Goal: Transaction & Acquisition: Purchase product/service

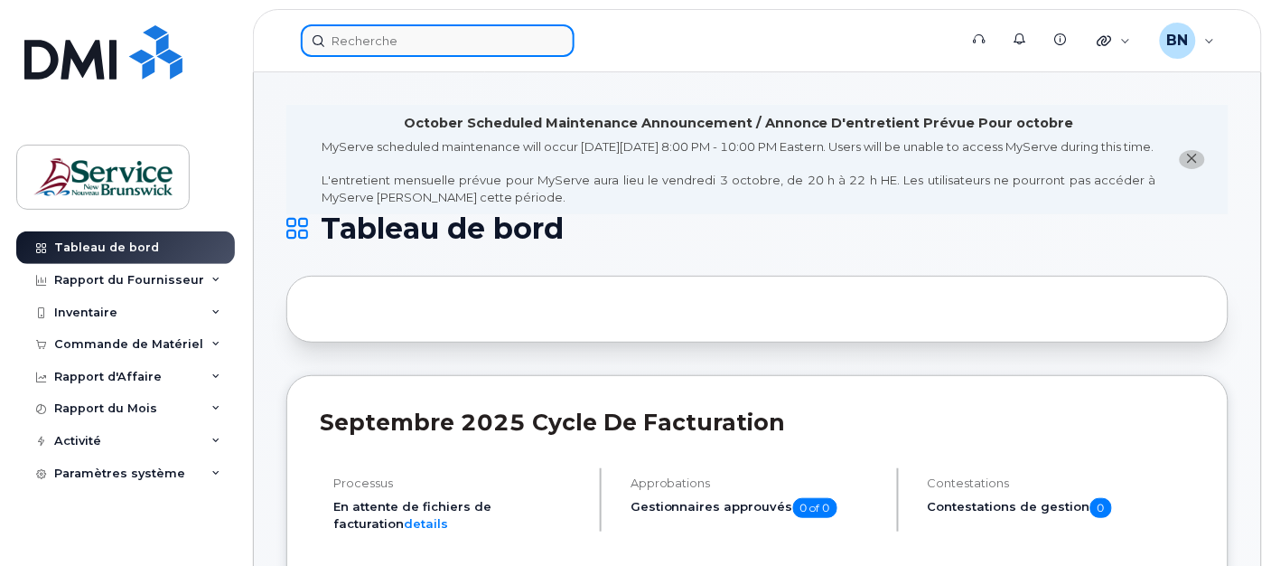
click at [445, 37] on input at bounding box center [438, 40] width 274 height 33
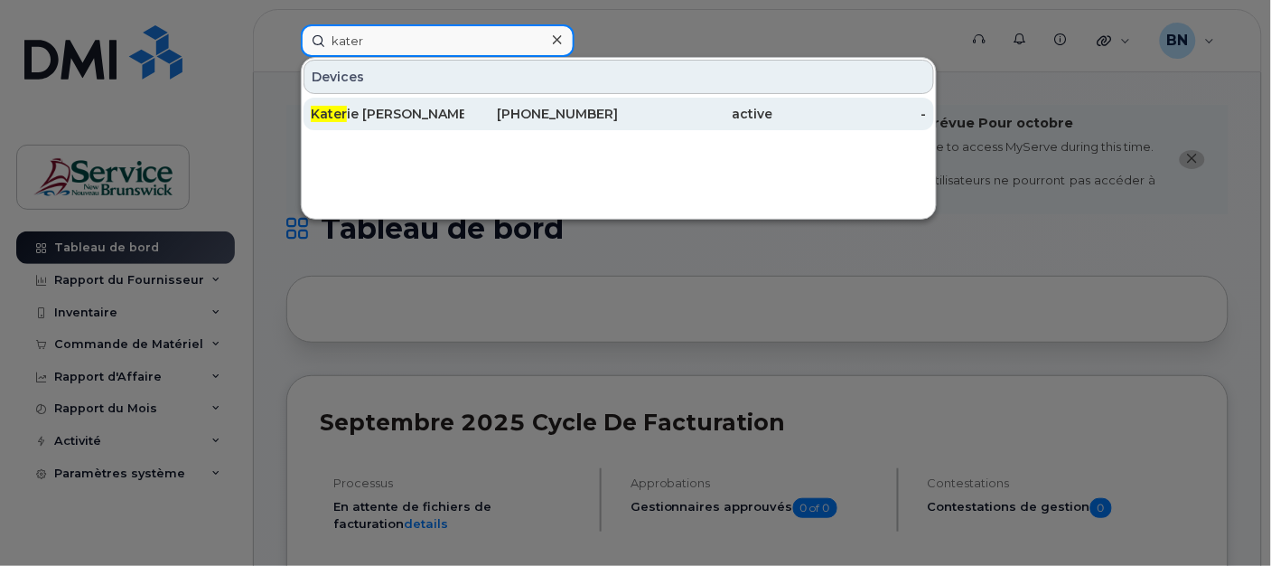
type input "kater"
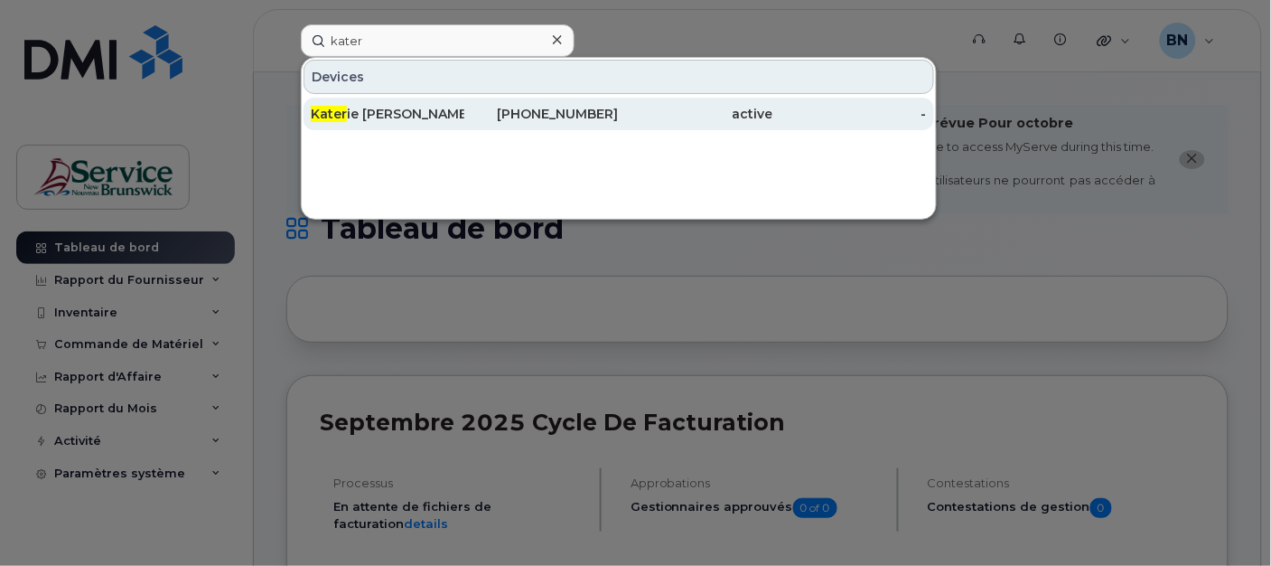
click at [421, 108] on div "Kater ie Levesque" at bounding box center [388, 114] width 154 height 18
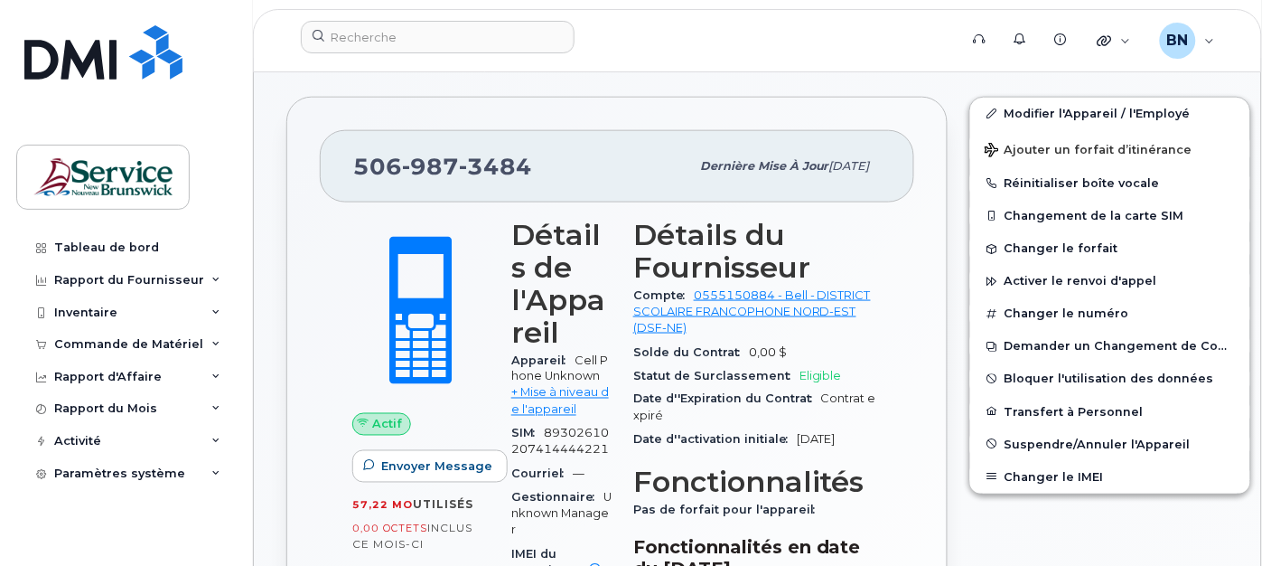
scroll to position [401, 0]
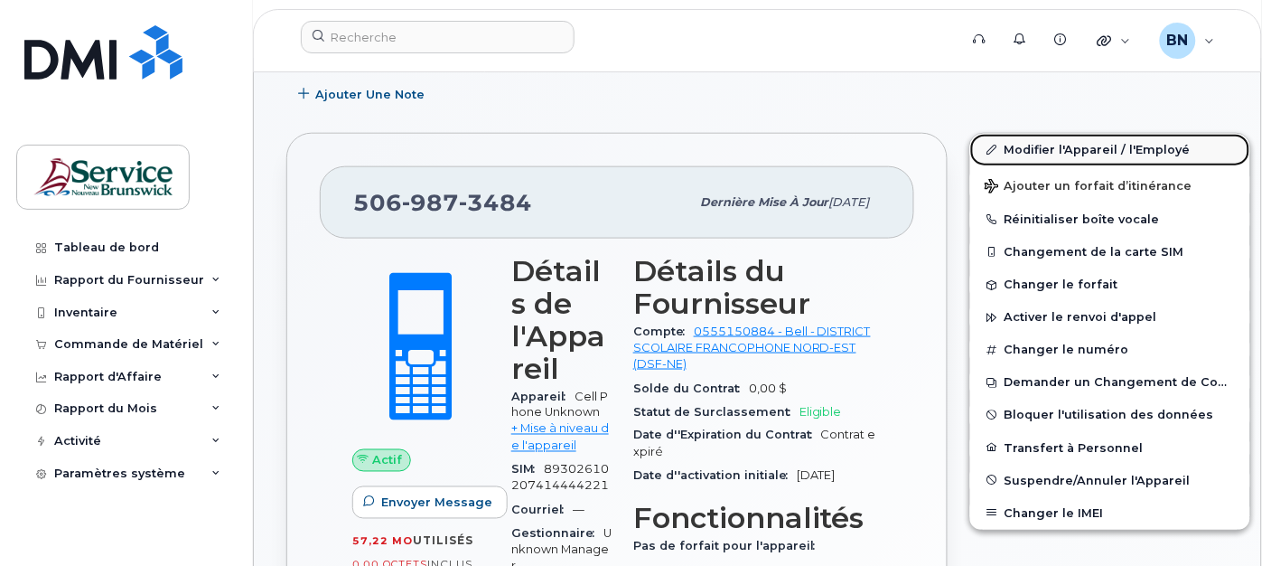
click at [1041, 155] on link "Modifier l'Appareil / l'Employé" at bounding box center [1111, 150] width 280 height 33
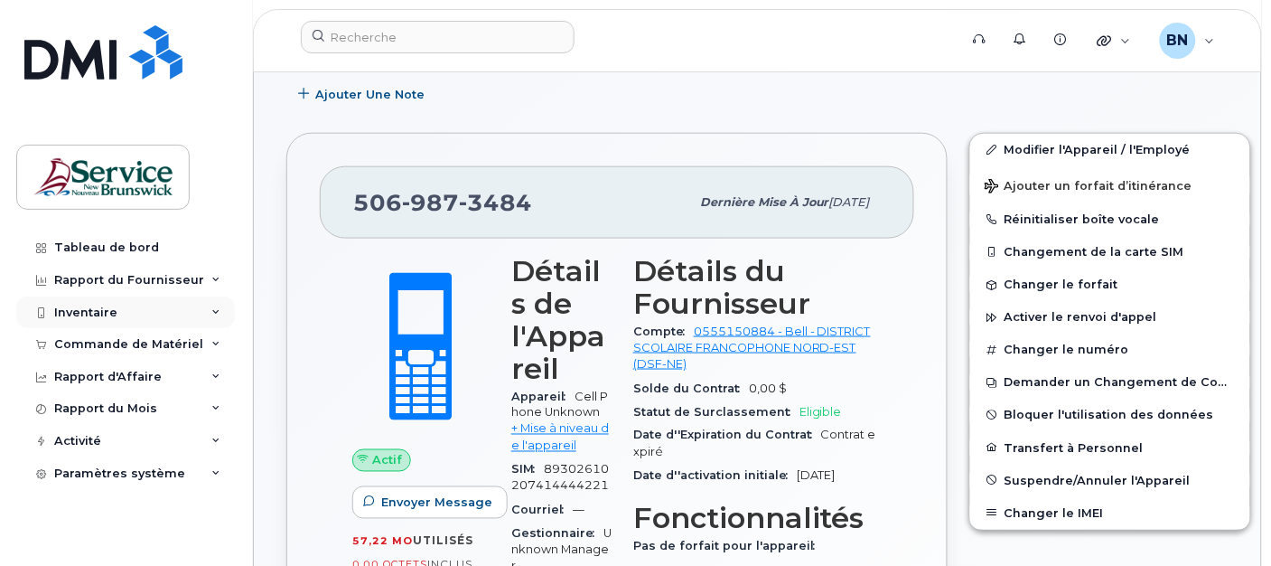
click at [114, 309] on div "Inventaire" at bounding box center [85, 312] width 63 height 14
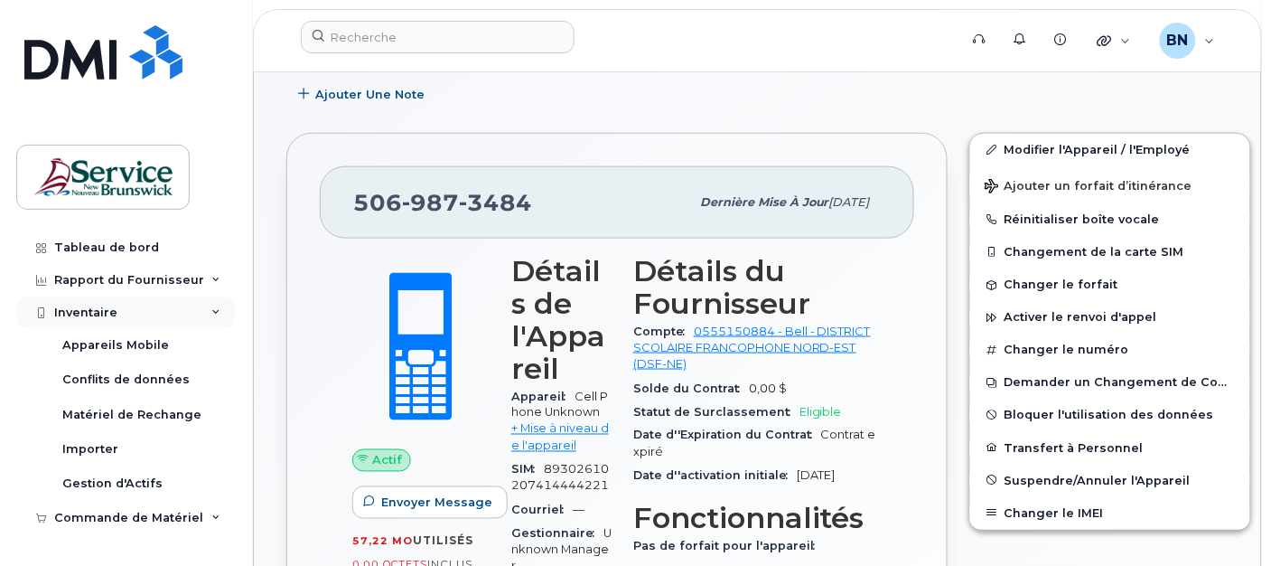
click at [64, 311] on div "Inventaire" at bounding box center [85, 312] width 63 height 14
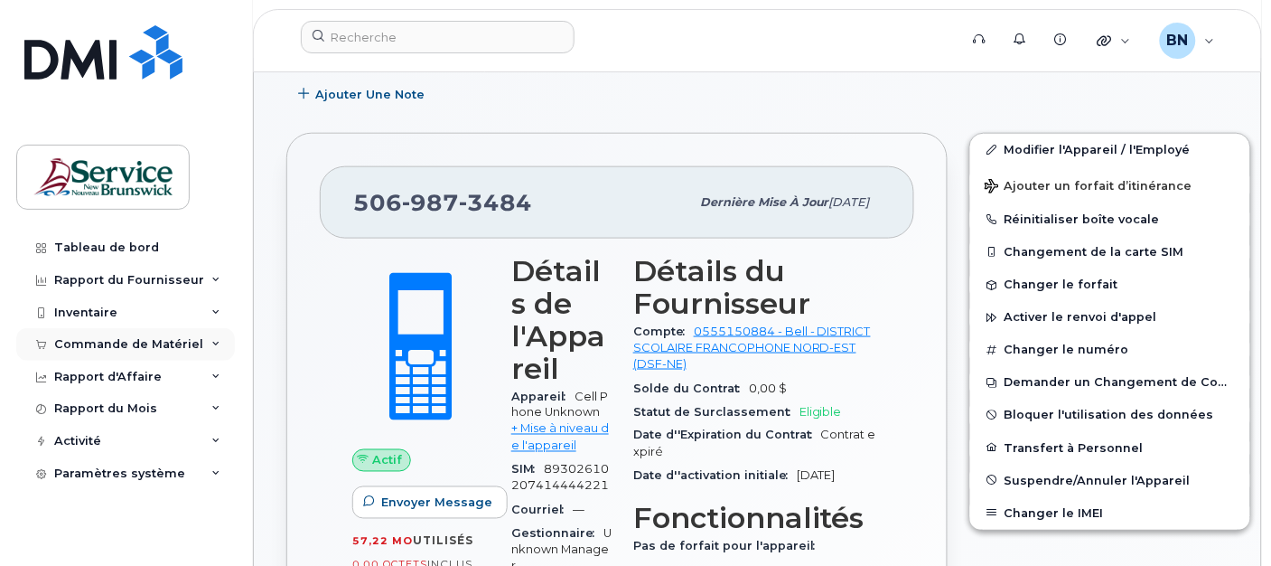
click at [91, 352] on div "Commande de Matériel" at bounding box center [125, 344] width 219 height 33
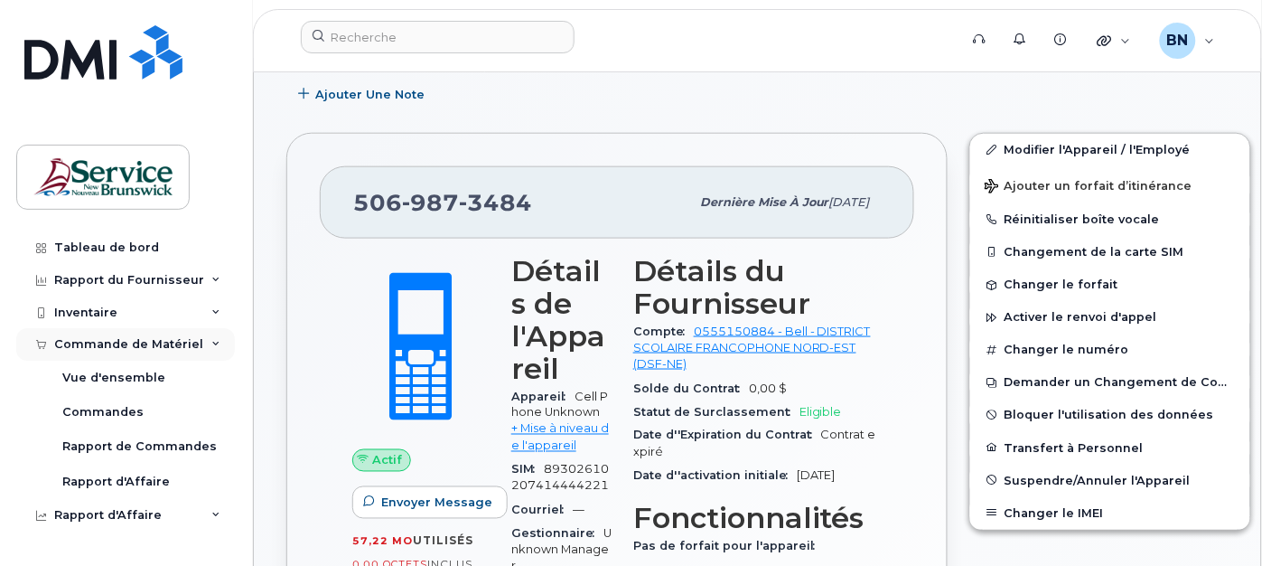
click at [104, 342] on div "Commande de Matériel" at bounding box center [128, 344] width 149 height 14
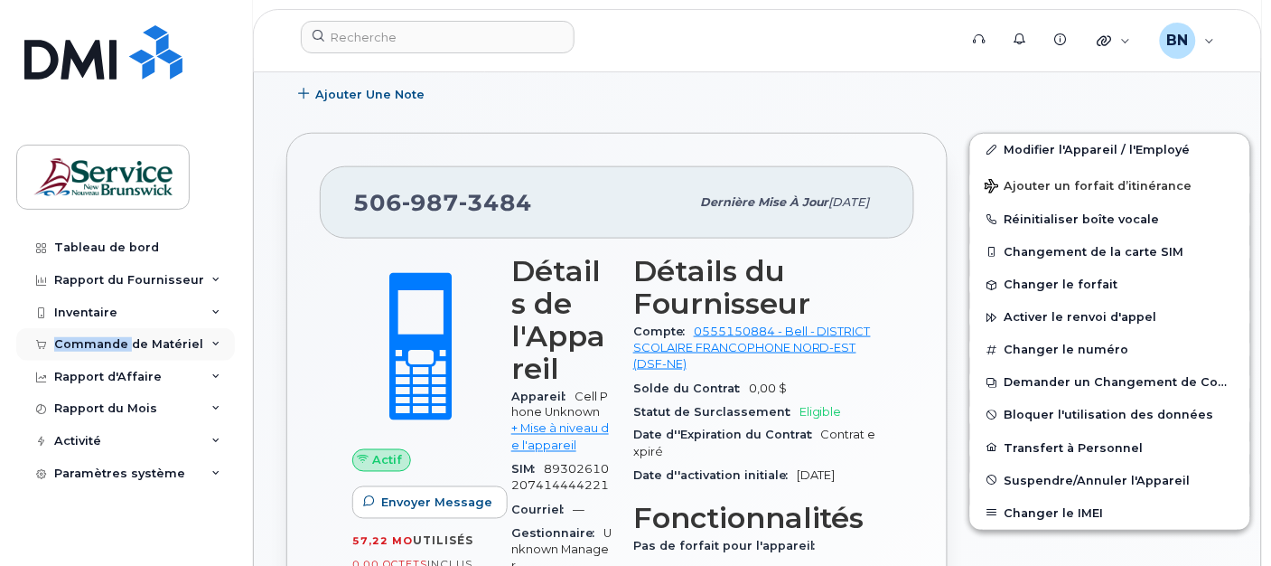
click at [104, 343] on div "Commande de Matériel" at bounding box center [128, 344] width 149 height 14
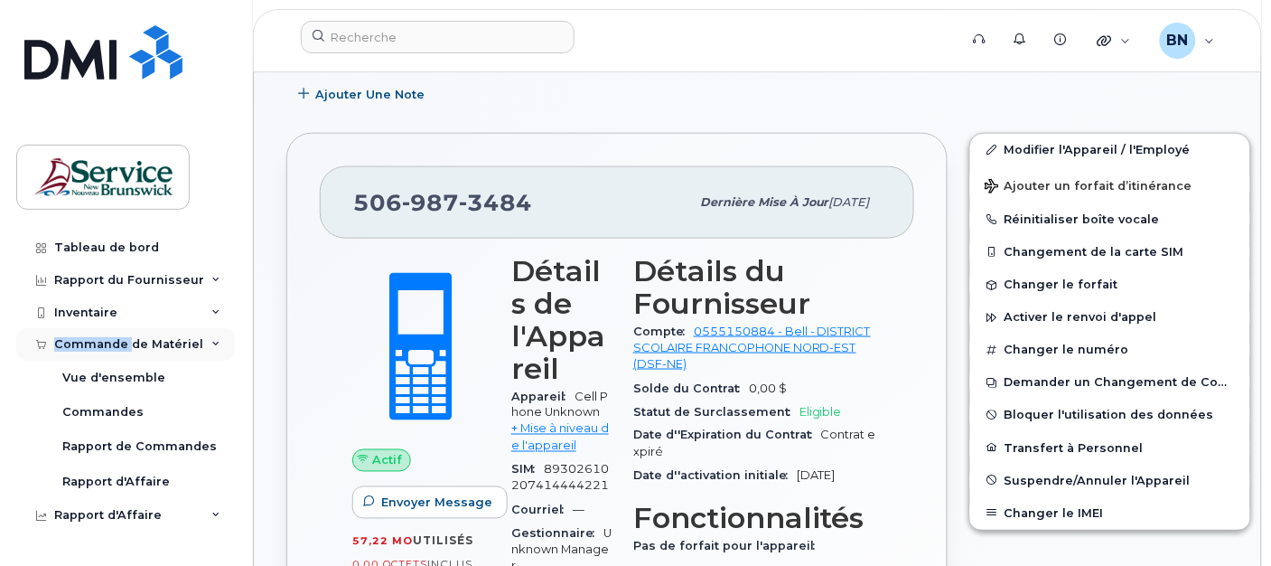
drag, startPoint x: 104, startPoint y: 343, endPoint x: 81, endPoint y: 343, distance: 22.6
click at [81, 343] on div "Commande de Matériel" at bounding box center [128, 344] width 149 height 14
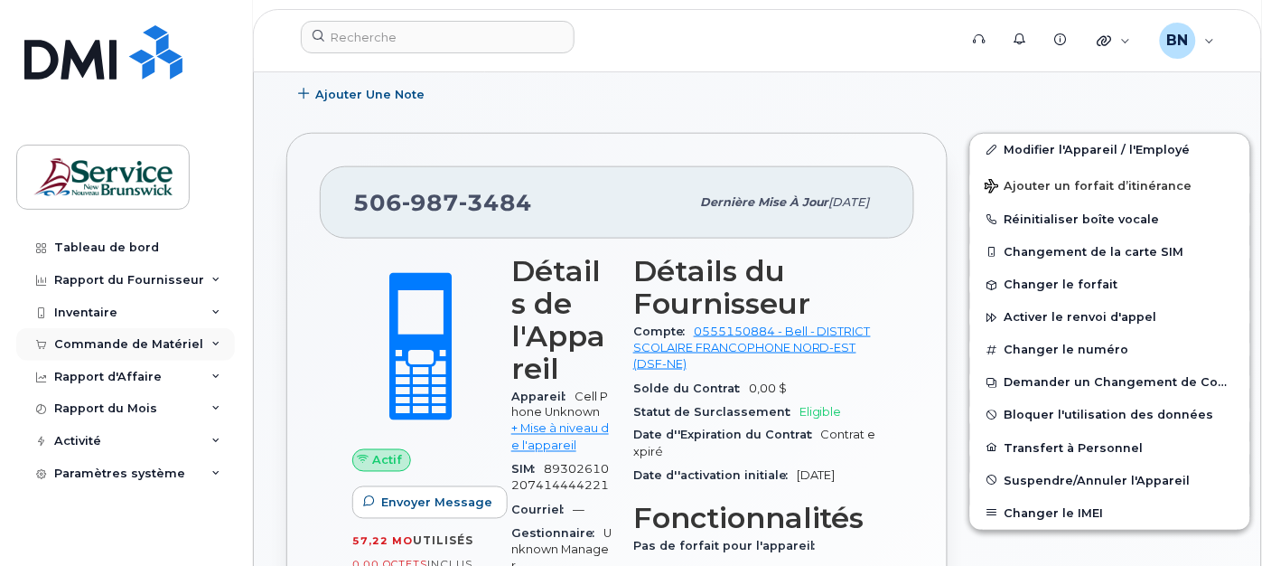
click at [76, 342] on div "Commande de Matériel" at bounding box center [128, 344] width 149 height 14
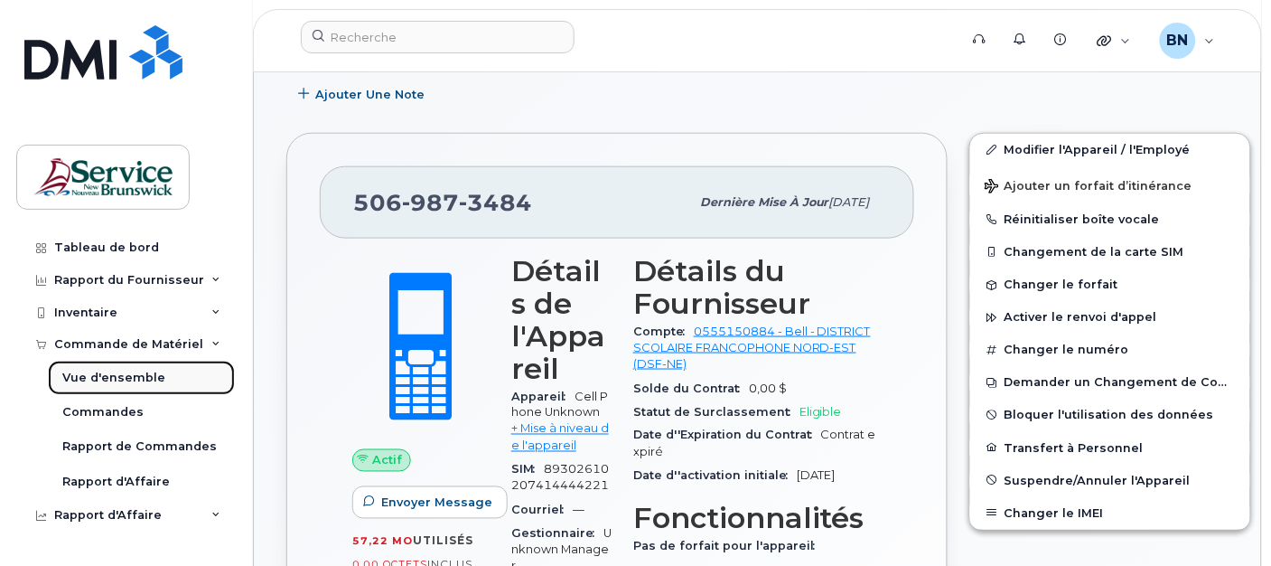
click at [86, 373] on div "Vue d'ensemble" at bounding box center [113, 378] width 103 height 16
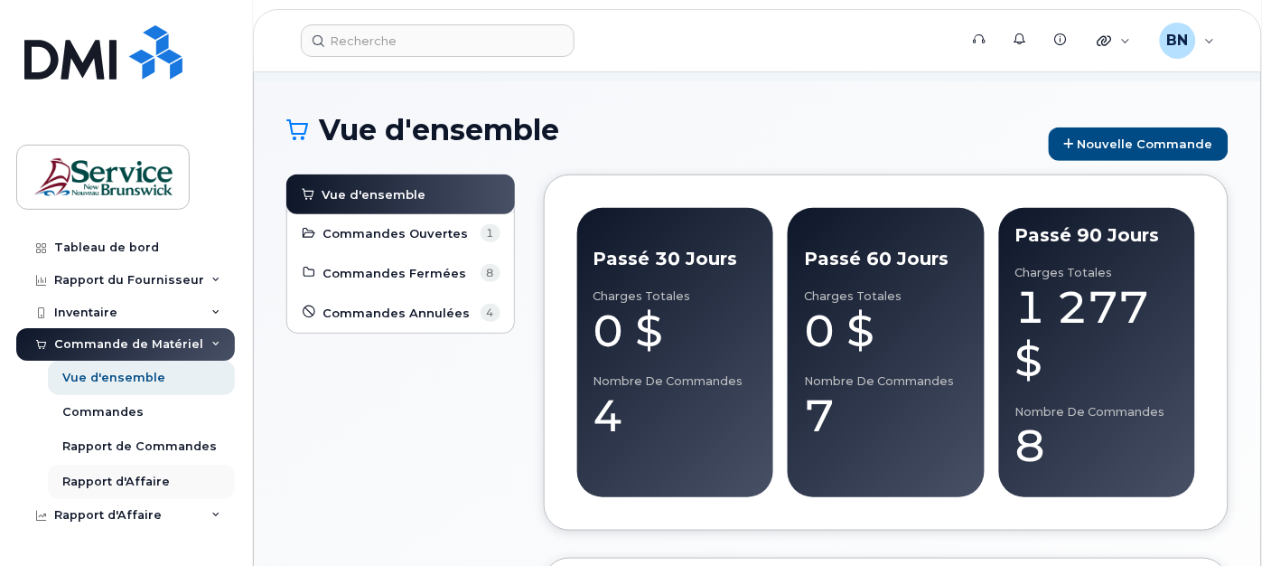
scroll to position [87, 0]
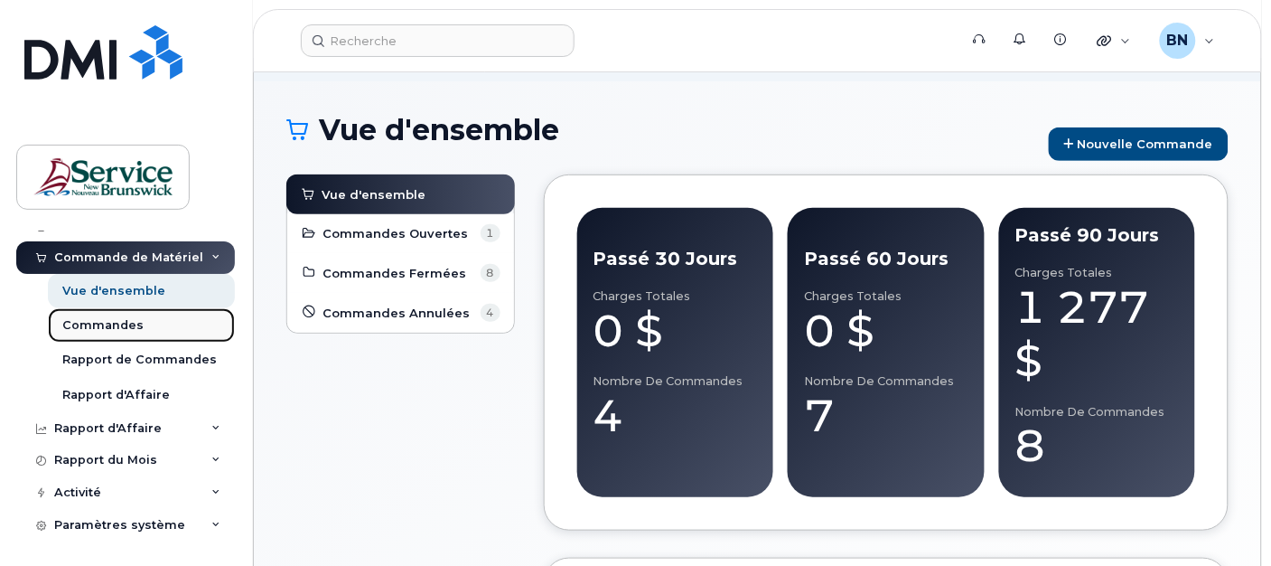
click at [116, 323] on div "Commandes" at bounding box center [102, 325] width 81 height 16
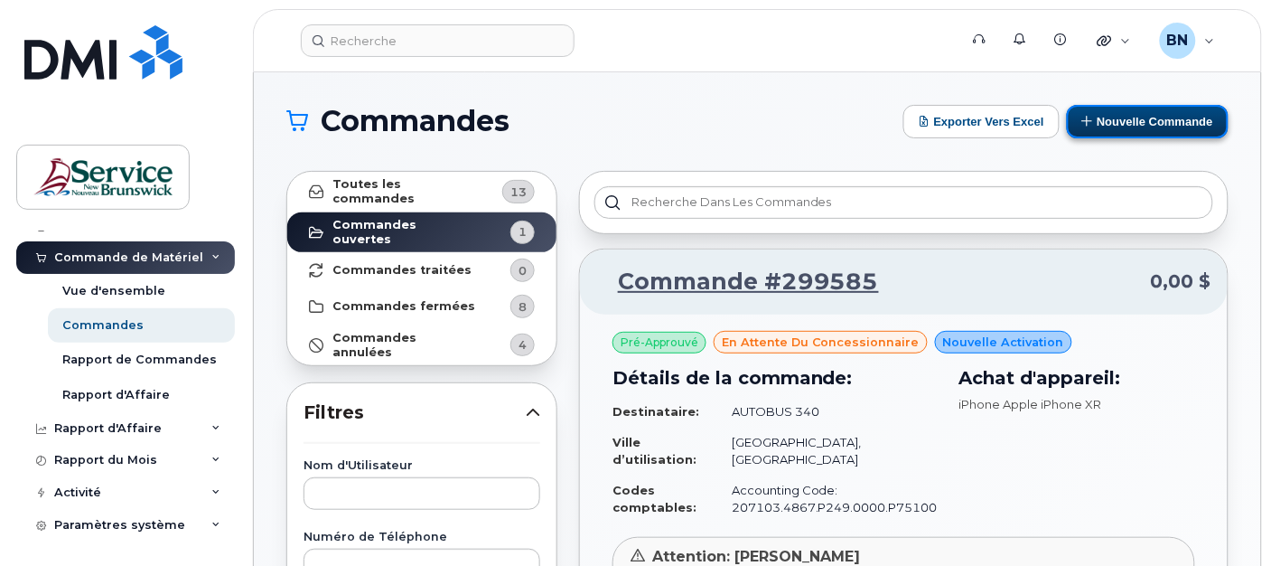
click at [1154, 127] on button "Nouvelle commande" at bounding box center [1148, 121] width 162 height 33
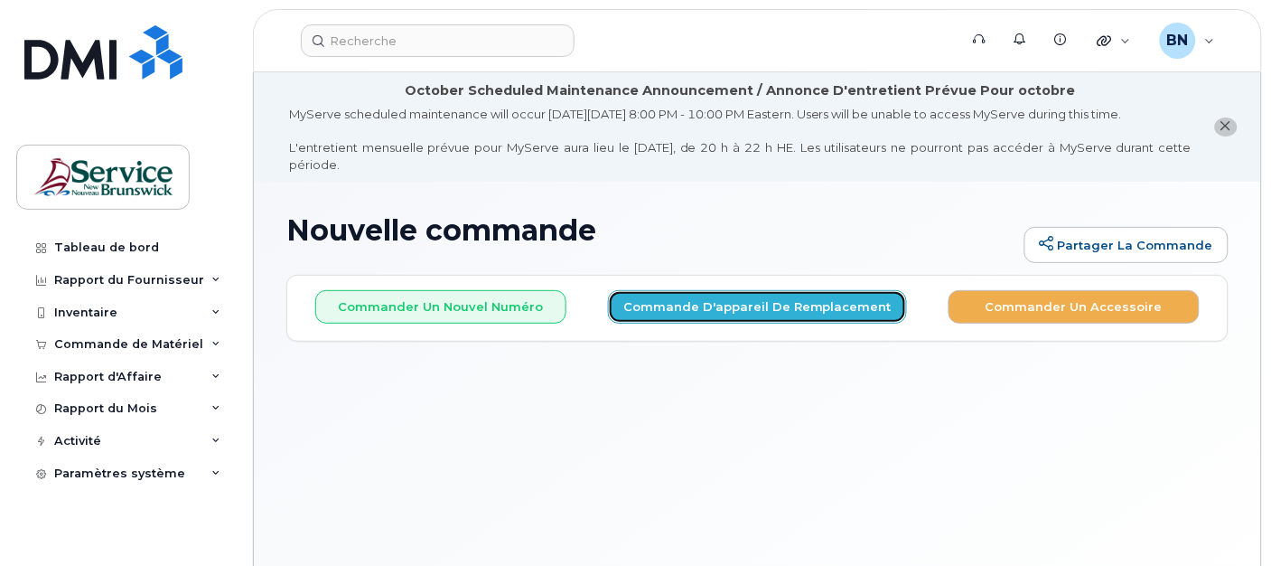
click at [745, 314] on button "Commande d'appareil de remplacement" at bounding box center [757, 306] width 299 height 33
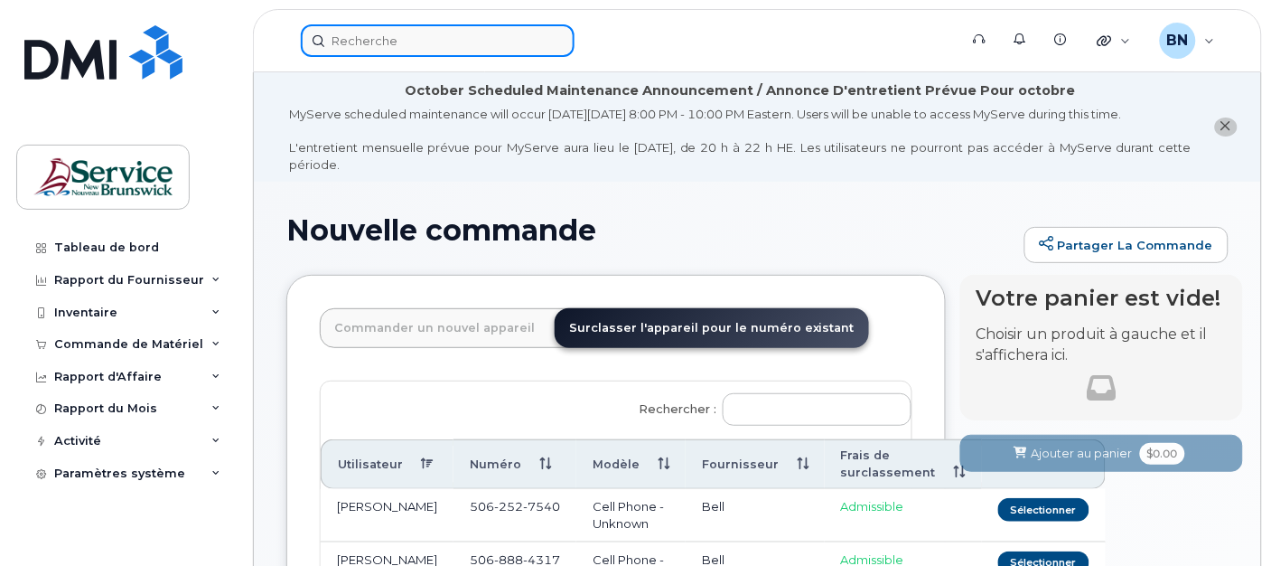
click at [445, 36] on input at bounding box center [438, 40] width 274 height 33
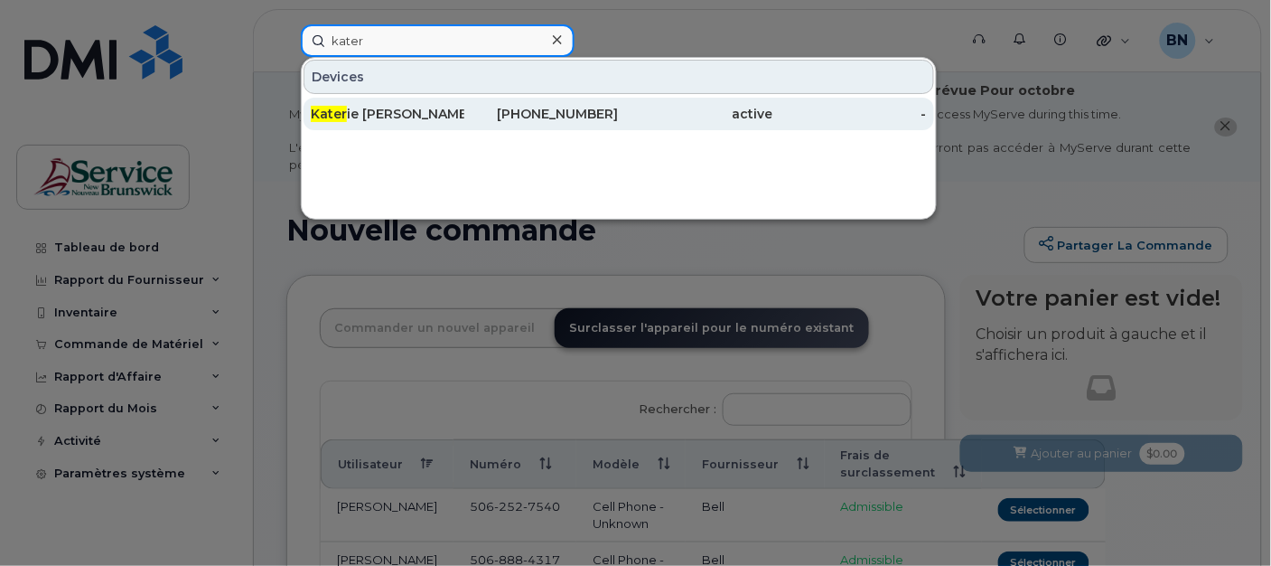
type input "kater"
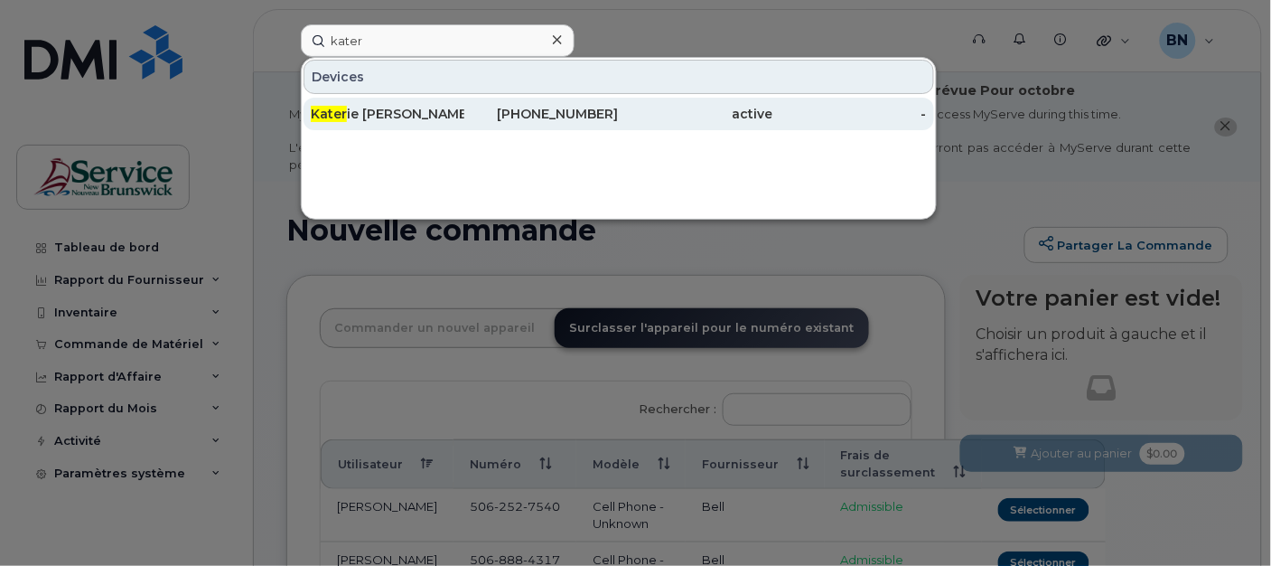
click at [399, 115] on div "Kater ie Levesque" at bounding box center [388, 114] width 154 height 18
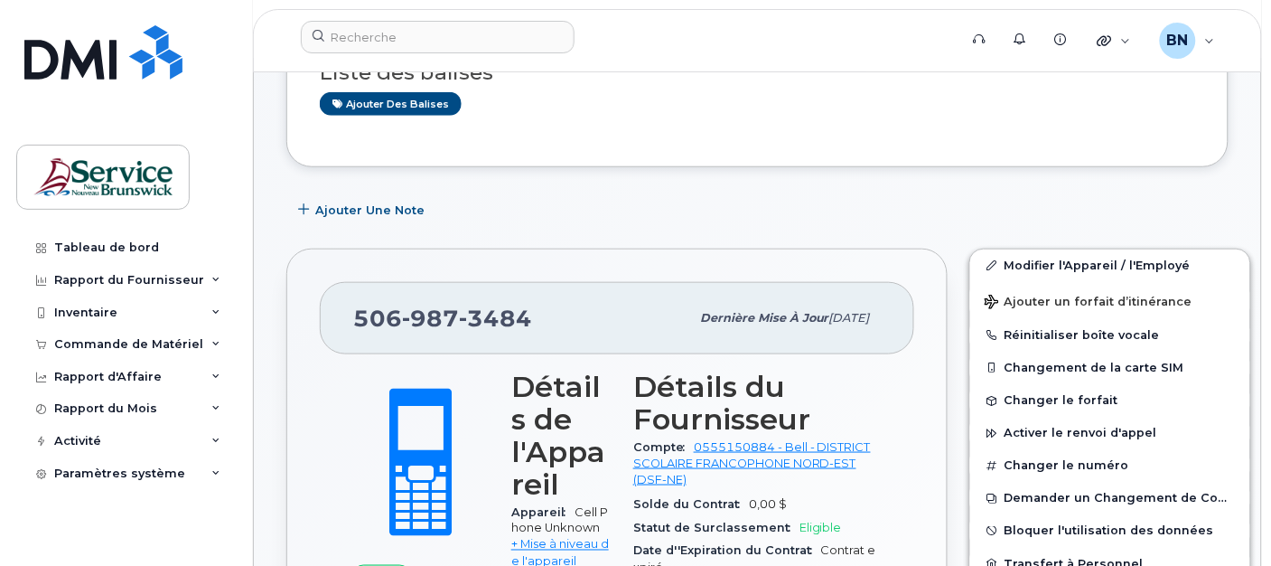
scroll to position [401, 0]
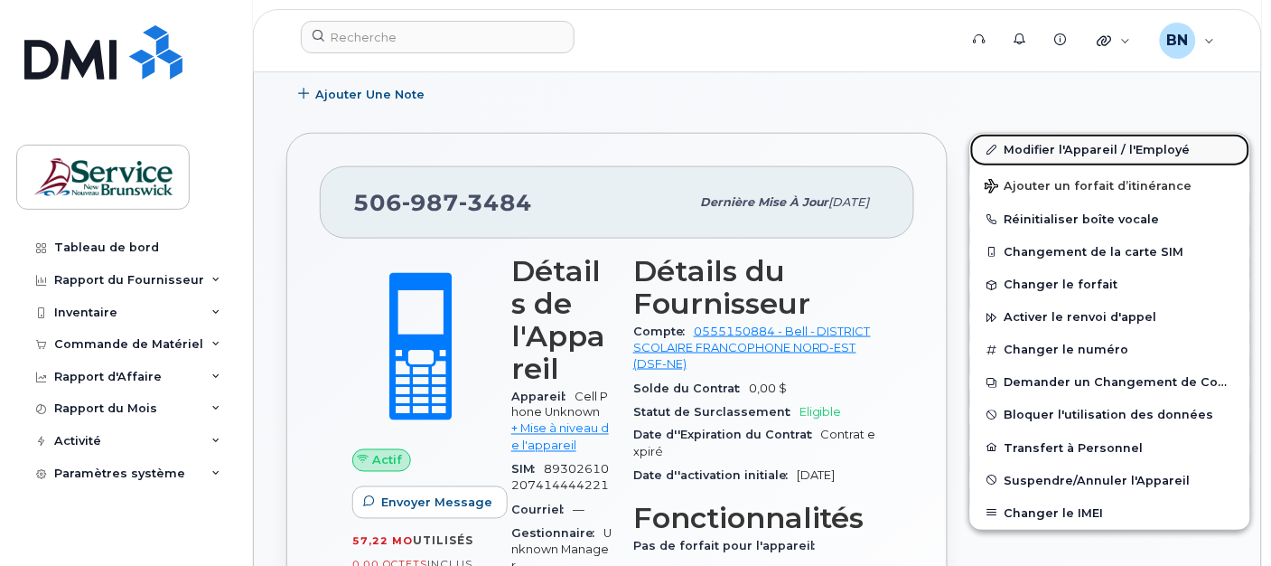
click at [1033, 148] on link "Modifier l'Appareil / l'Employé" at bounding box center [1111, 150] width 280 height 33
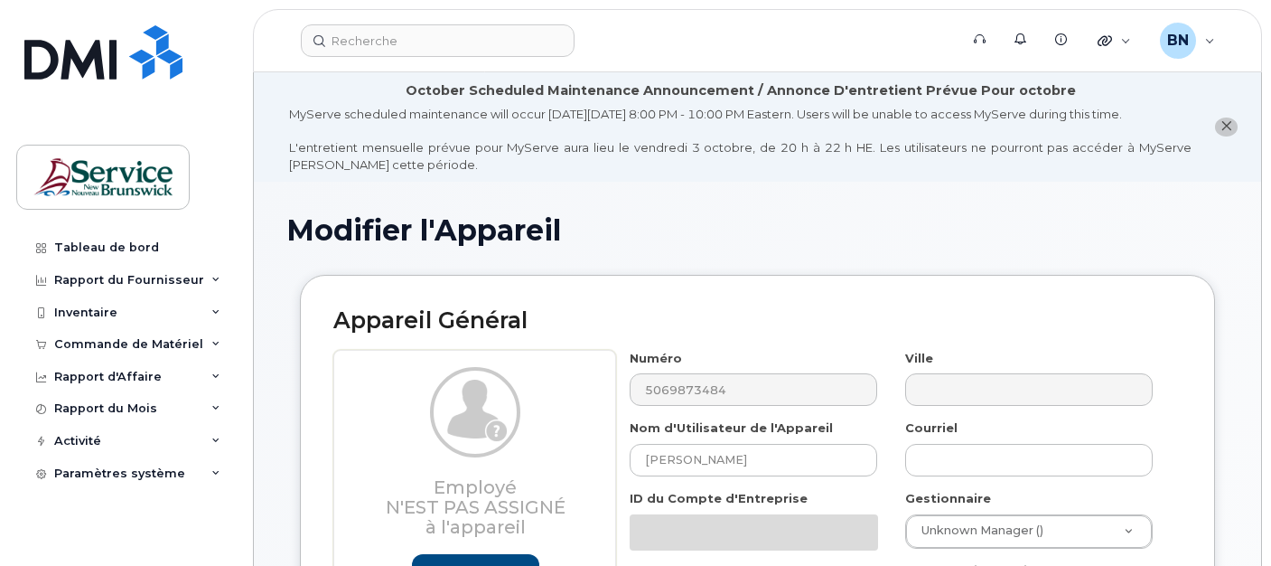
select select "34535618"
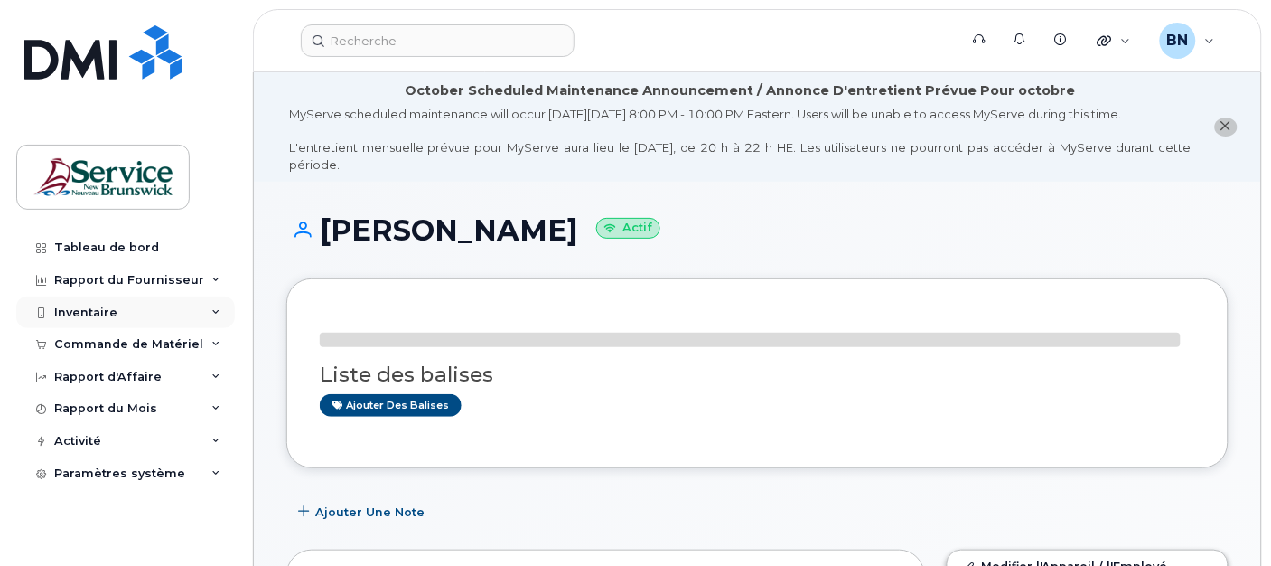
click at [91, 312] on div "Inventaire" at bounding box center [85, 312] width 63 height 14
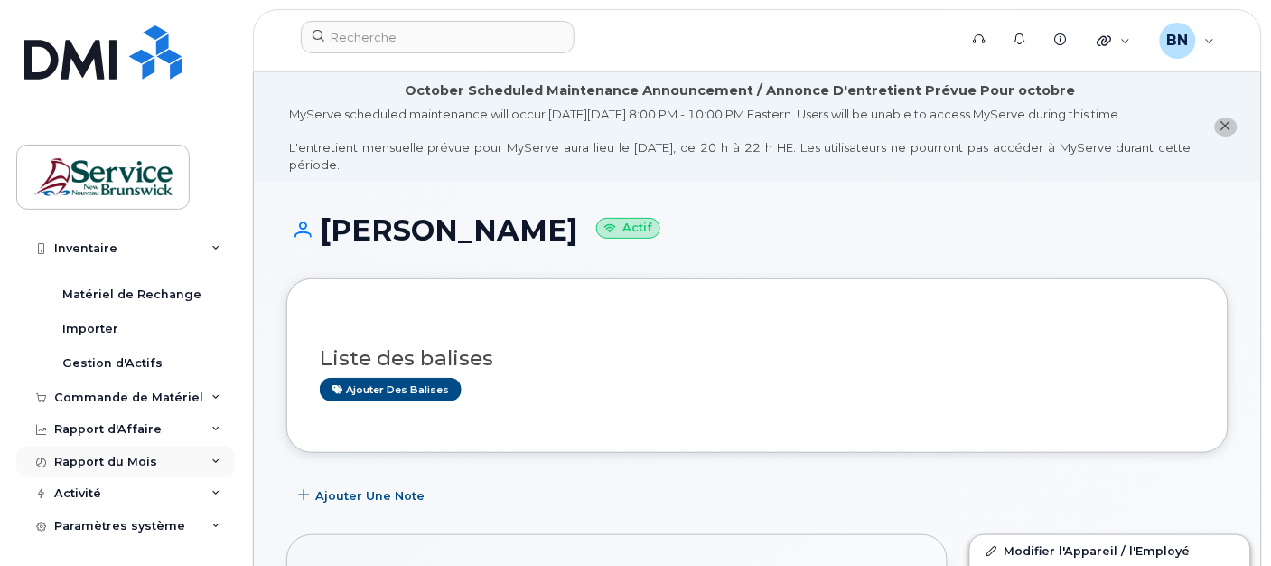
scroll to position [122, 0]
click at [116, 398] on div "Commande de Matériel" at bounding box center [128, 396] width 149 height 14
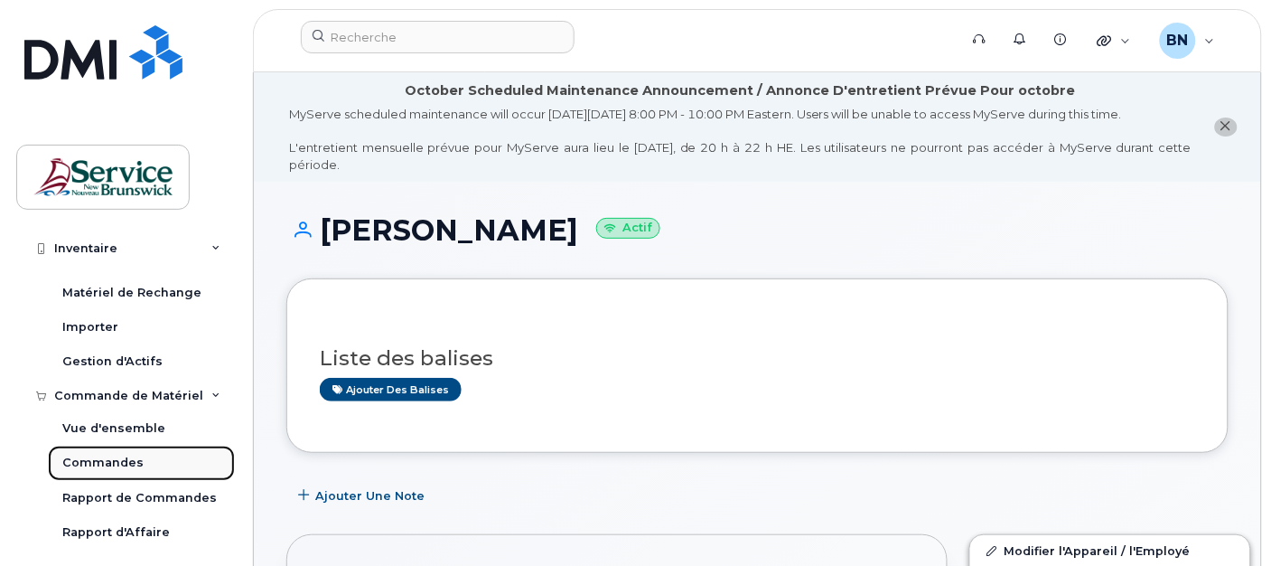
click at [124, 466] on div "Commandes" at bounding box center [102, 463] width 81 height 16
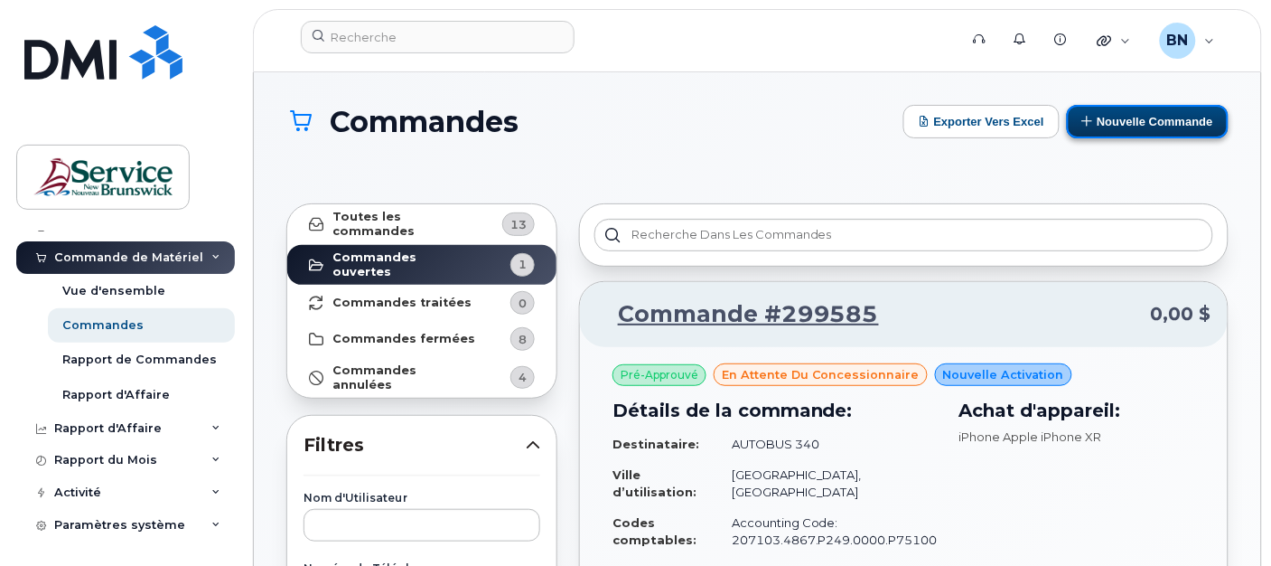
click at [1181, 112] on button "Nouvelle commande" at bounding box center [1148, 121] width 162 height 33
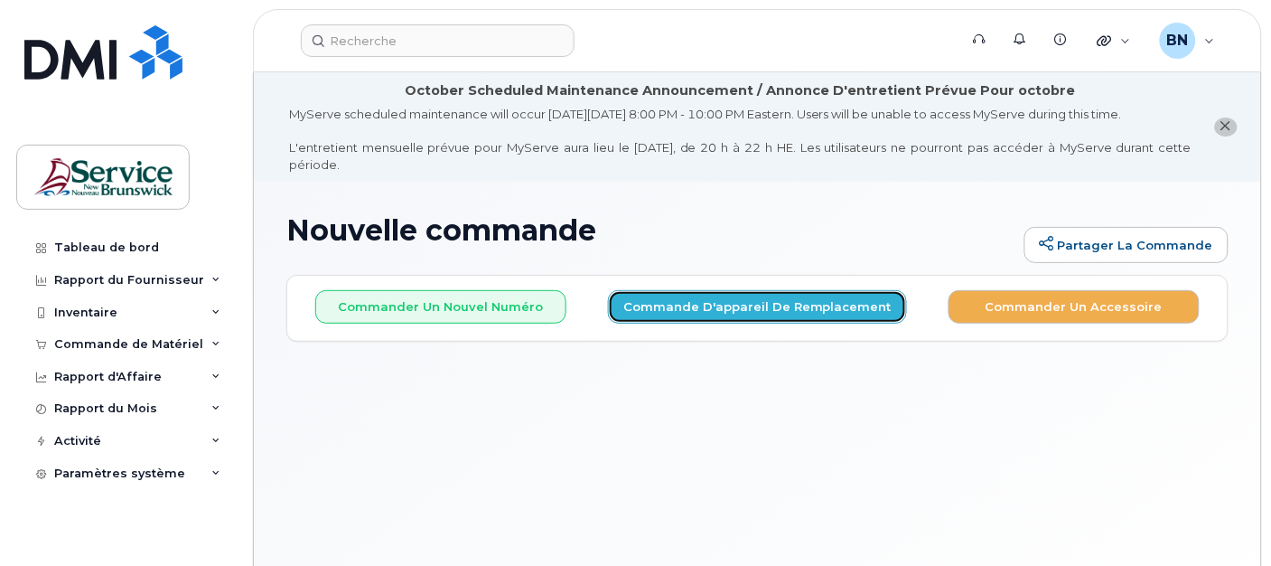
click at [717, 309] on button "Commande d'appareil de remplacement" at bounding box center [757, 306] width 299 height 33
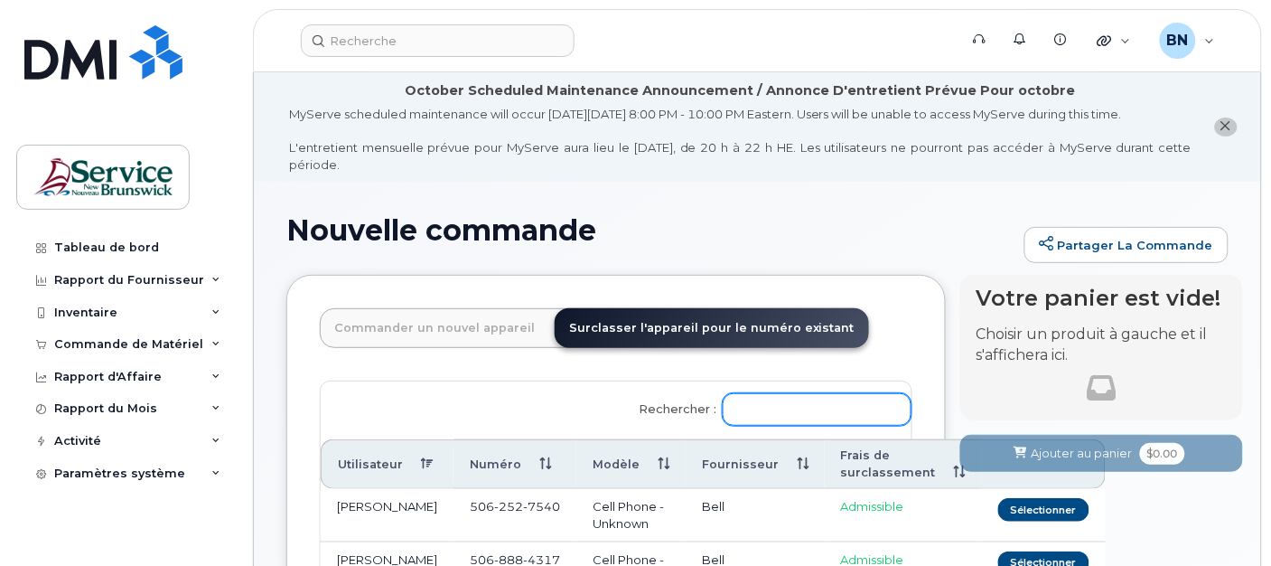
click at [837, 410] on input "Rechercher :" at bounding box center [817, 409] width 189 height 33
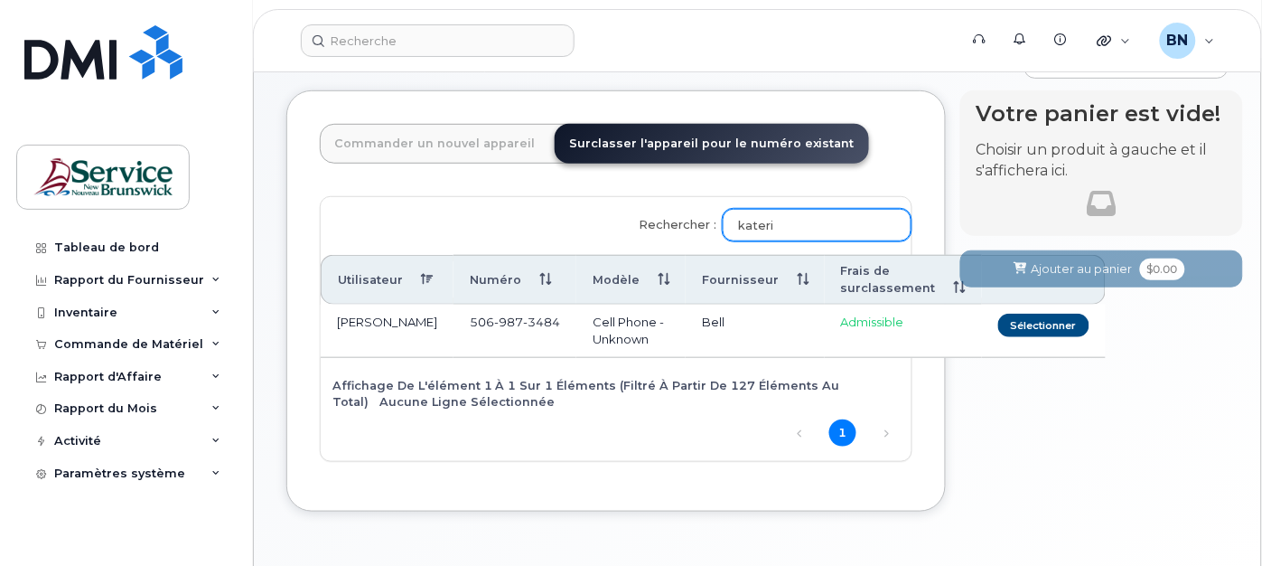
scroll to position [201, 0]
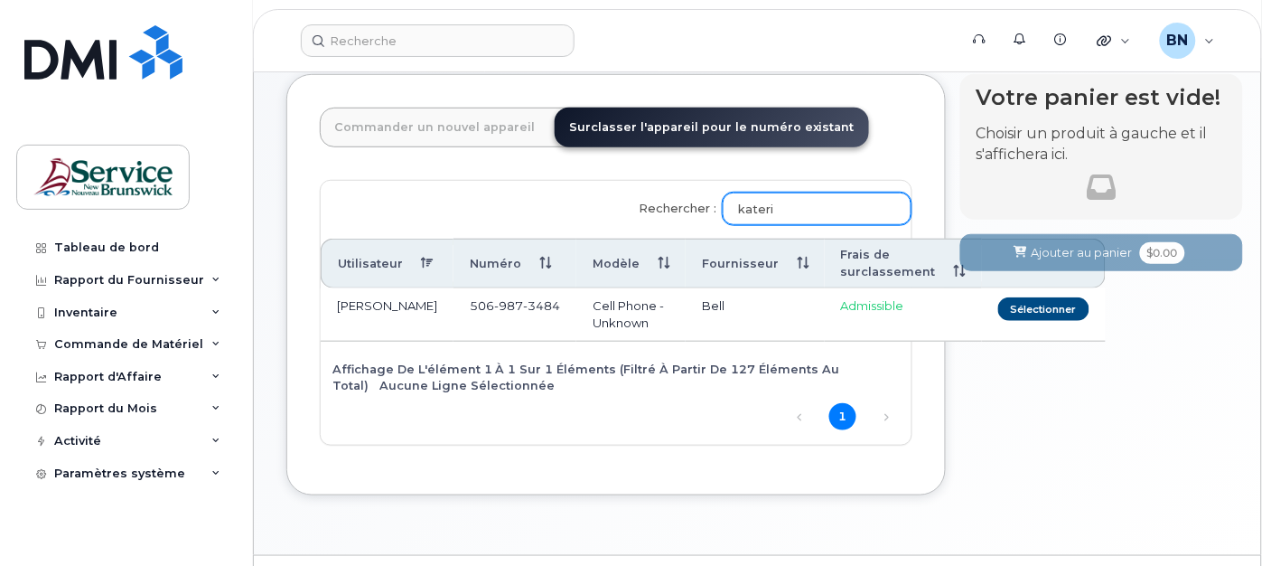
type input "kateri"
click at [342, 316] on td "[PERSON_NAME]" at bounding box center [387, 314] width 133 height 52
click at [999, 305] on button "Sélectionner" at bounding box center [1044, 308] width 91 height 23
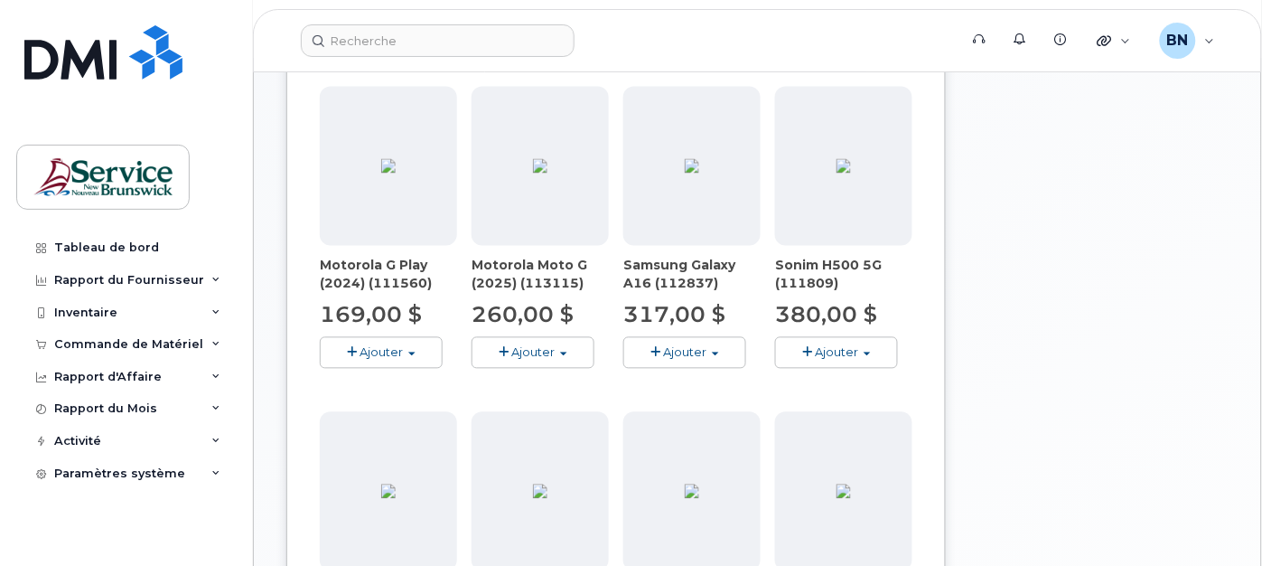
scroll to position [702, 0]
click at [546, 352] on span "Ajouter" at bounding box center [533, 350] width 43 height 14
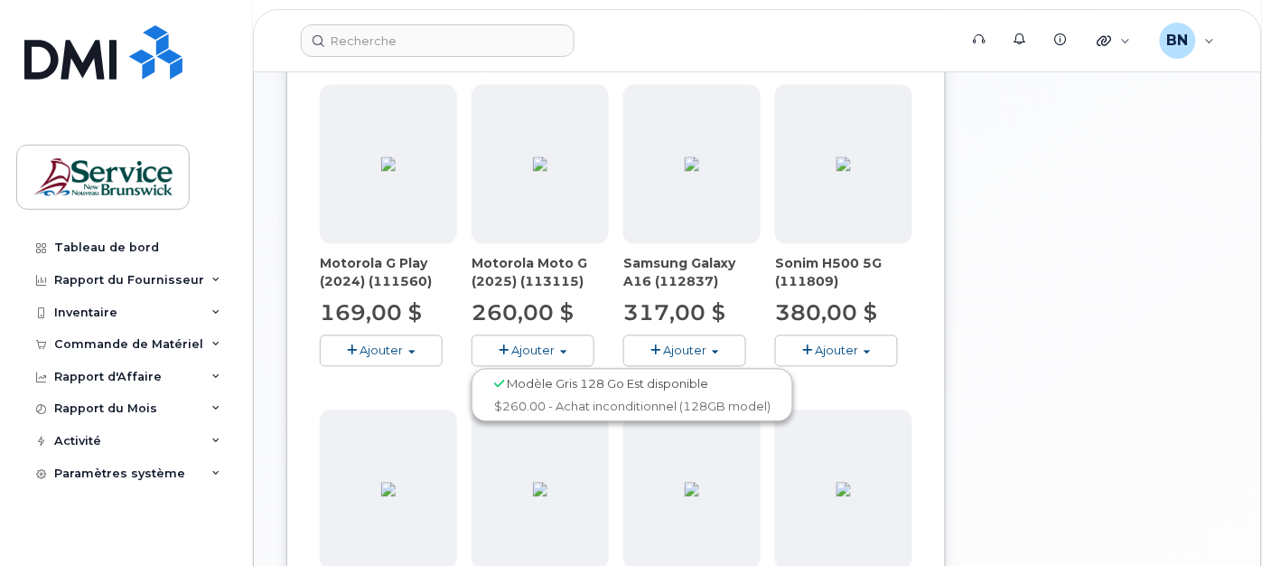
click at [1089, 314] on div "Votre panier est vide! Choisir un produit à gauche et il s'affichera ici. Vous …" at bounding box center [1102, 370] width 283 height 1595
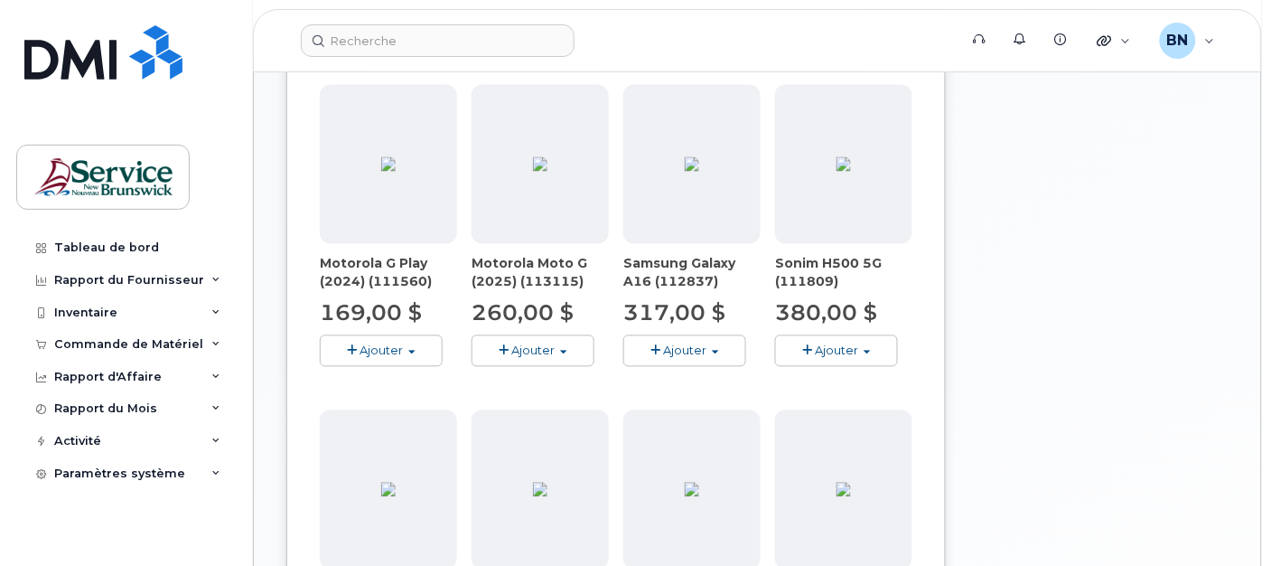
click at [511, 351] on button "Ajouter" at bounding box center [533, 351] width 123 height 32
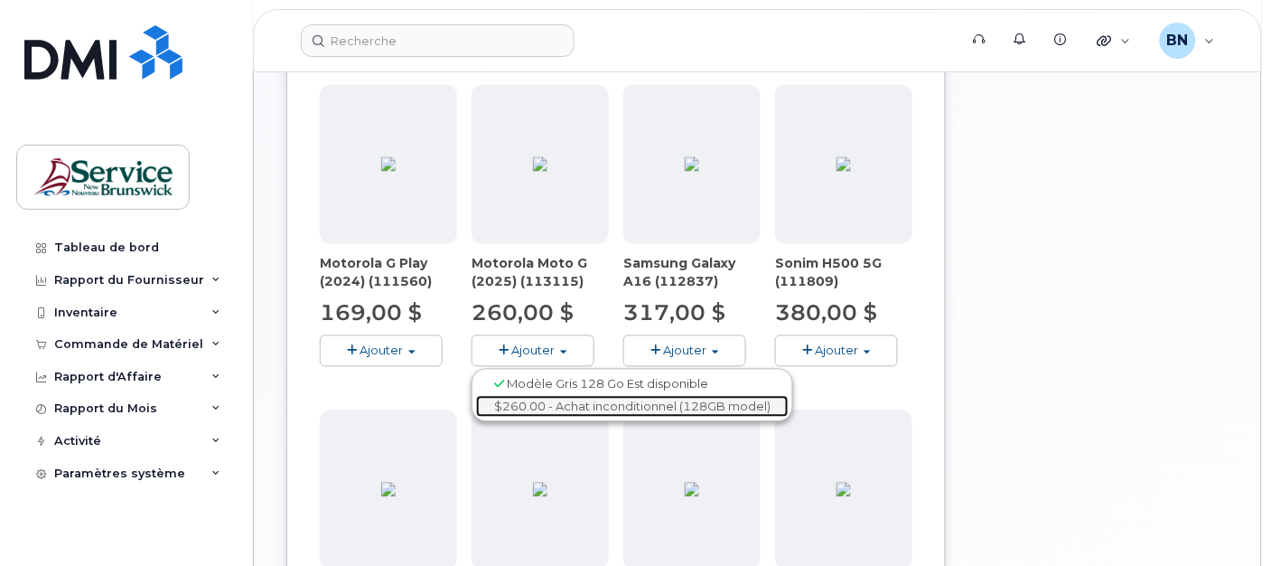
click at [527, 399] on link "$260.00 - Achat inconditionnel (128GB model)" at bounding box center [632, 407] width 313 height 23
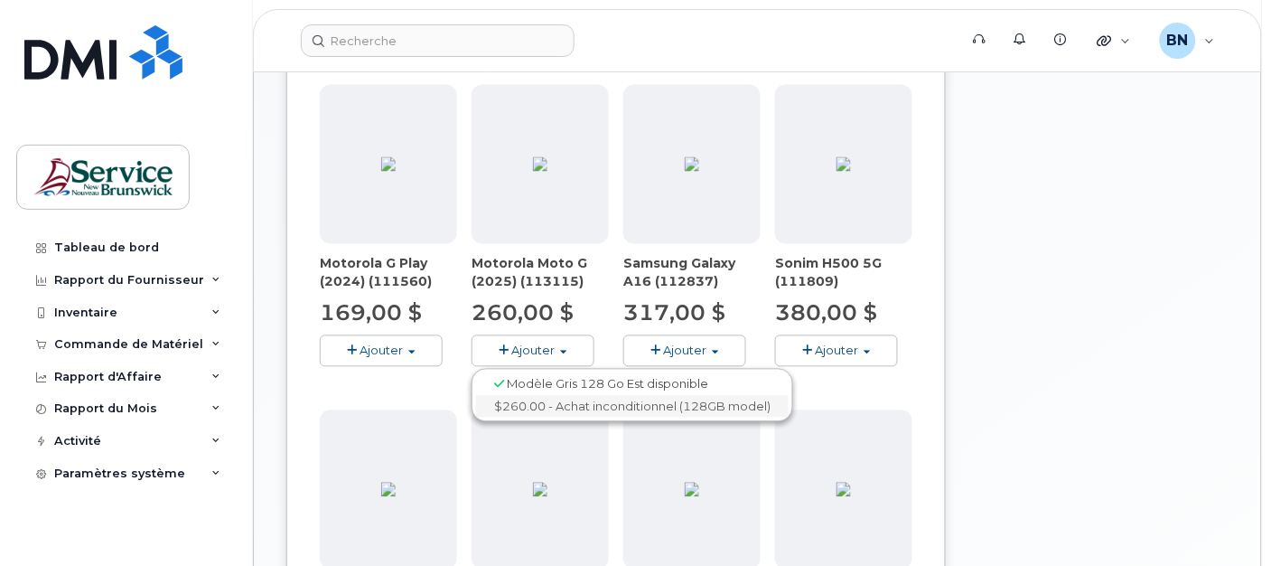
scroll to position [556, 0]
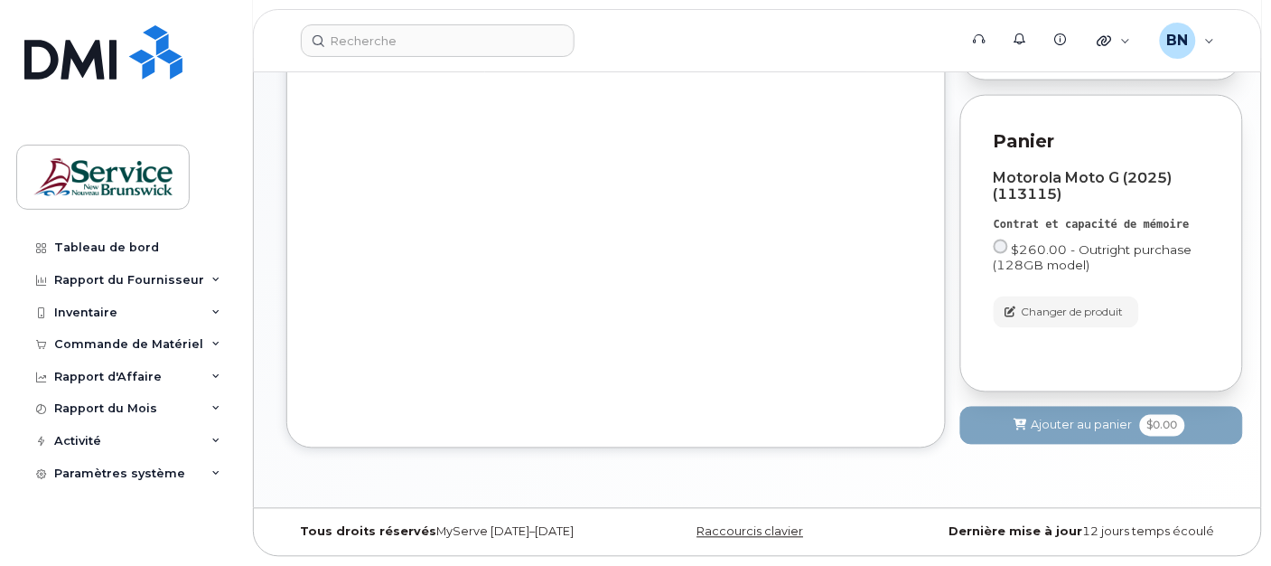
click at [1003, 251] on input "$260.00 - Outright purchase (128GB model)" at bounding box center [1001, 246] width 14 height 14
radio input "true"
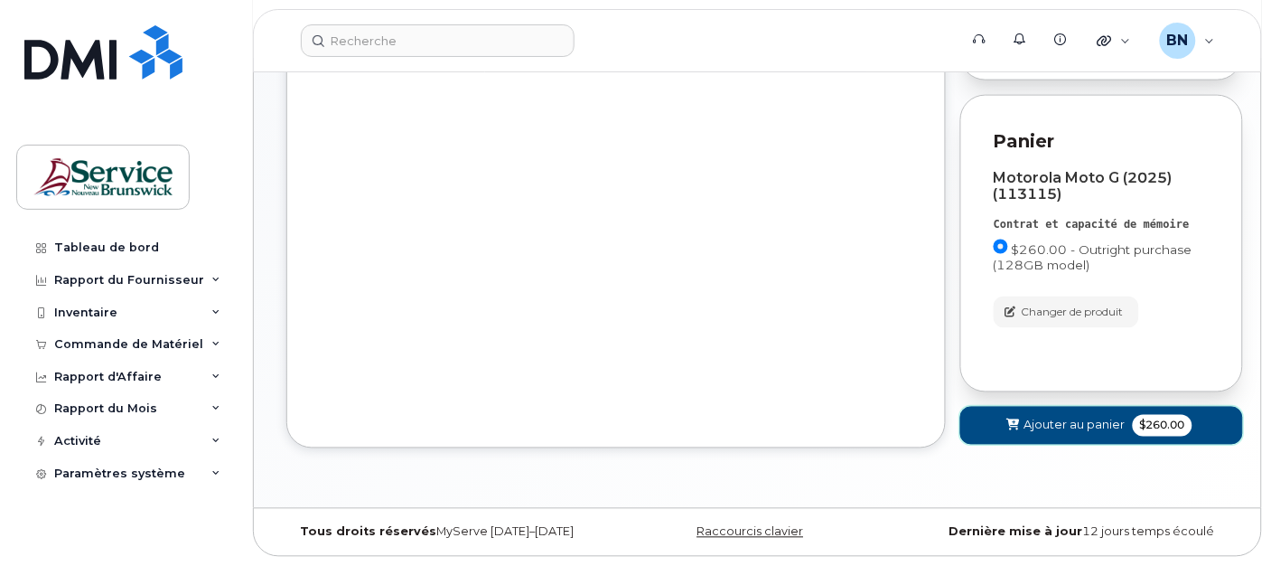
click at [1151, 427] on span "$260.00" at bounding box center [1163, 426] width 60 height 22
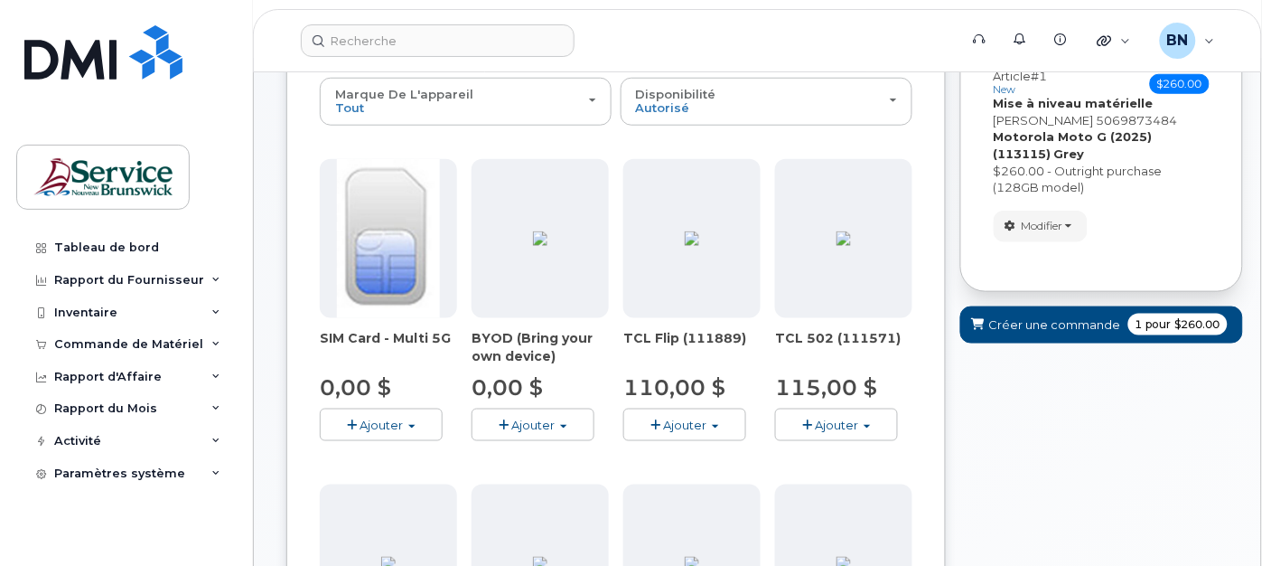
scroll to position [355, 0]
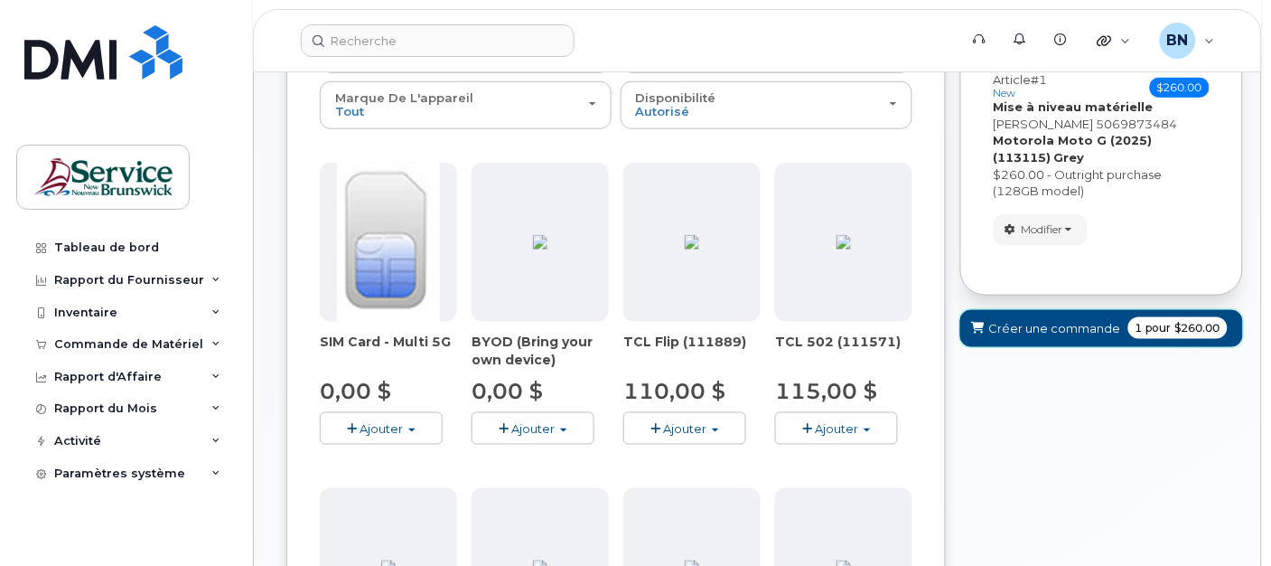
click at [1198, 327] on span "$260.00" at bounding box center [1198, 328] width 45 height 16
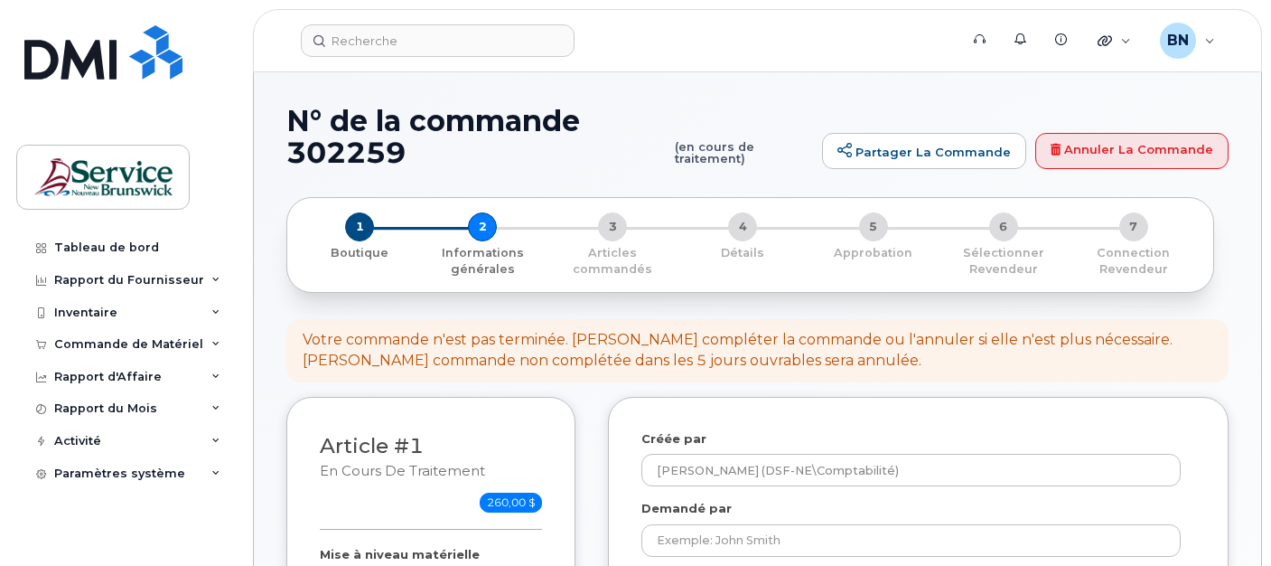
select select
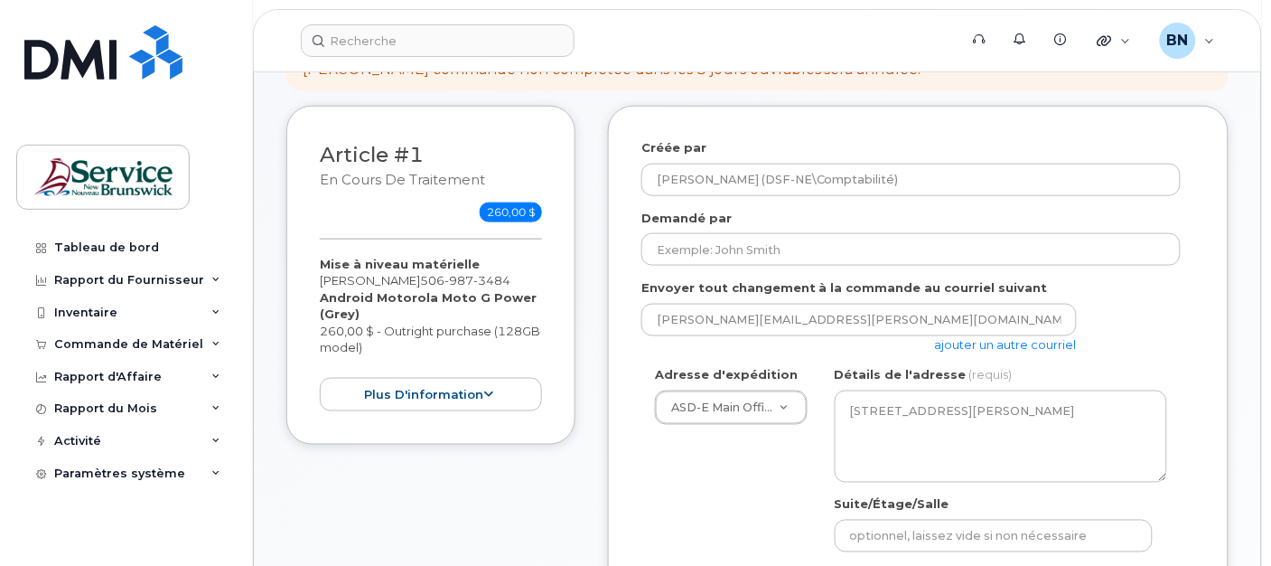
scroll to position [401, 0]
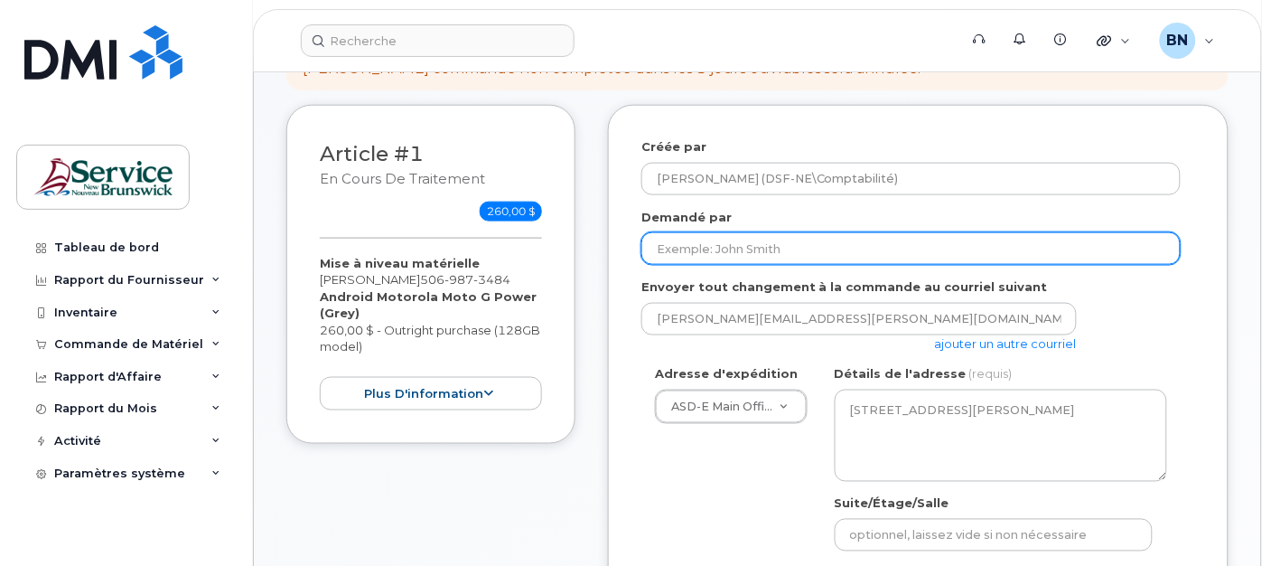
click at [892, 237] on input "Demandé par" at bounding box center [911, 248] width 539 height 33
type input "Line Collin"
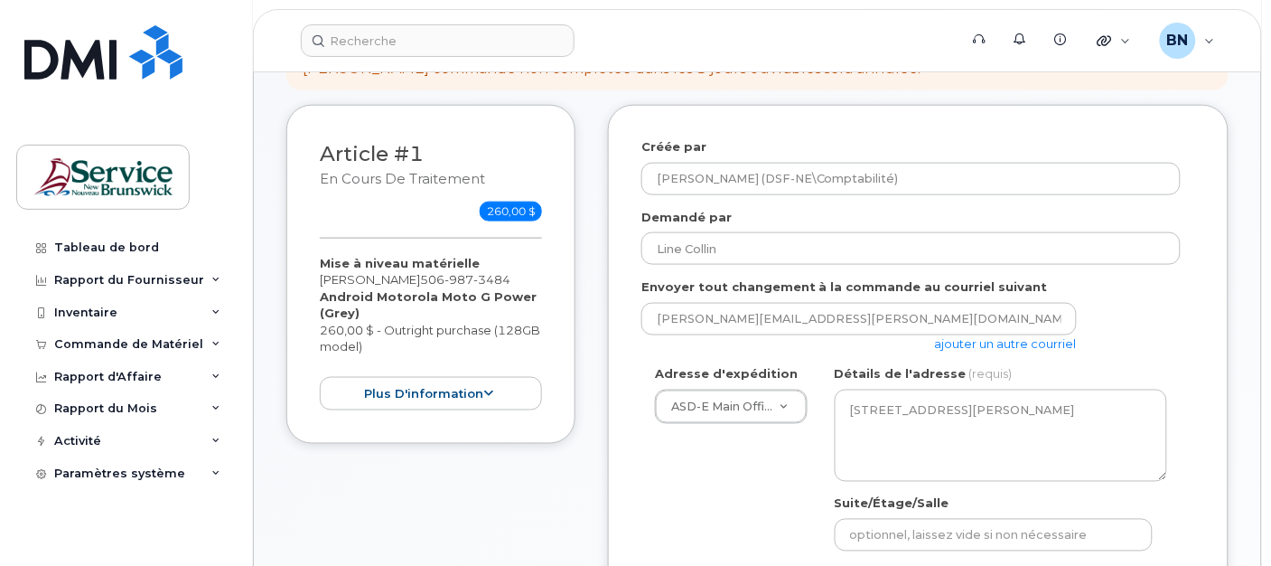
click at [1128, 324] on div "nancy.breau@nbed.nb.ca ajouter un autre courriel" at bounding box center [911, 328] width 539 height 50
click at [1042, 343] on link "ajouter un autre courriel" at bounding box center [1006, 343] width 142 height 14
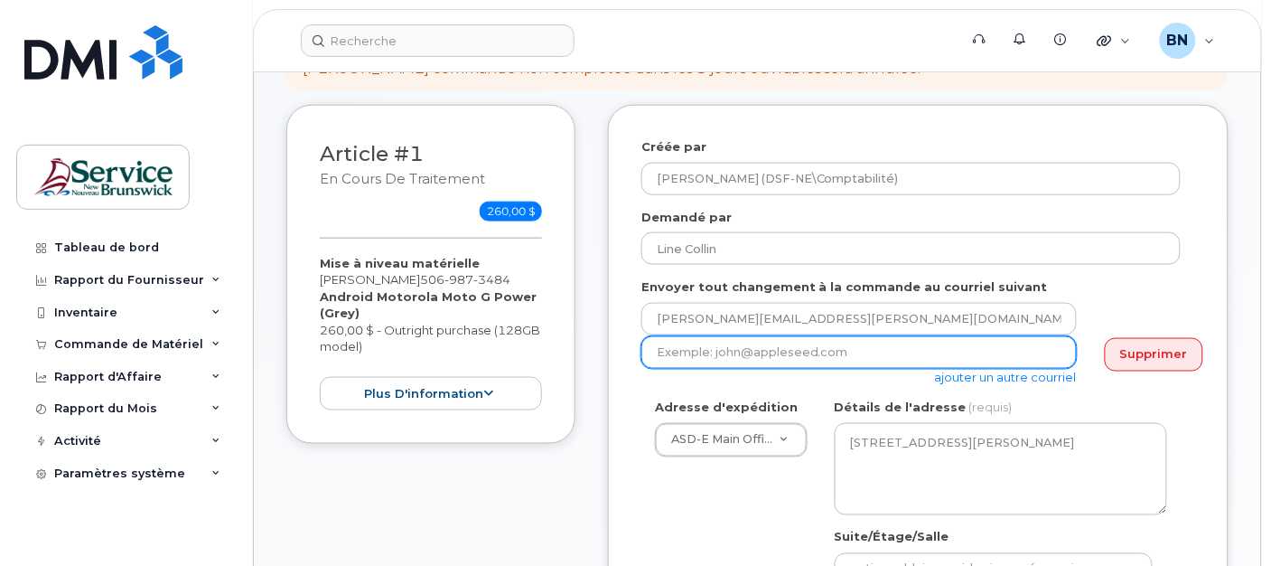
click at [810, 354] on input "email" at bounding box center [860, 352] width 436 height 33
paste input "line.collin@gnb.ca"
type input "line.collin@gnb.ca"
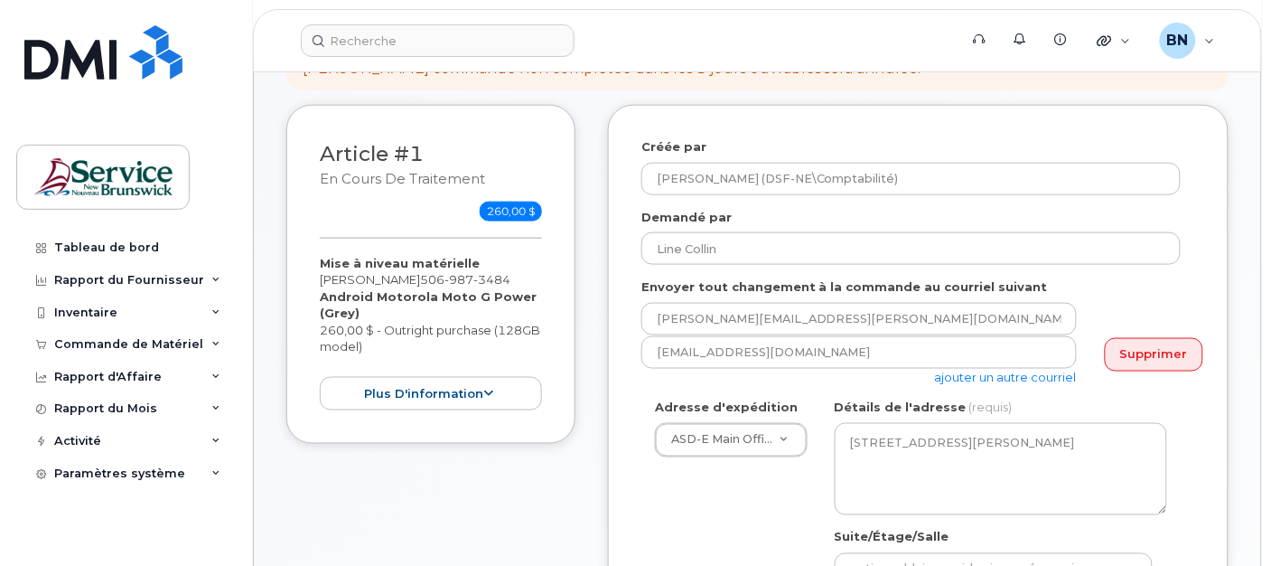
click at [728, 511] on div "Adresse d'expédition ASD-E Main Office ASD-E Main Office ASD-N Bathurst Educati…" at bounding box center [911, 569] width 539 height 340
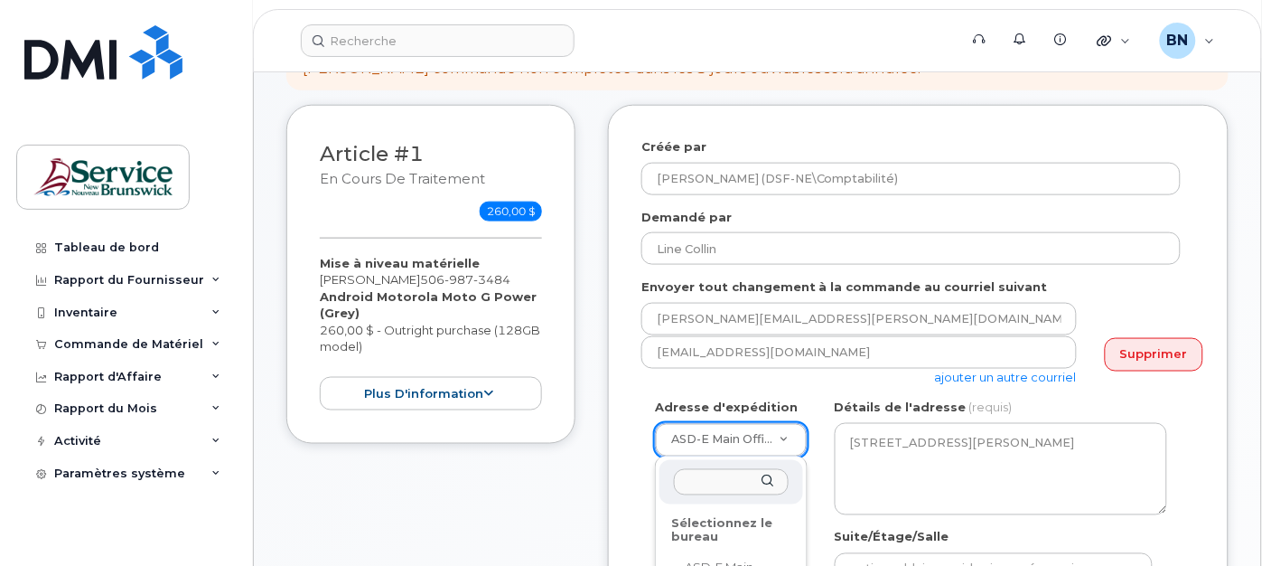
click at [723, 483] on input "text" at bounding box center [731, 482] width 115 height 26
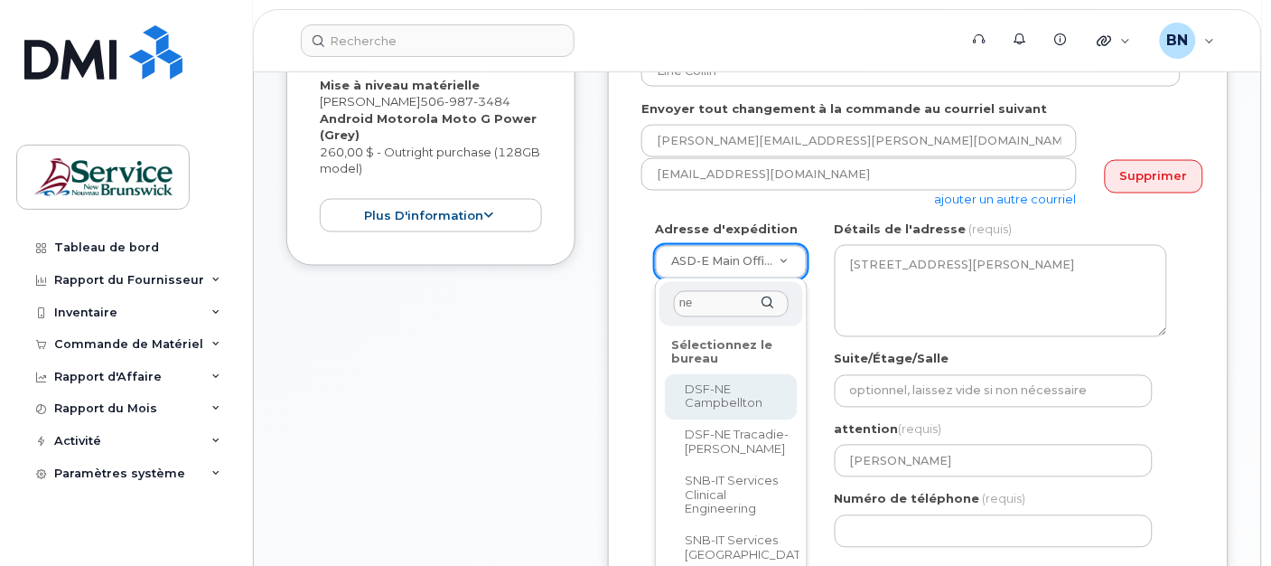
scroll to position [702, 0]
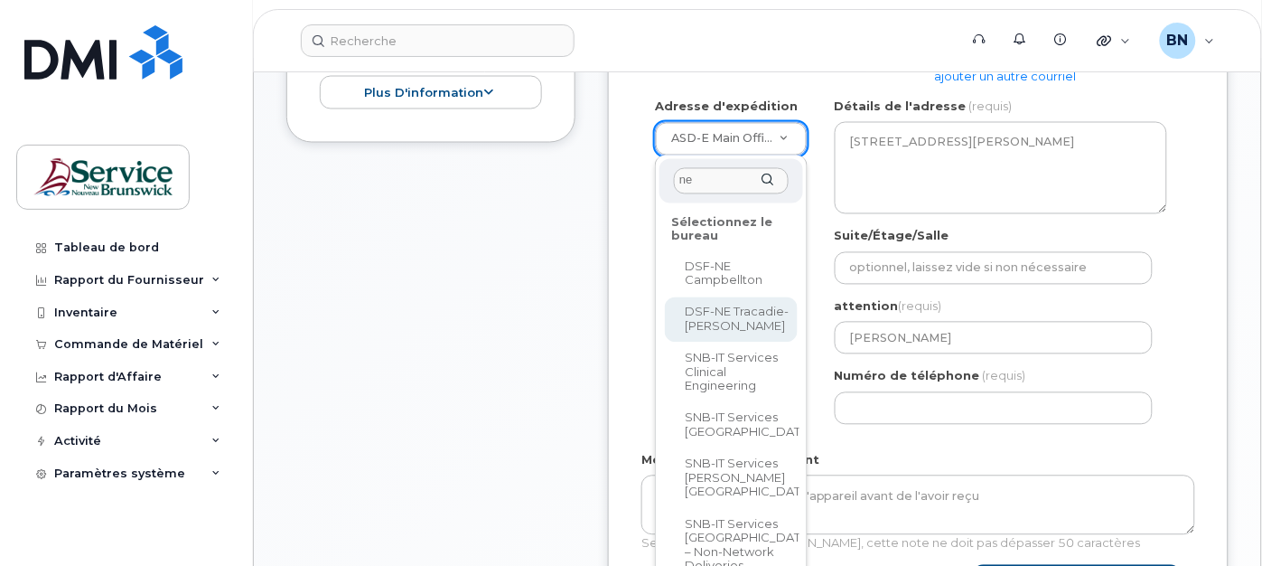
type input "ne"
select select
type textarea "3376 Rue Principale Tracadie New Brunswick E1X 1A4"
type input "[PERSON_NAME]"
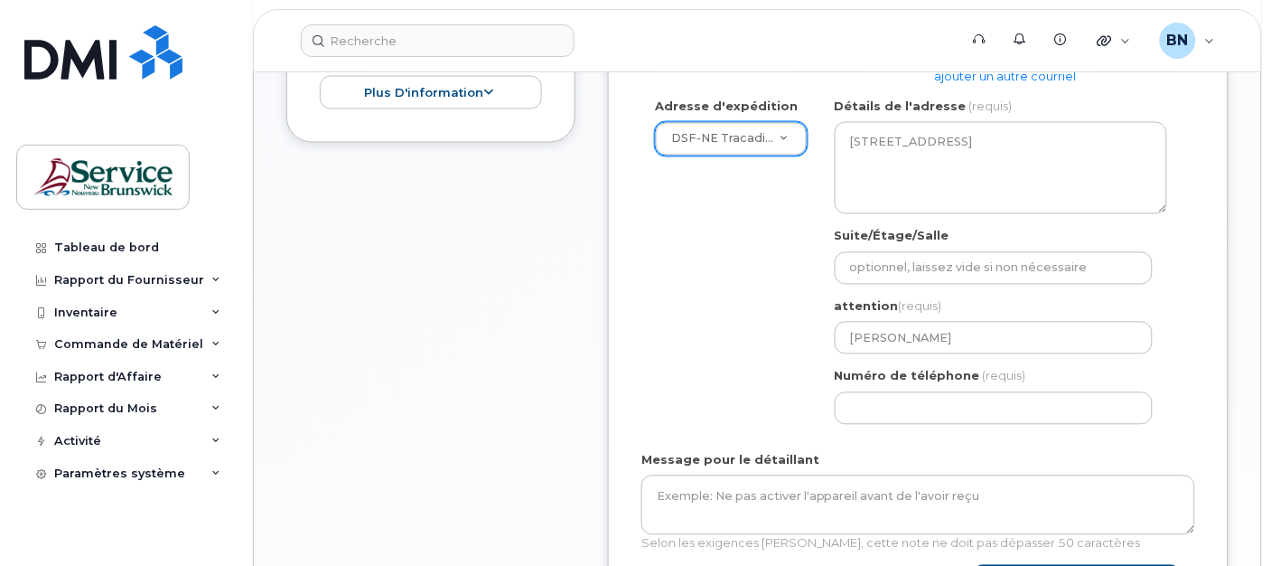
click at [307, 341] on div "Article #1 en cours de traitement 260,00 $ Mise à niveau matérielle Katerie Lev…" at bounding box center [430, 231] width 289 height 855
click at [961, 404] on input "Numéro de téléphone" at bounding box center [994, 408] width 318 height 33
type input "5"
select select
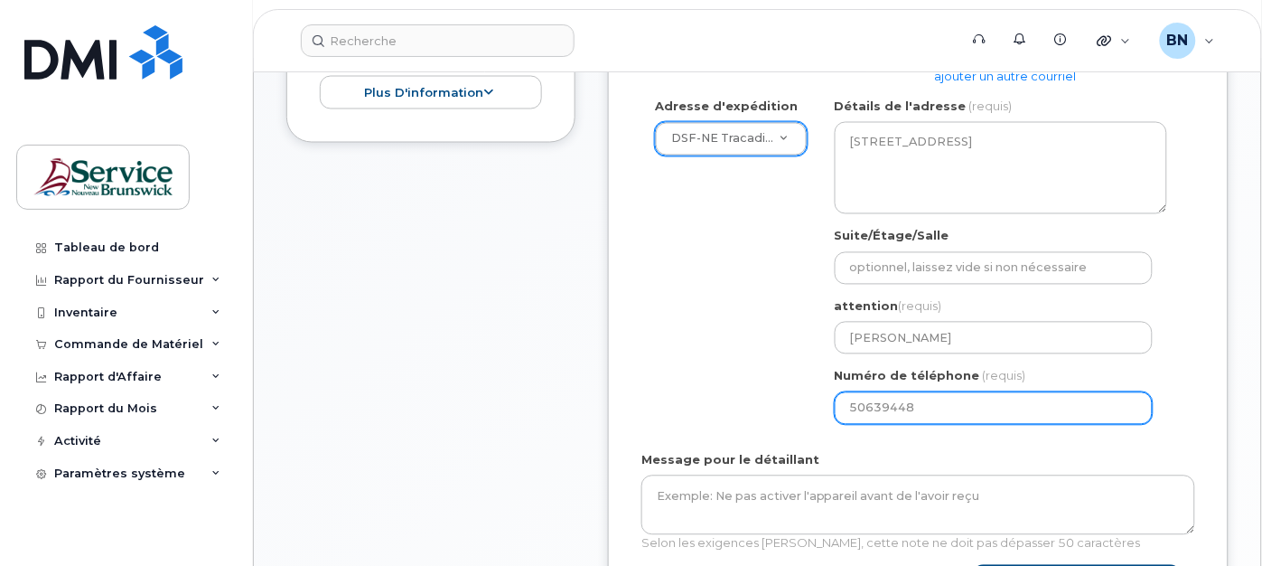
type input "506394486"
select select
type input "5063944862"
click at [698, 371] on div "Adresse d'expédition DSF-NE Tracadie-Sheila ASD-E Main Office ASD-N Bathurst Ed…" at bounding box center [911, 268] width 539 height 340
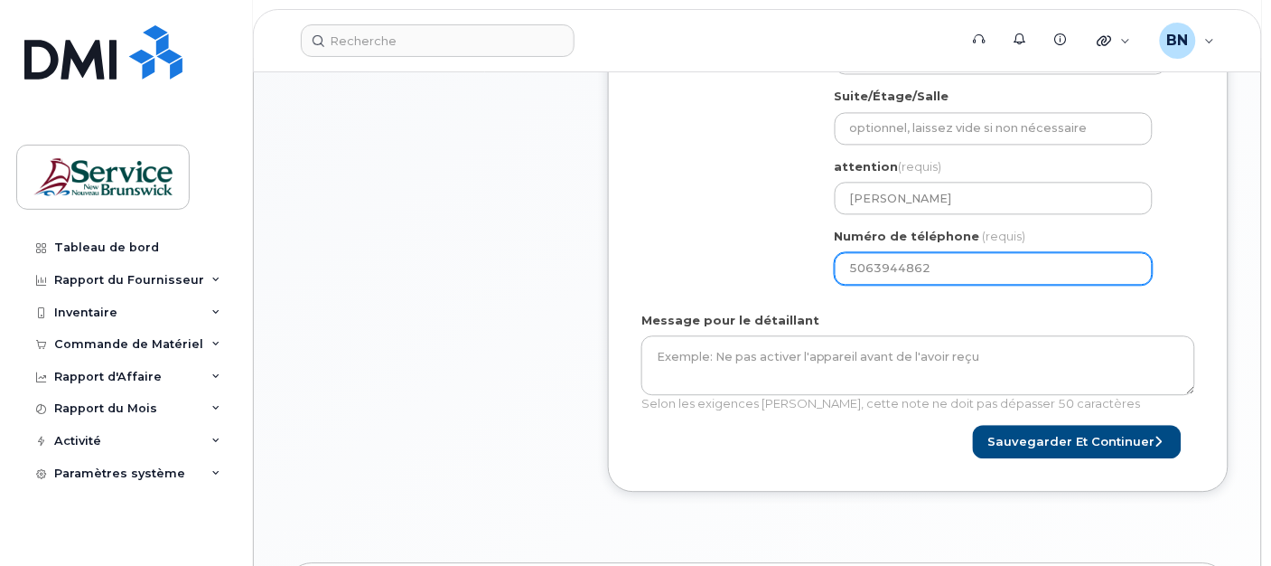
scroll to position [904, 0]
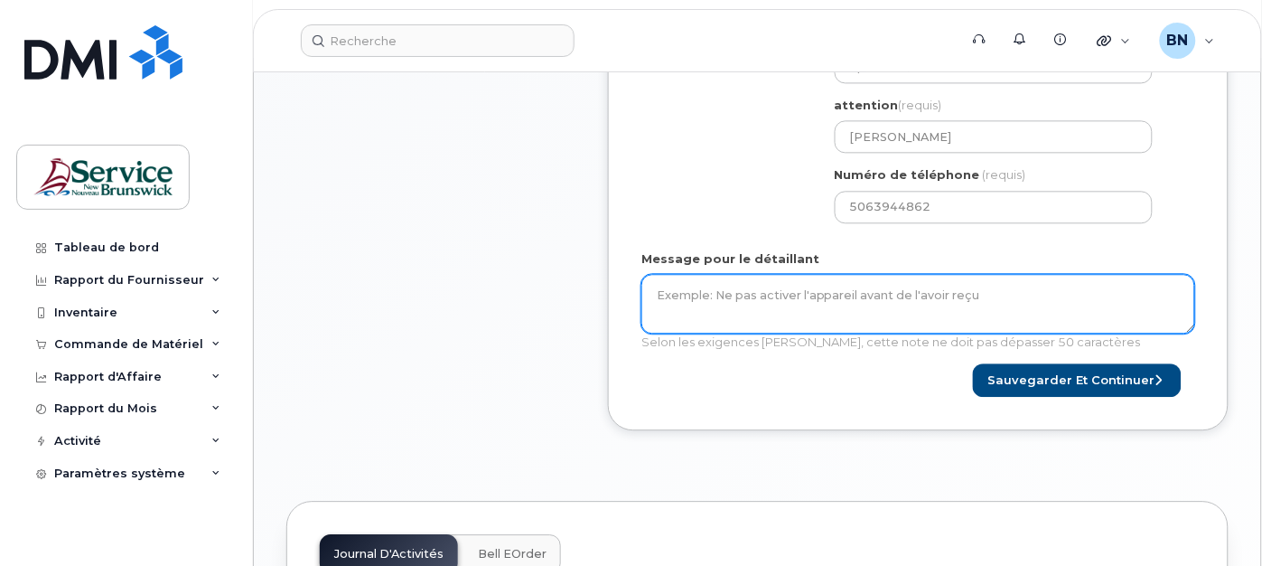
click at [774, 299] on textarea "Message pour le détaillant" at bounding box center [919, 304] width 554 height 60
type textarea "ATT : Nancy Breau - Finances"
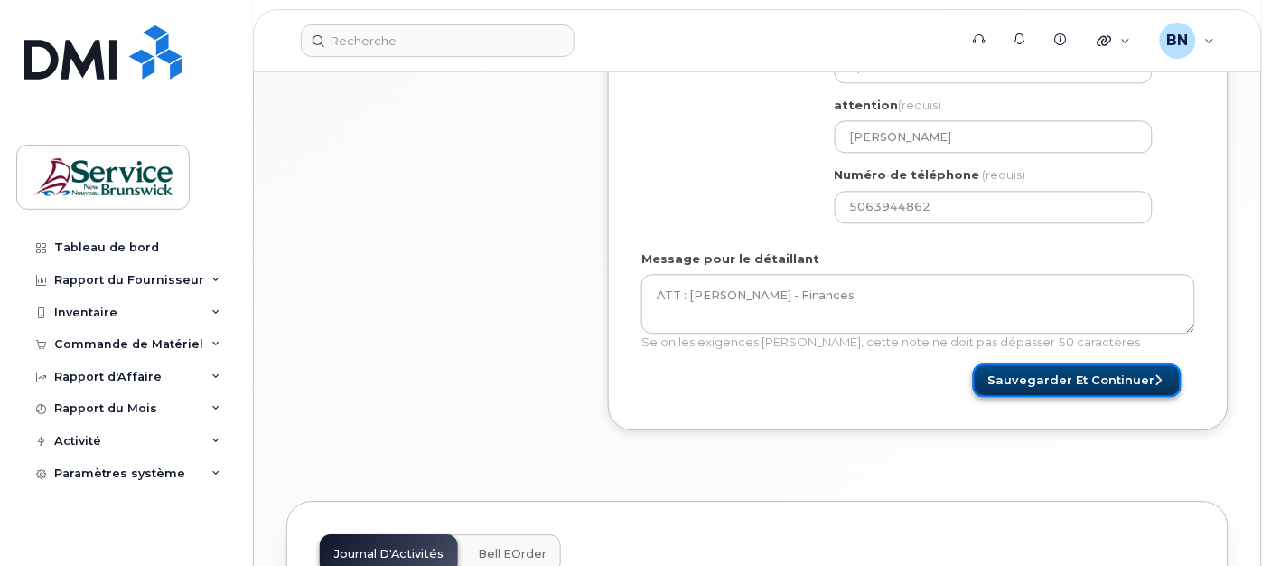
click at [1054, 376] on button "Sauvegarder et continuer" at bounding box center [1077, 379] width 209 height 33
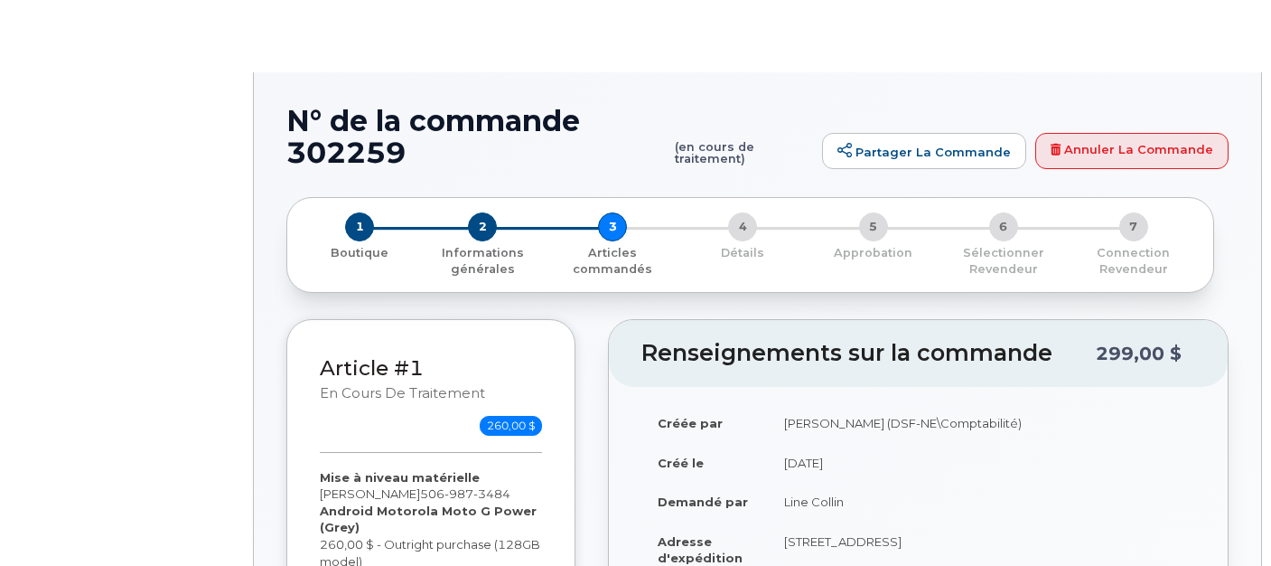
type input "[PERSON_NAME]"
select select
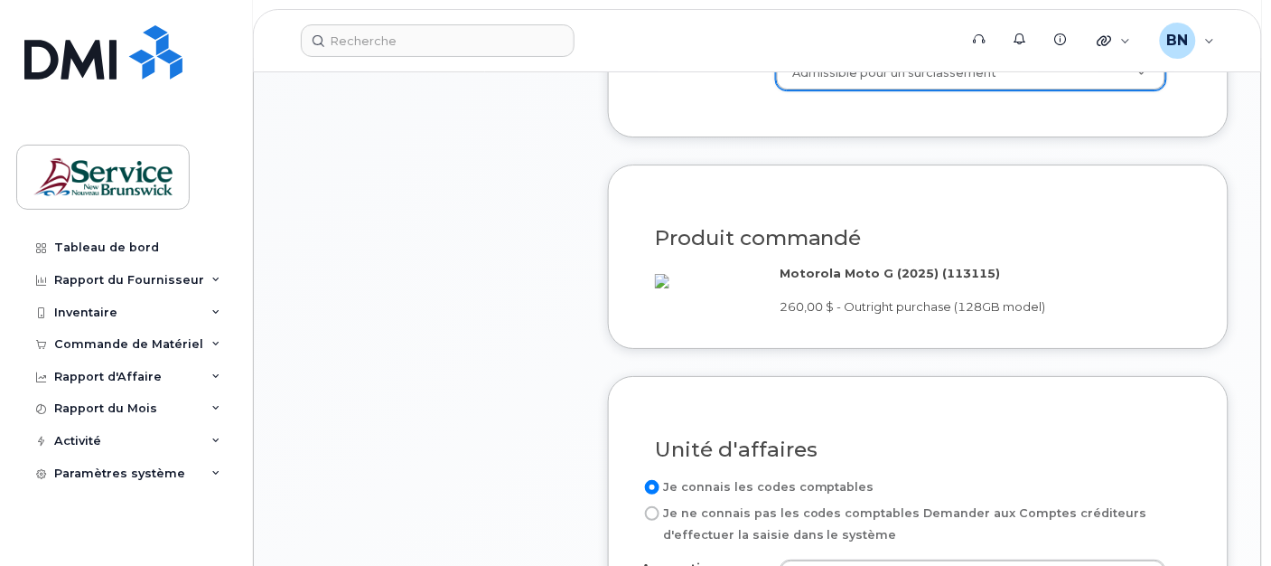
scroll to position [1305, 0]
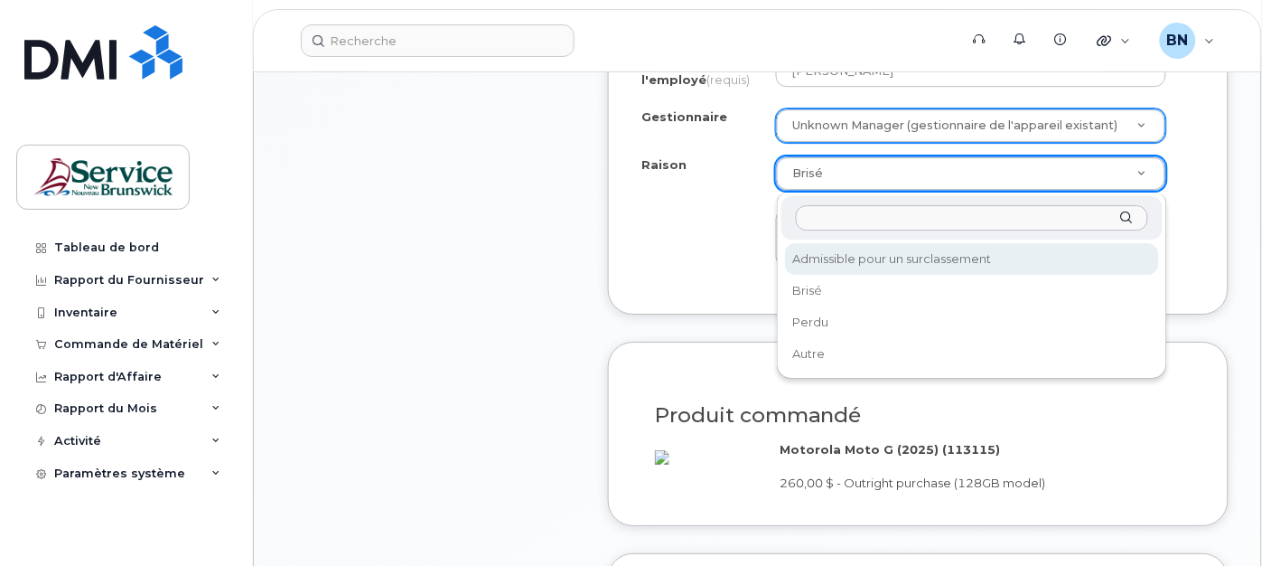
select select "eligible_for_upgrade"
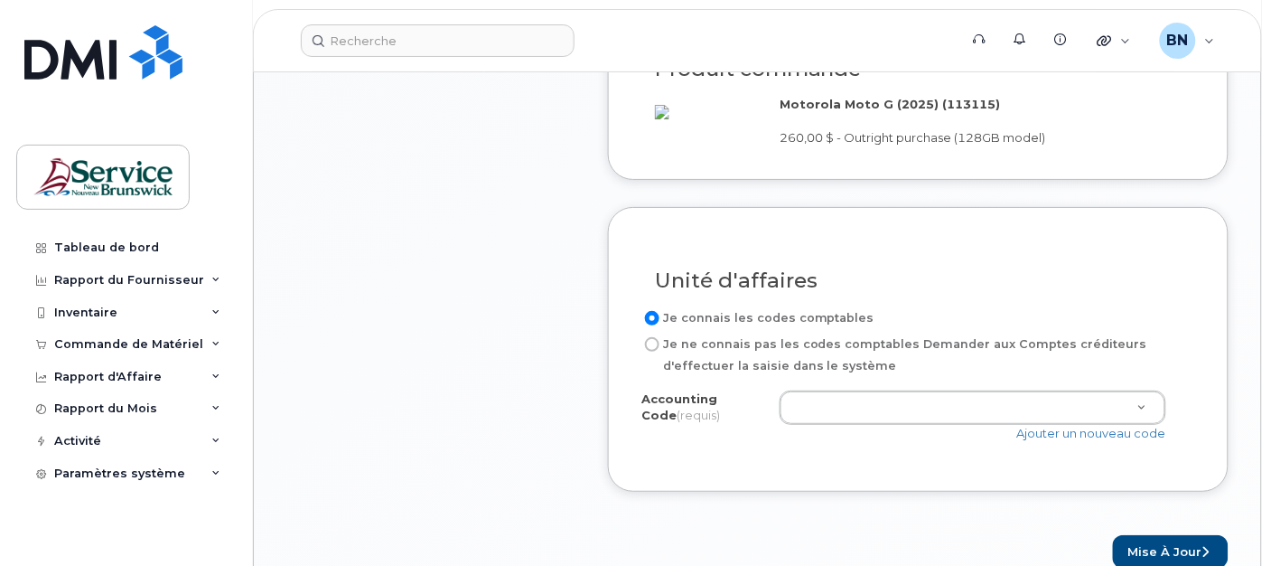
scroll to position [1706, 0]
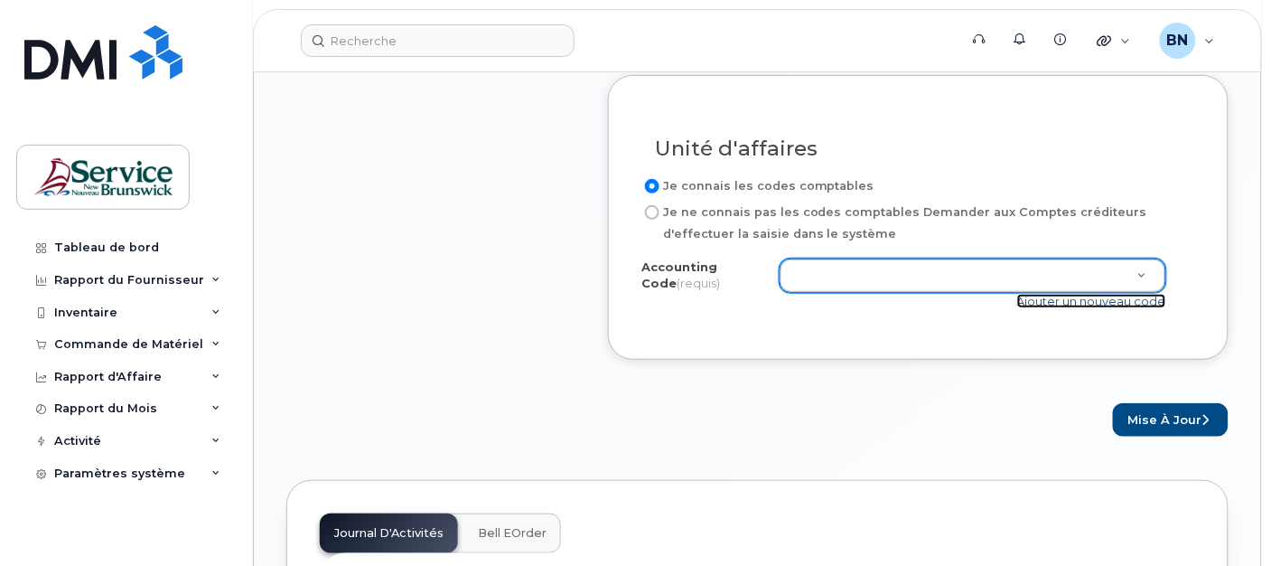
click at [1109, 308] on link "Ajouter un nouveau code" at bounding box center [1092, 301] width 149 height 14
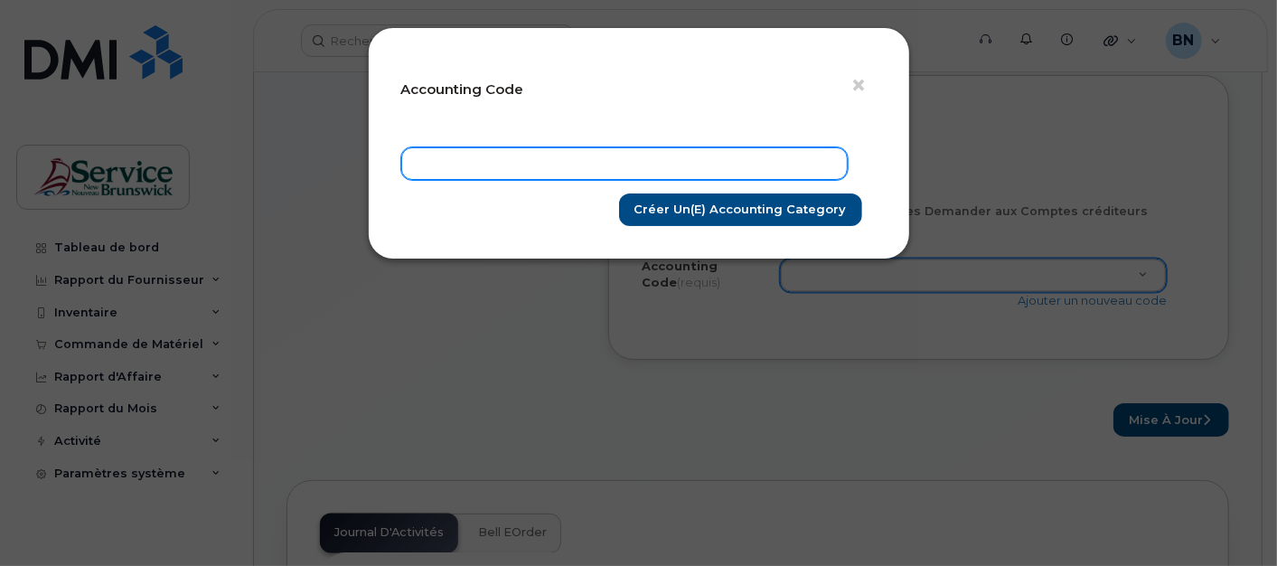
click at [687, 160] on input "text" at bounding box center [624, 163] width 446 height 33
paste input "207103.4867.P249.0000.P73112"
type input "207103.4867.P249.0000.P73112"
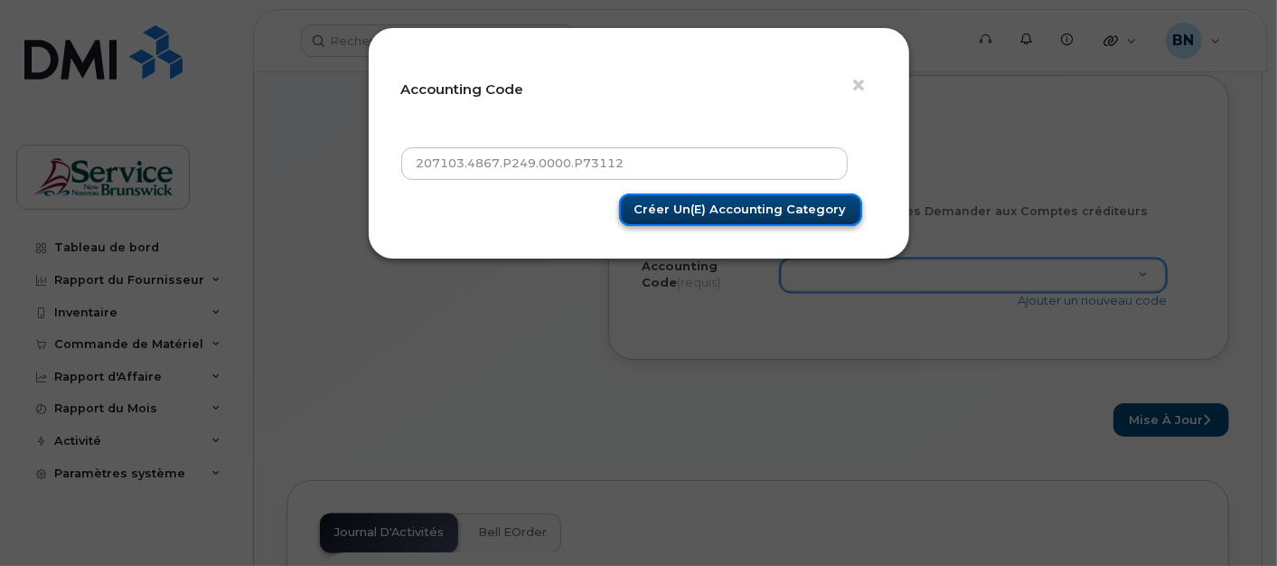
click at [734, 210] on input "Créer un(e) Accounting category" at bounding box center [740, 209] width 243 height 33
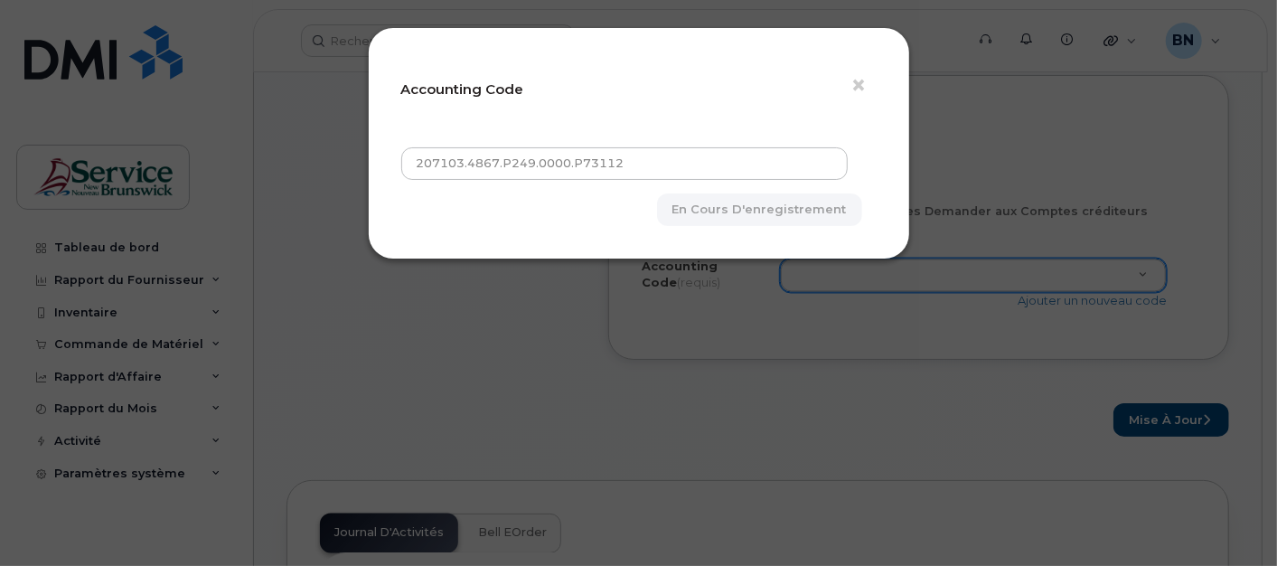
type input "Créer un(e) Accounting category"
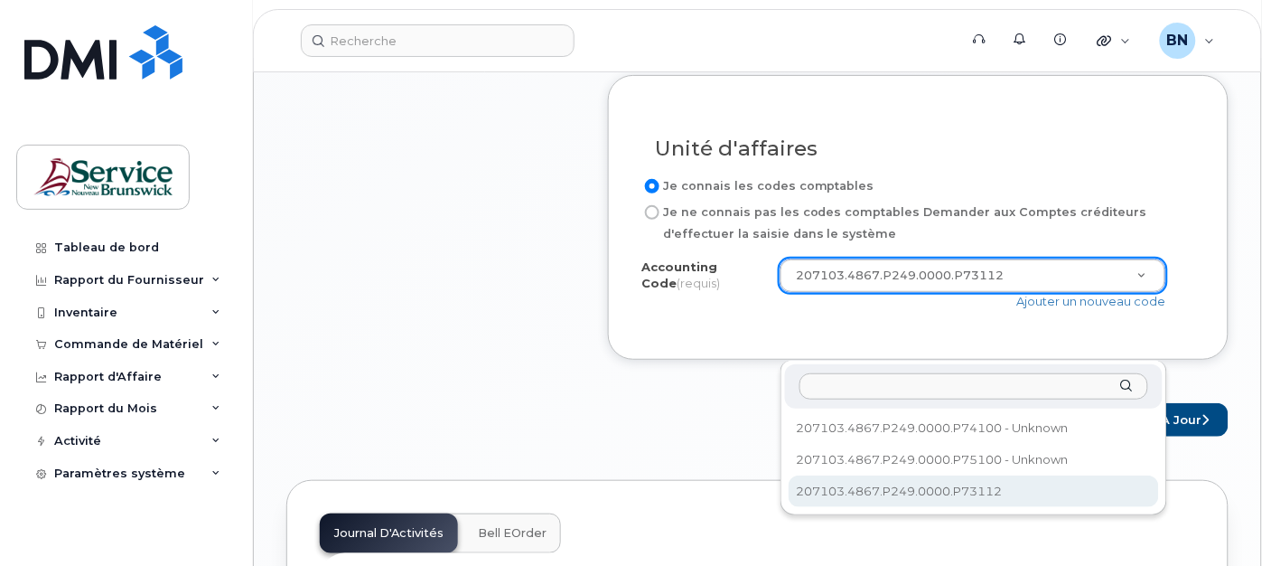
select select "207103.4867.P249.0000.P73112"
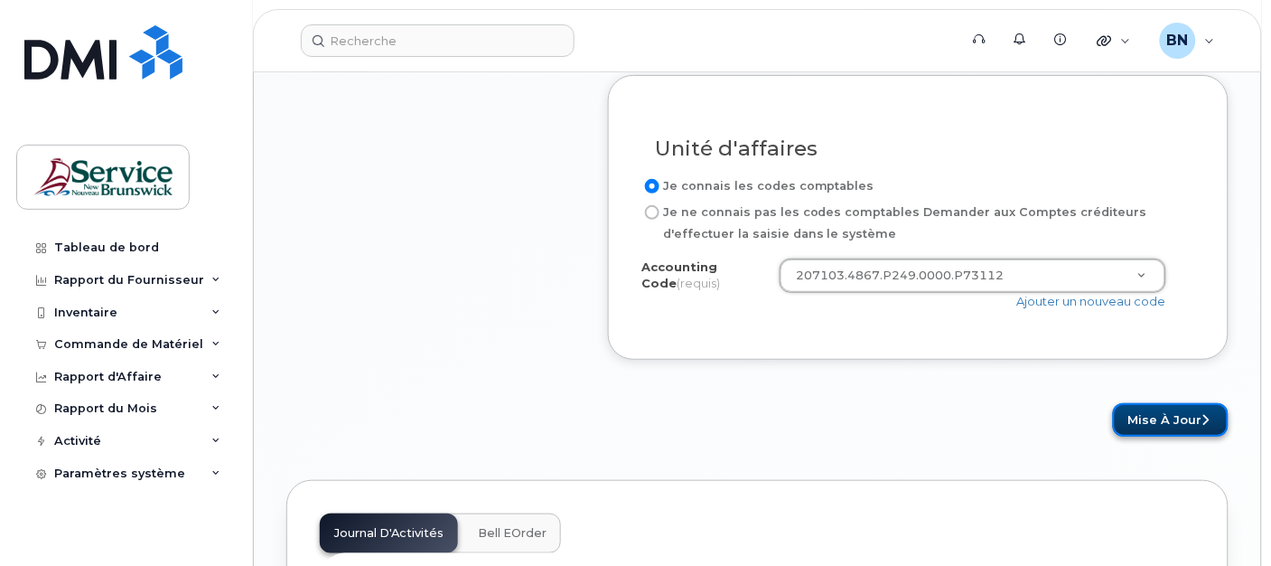
click at [1187, 436] on button "Mise à jour" at bounding box center [1171, 419] width 116 height 33
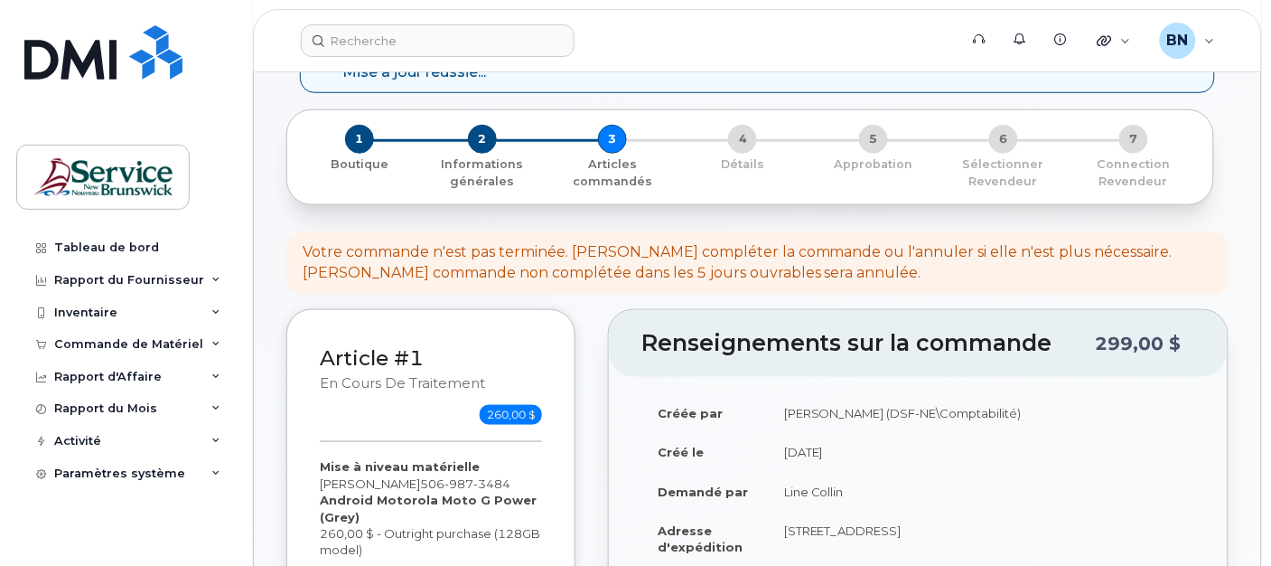
scroll to position [401, 0]
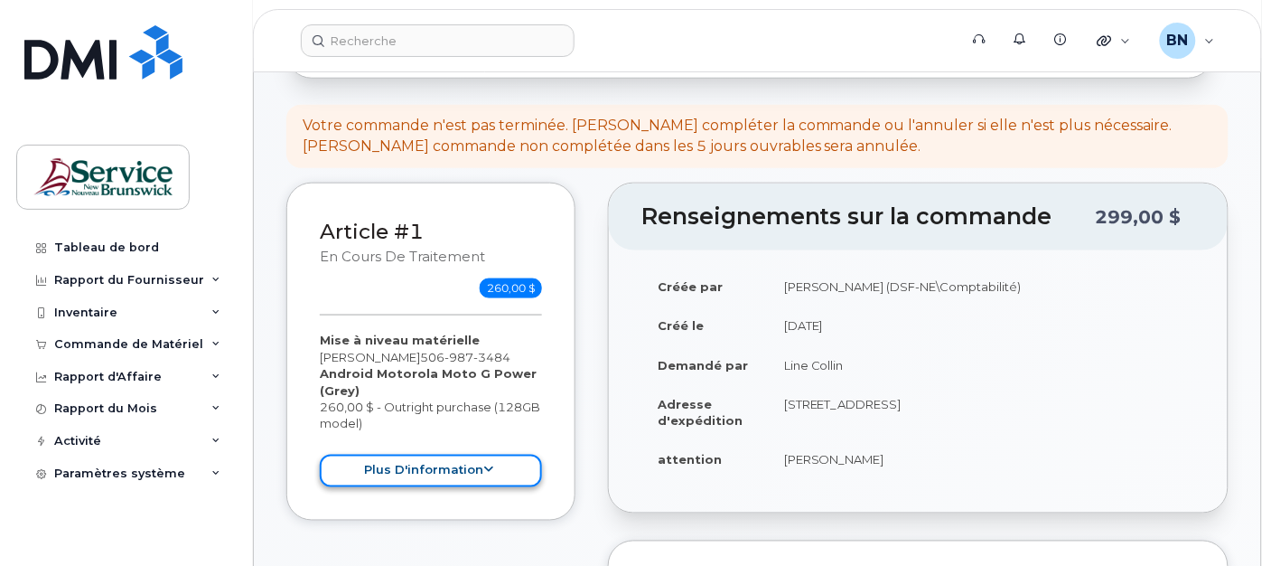
click at [488, 462] on button "plus d'information" at bounding box center [431, 471] width 222 height 33
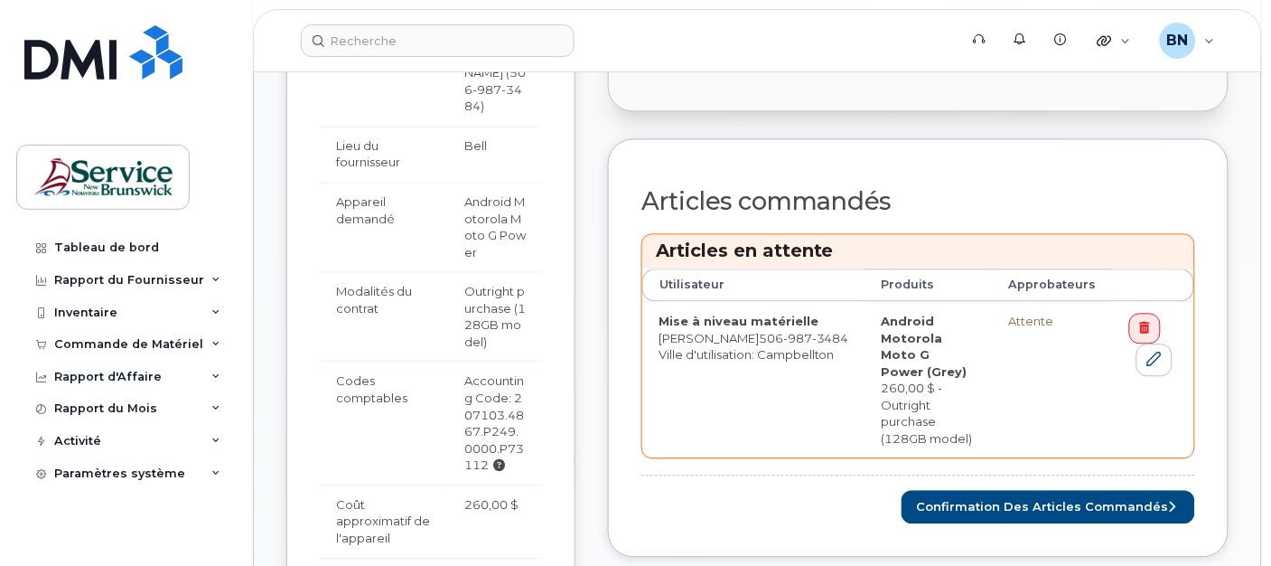
scroll to position [904, 0]
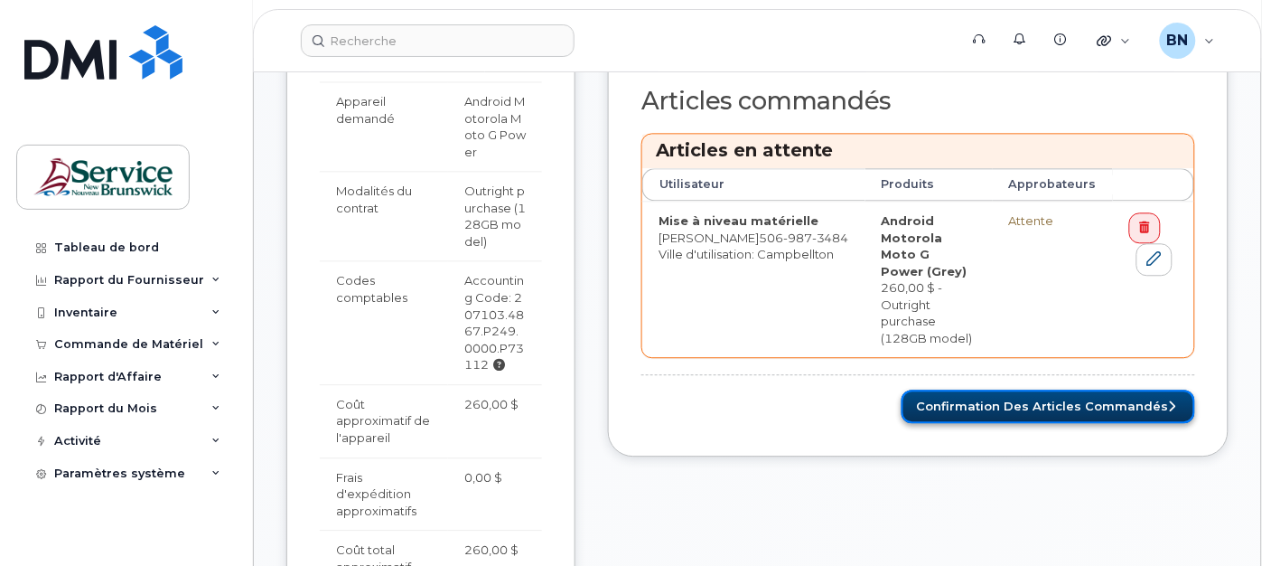
click at [1061, 389] on button "Confirmation des articles commandés" at bounding box center [1049, 405] width 294 height 33
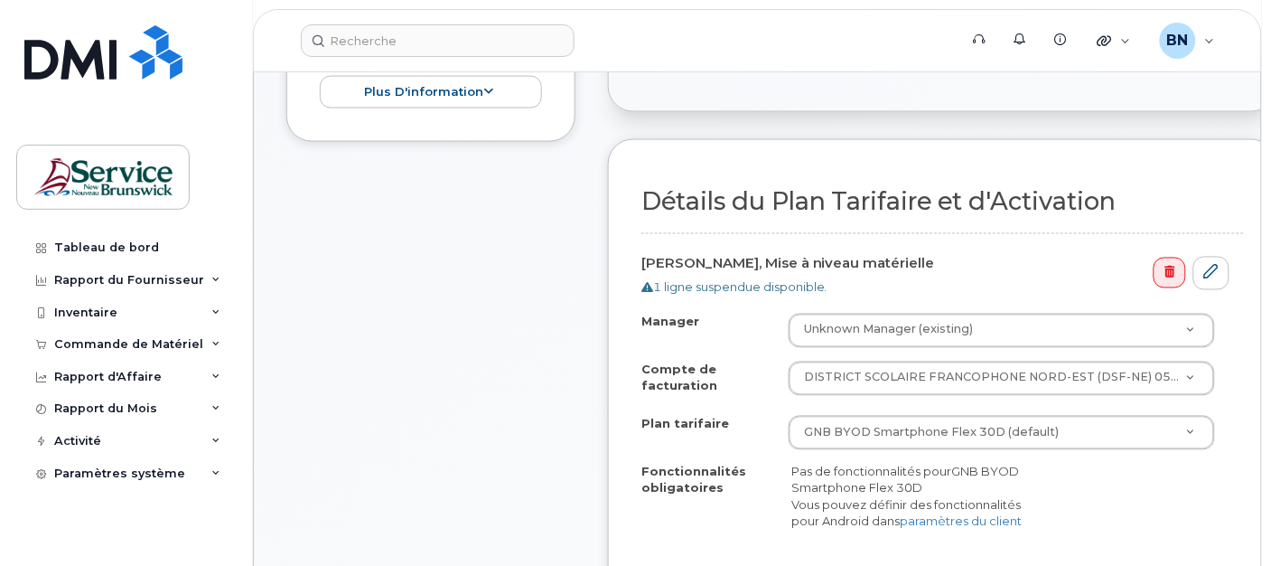
scroll to position [702, 0]
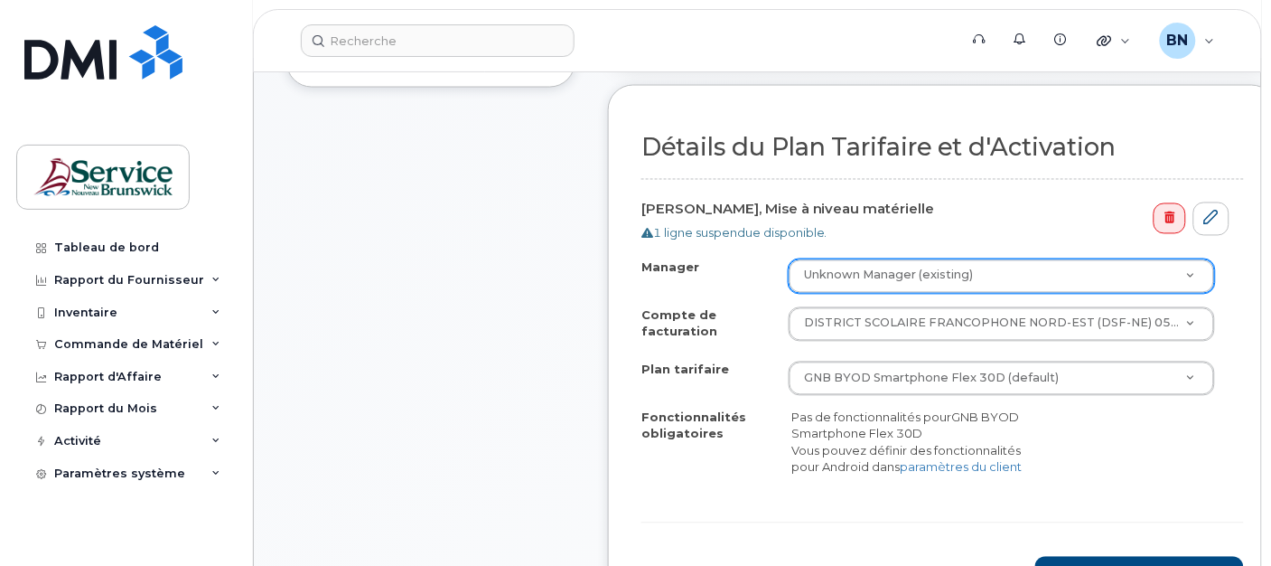
click at [1191, 497] on div "Manager Unknown Manager (existing) Manager Unknown Manager (existing) Compte de…" at bounding box center [943, 383] width 603 height 248
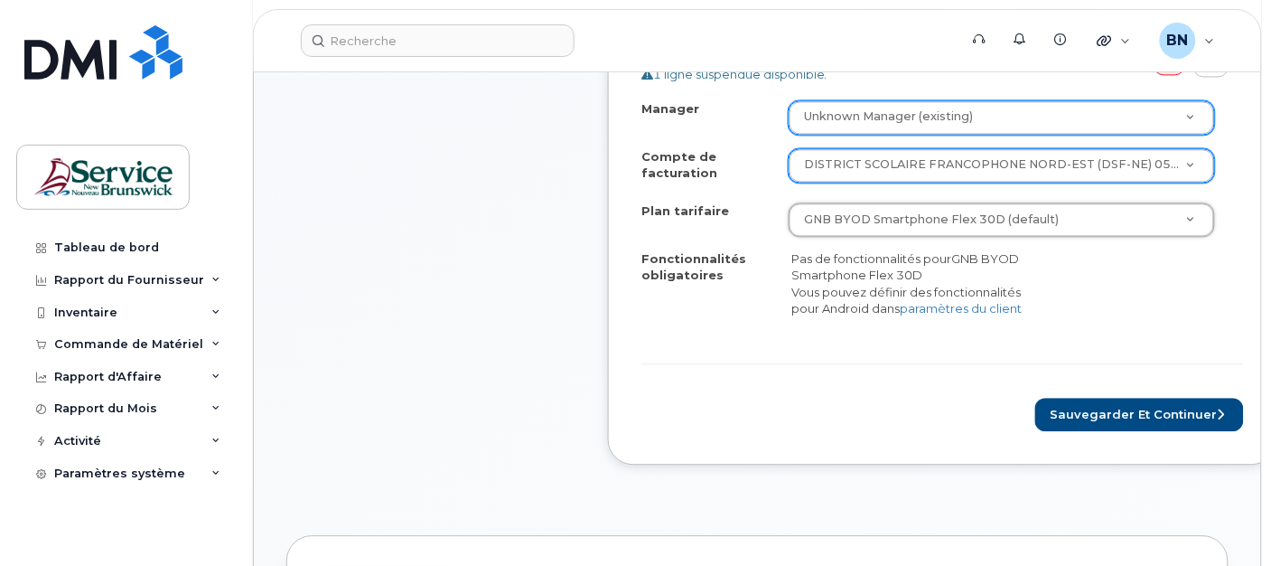
scroll to position [904, 0]
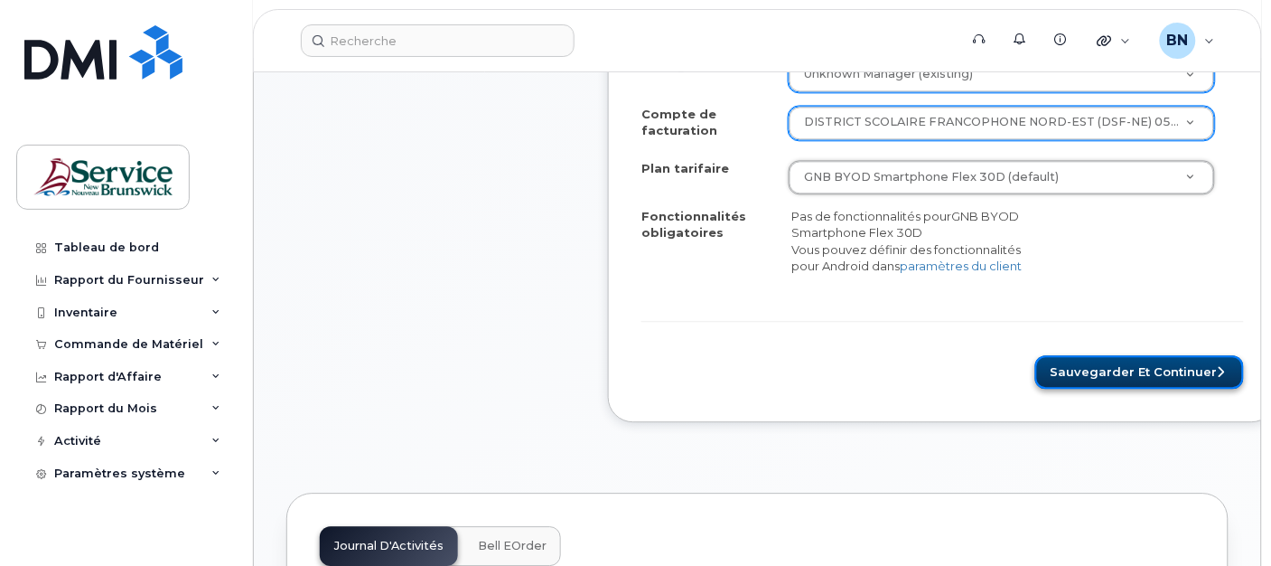
click at [1121, 389] on button "Sauvegarder et continuer" at bounding box center [1140, 371] width 209 height 33
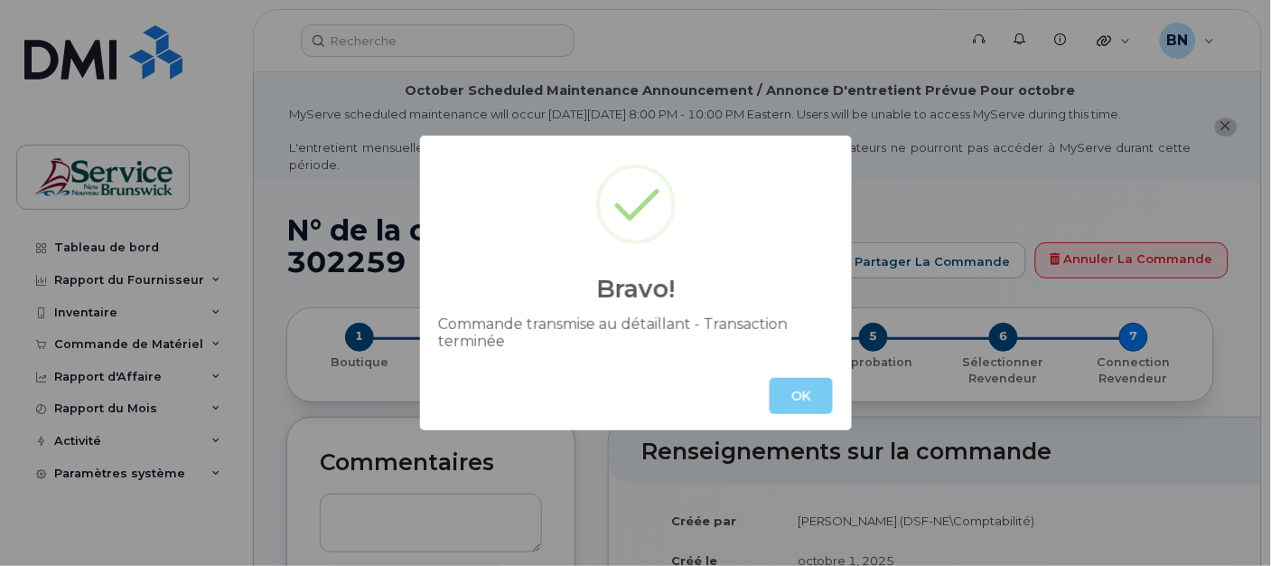
click at [801, 398] on button "OK" at bounding box center [801, 396] width 63 height 36
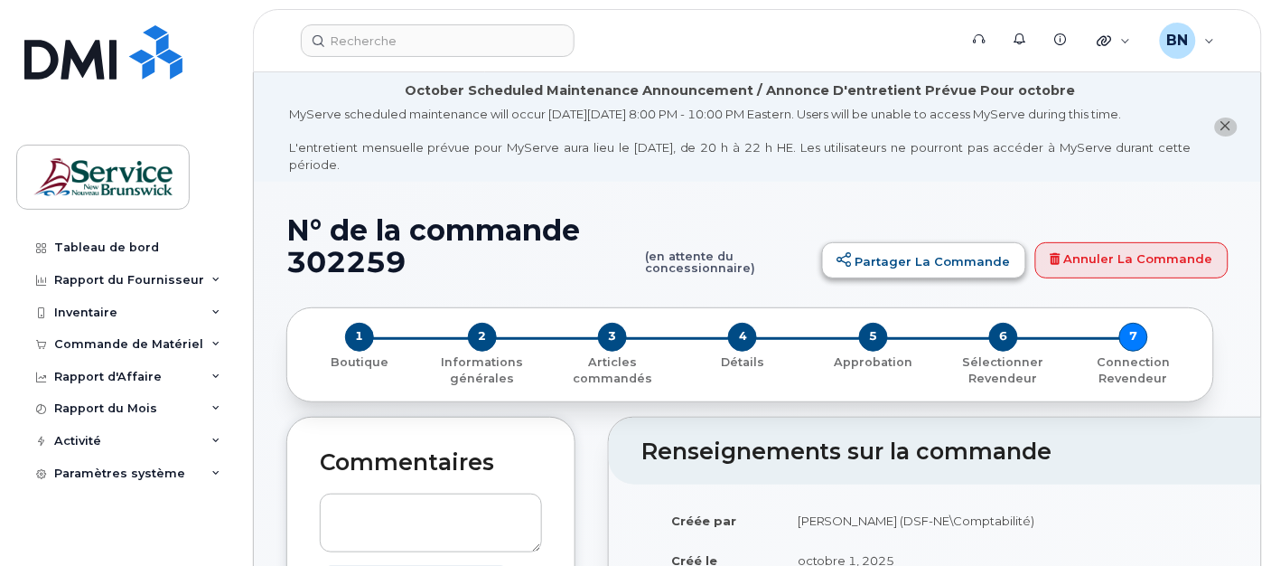
click at [924, 260] on link "Partager la commande" at bounding box center [924, 260] width 204 height 36
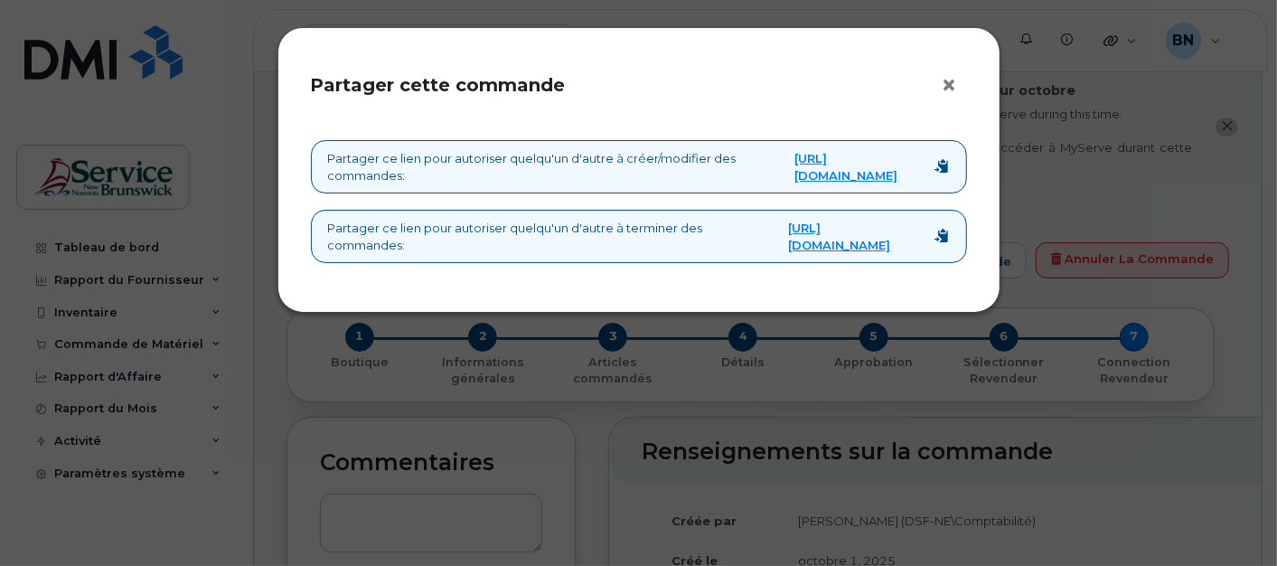
click at [946, 83] on button "×" at bounding box center [954, 85] width 25 height 27
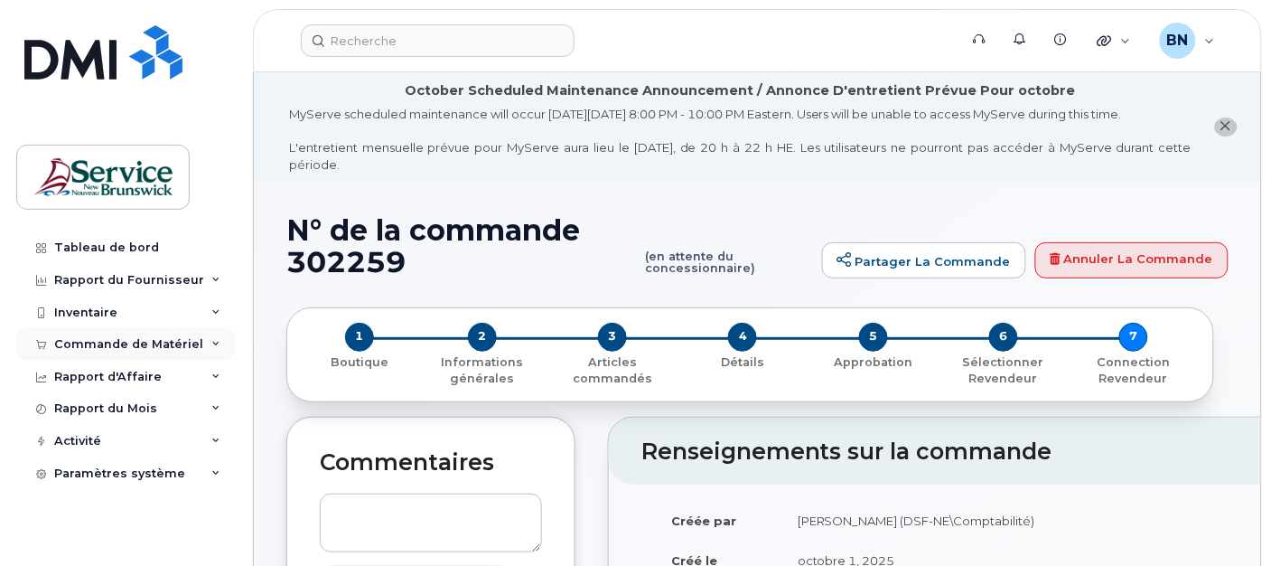
click at [161, 349] on div "Commande de Matériel" at bounding box center [128, 344] width 149 height 14
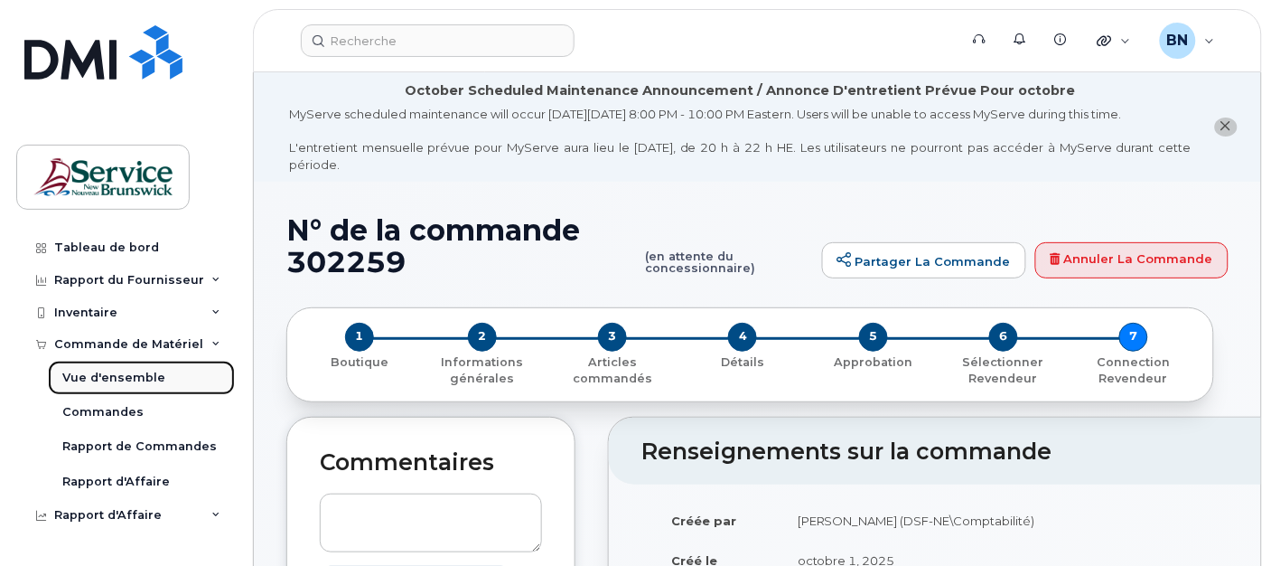
click at [156, 380] on div "Vue d'ensemble" at bounding box center [113, 378] width 103 height 16
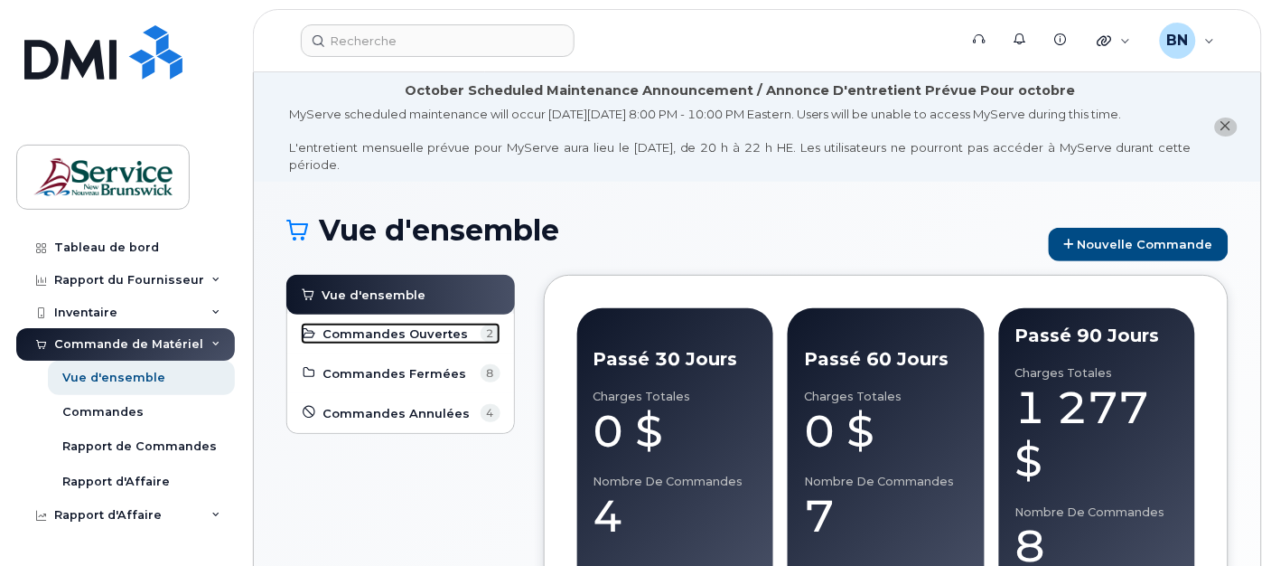
click at [402, 332] on span "Commandes Ouvertes" at bounding box center [396, 333] width 145 height 17
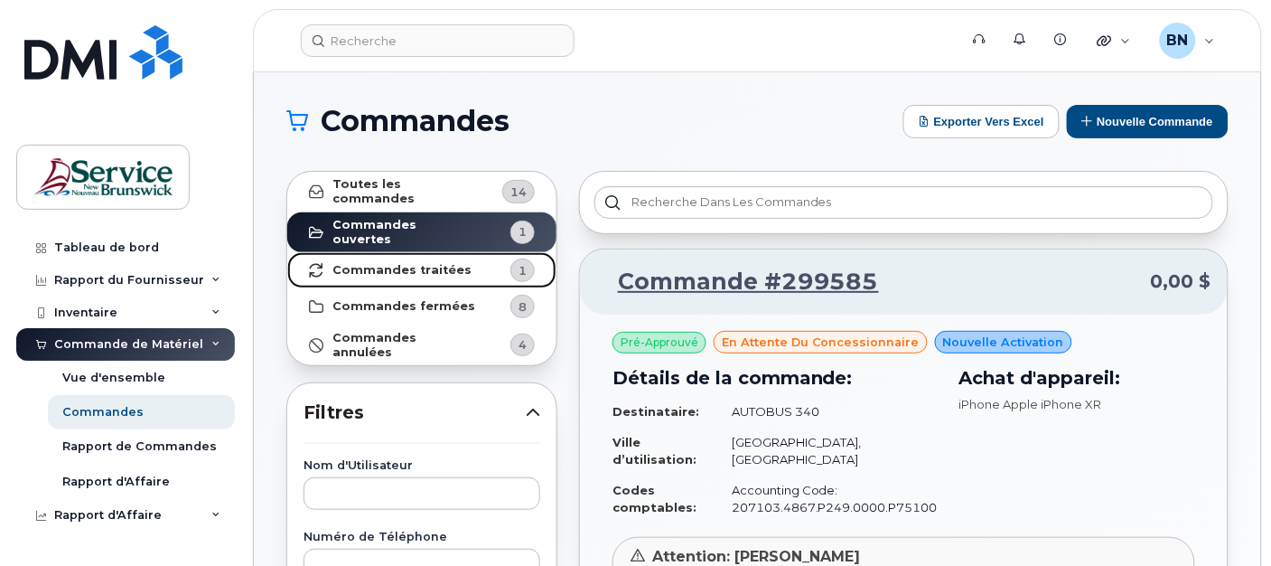
click at [435, 266] on strong "Commandes traitées" at bounding box center [402, 270] width 139 height 14
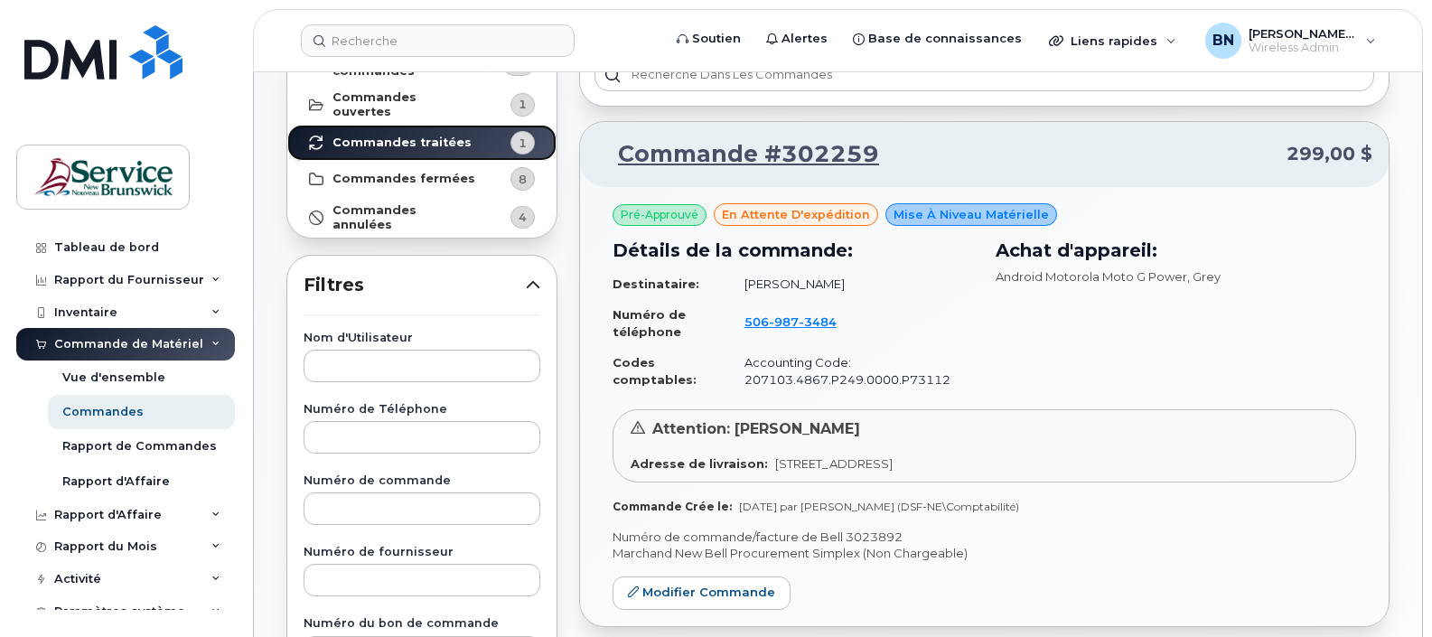
scroll to position [88, 0]
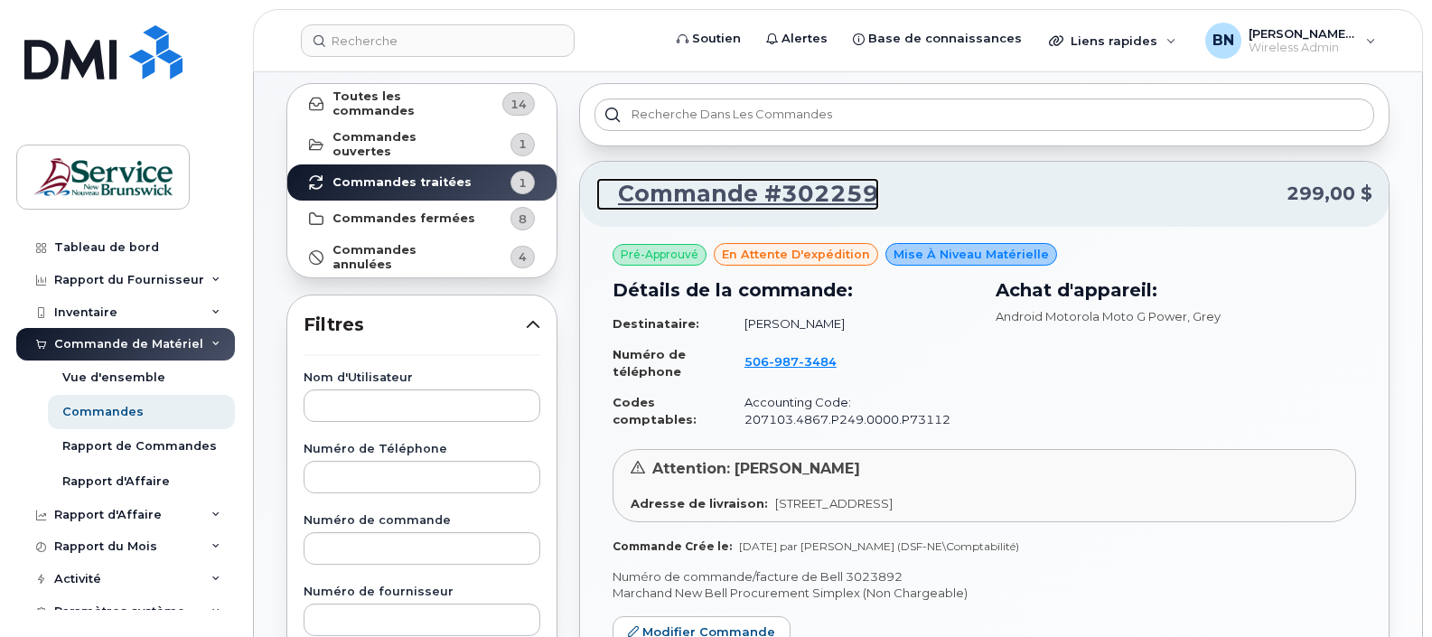
drag, startPoint x: 797, startPoint y: 195, endPoint x: 882, endPoint y: 240, distance: 96.2
click at [796, 195] on link "Commande #302259" at bounding box center [737, 194] width 283 height 33
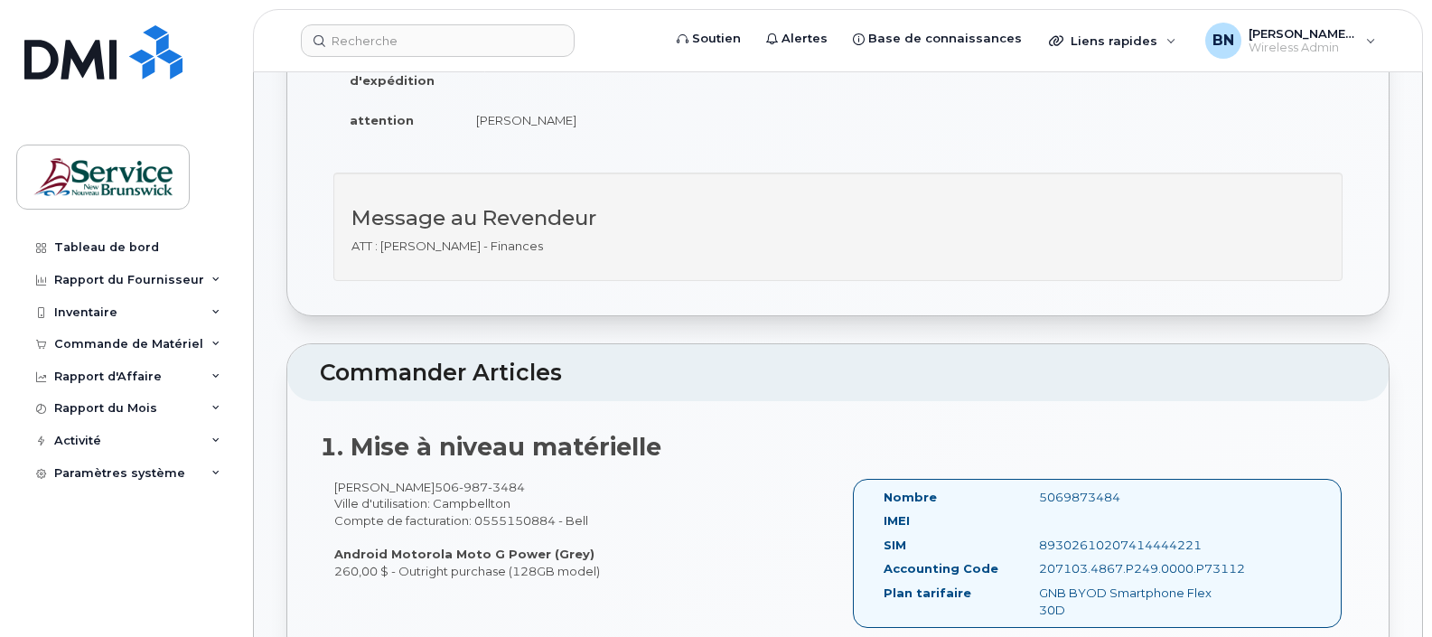
scroll to position [110, 0]
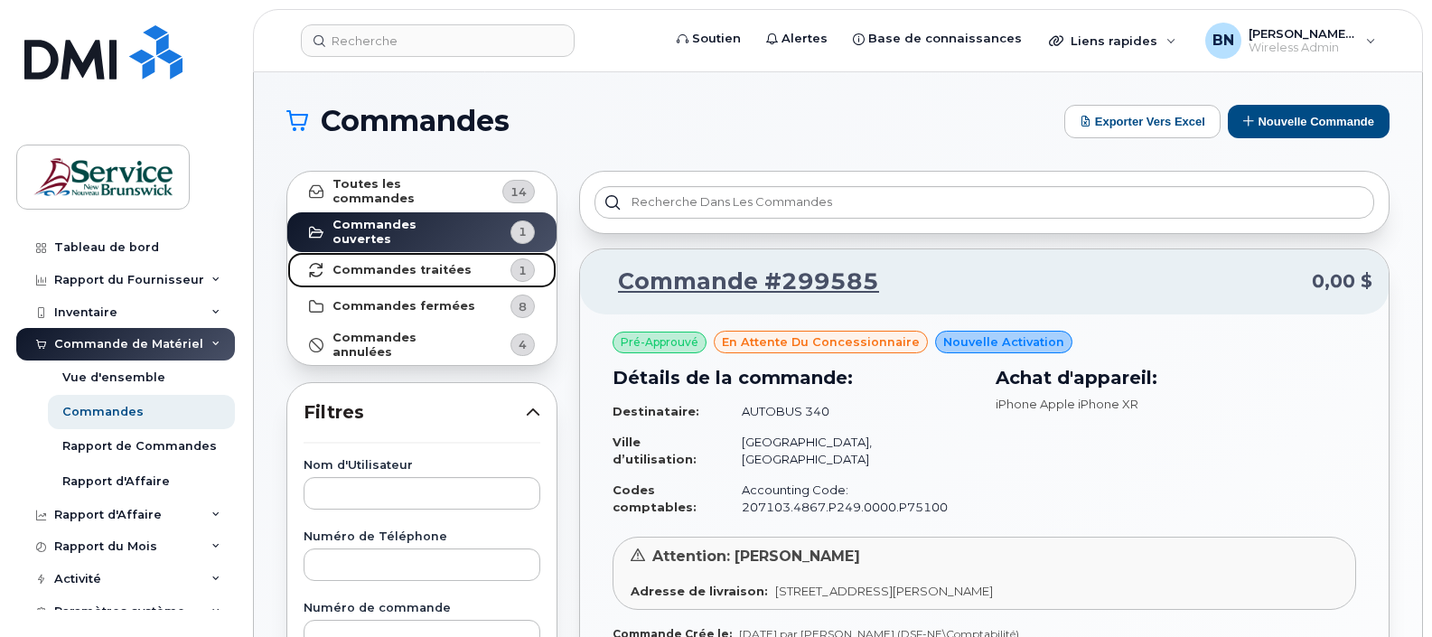
click at [441, 263] on strong "Commandes traitées" at bounding box center [402, 270] width 139 height 14
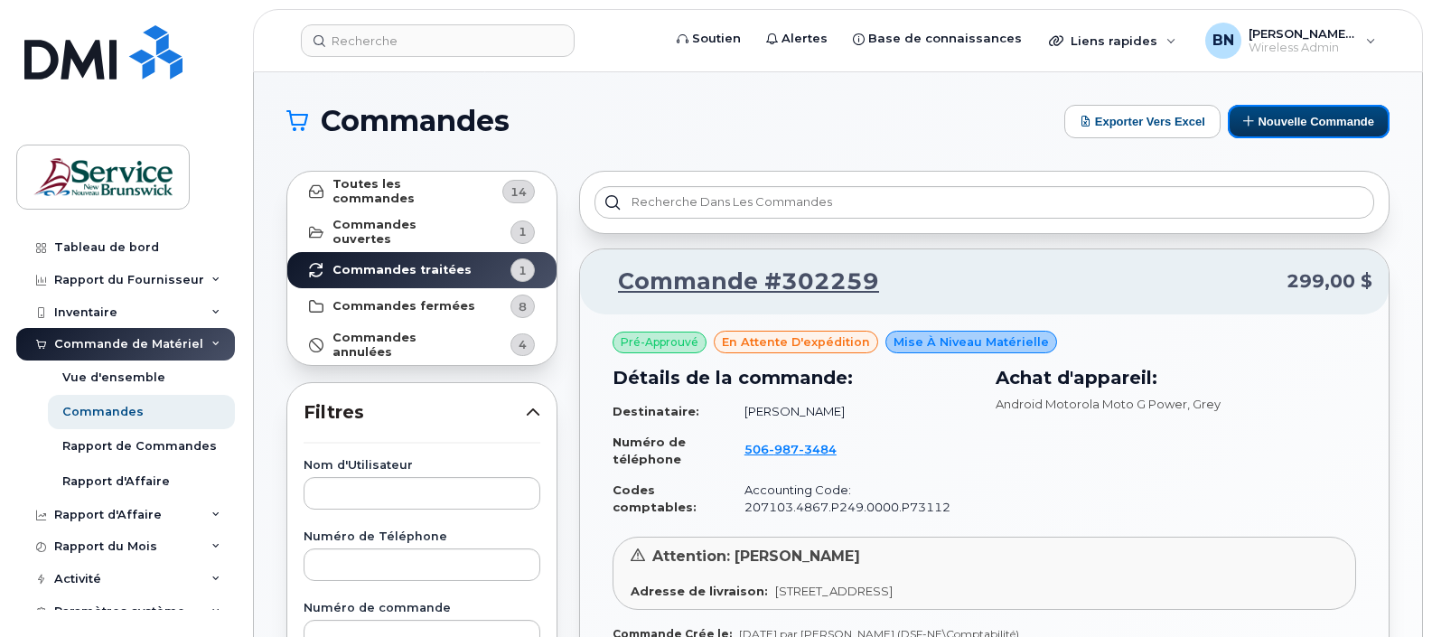
drag, startPoint x: 1299, startPoint y: 116, endPoint x: 1221, endPoint y: 387, distance: 282.0
click at [1299, 116] on button "Nouvelle commande" at bounding box center [1309, 121] width 162 height 33
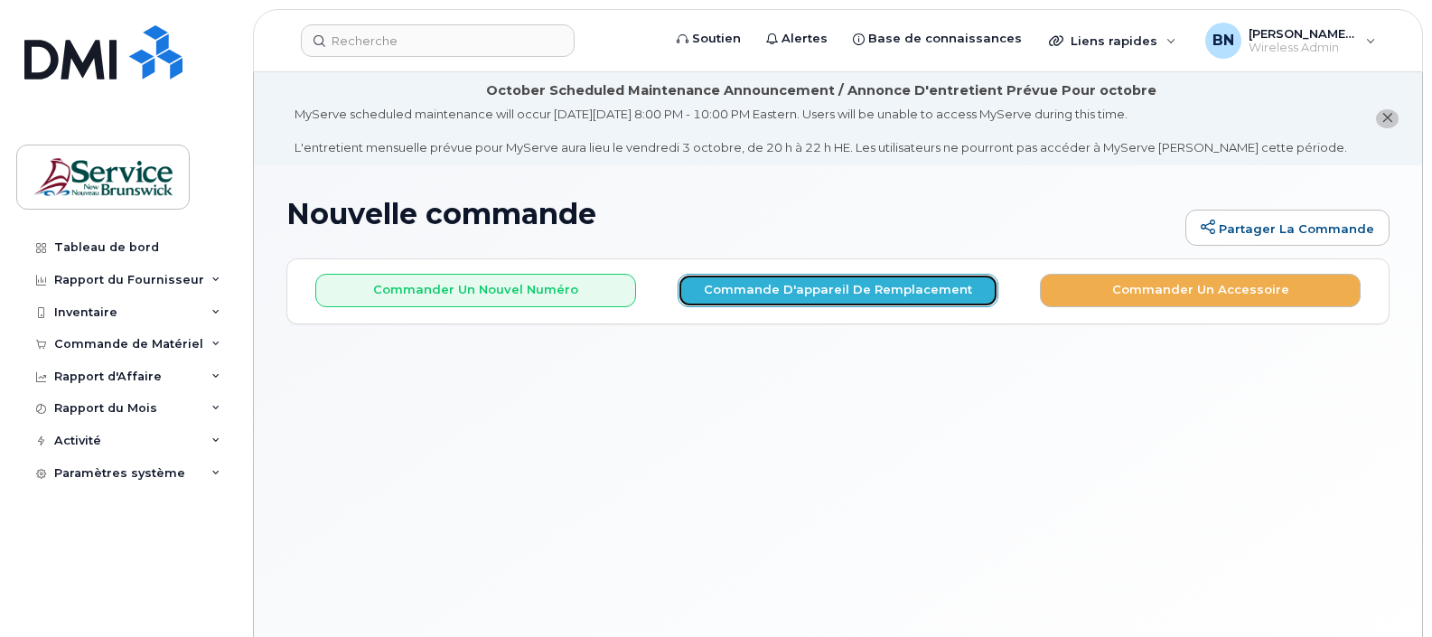
click at [809, 290] on button "Commande d'appareil de remplacement" at bounding box center [838, 290] width 321 height 33
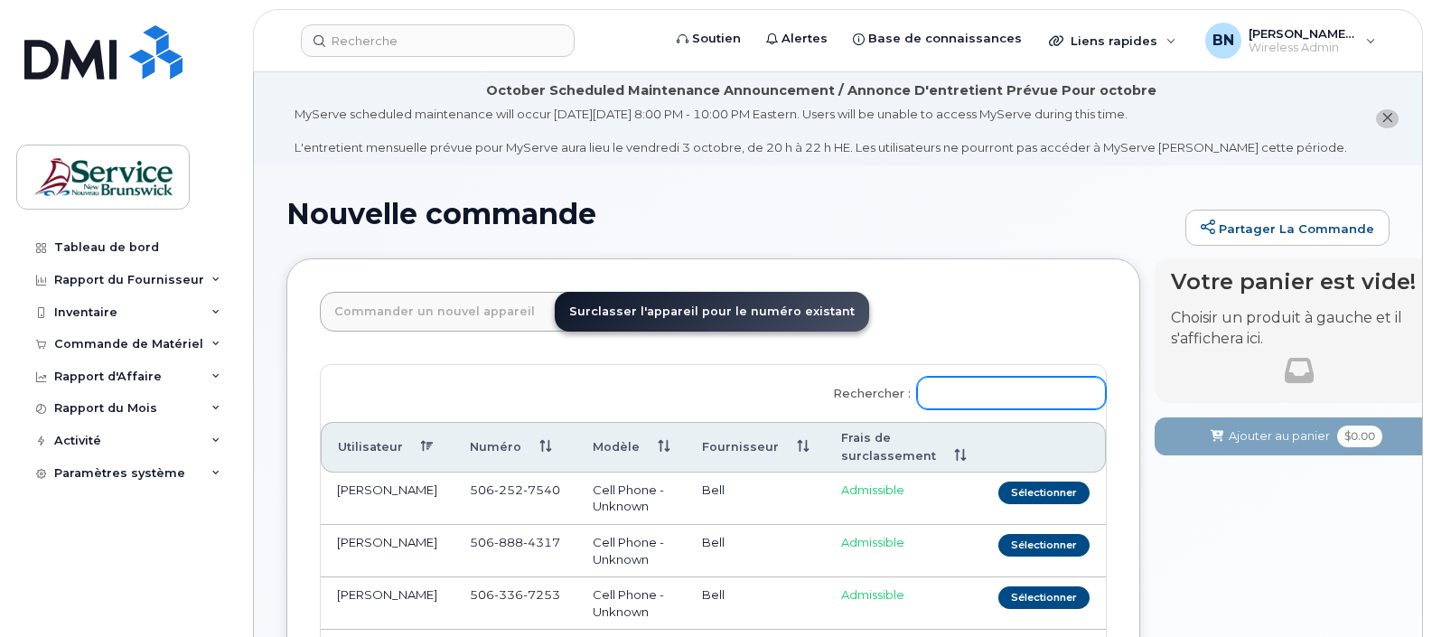
click at [986, 385] on input "Rechercher :" at bounding box center [1011, 393] width 189 height 33
type input "b"
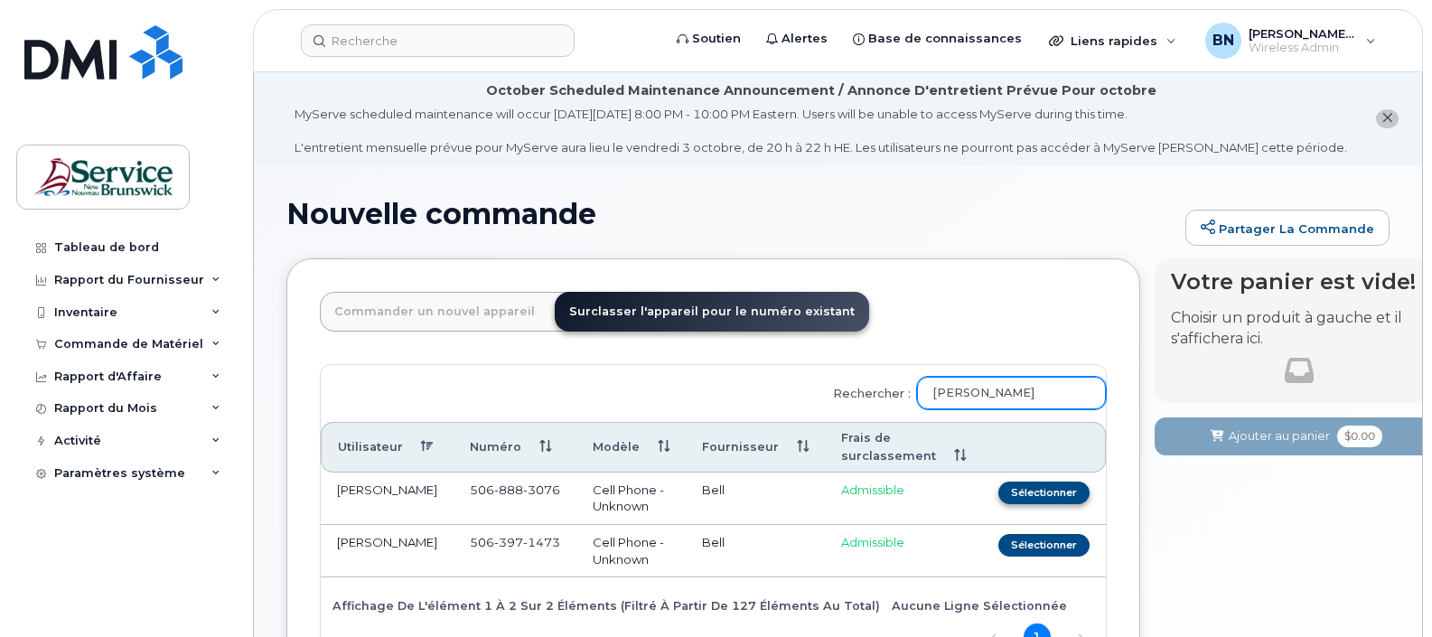
type input "celine b"
click at [1018, 499] on button "Sélectionner" at bounding box center [1044, 493] width 91 height 23
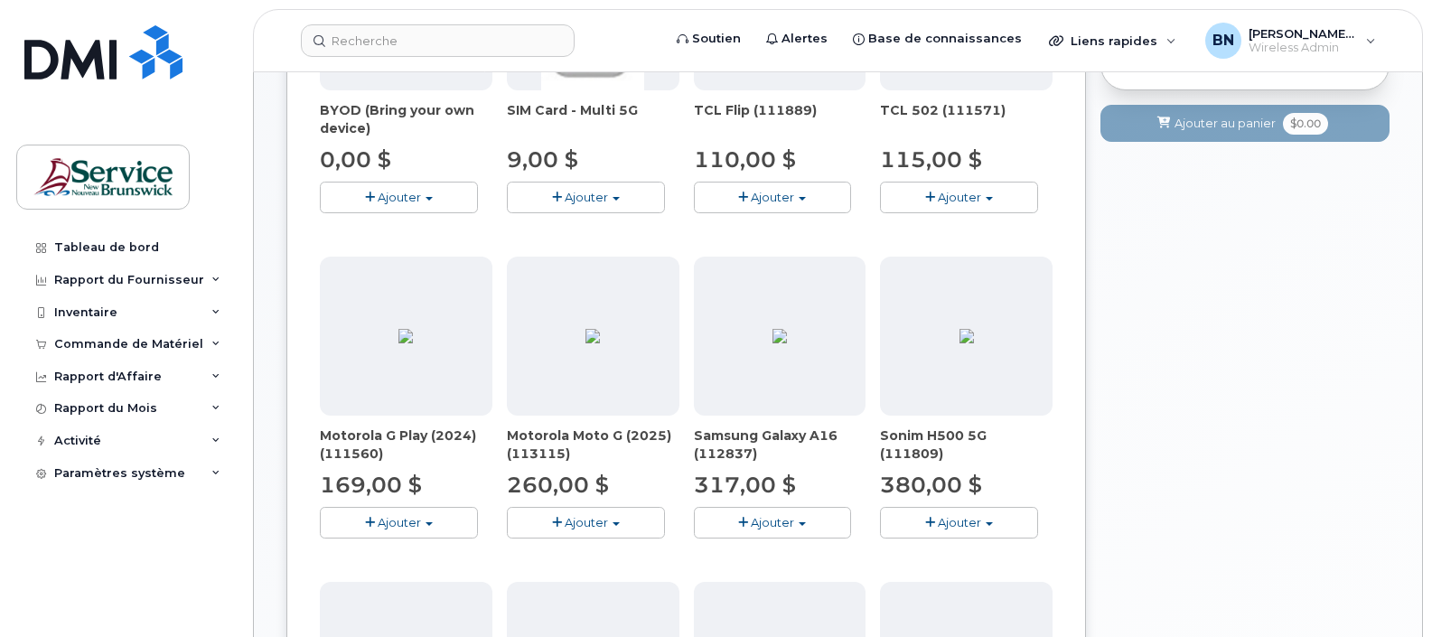
scroll to position [565, 0]
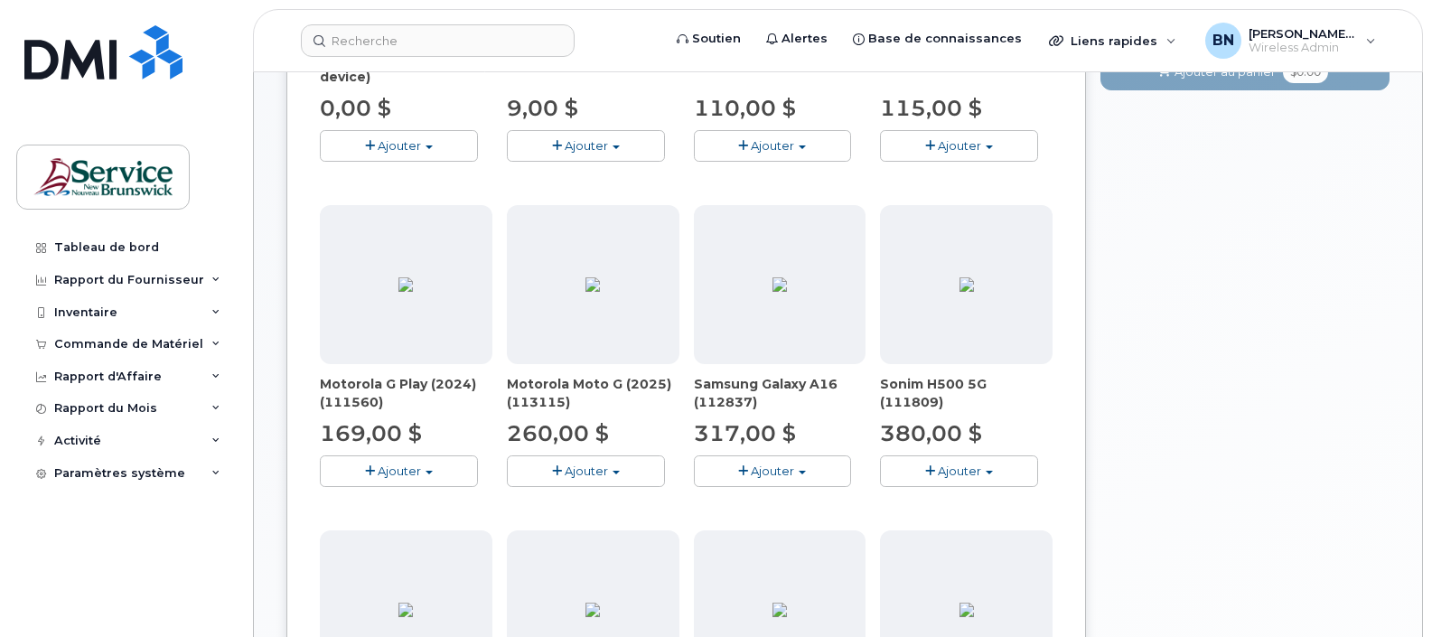
click at [580, 471] on span "Ajouter" at bounding box center [586, 471] width 43 height 14
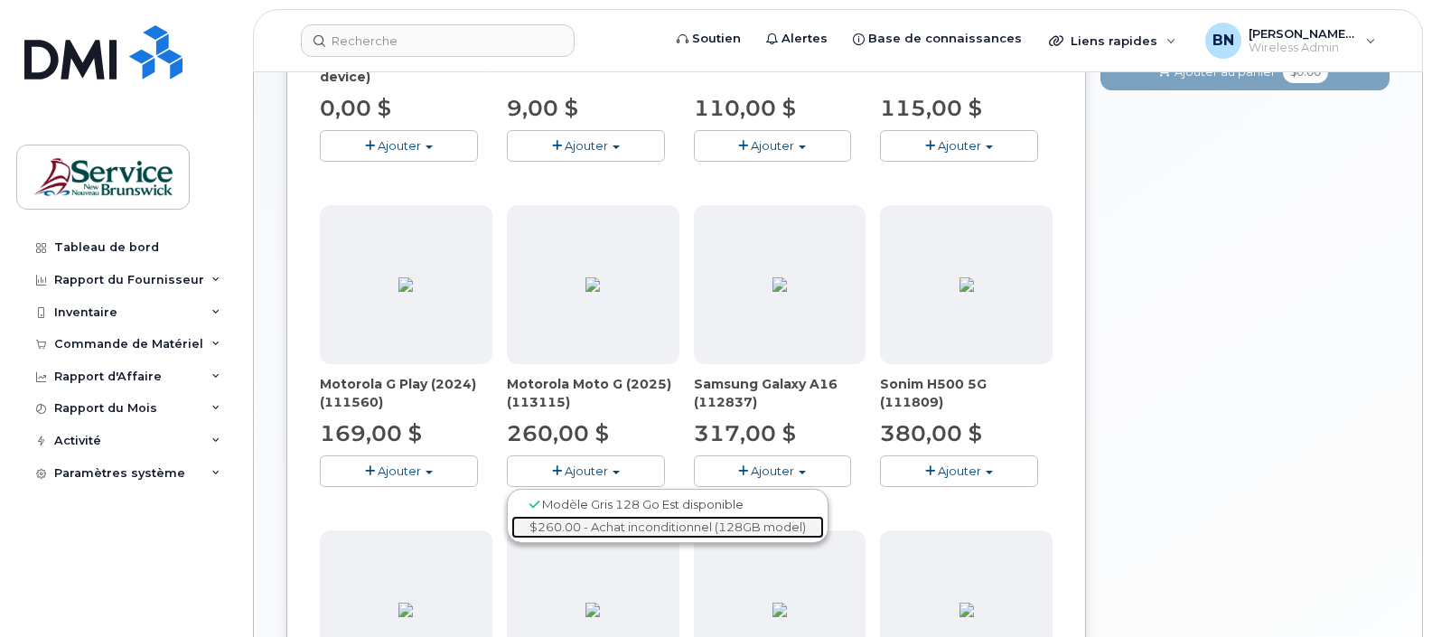
click at [574, 533] on link "$260.00 - Achat inconditionnel (128GB model)" at bounding box center [667, 527] width 313 height 23
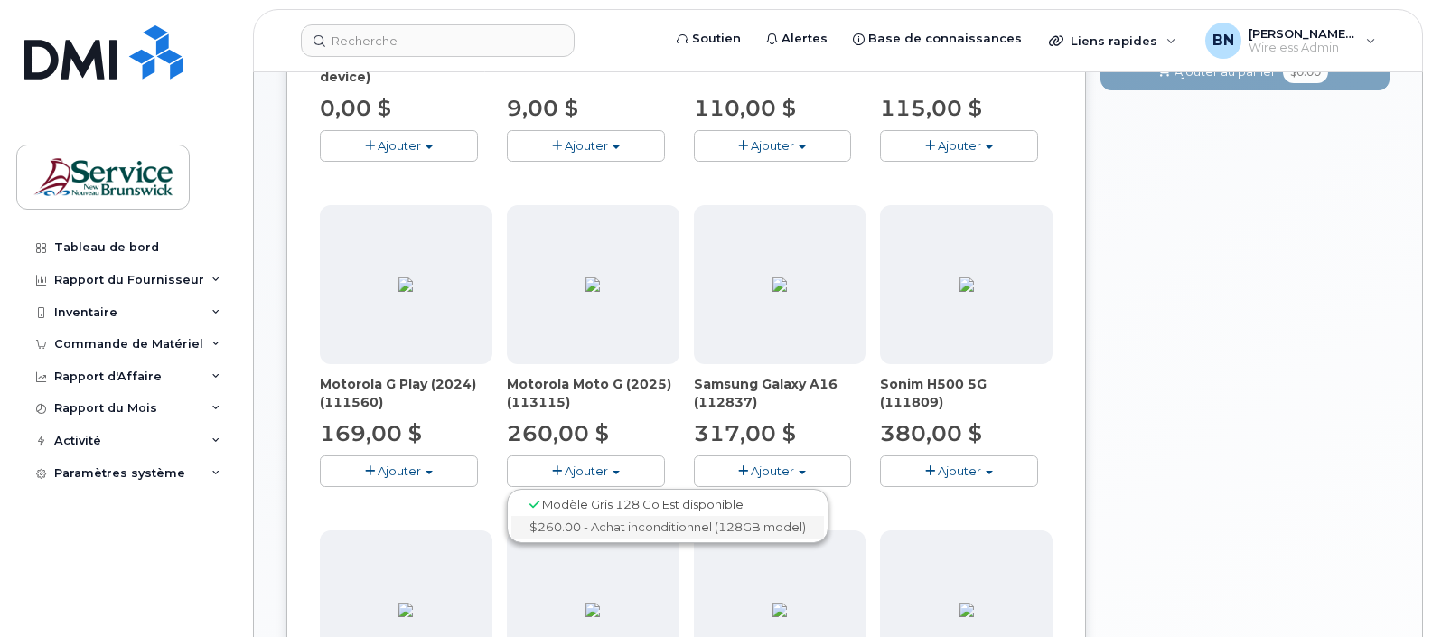
scroll to position [471, 0]
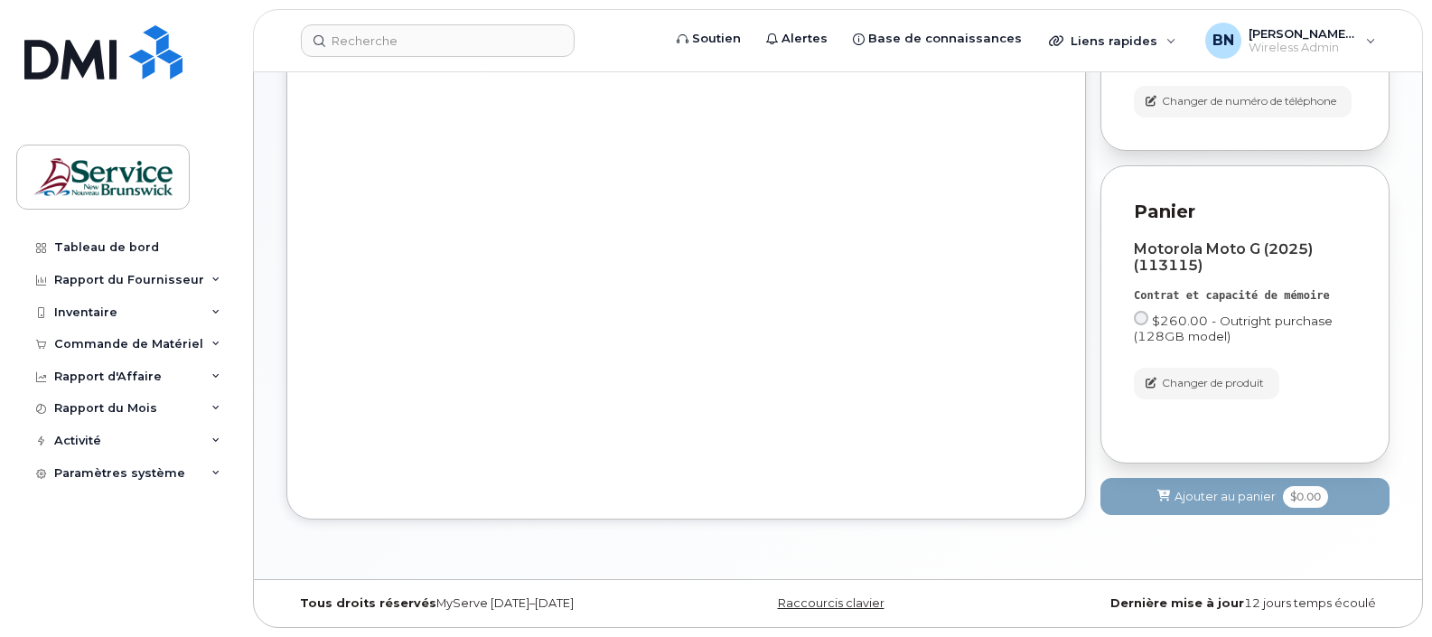
click at [1146, 318] on input "$260.00 - Outright purchase (128GB model)" at bounding box center [1141, 318] width 14 height 14
radio input "true"
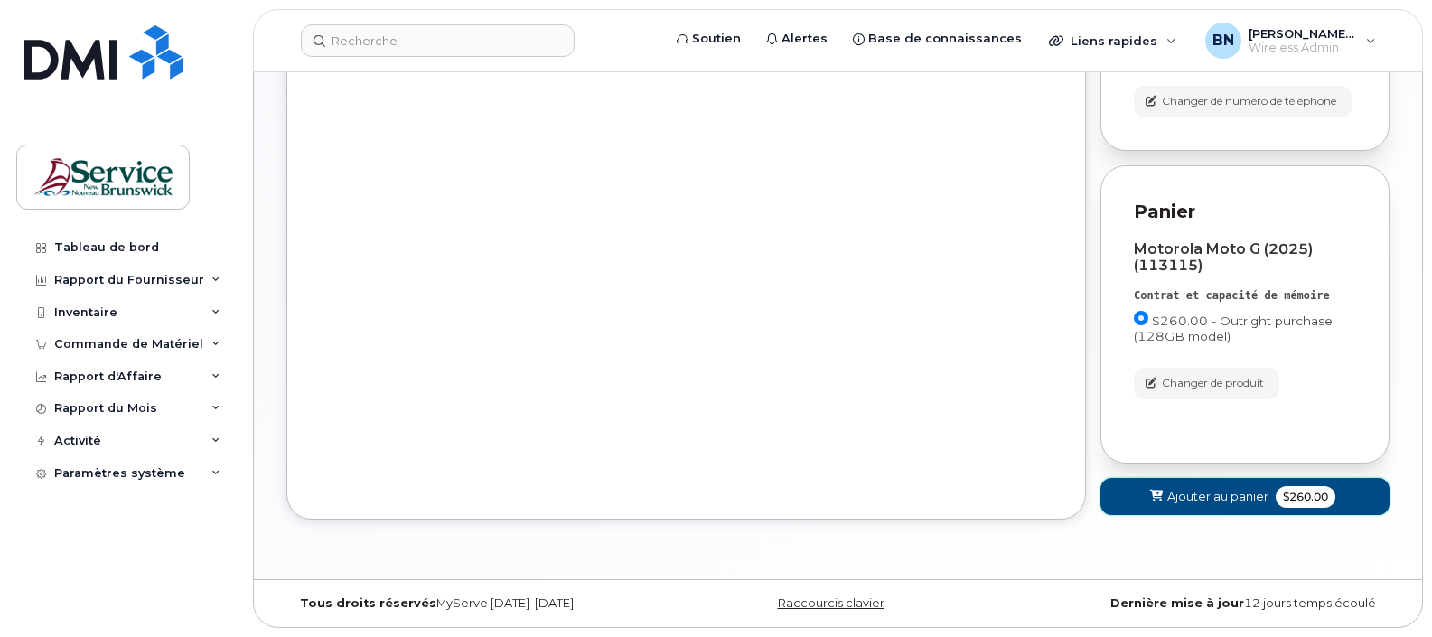
click at [1308, 498] on span "$260.00" at bounding box center [1306, 497] width 60 height 22
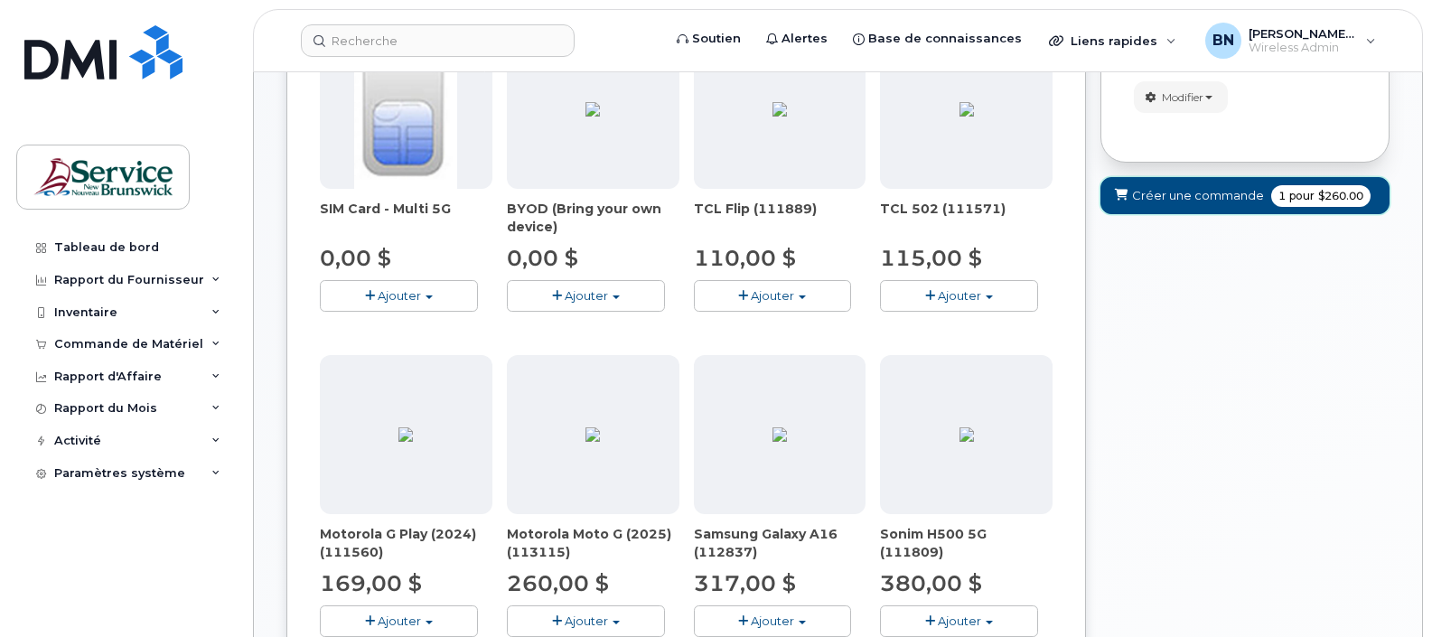
click at [1306, 202] on span "pour" at bounding box center [1302, 196] width 33 height 16
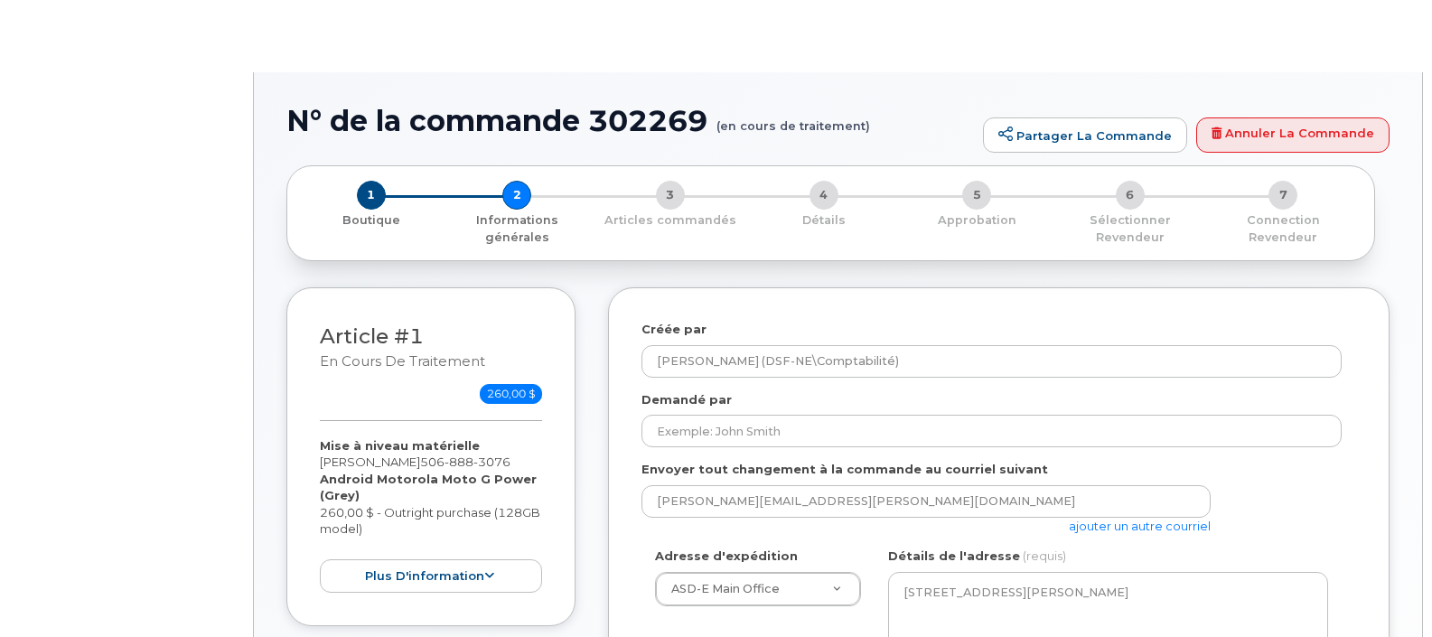
select select
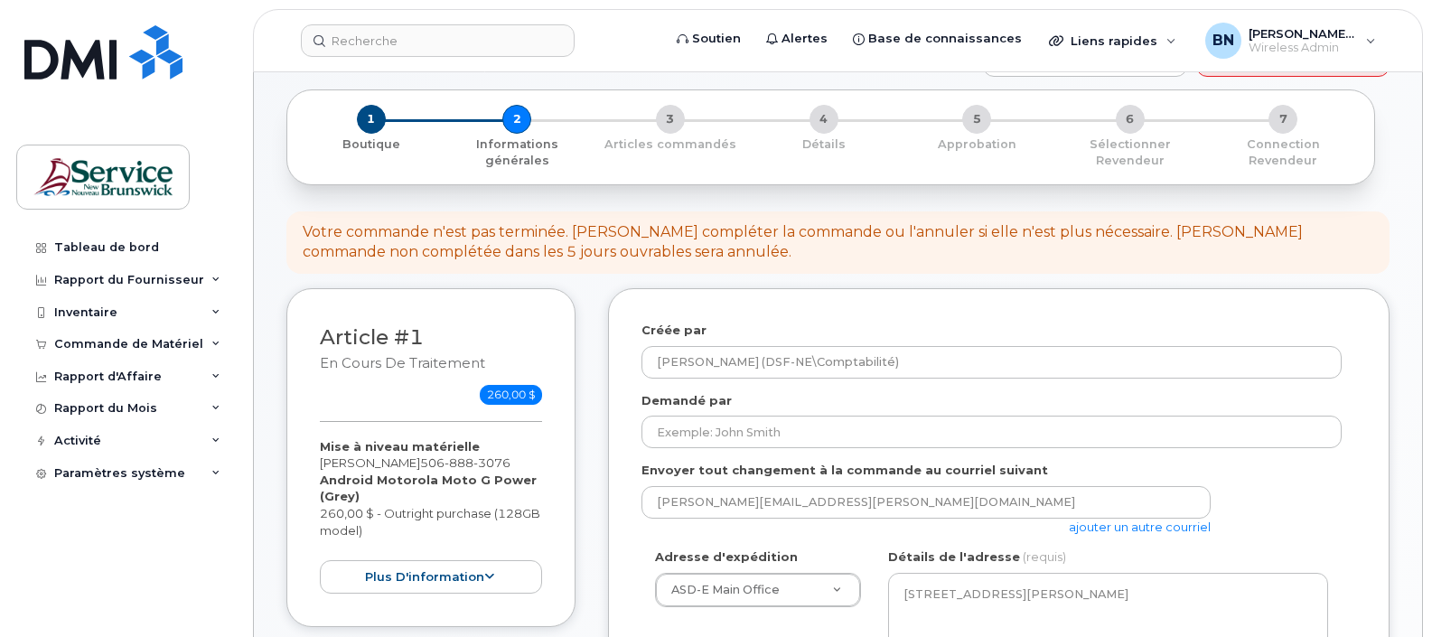
scroll to position [226, 0]
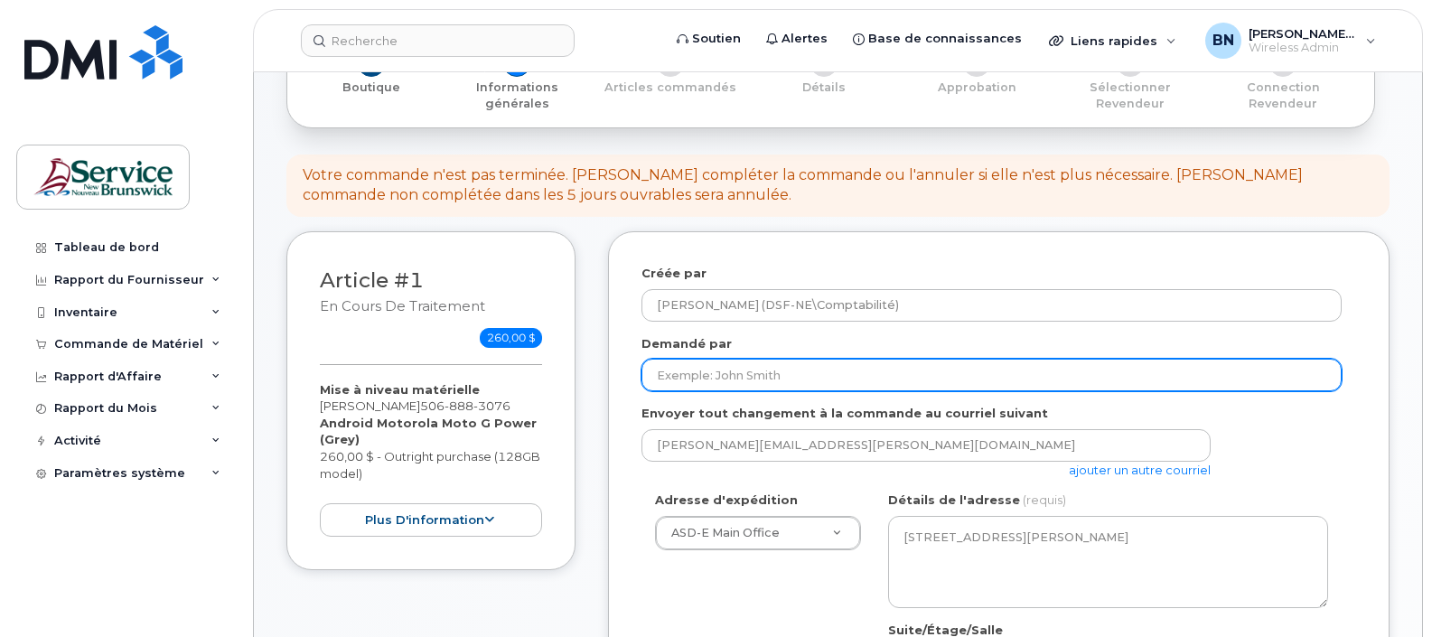
click at [1104, 377] on input "Demandé par" at bounding box center [992, 375] width 700 height 33
type input "Line Collin"
select select
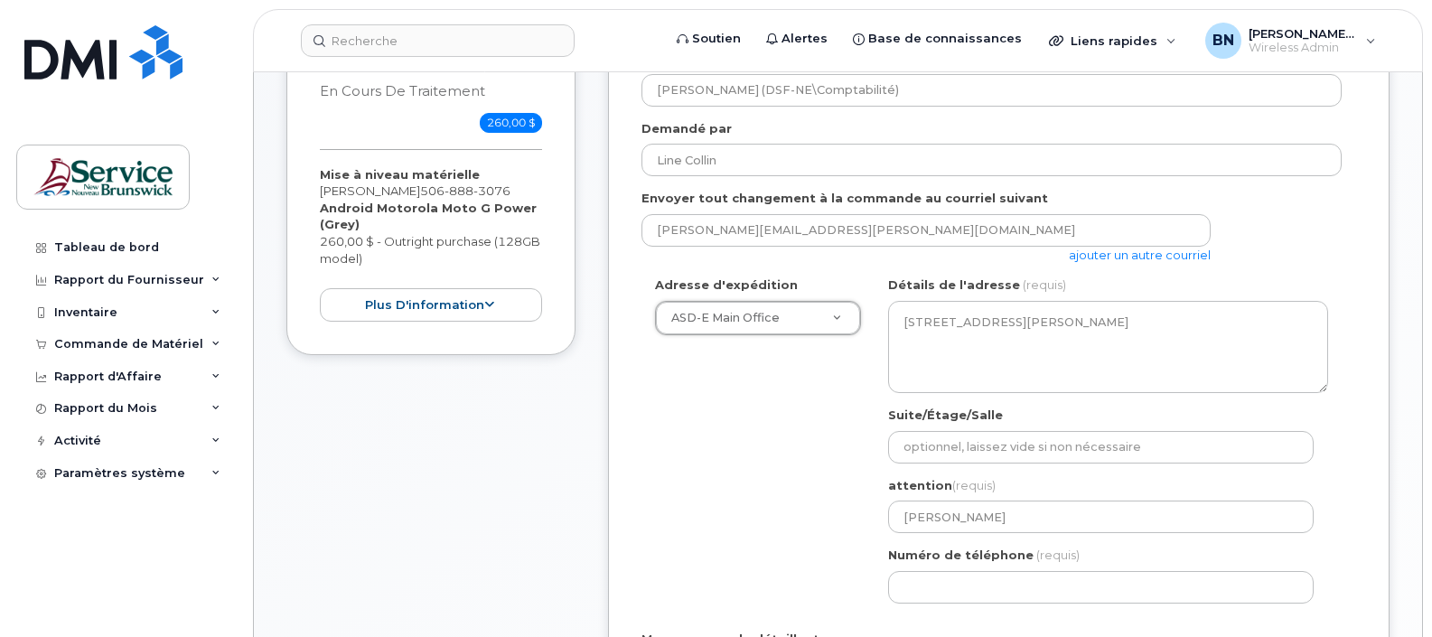
scroll to position [452, 0]
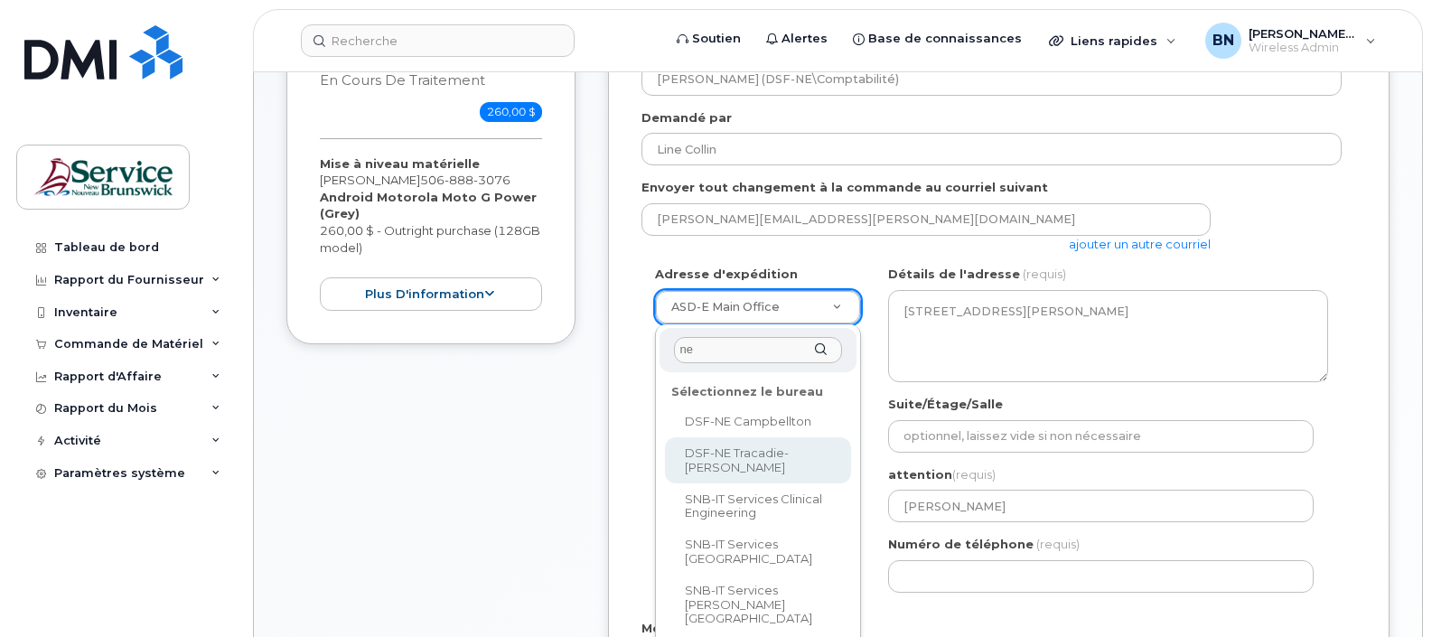
type input "ne"
select select
type textarea "3376 Rue Principale Tracadie New Brunswick E1X 1A4"
type input "[PERSON_NAME]"
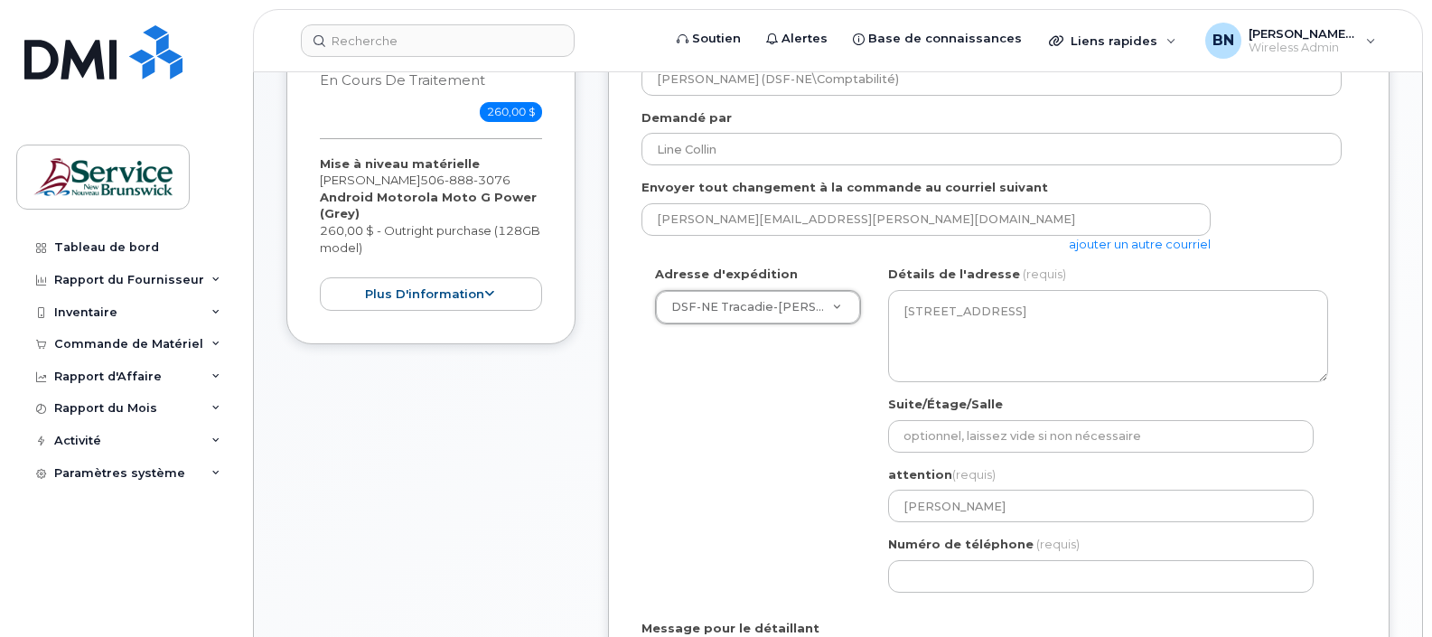
click at [753, 444] on div "Adresse d'expédition DSF-NE Tracadie-Sheila ASD-E Main Office ASD-N Bathurst Ed…" at bounding box center [992, 436] width 700 height 340
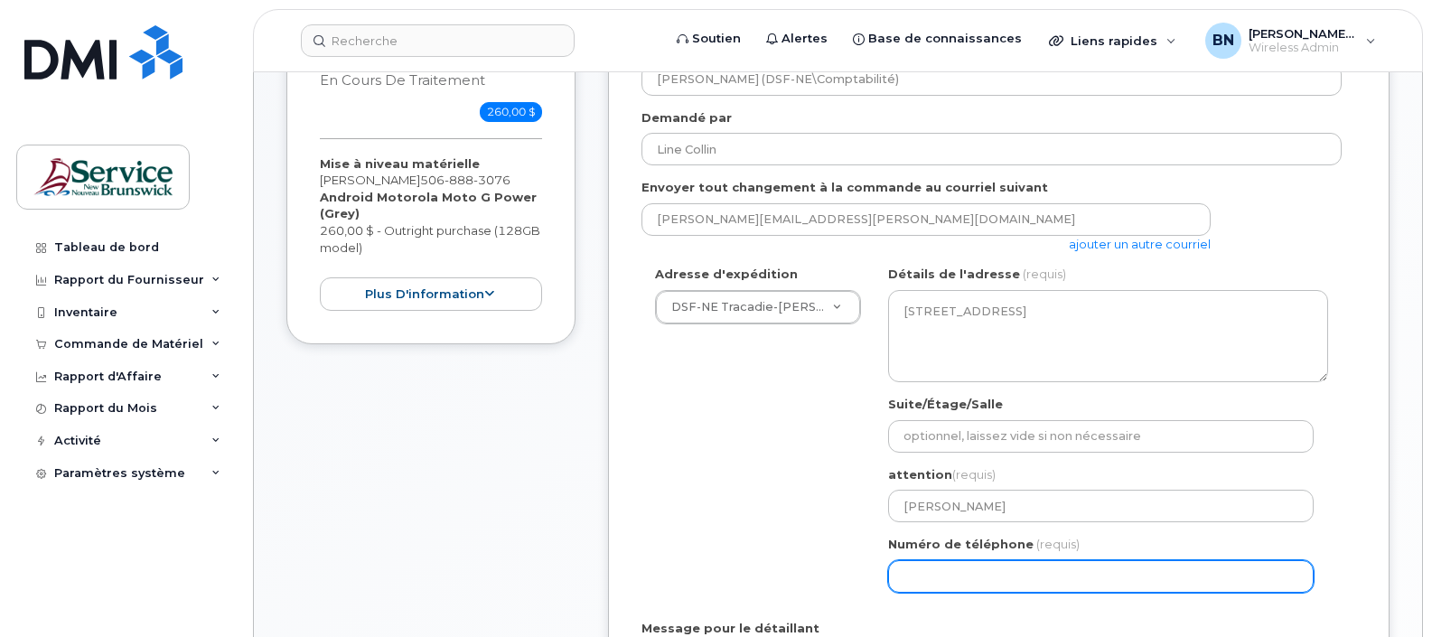
click at [985, 575] on input "Numéro de téléphone" at bounding box center [1101, 576] width 426 height 33
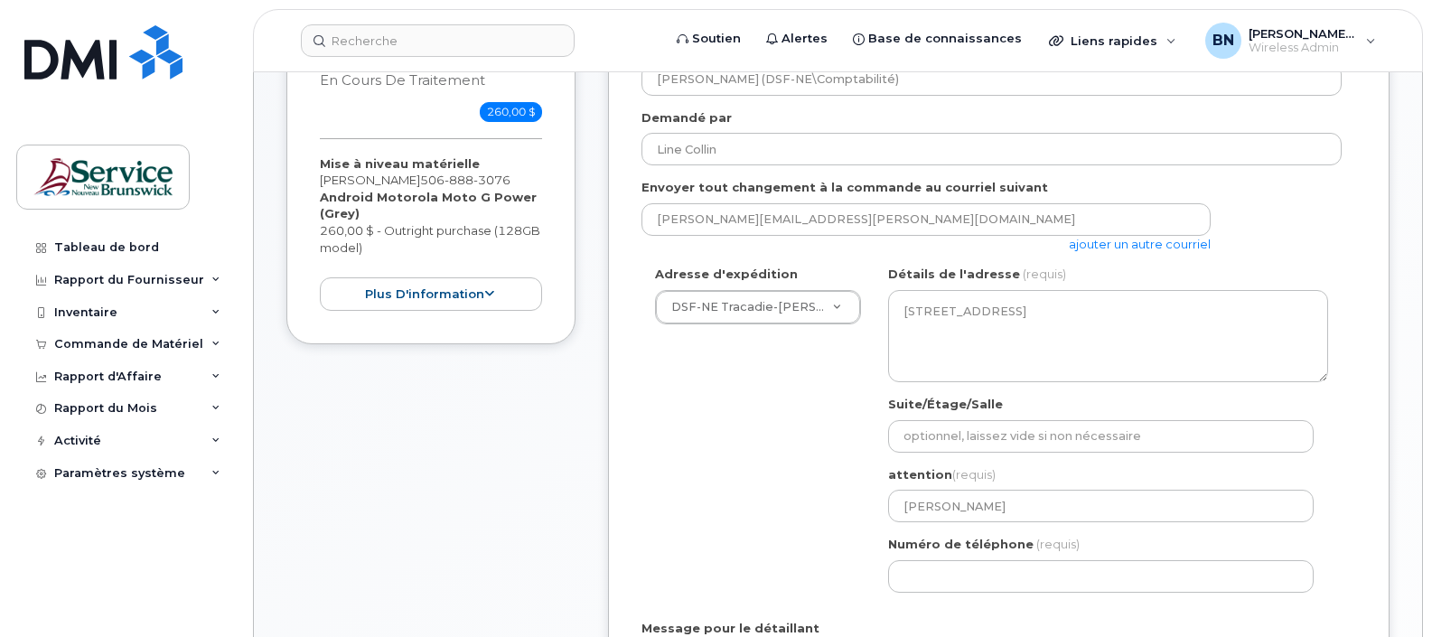
click at [732, 483] on div "Adresse d'expédition DSF-NE Tracadie-Sheila ASD-E Main Office ASD-N Bathurst Ed…" at bounding box center [992, 436] width 700 height 340
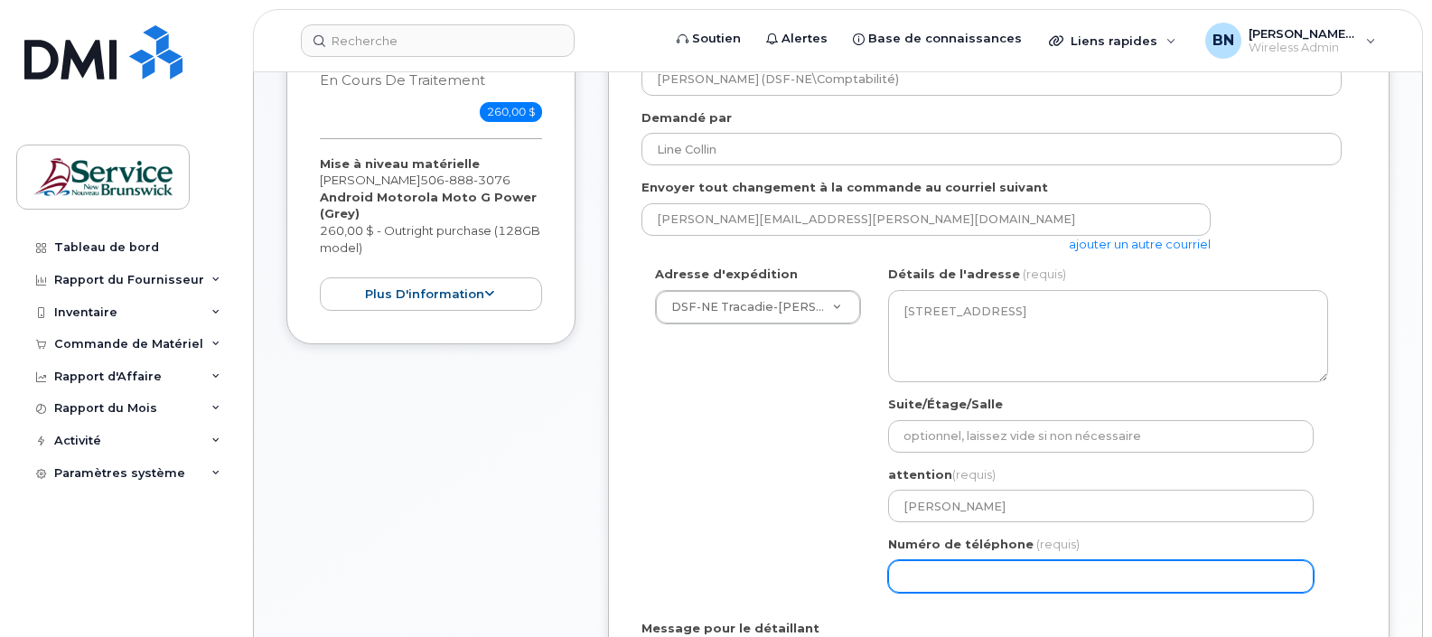
click at [979, 583] on input "Numéro de téléphone" at bounding box center [1101, 576] width 426 height 33
type input "5"
select select
type input "506394486"
select select
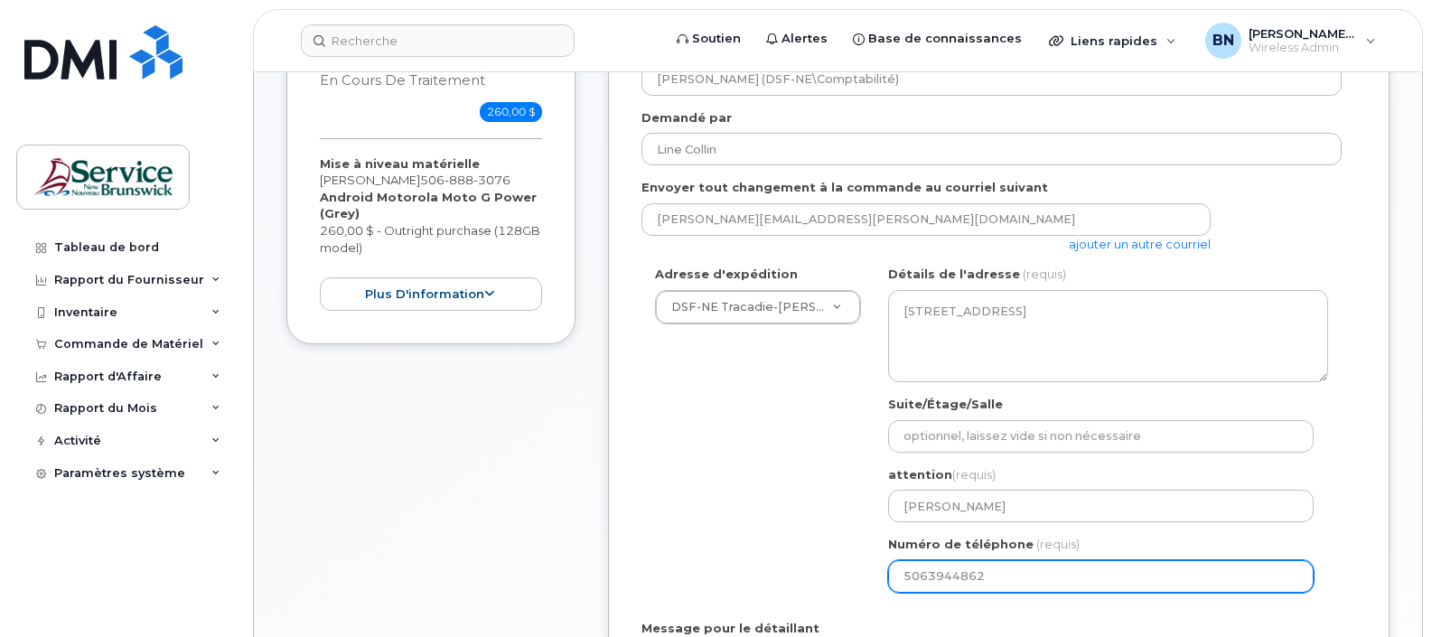
type input "5063944862"
click at [709, 529] on div "Adresse d'expédition DSF-NE Tracadie-Sheila ASD-E Main Office ASD-N Bathurst Ed…" at bounding box center [992, 436] width 700 height 340
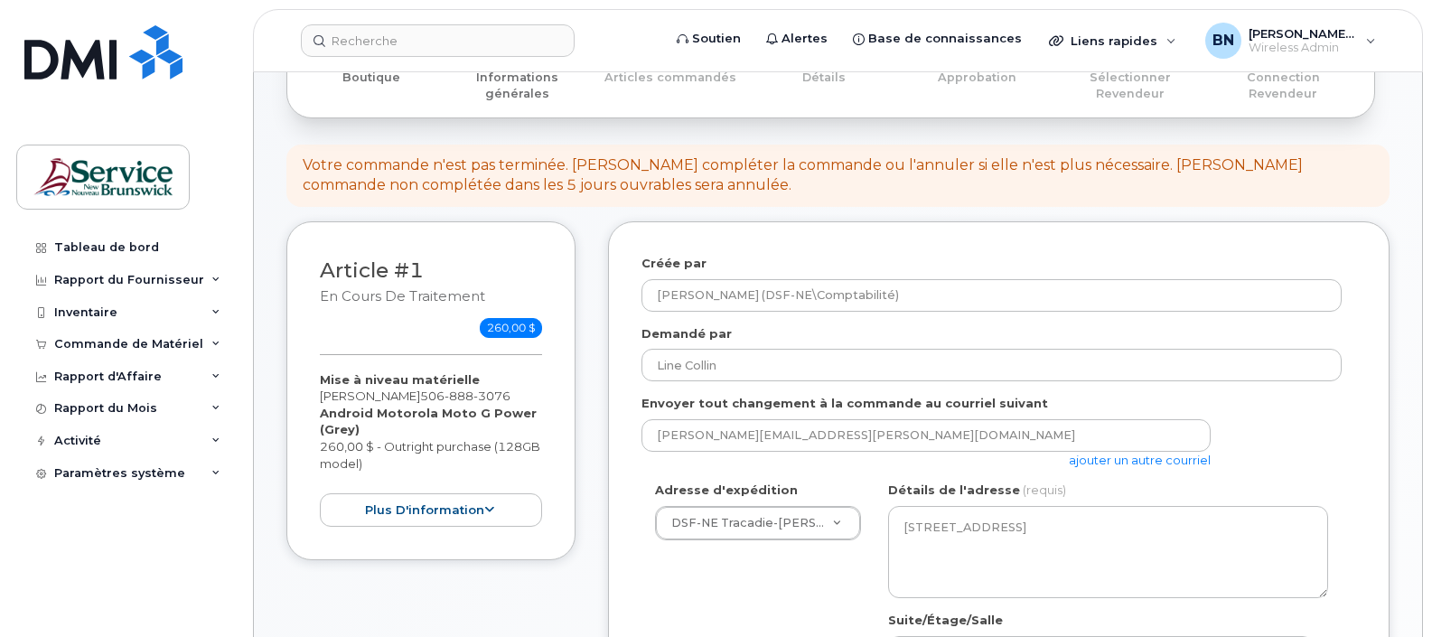
scroll to position [226, 0]
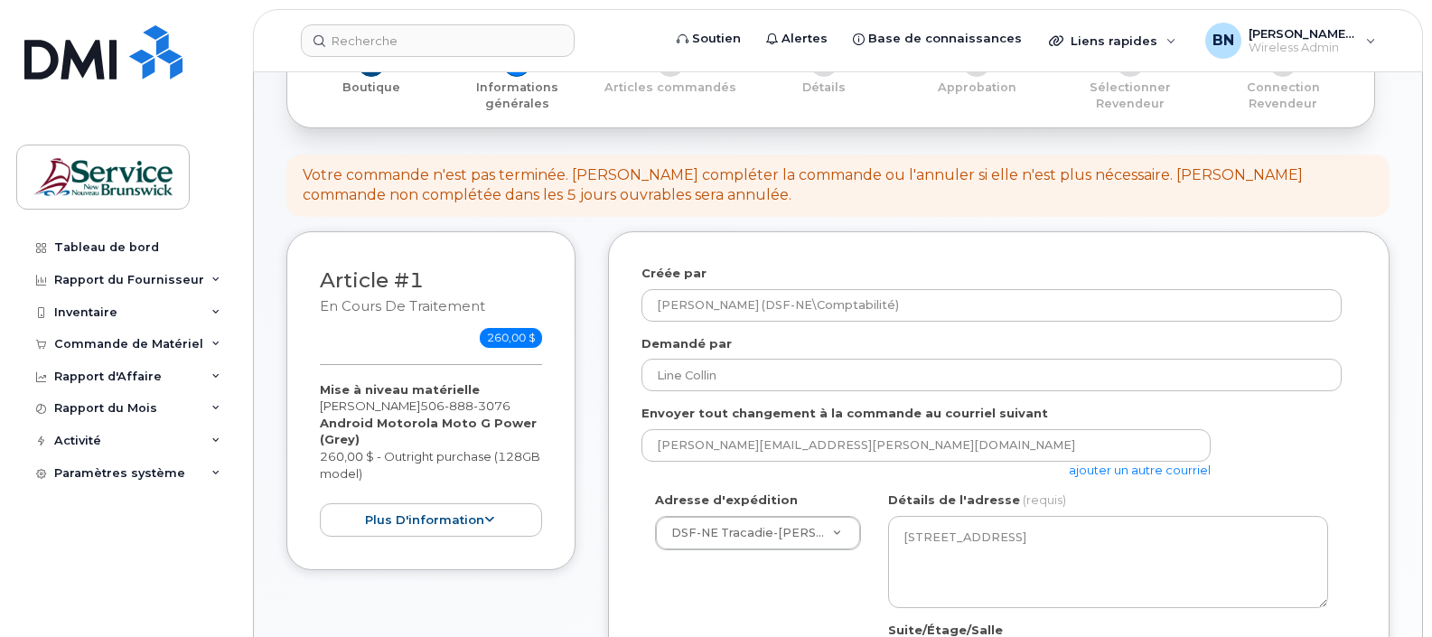
click at [1122, 467] on link "ajouter un autre courriel" at bounding box center [1140, 470] width 142 height 14
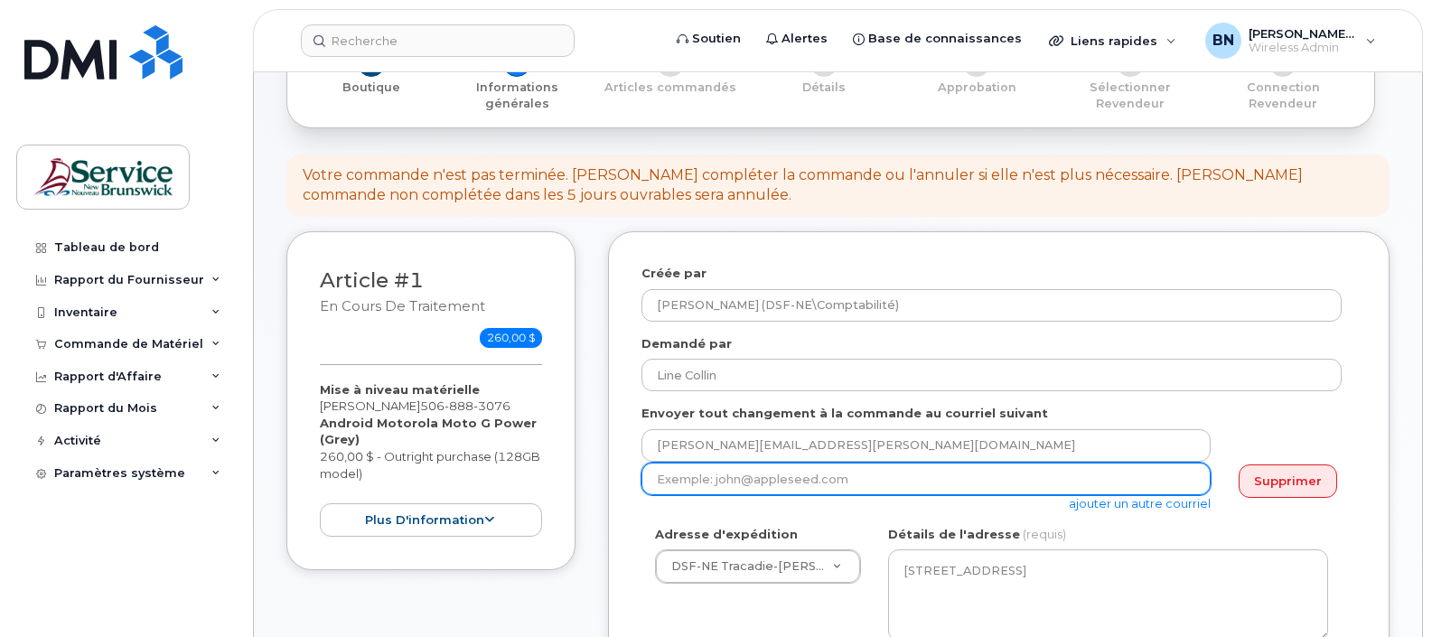
click at [821, 484] on input "email" at bounding box center [926, 479] width 569 height 33
type input "line.collin@gnb.ca"
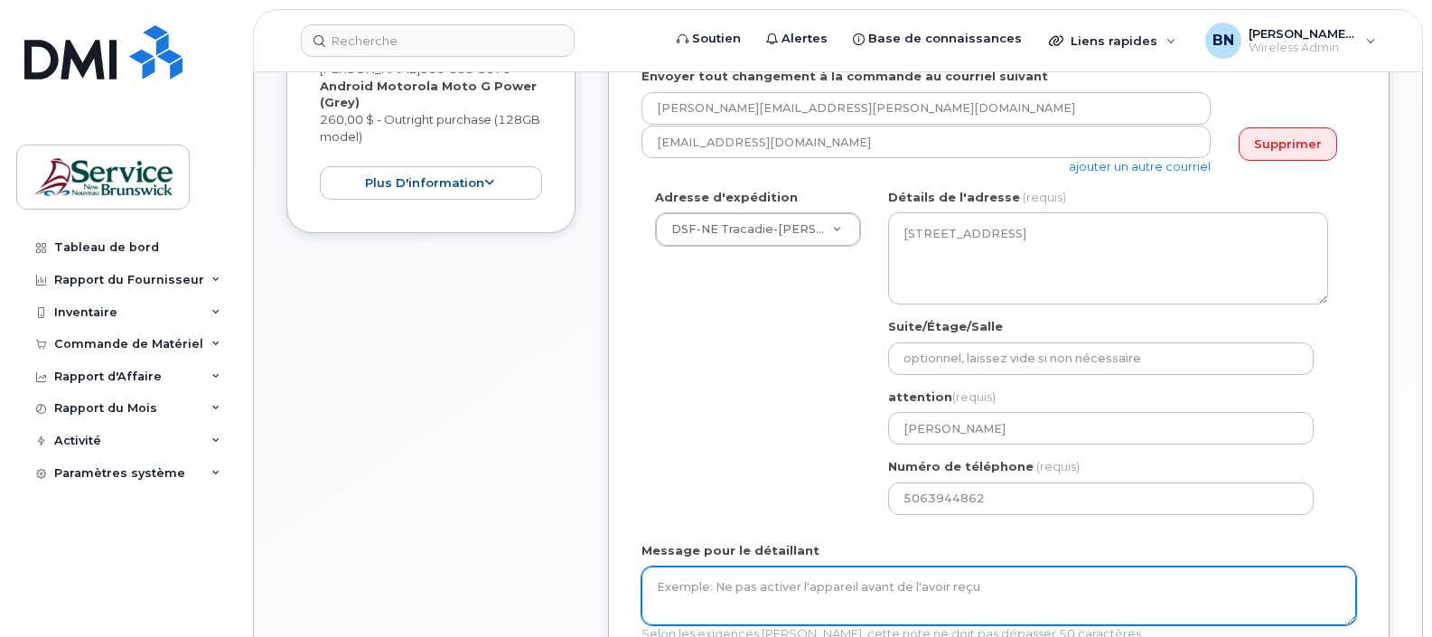
scroll to position [565, 0]
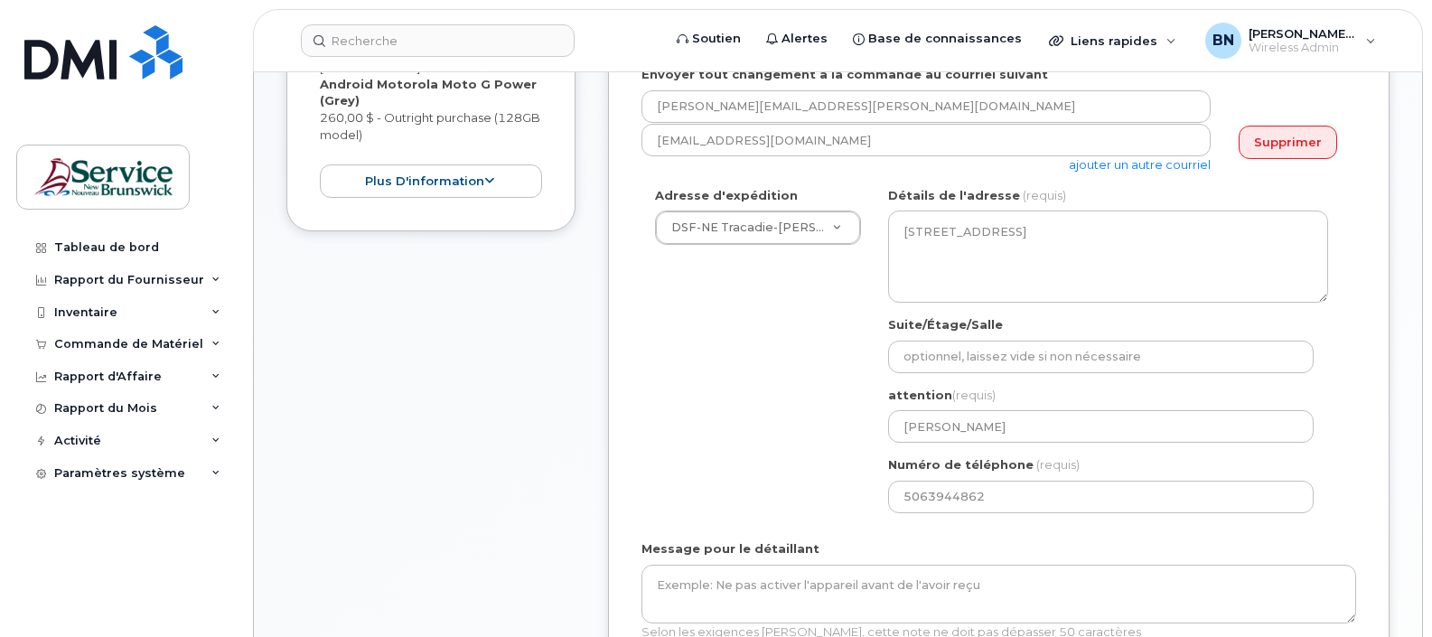
click at [724, 418] on div "Adresse d'expédition DSF-NE Tracadie-[PERSON_NAME] ASD-E Main Office ASD-[GEOGR…" at bounding box center [992, 357] width 700 height 340
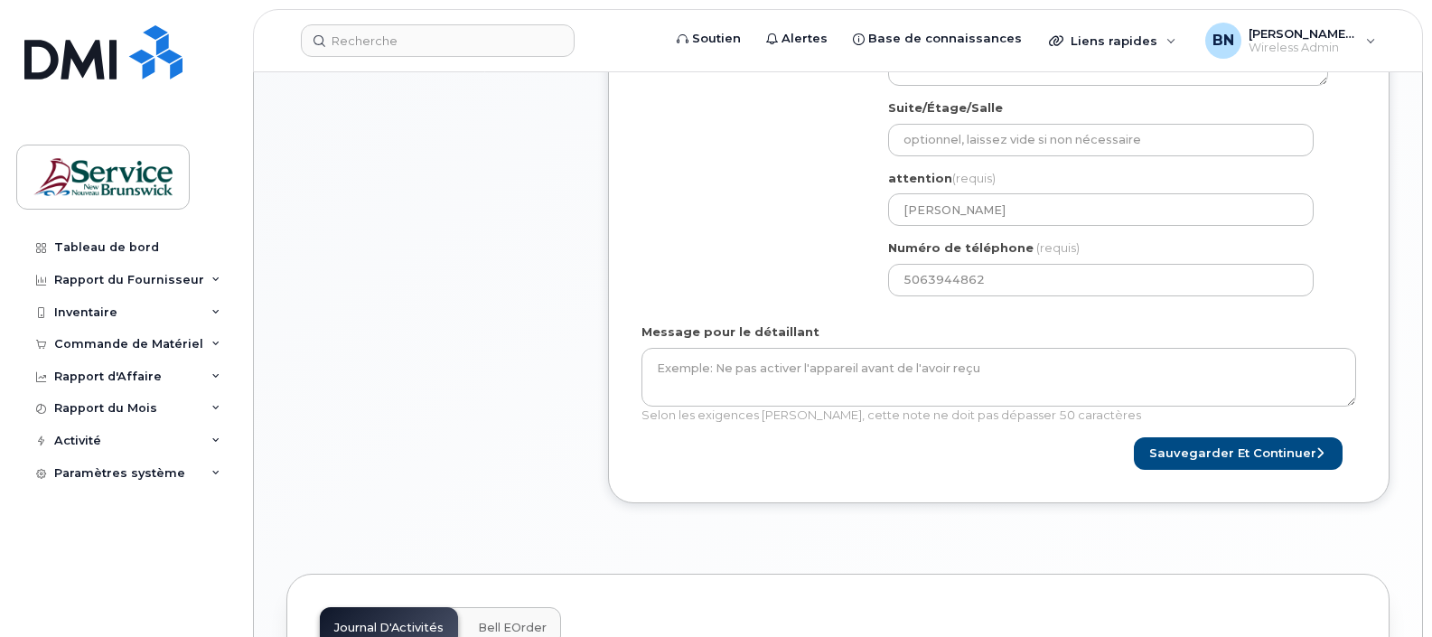
scroll to position [791, 0]
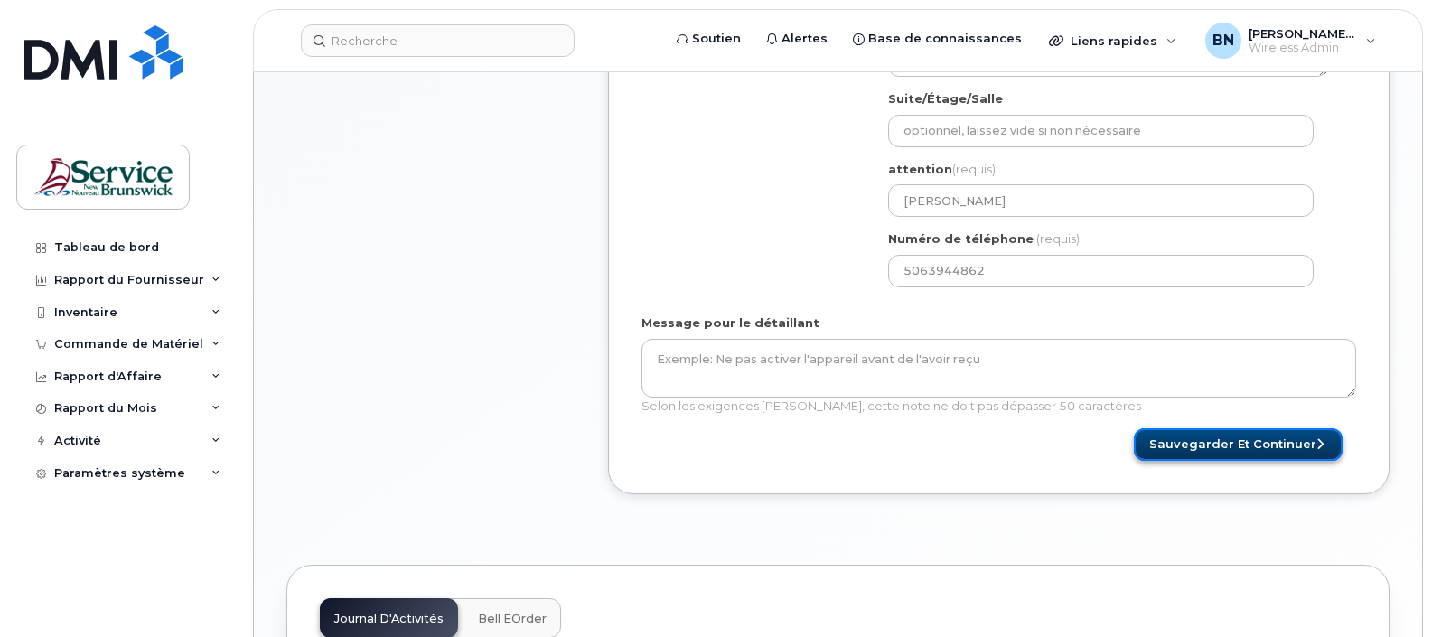
click at [1250, 445] on button "Sauvegarder et continuer" at bounding box center [1238, 444] width 209 height 33
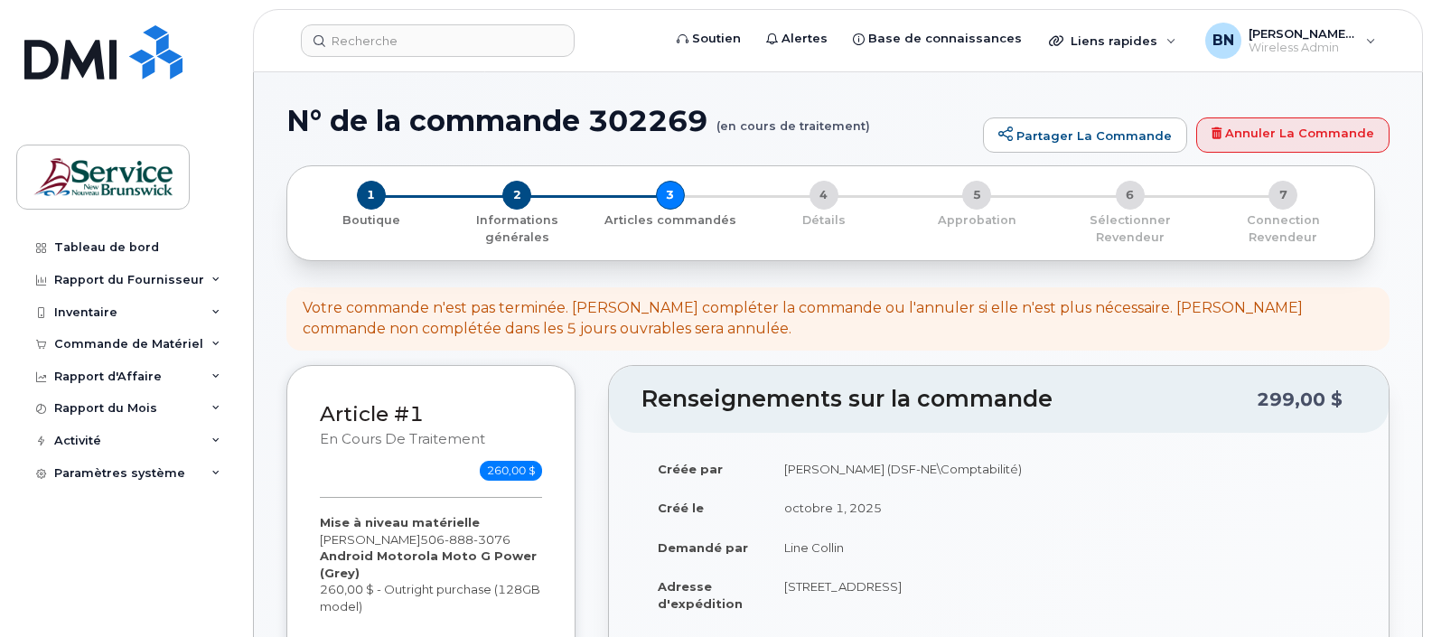
select select
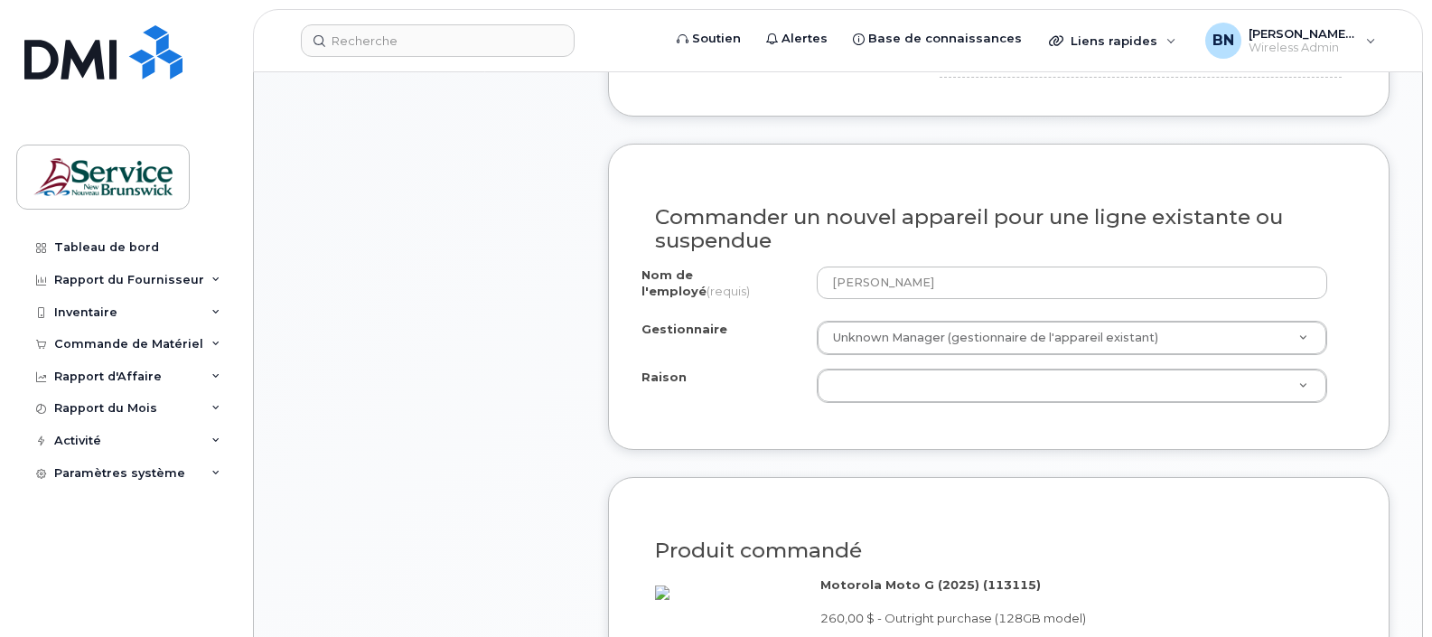
scroll to position [1017, 0]
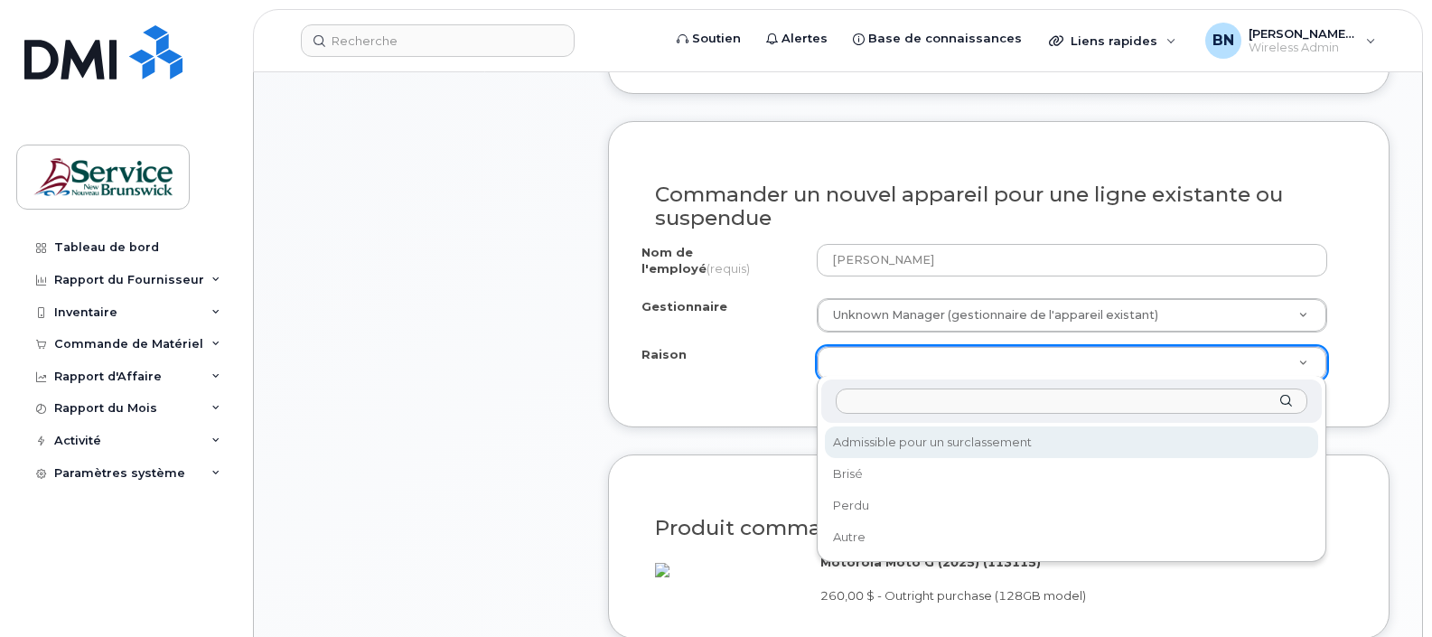
select select "eligible_for_upgrade"
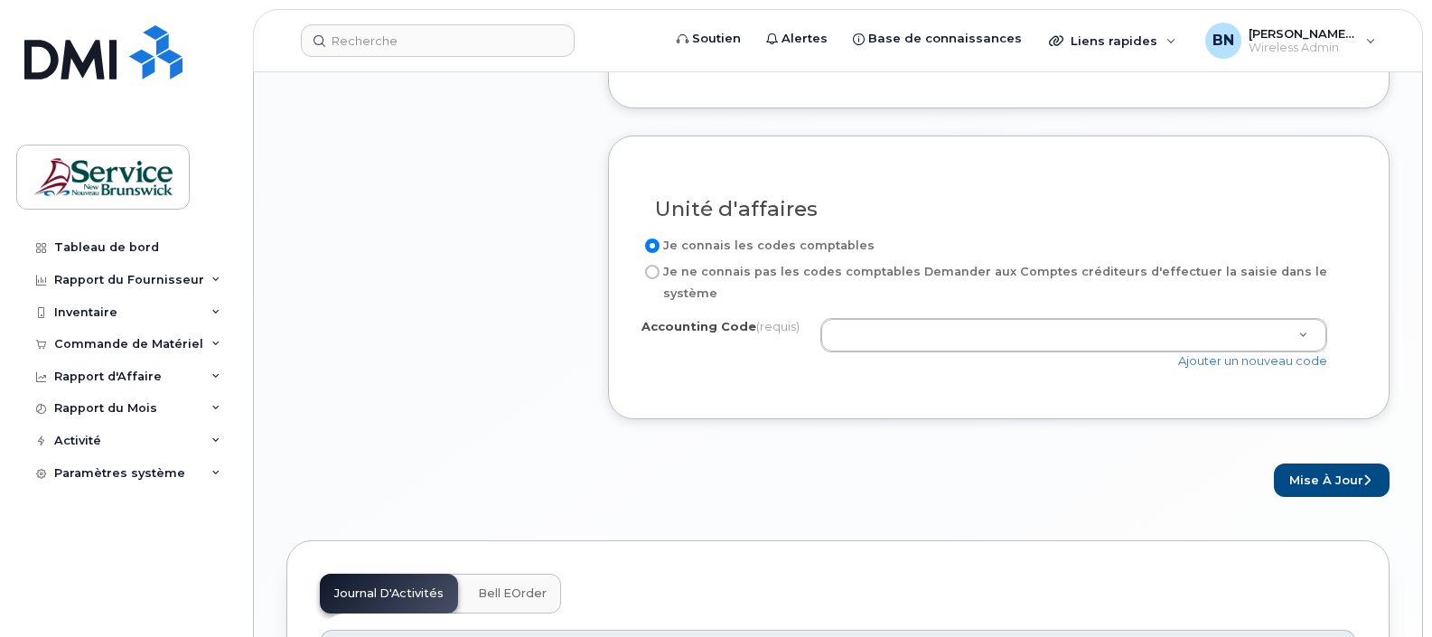
scroll to position [1581, 0]
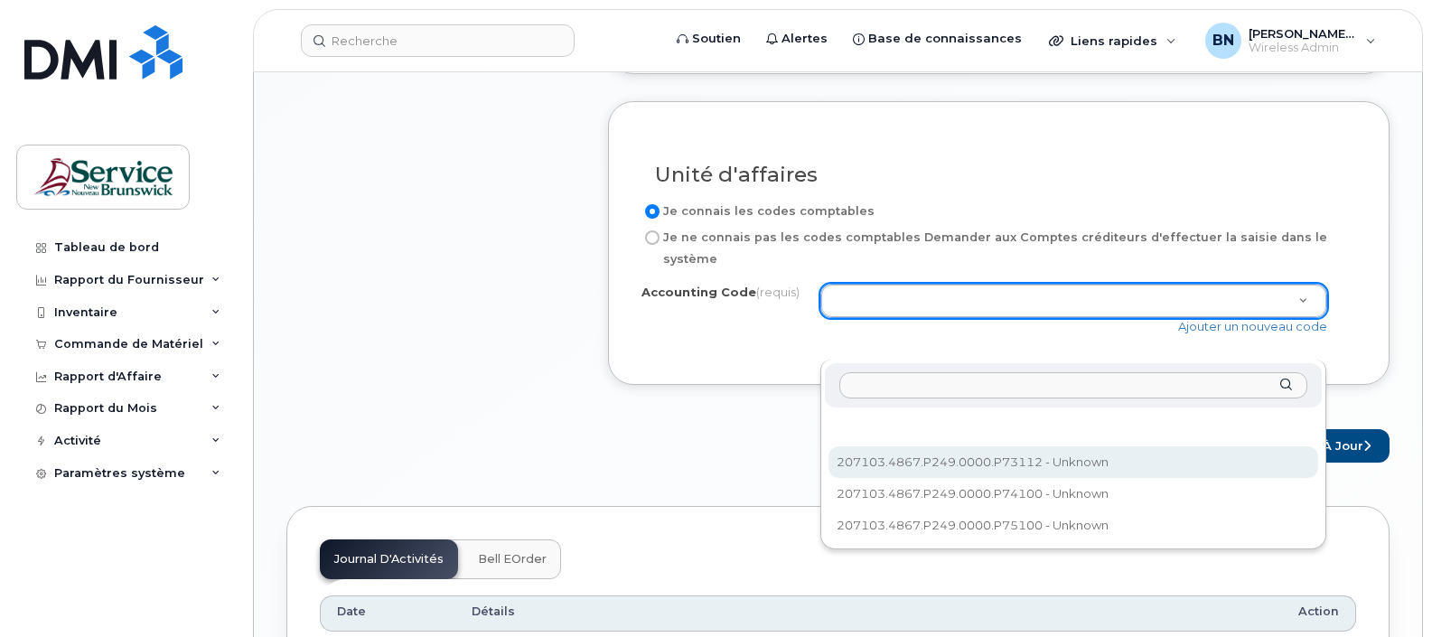
select select "207103.4867.P249.0000.P73112"
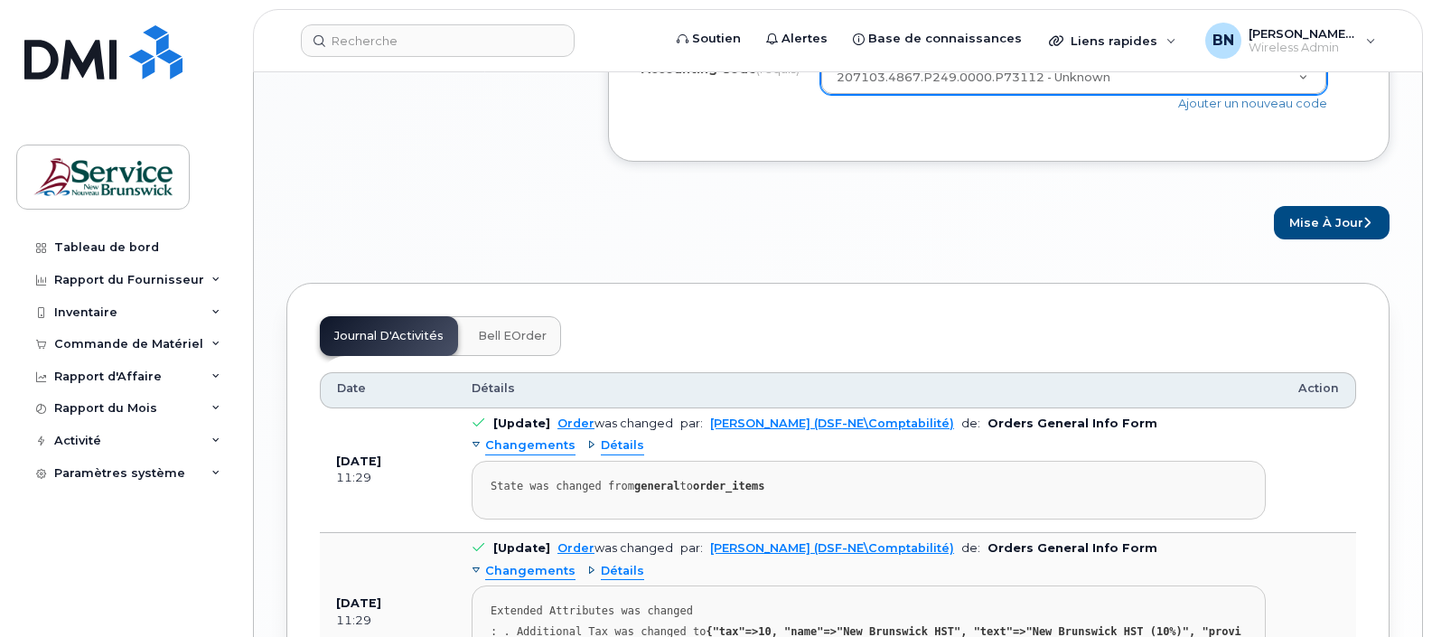
scroll to position [1807, 0]
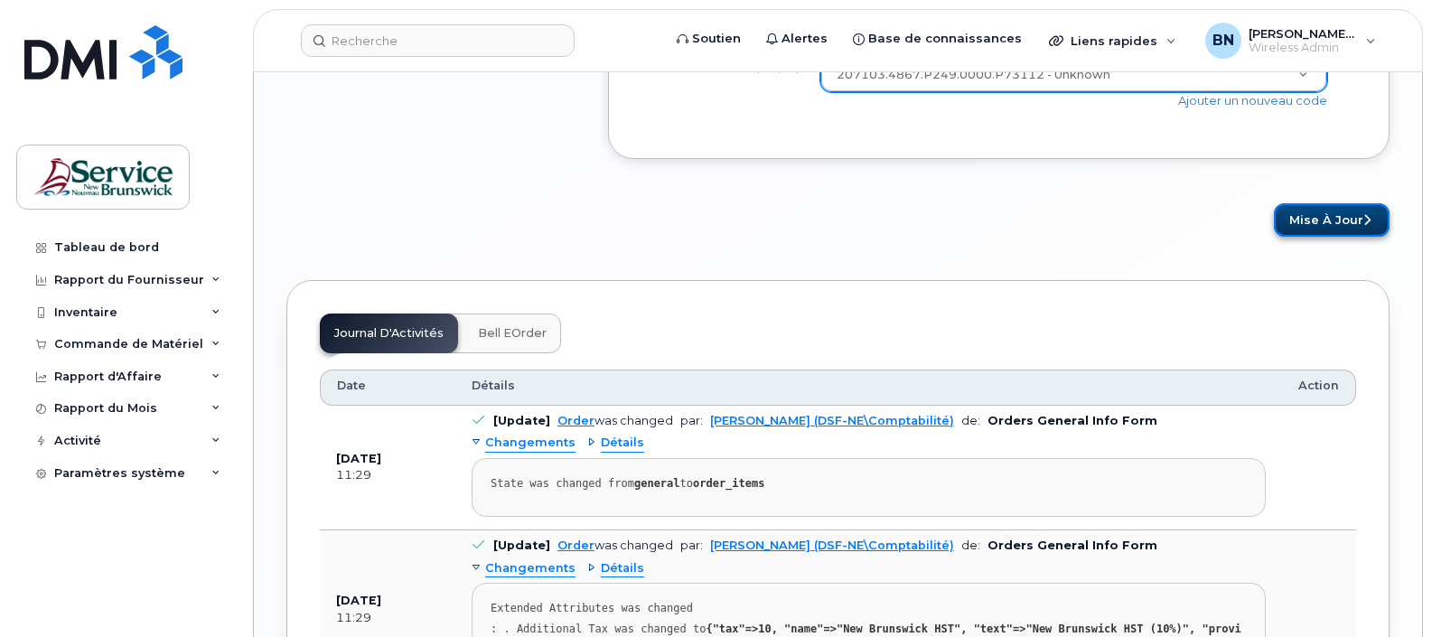
click at [1298, 237] on button "Mise à jour" at bounding box center [1332, 219] width 116 height 33
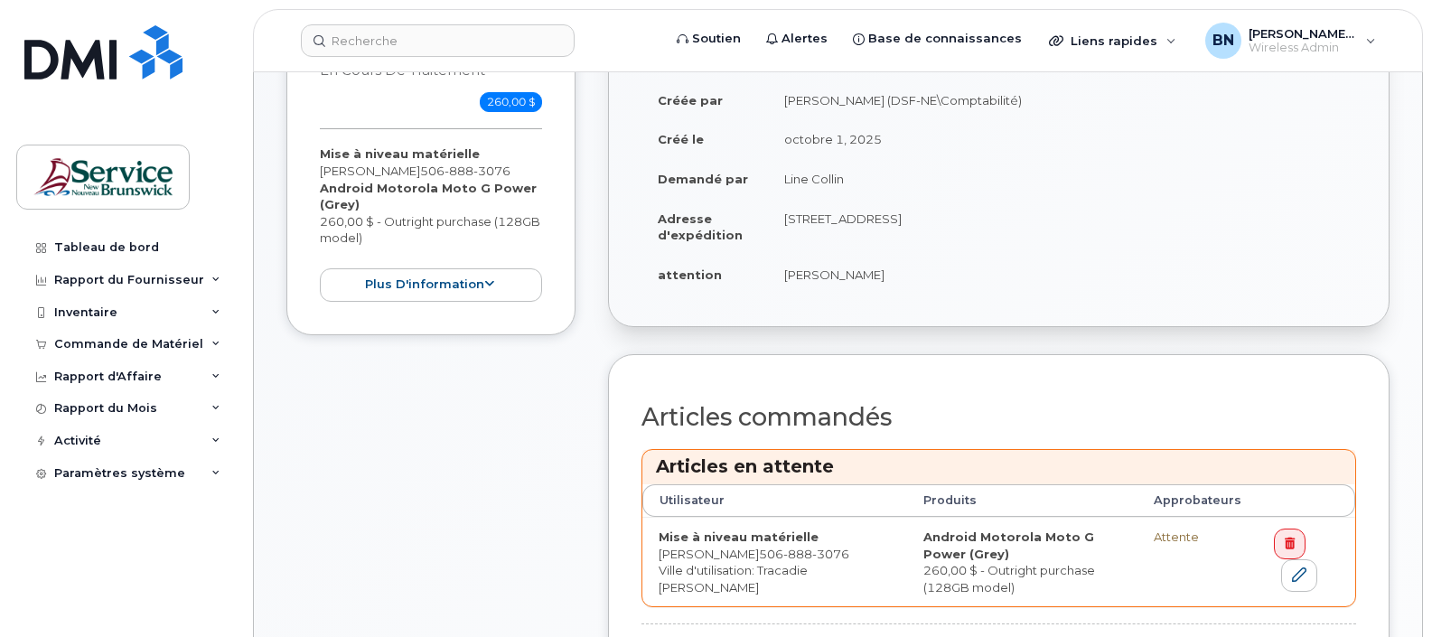
scroll to position [678, 0]
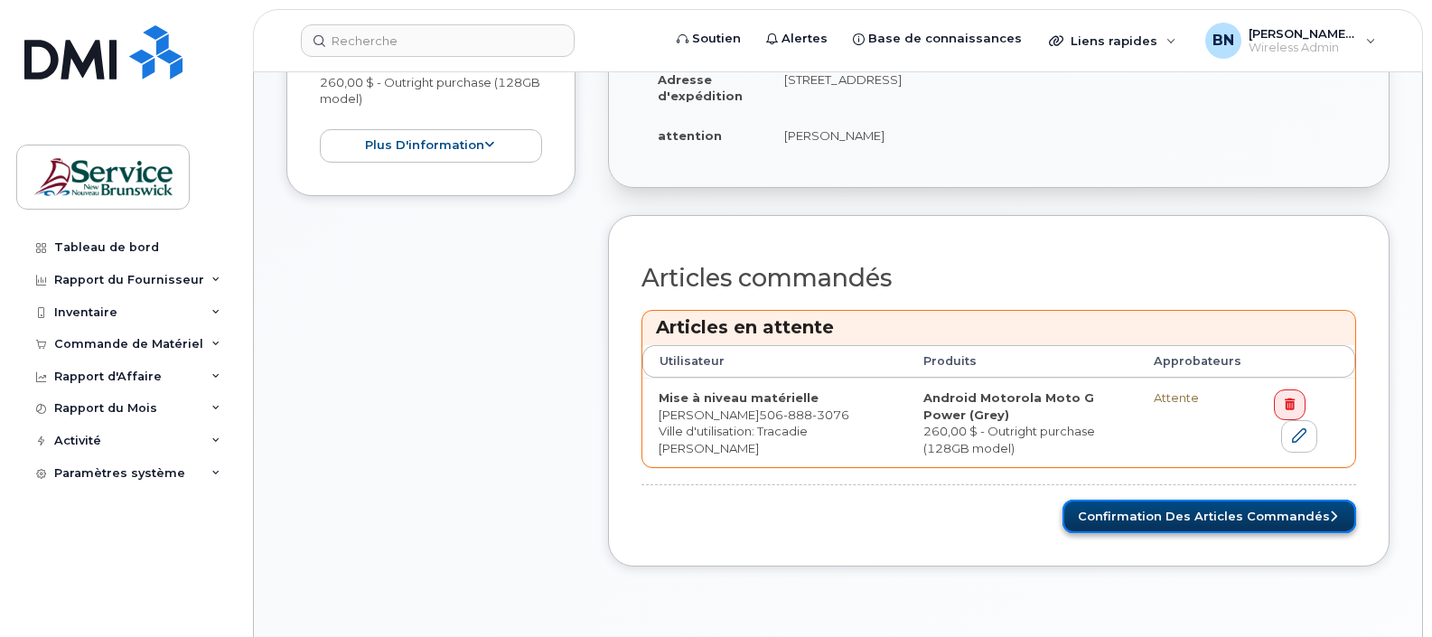
click at [1145, 521] on button "Confirmation des articles commandés" at bounding box center [1210, 516] width 294 height 33
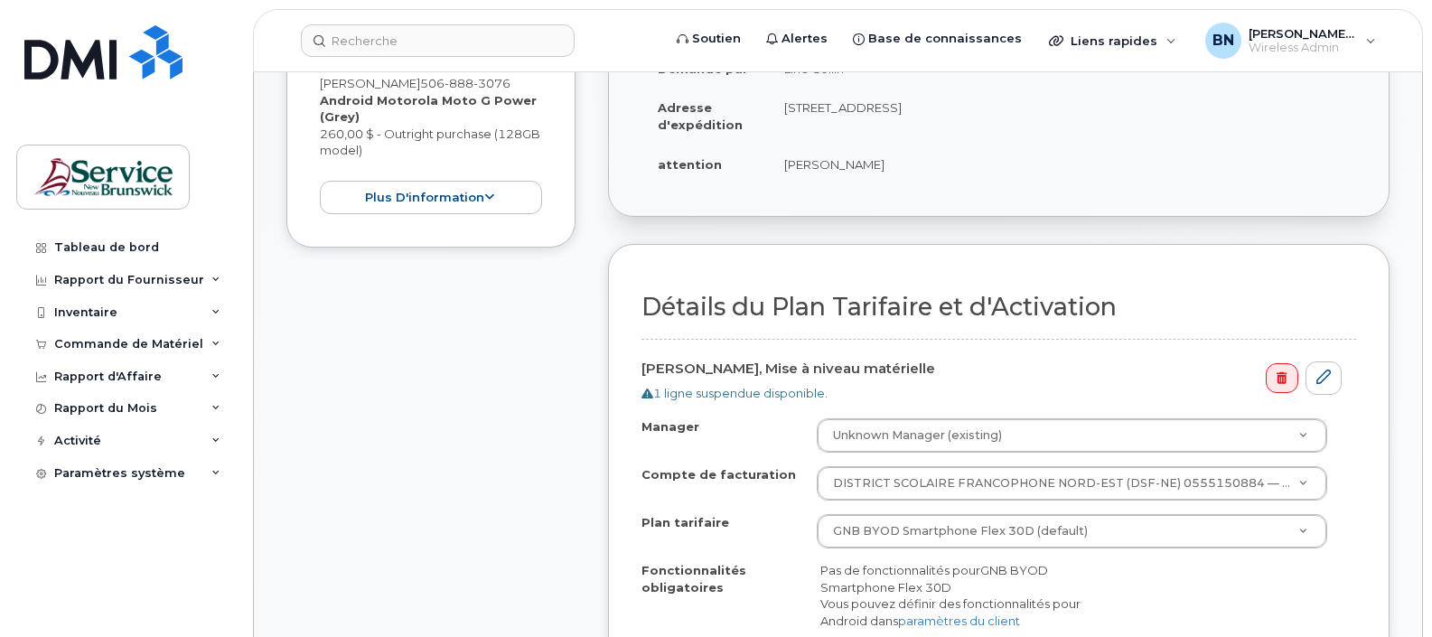
scroll to position [678, 0]
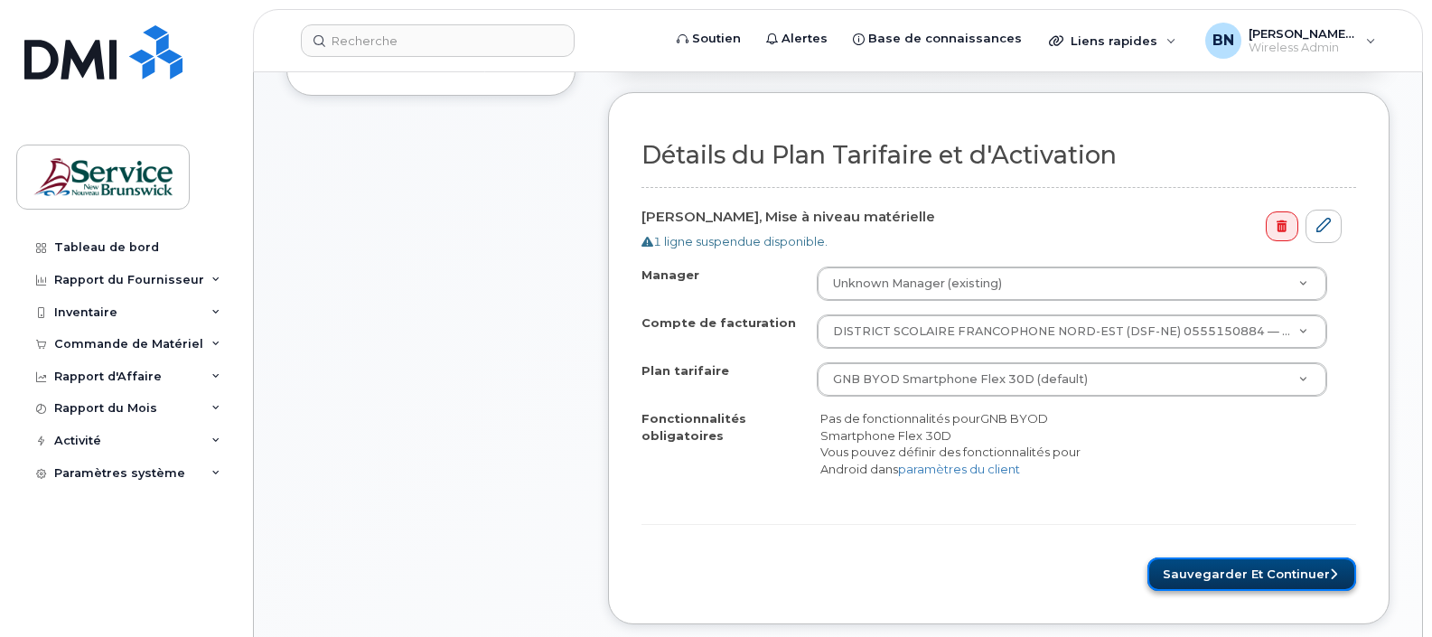
click at [1217, 568] on button "Sauvegarder et continuer" at bounding box center [1252, 574] width 209 height 33
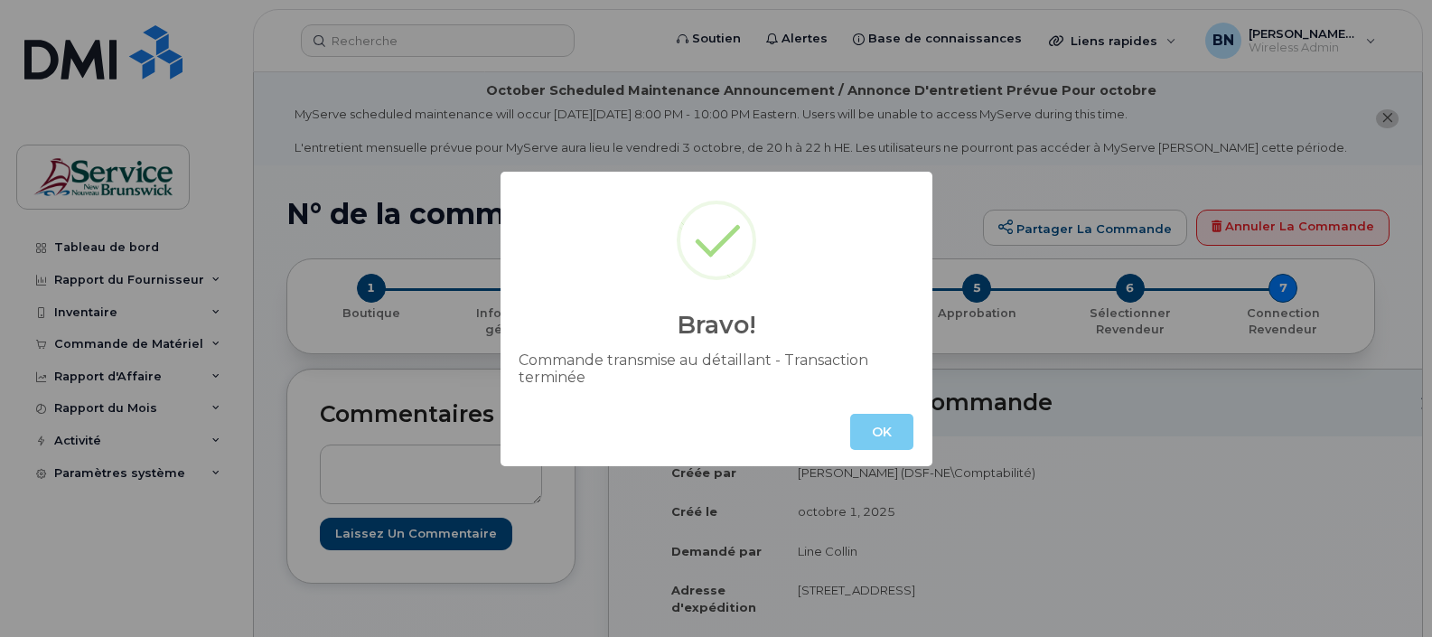
click at [872, 440] on button "OK" at bounding box center [881, 432] width 63 height 36
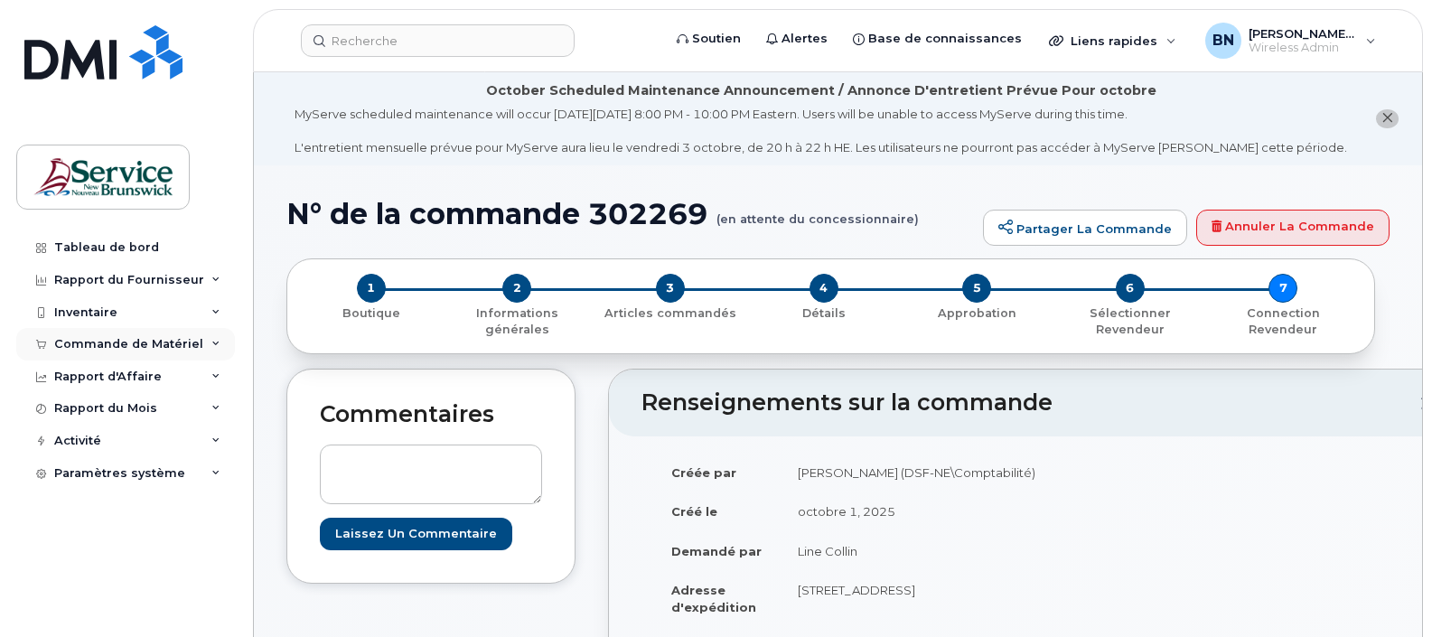
click at [123, 343] on div "Commande de Matériel" at bounding box center [128, 344] width 149 height 14
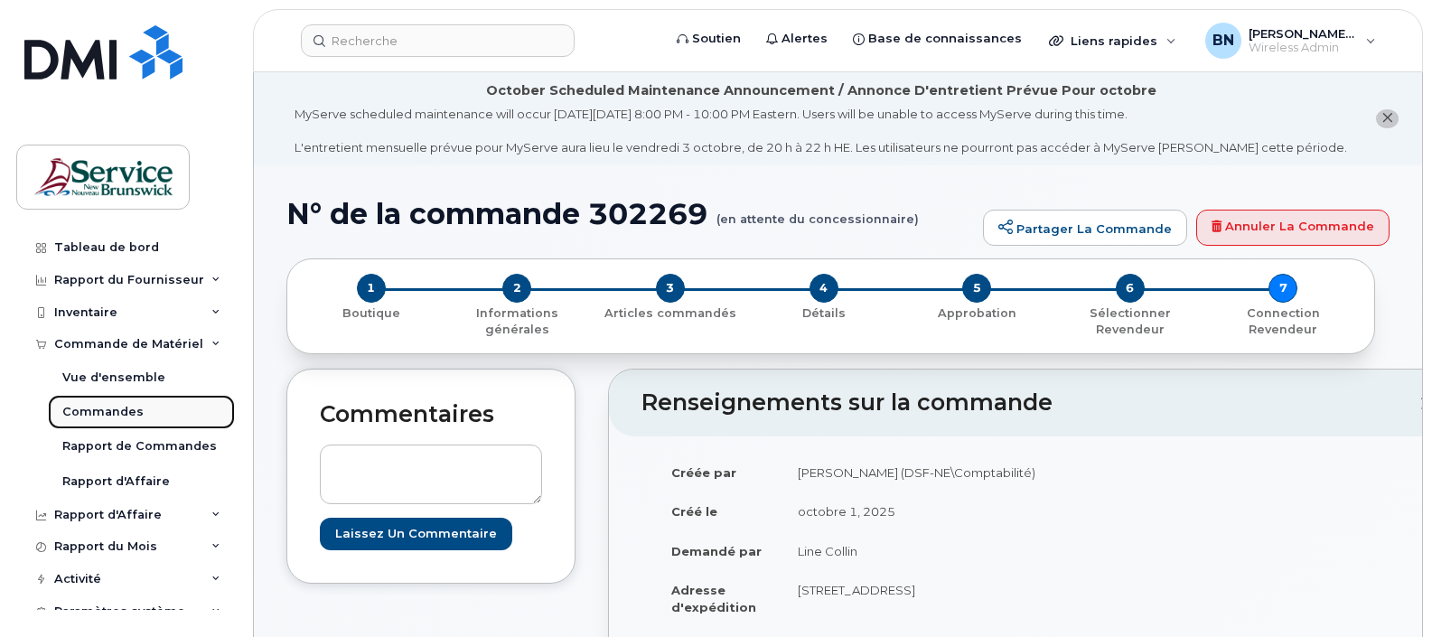
click at [105, 417] on div "Commandes" at bounding box center [102, 412] width 81 height 16
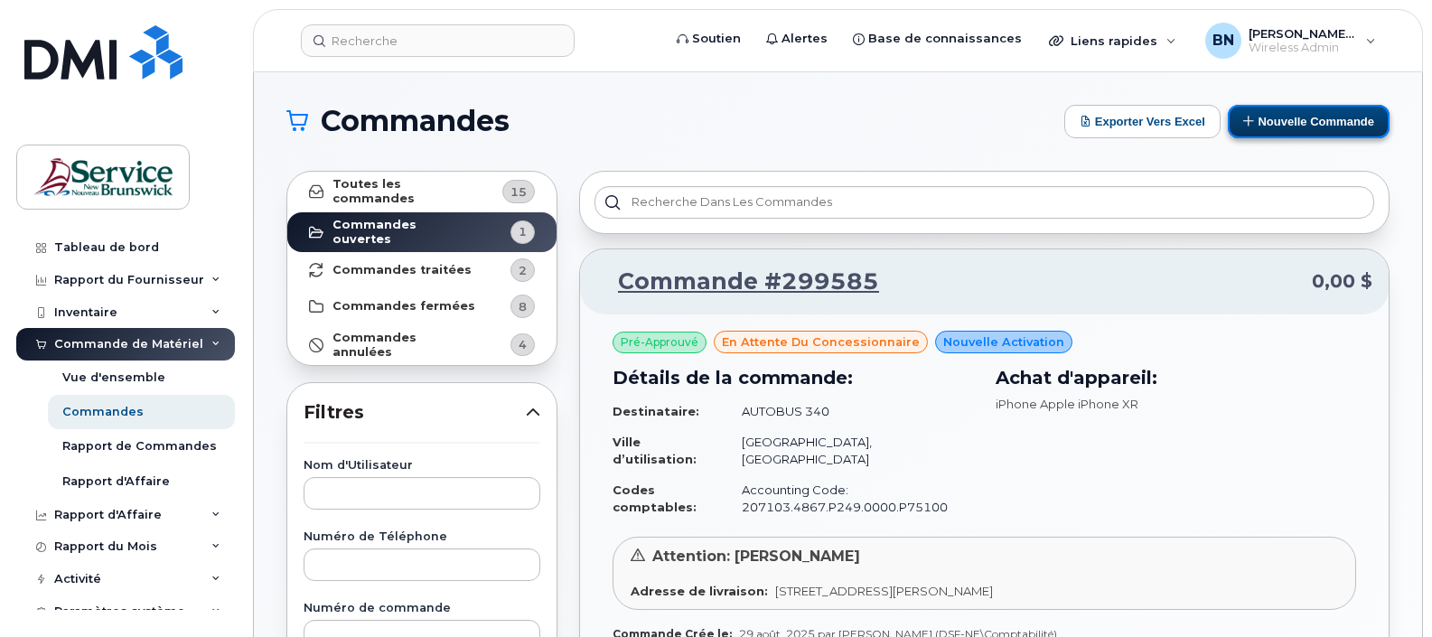
click at [1249, 111] on button "Nouvelle commande" at bounding box center [1309, 121] width 162 height 33
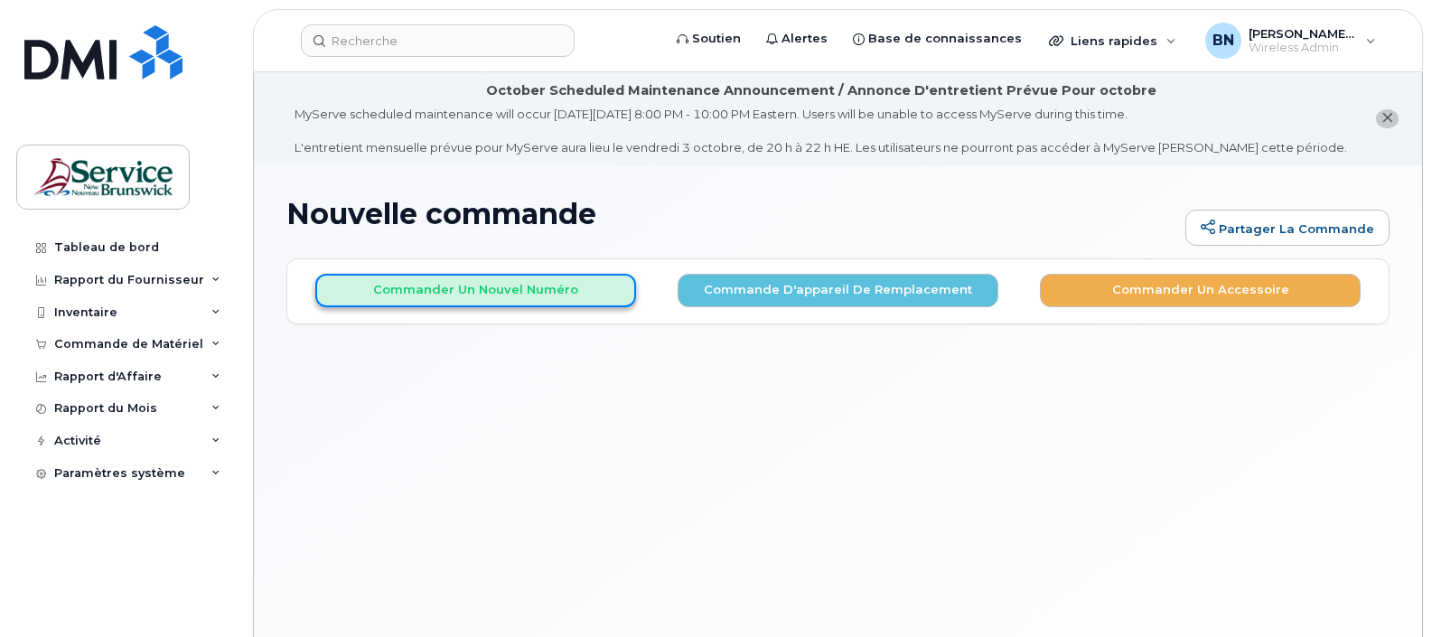
click at [454, 294] on button "Commander un nouvel numéro" at bounding box center [475, 290] width 321 height 33
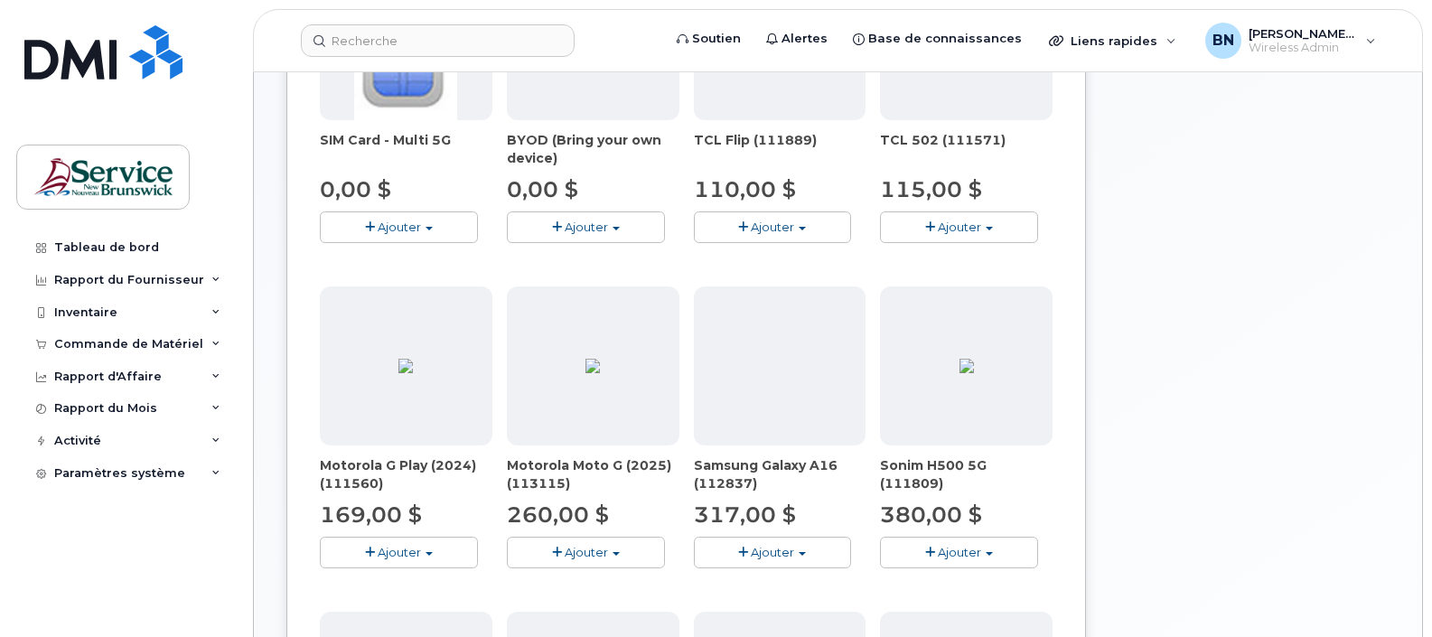
scroll to position [678, 0]
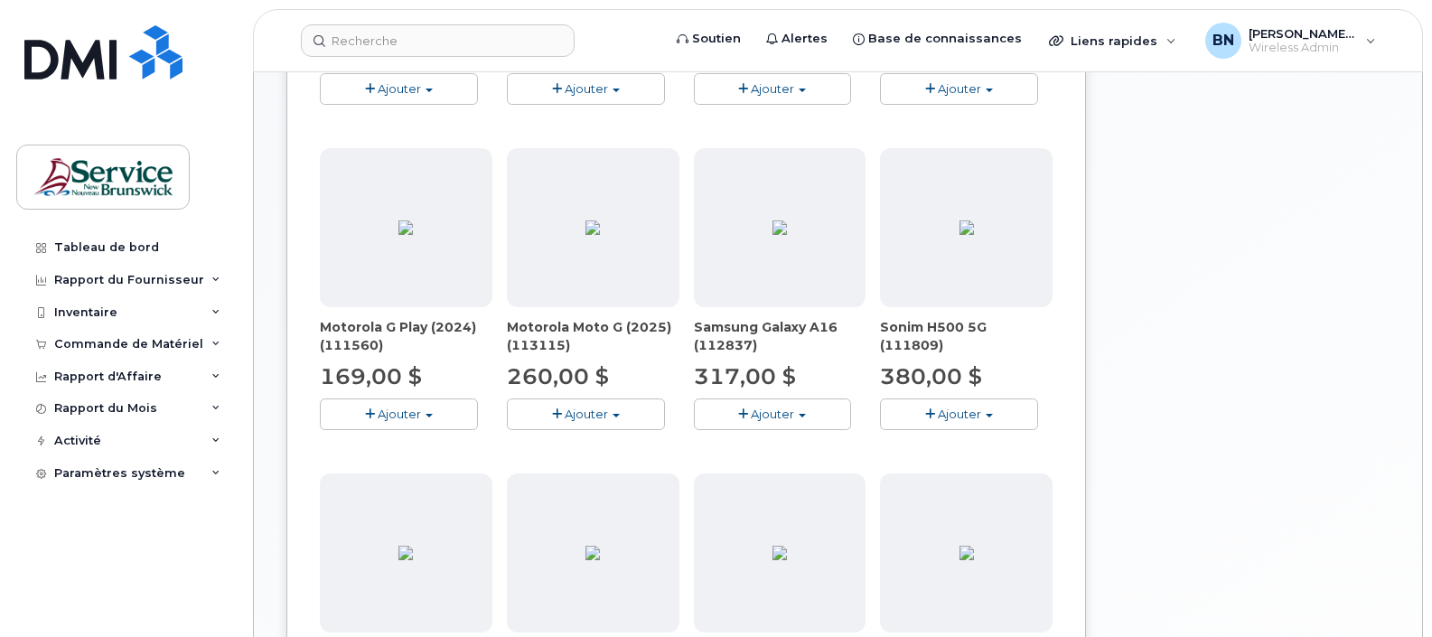
click at [568, 400] on button "Ajouter" at bounding box center [586, 415] width 158 height 32
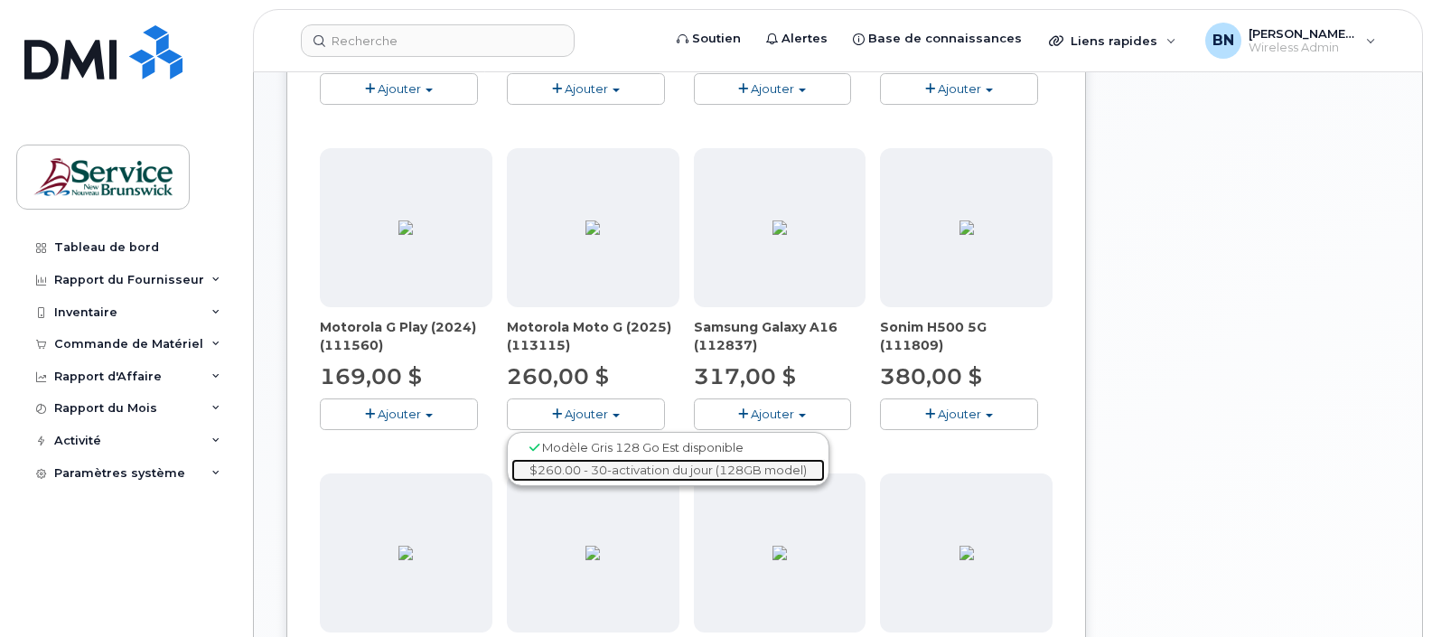
click at [593, 462] on link "$260.00 - 30-activation du jour (128GB model)" at bounding box center [668, 470] width 314 height 23
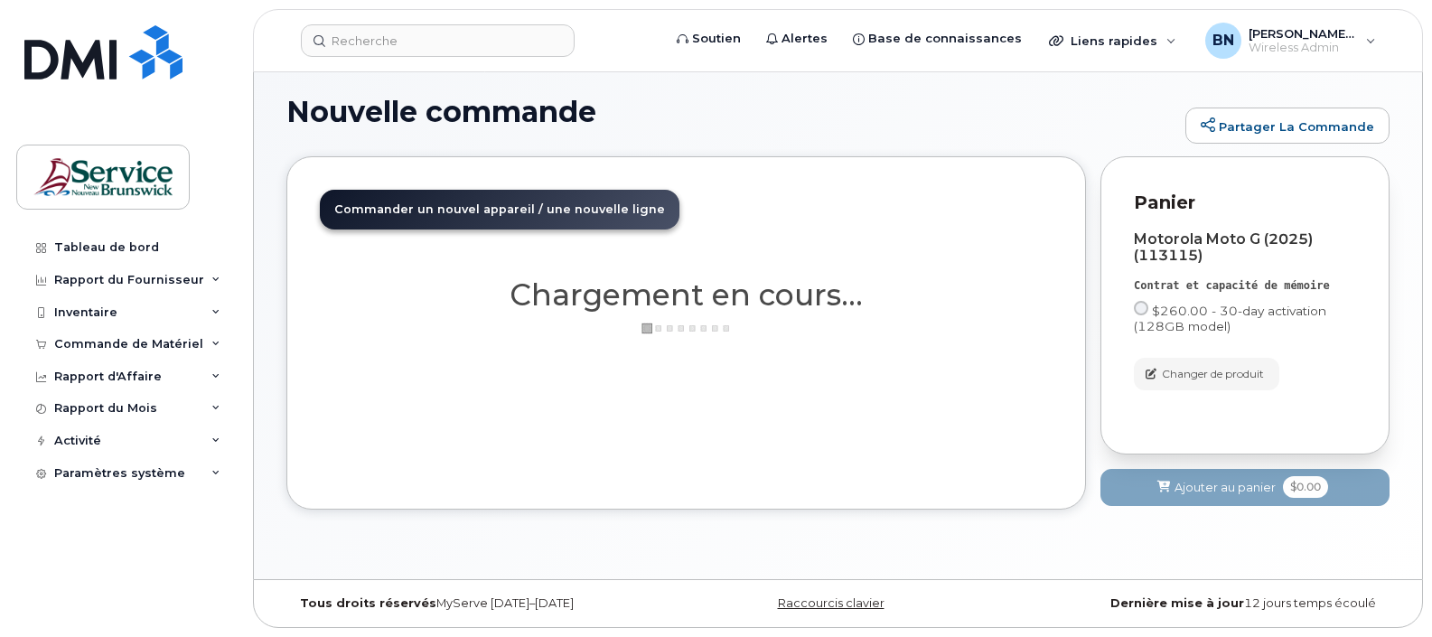
scroll to position [101, 0]
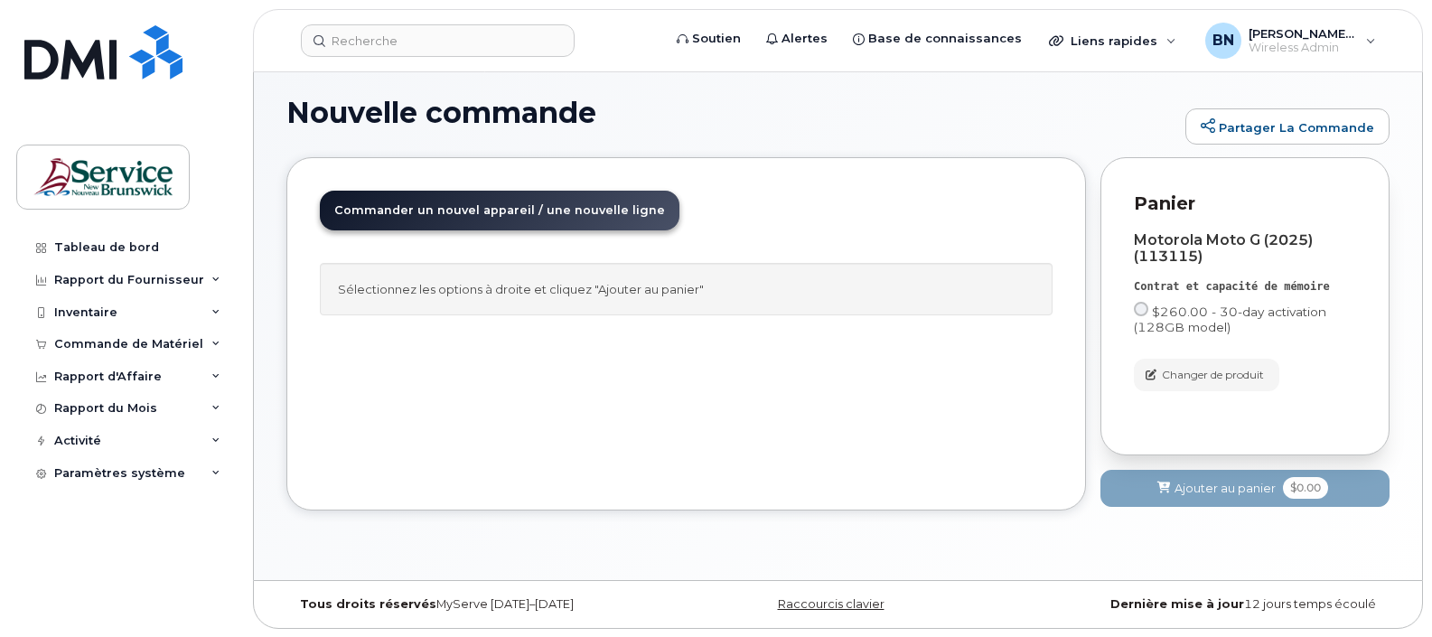
click at [1139, 300] on div "Contrat et capacité de mémoire $260.00 - 30-day activation (128GB model)" at bounding box center [1245, 311] width 222 height 65
click at [1143, 305] on input "$260.00 - 30-day activation (128GB model)" at bounding box center [1141, 309] width 14 height 14
radio input "true"
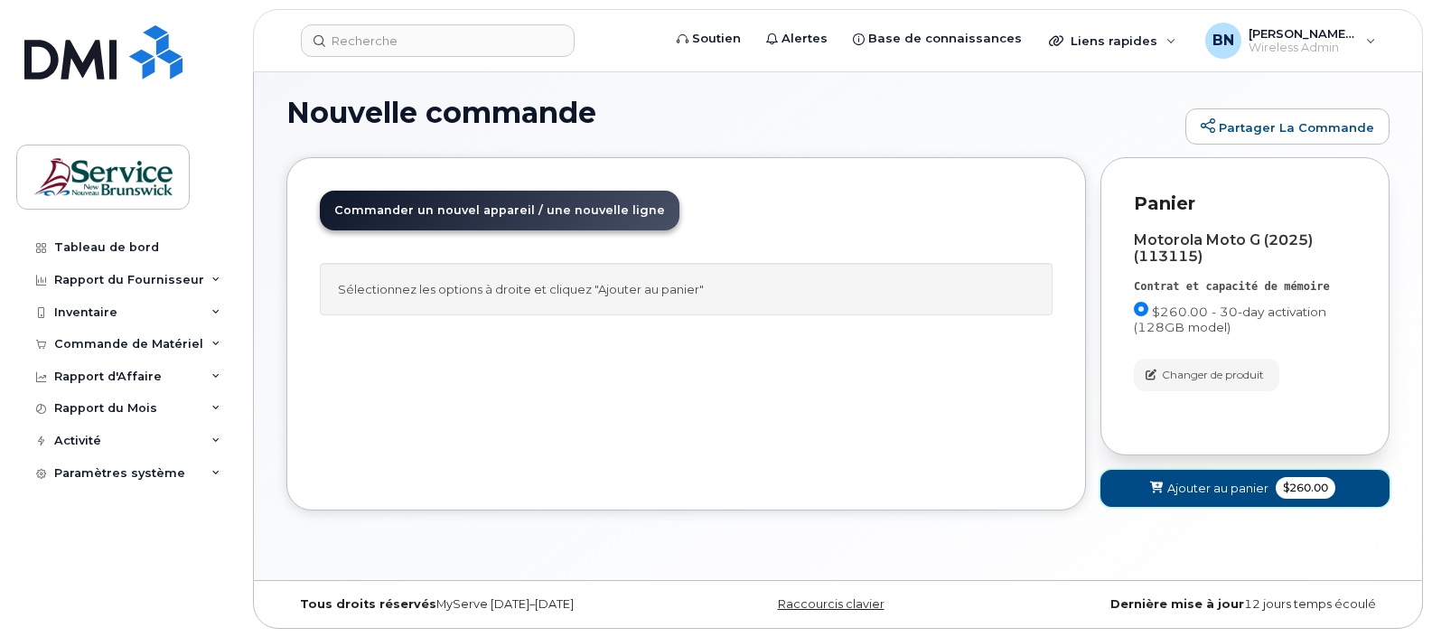
click at [1313, 488] on span "$260.00" at bounding box center [1306, 488] width 60 height 22
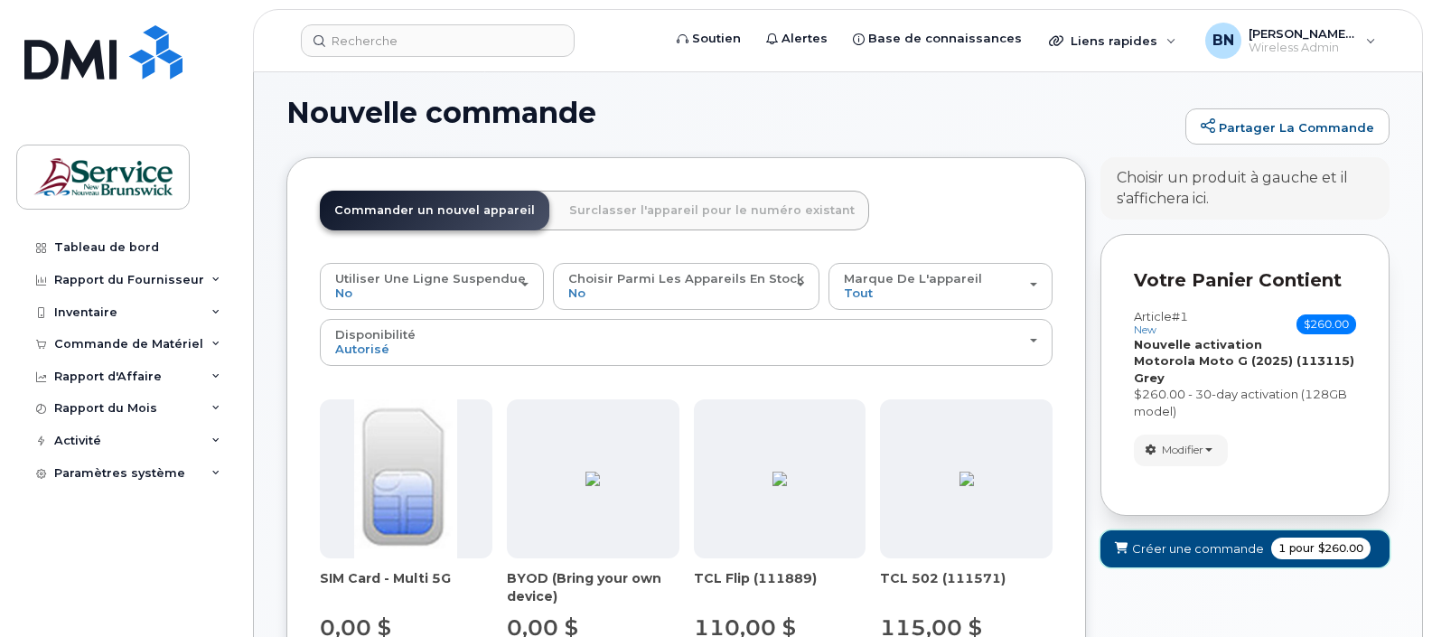
click at [1311, 557] on span "pour" at bounding box center [1302, 548] width 33 height 16
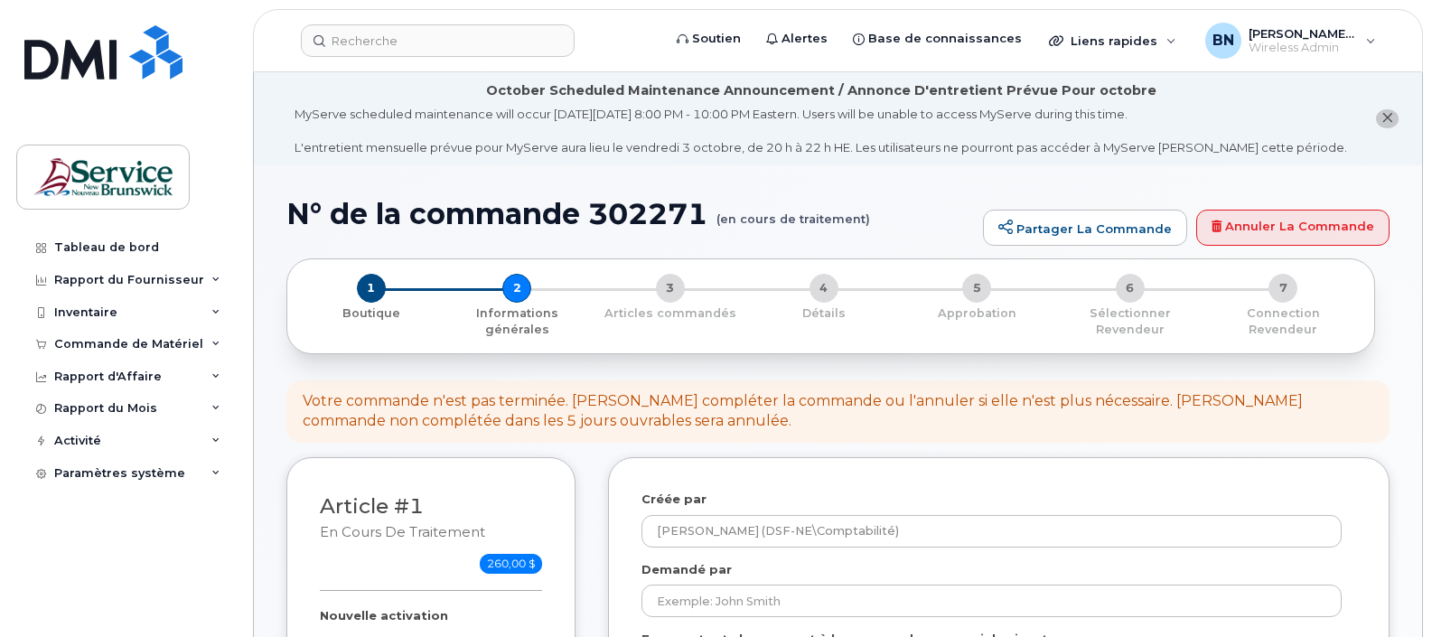
select select
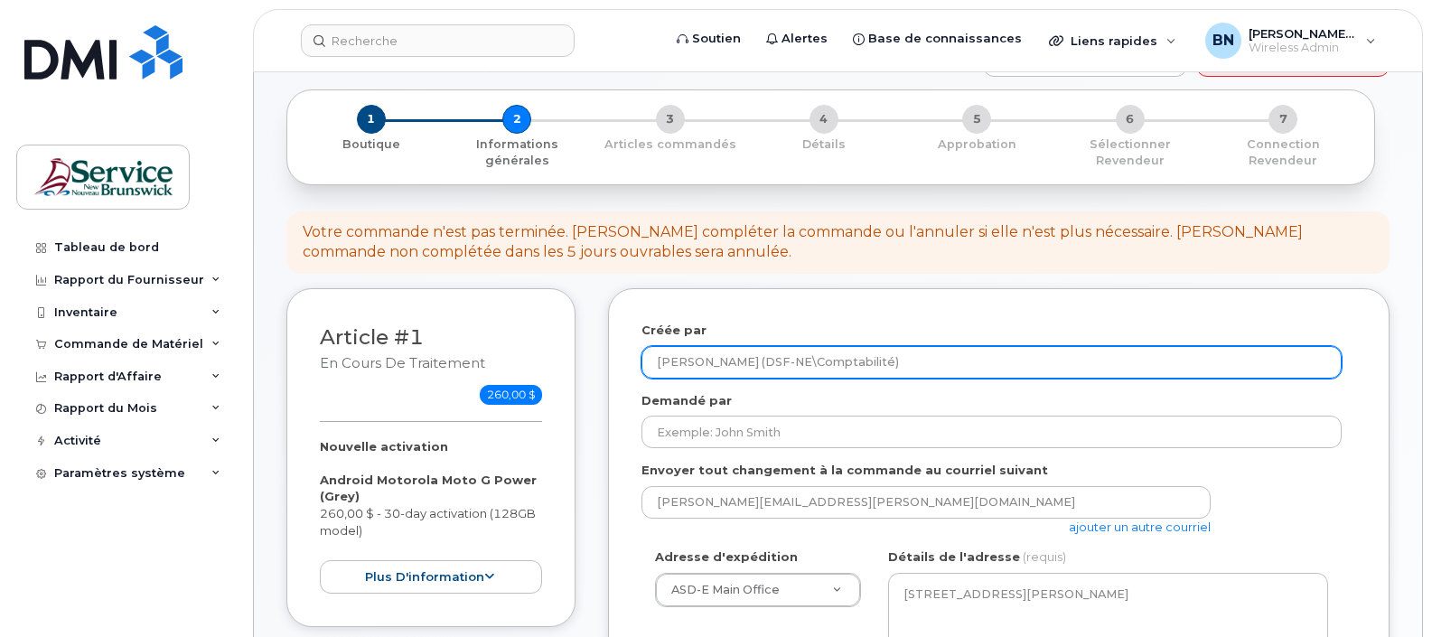
scroll to position [226, 0]
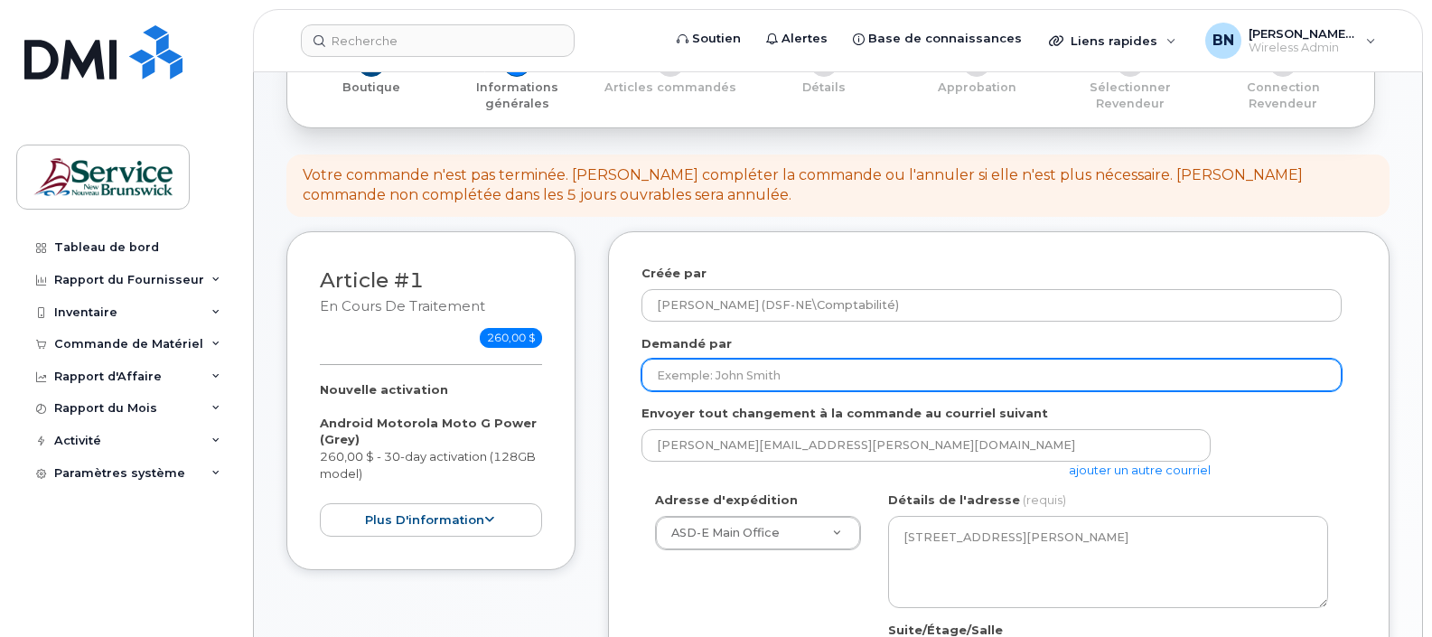
drag, startPoint x: 958, startPoint y: 366, endPoint x: 1001, endPoint y: 377, distance: 44.7
click at [958, 366] on input "Demandé par" at bounding box center [992, 375] width 700 height 33
type input "Line Collin"
type input "5063944862"
select select
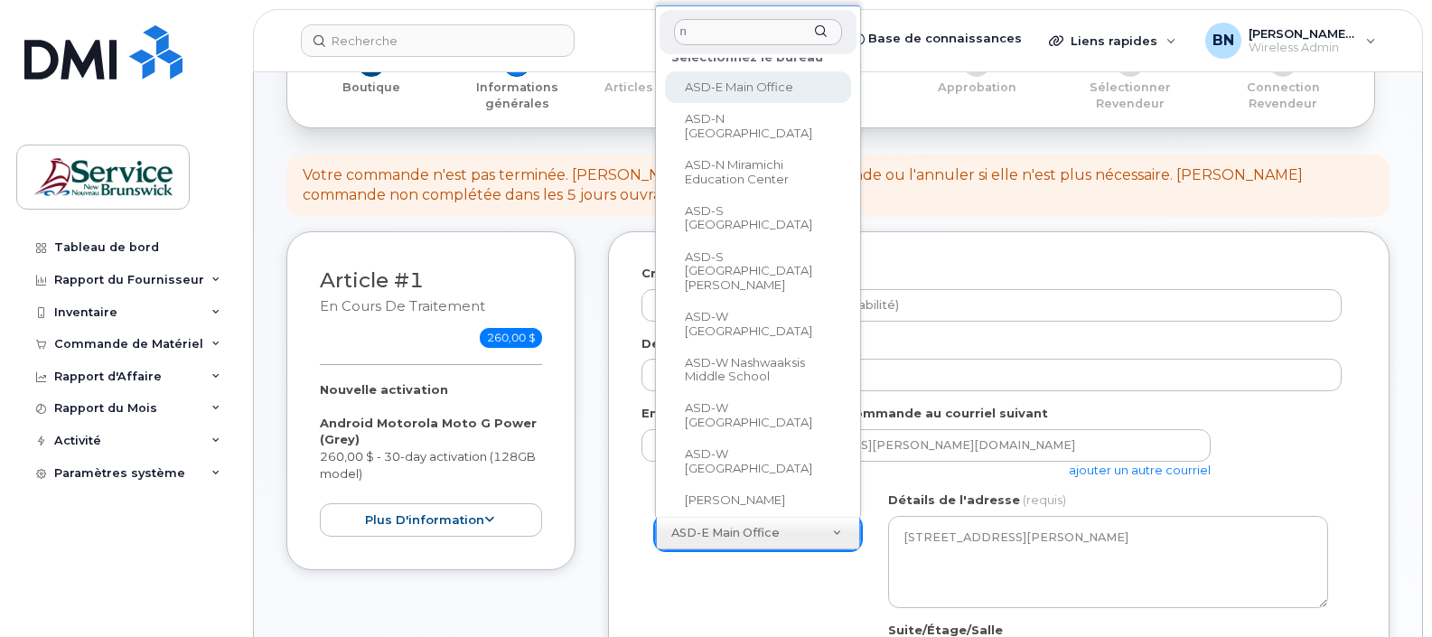
scroll to position [0, 0]
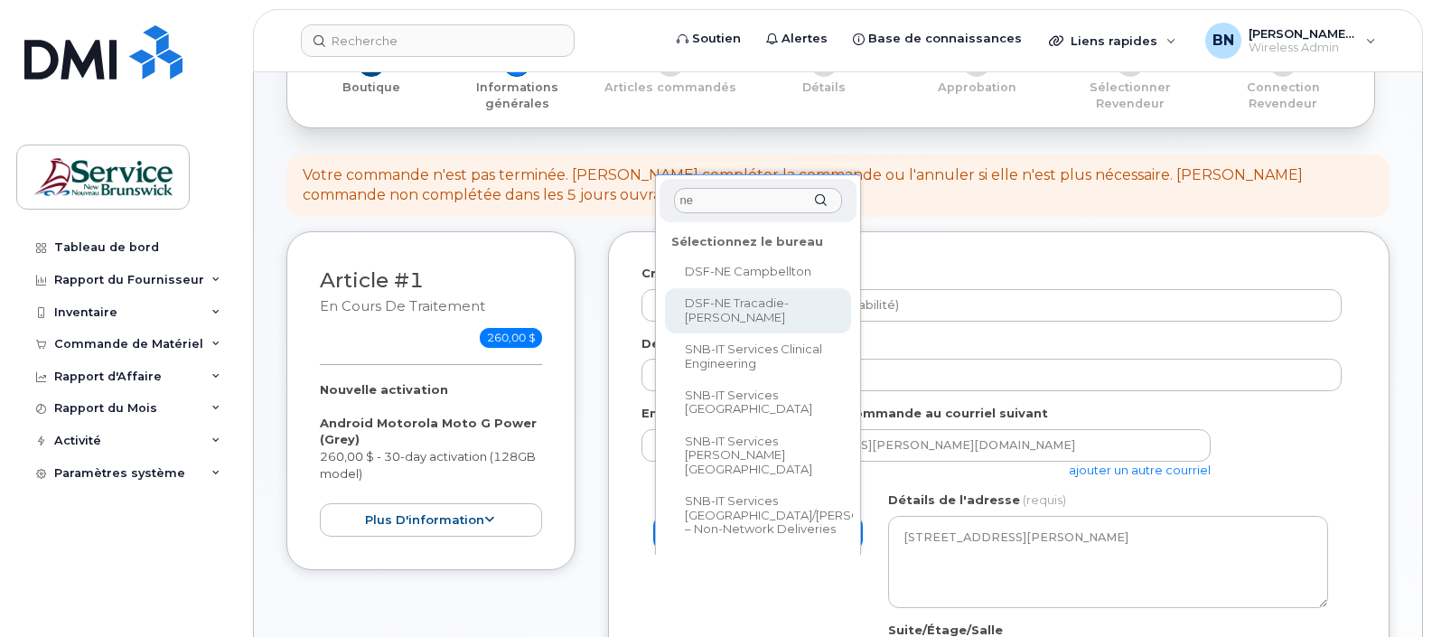
type input "ne"
select select
type textarea "3376 Rue Principale Tracadie New Brunswick E1X 1A4"
type input "[PERSON_NAME]"
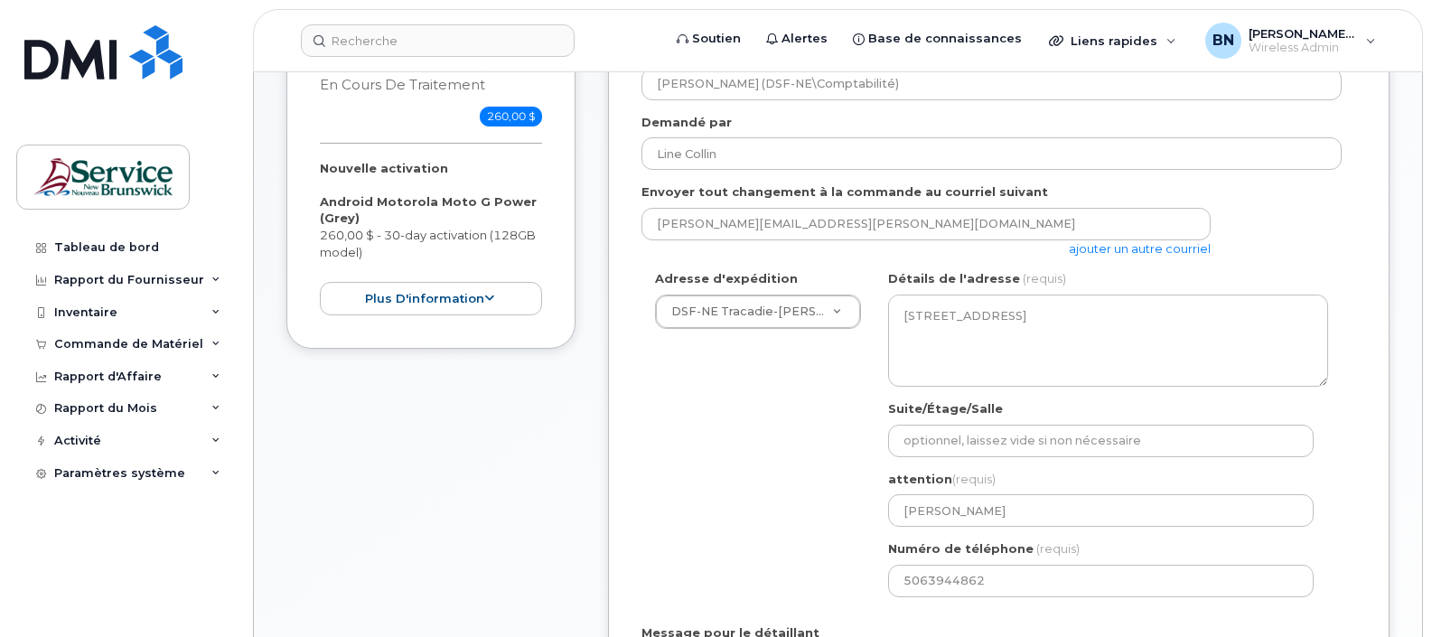
scroll to position [452, 0]
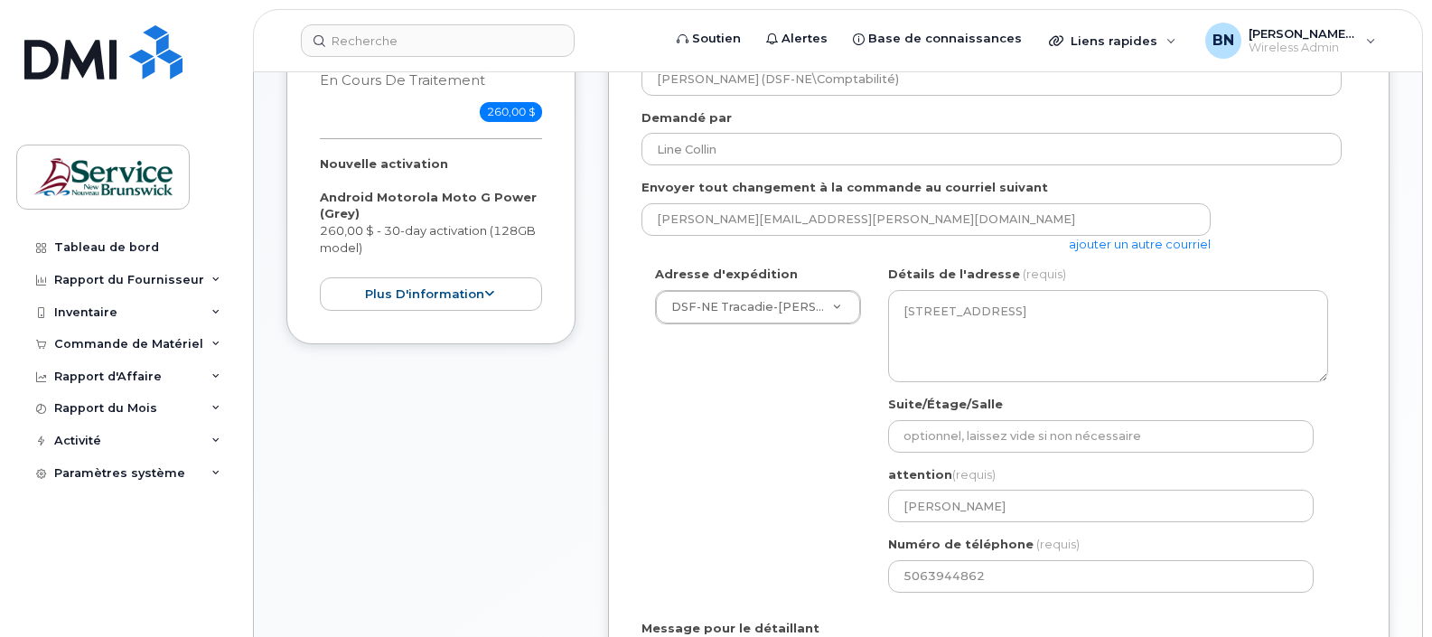
click at [1163, 247] on link "ajouter un autre courriel" at bounding box center [1140, 244] width 142 height 14
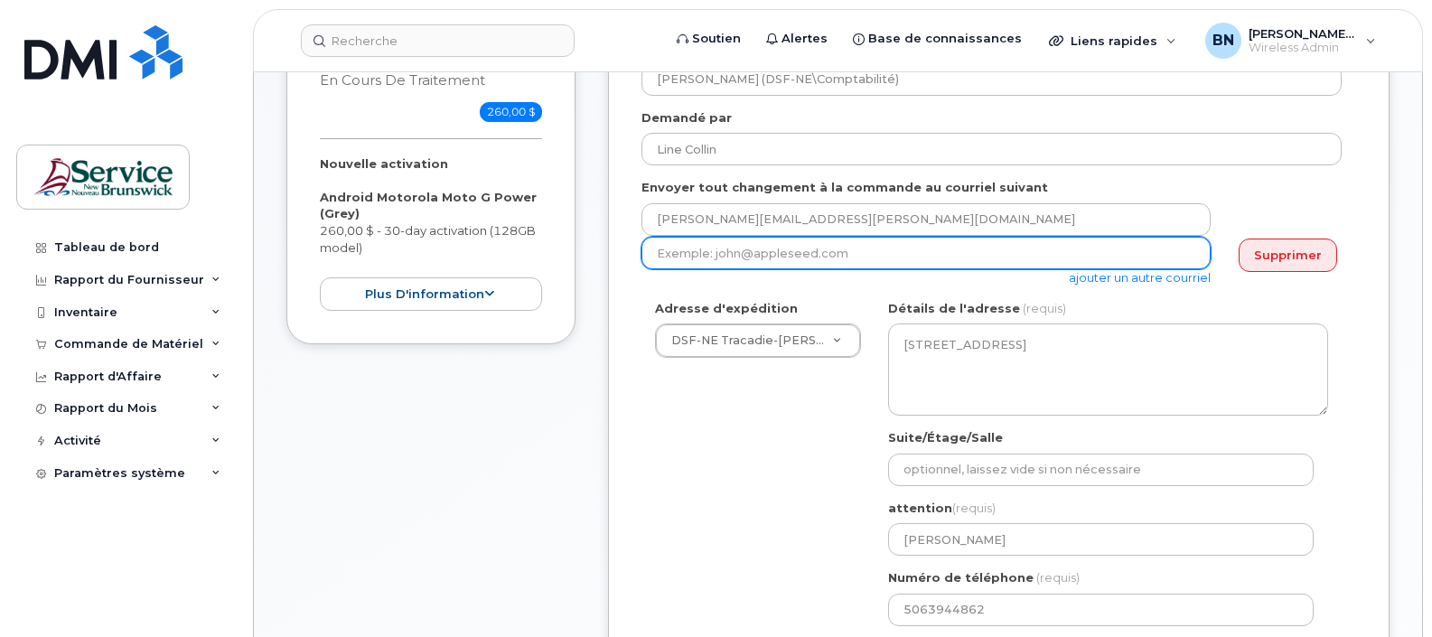
click at [944, 251] on input "email" at bounding box center [926, 253] width 569 height 33
type input "line.collin@gnb.ca"
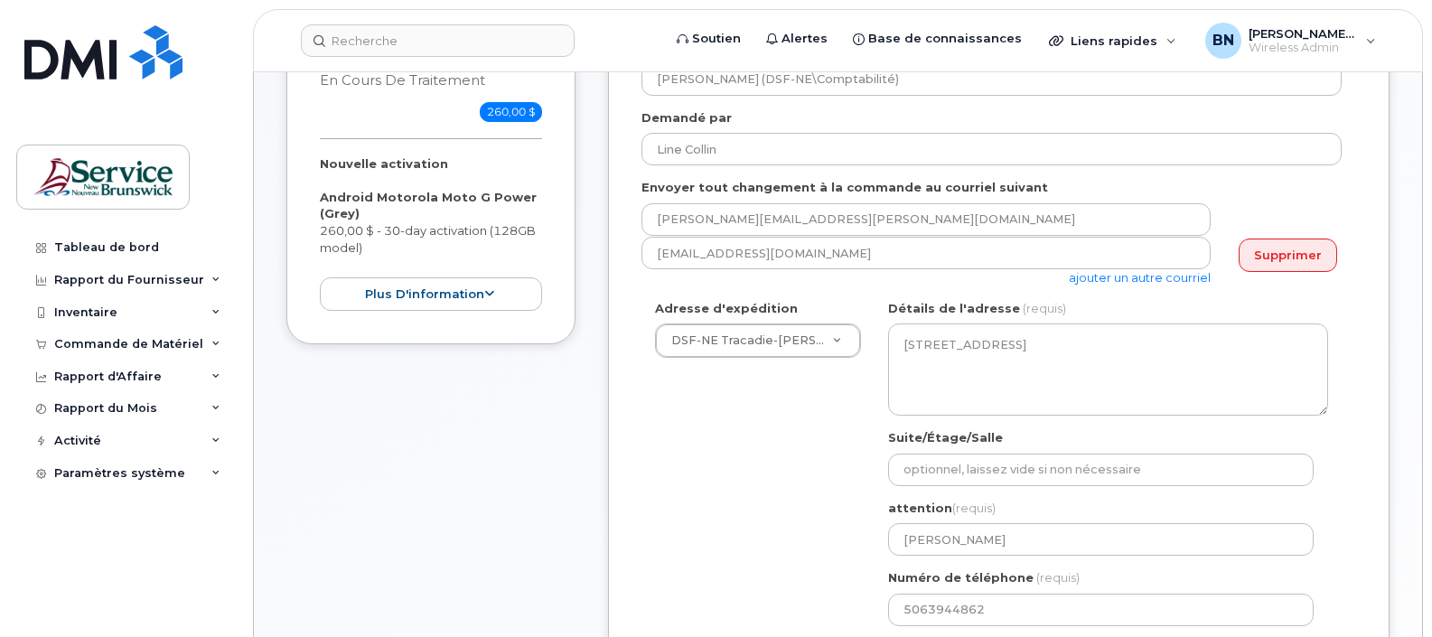
click at [759, 530] on div "Adresse d'expédition DSF-NE Tracadie-Sheila ASD-E Main Office ASD-N Bathurst Ed…" at bounding box center [992, 470] width 700 height 340
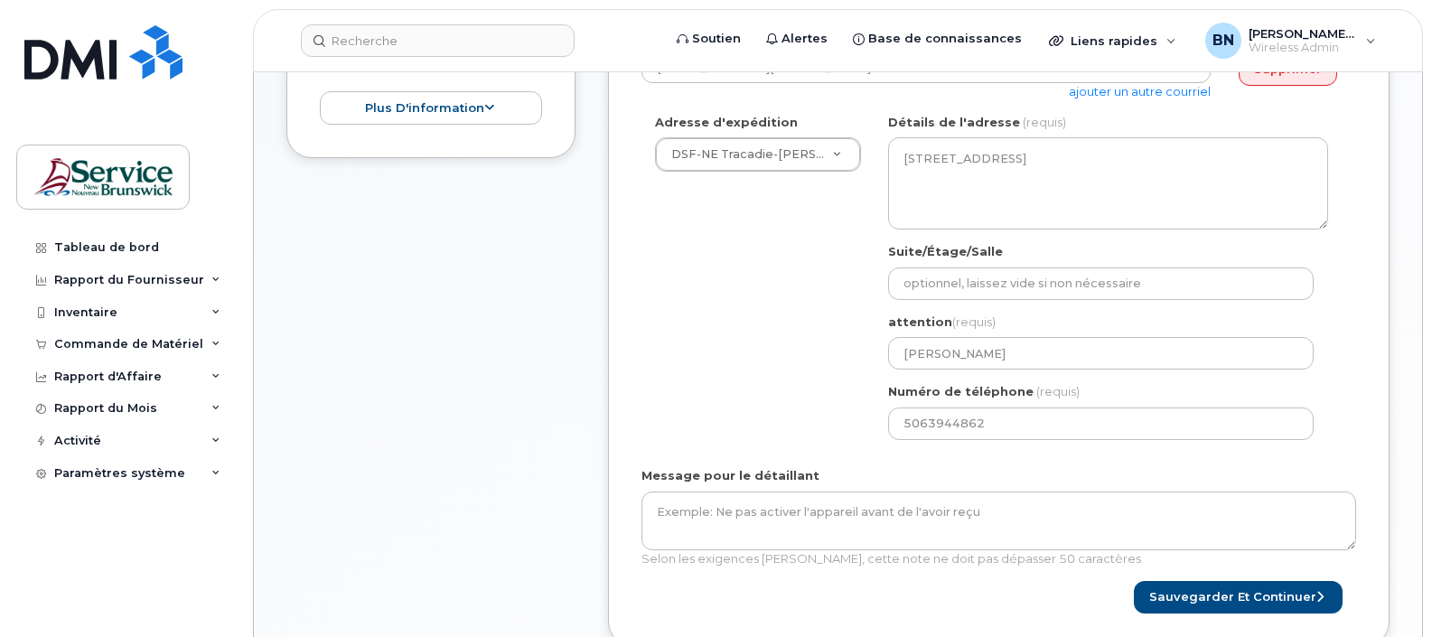
scroll to position [678, 0]
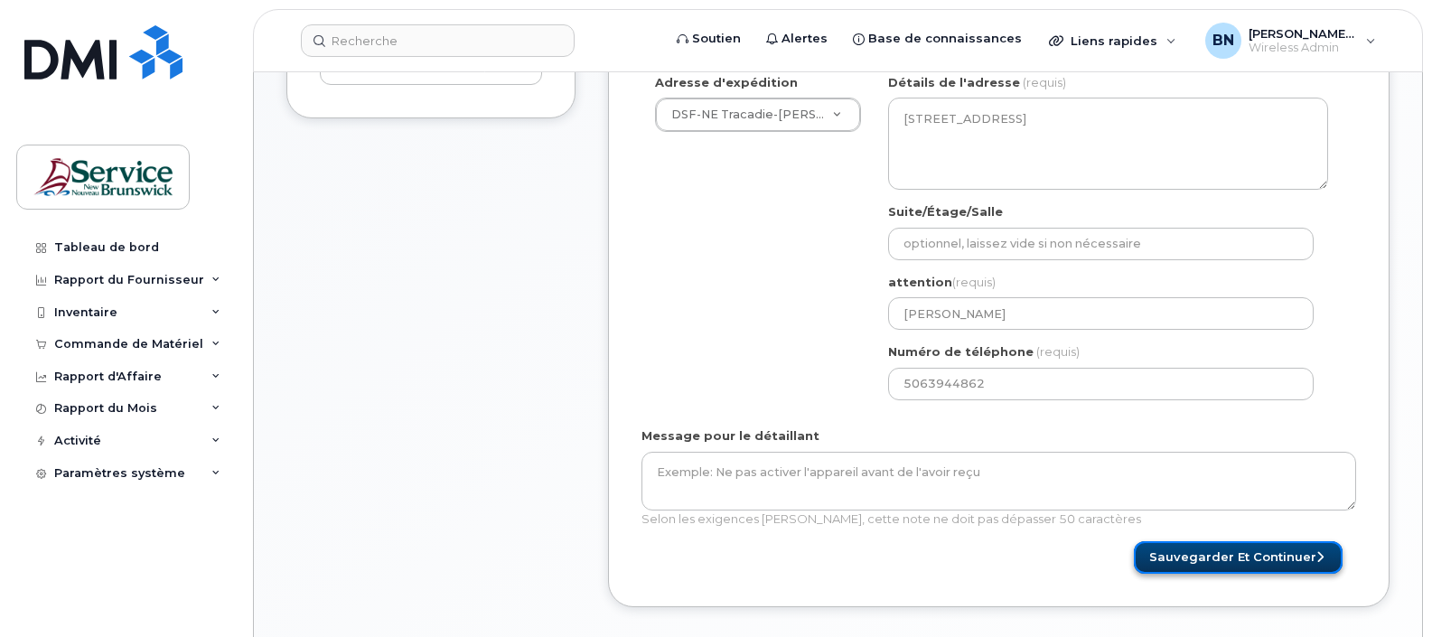
click at [1234, 565] on button "Sauvegarder et continuer" at bounding box center [1238, 557] width 209 height 33
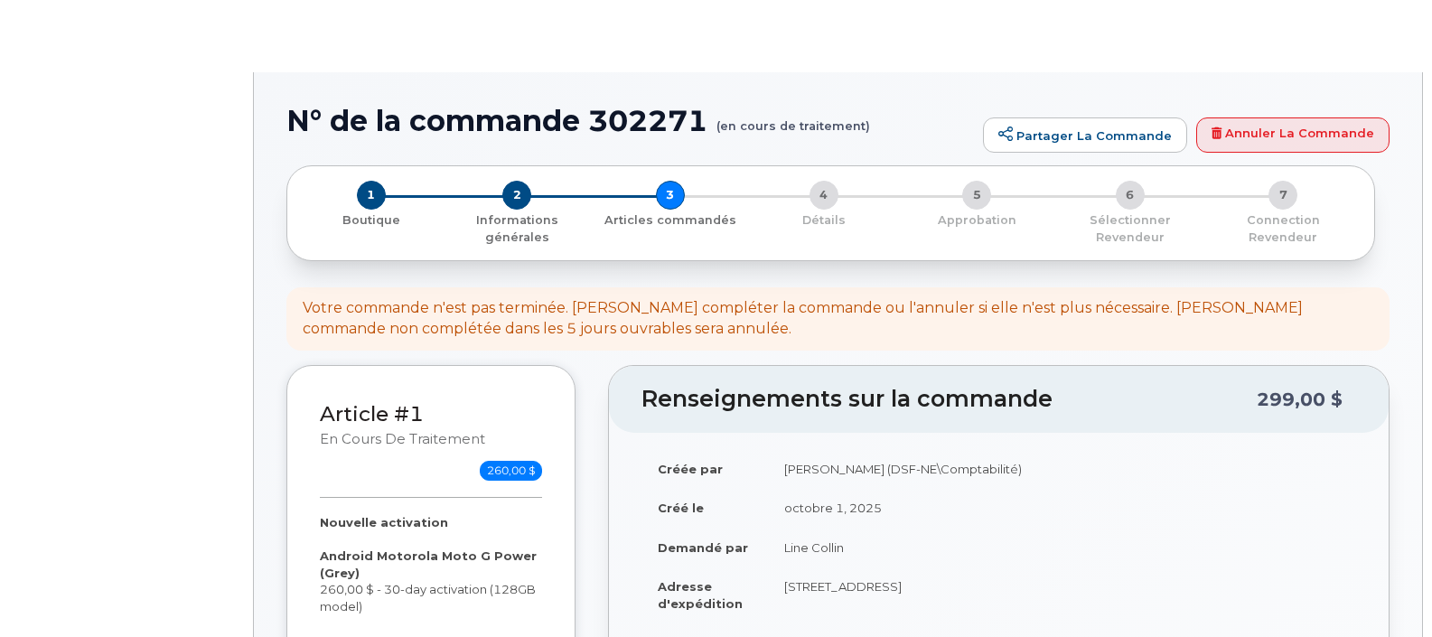
select select
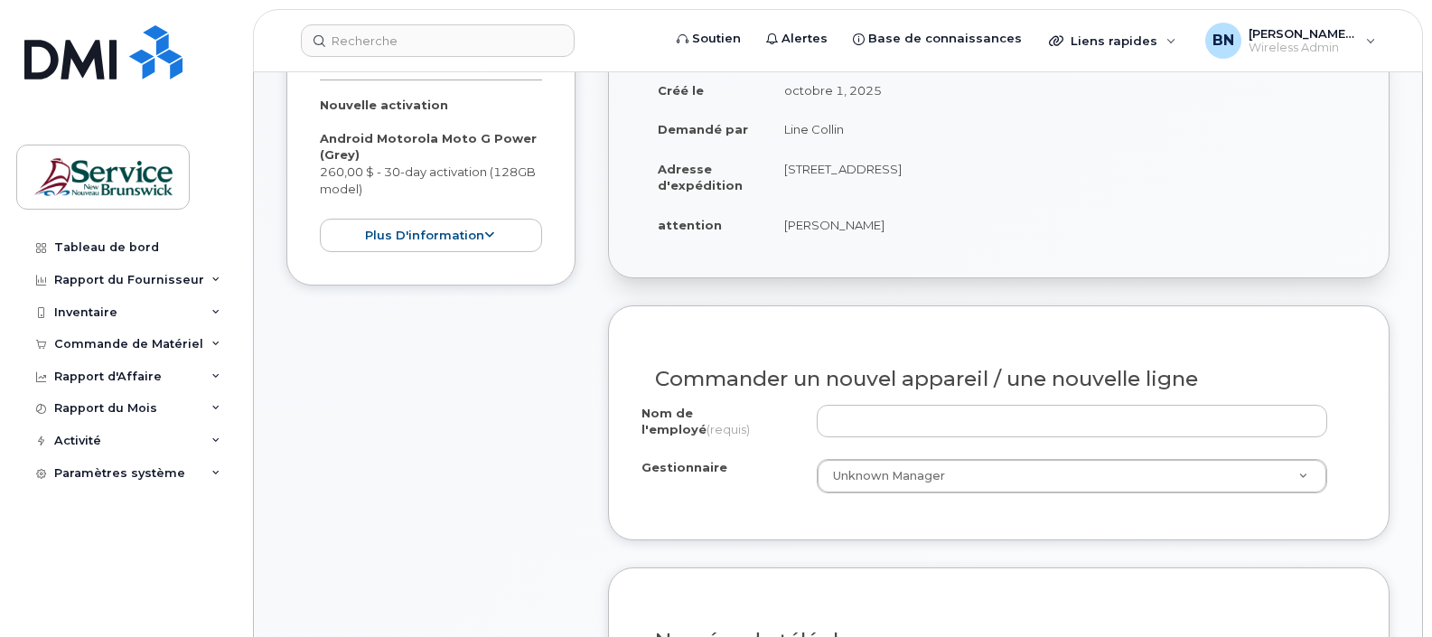
scroll to position [565, 0]
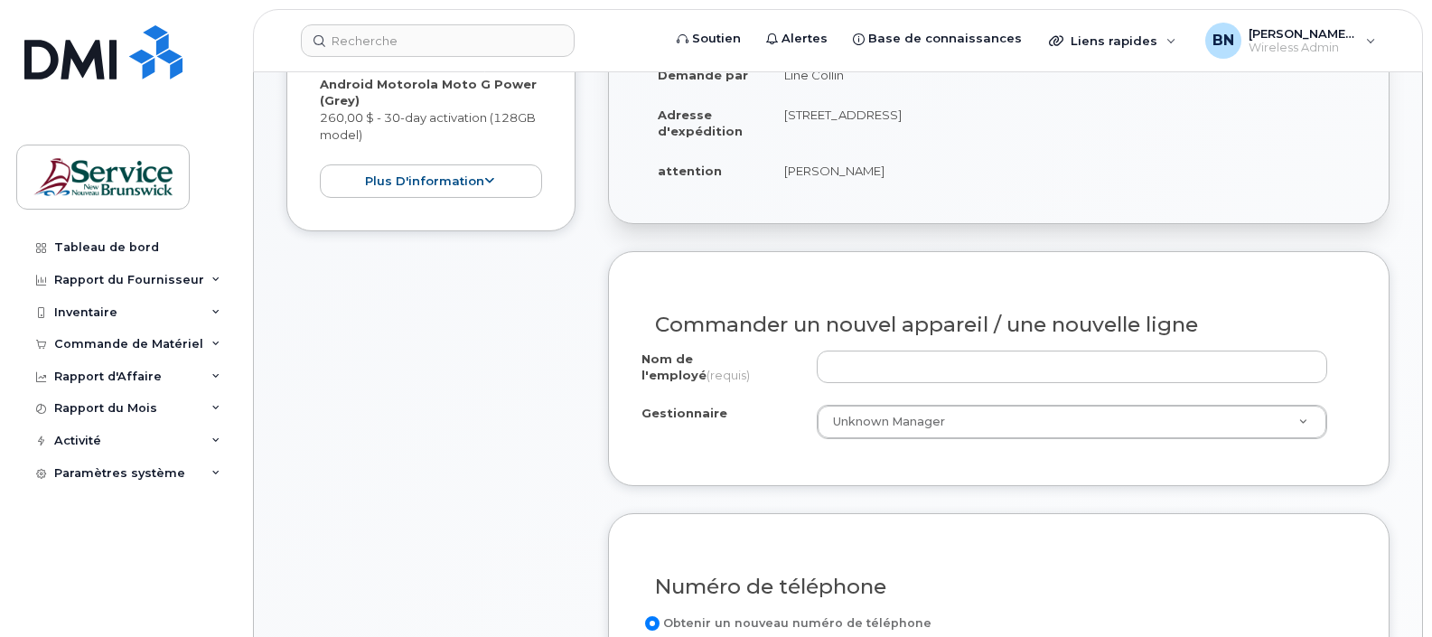
click at [972, 336] on h3 "Commander un nouvel appareil / une nouvelle ligne" at bounding box center [999, 325] width 688 height 23
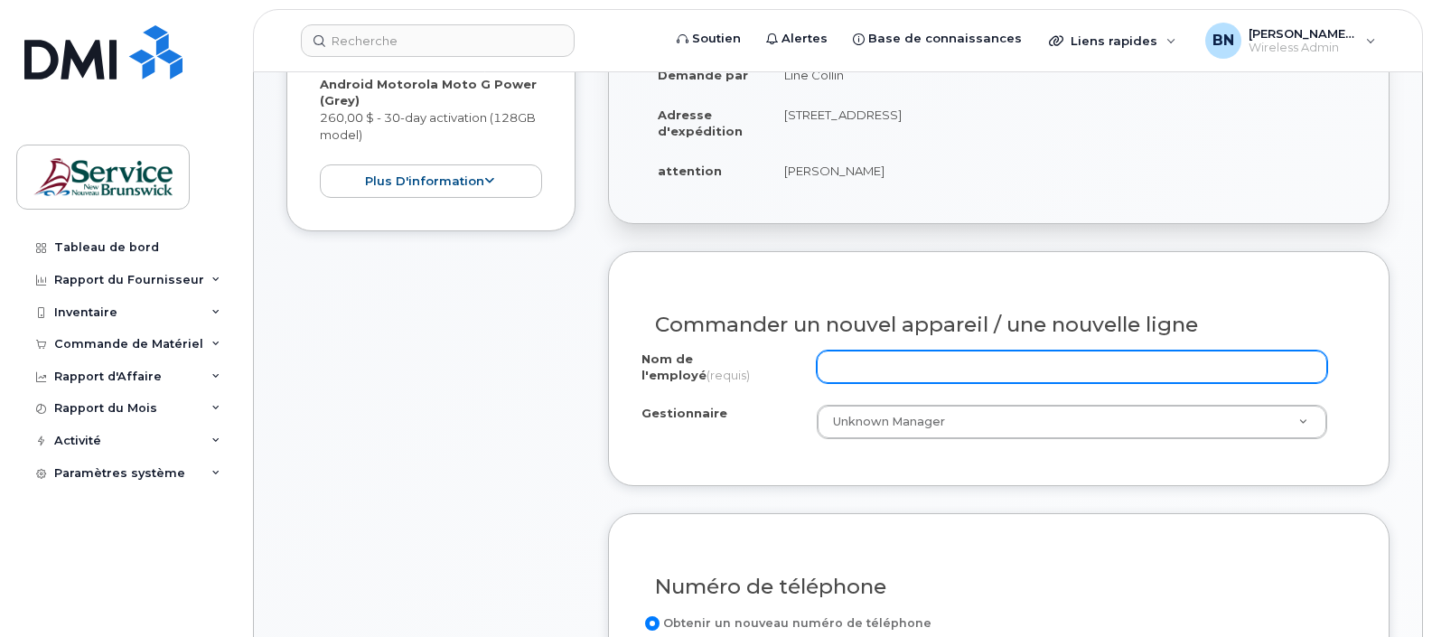
click at [1010, 375] on input "Nom de l'employé (requis)" at bounding box center [1072, 367] width 511 height 33
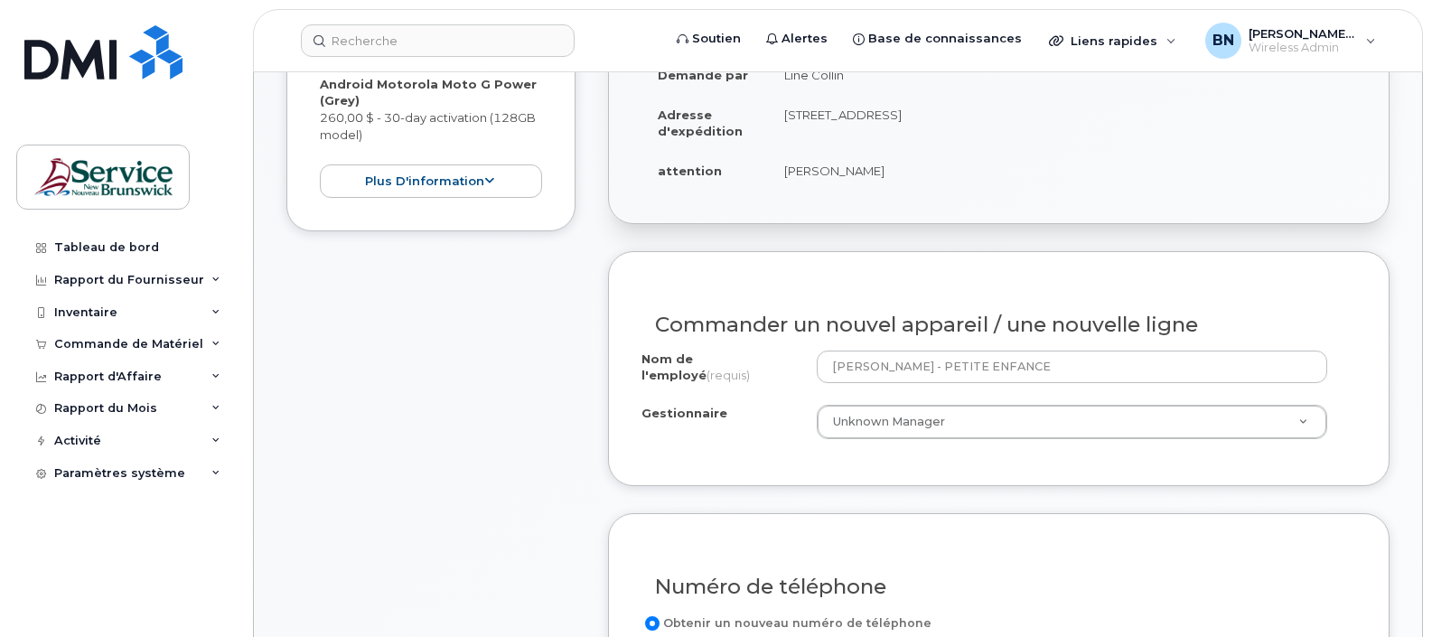
click at [735, 438] on div "Nom de l'employé (requis) CELINE BENOIT - PETITE ENFANCE Gestionnaire Unknown M…" at bounding box center [999, 402] width 715 height 102
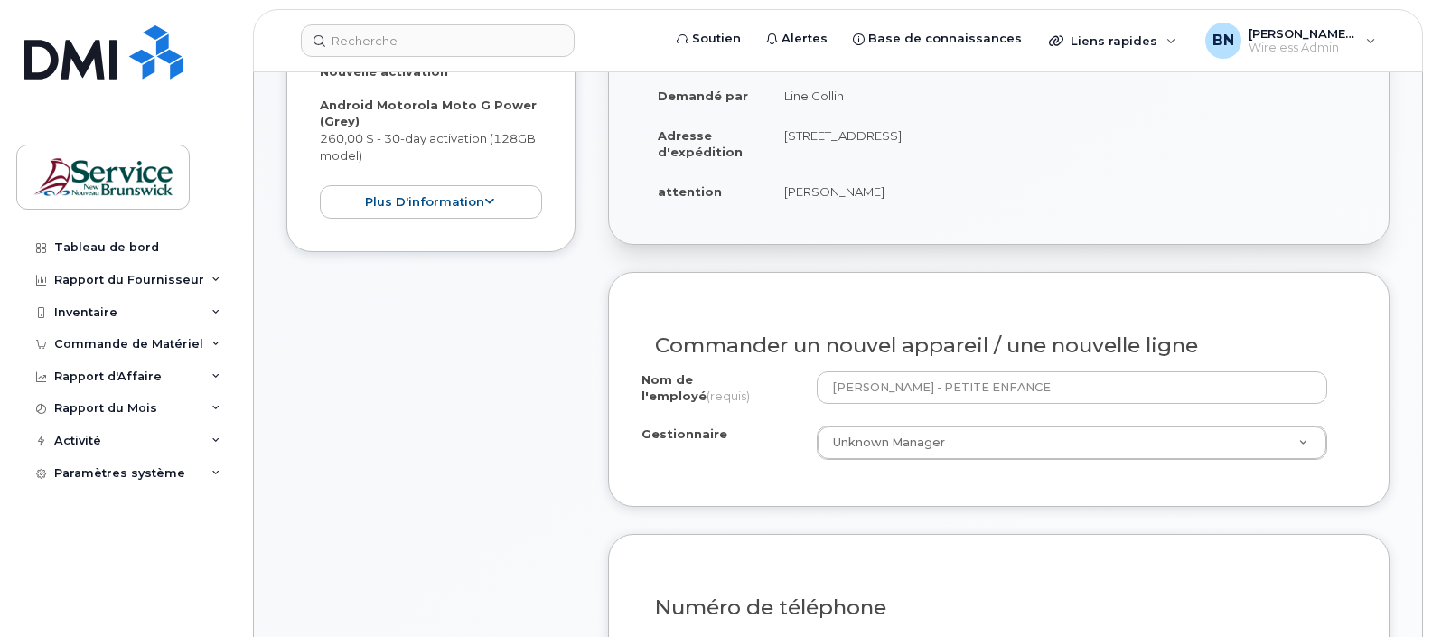
scroll to position [465, 0]
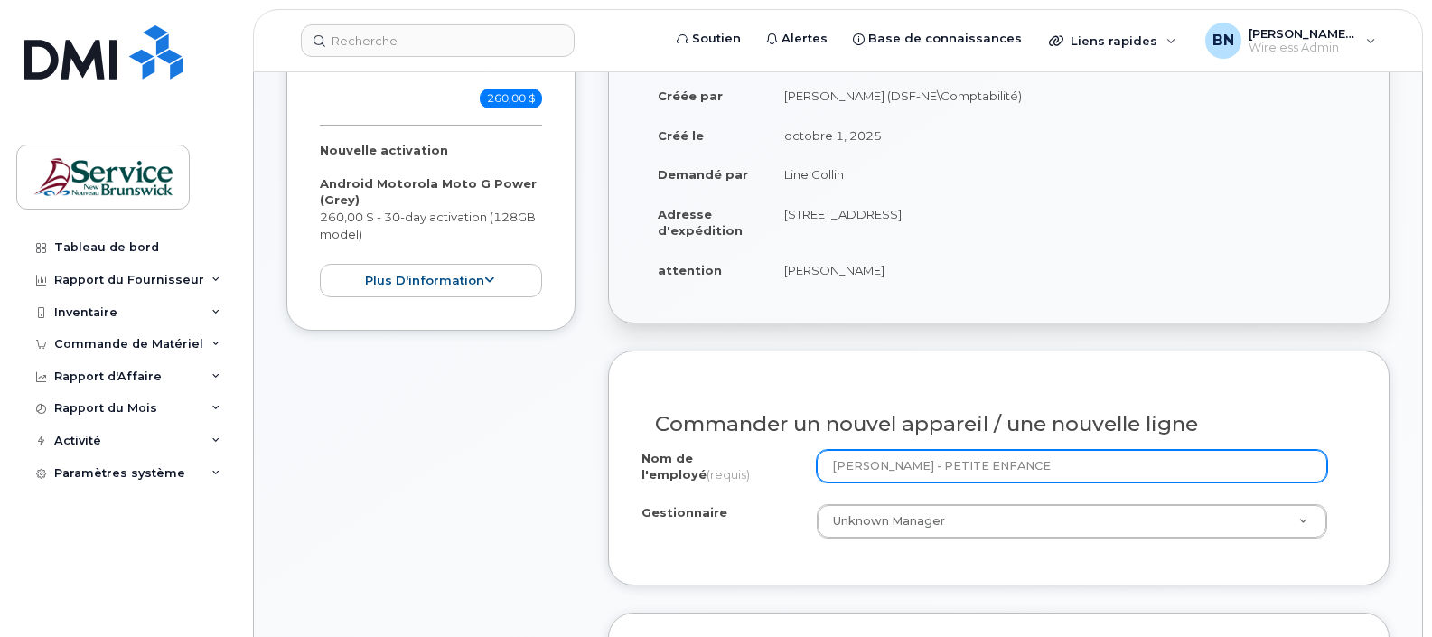
drag, startPoint x: 923, startPoint y: 471, endPoint x: 706, endPoint y: 450, distance: 217.9
click at [706, 450] on div "Commander un nouvel appareil / une nouvelle ligne Nom de l'employé (requis) CEL…" at bounding box center [999, 468] width 782 height 235
type input "[PERSON_NAME][DATE] - PETITE ENFANCE"
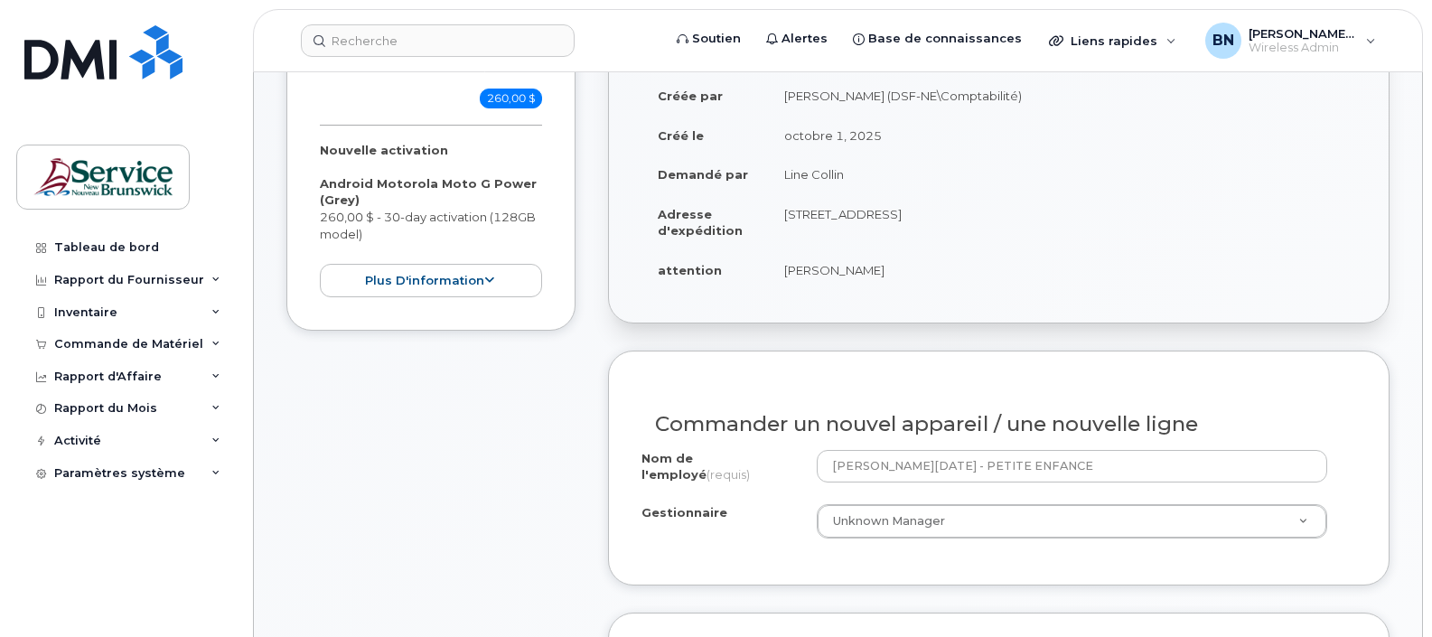
click at [809, 530] on div "Gestionnaire Unknown Manager Gestionnaire Gestionnaire Unknown Manager" at bounding box center [999, 521] width 715 height 34
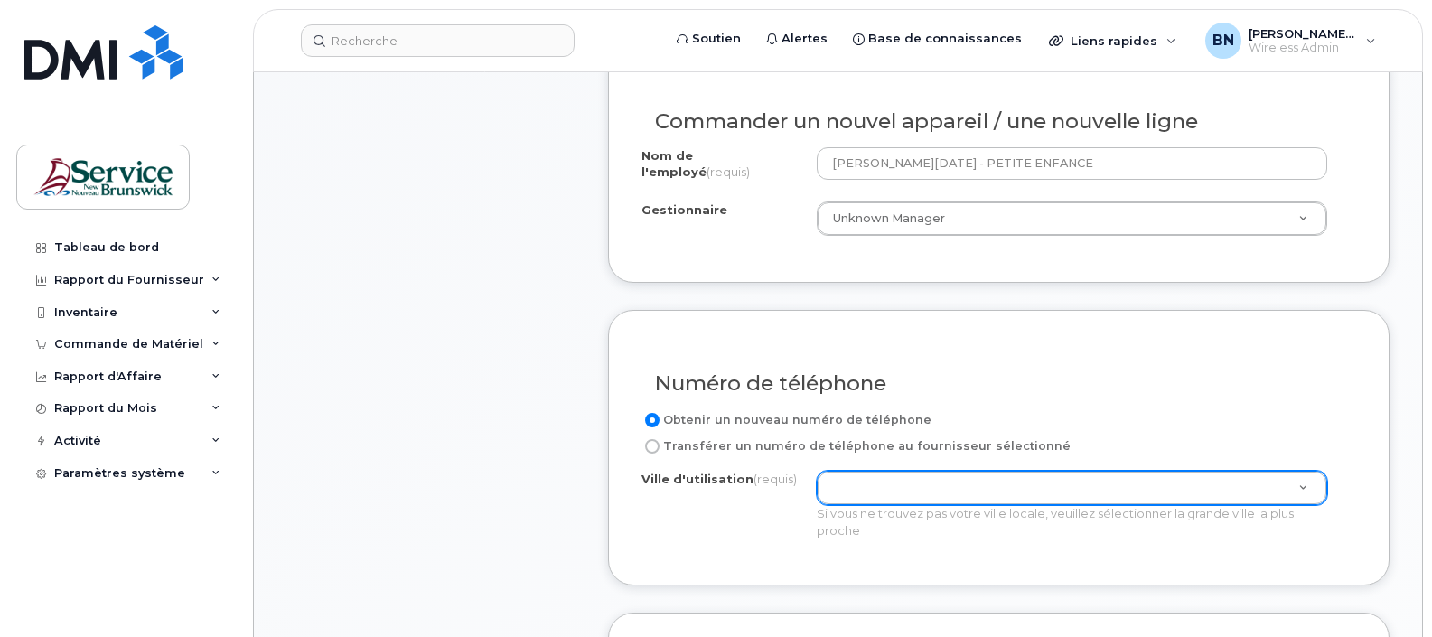
scroll to position [804, 0]
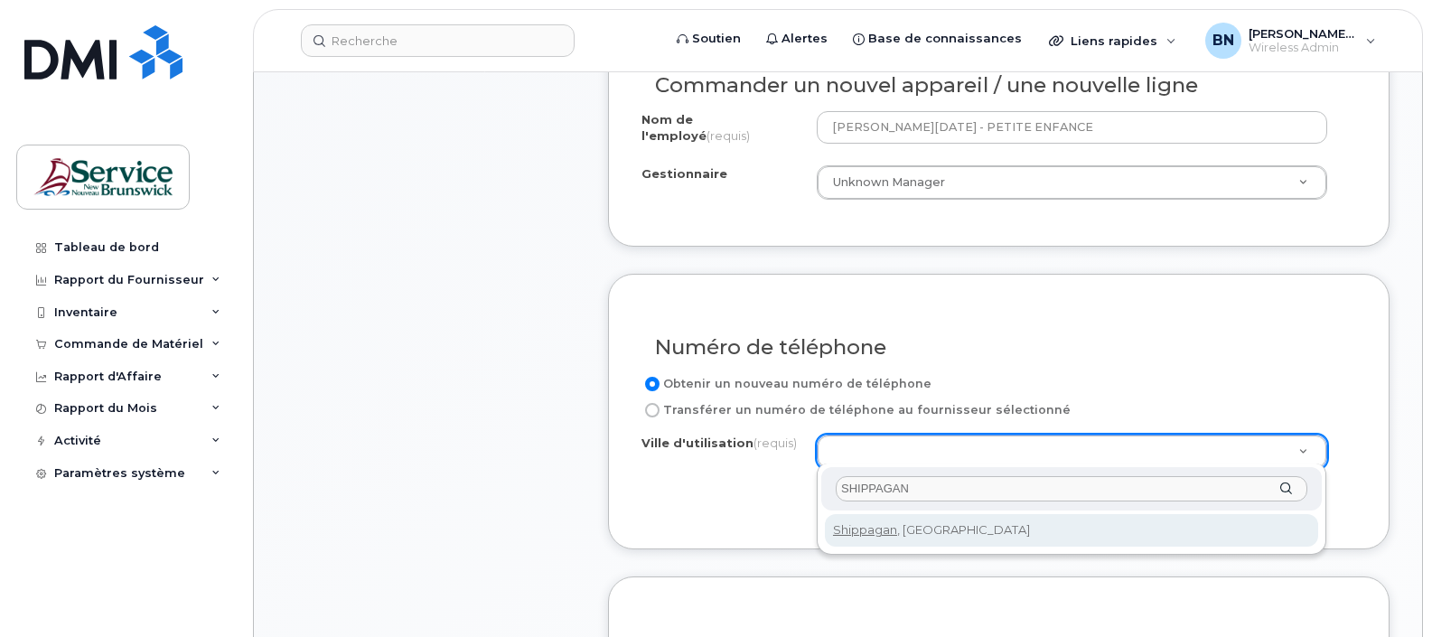
type input "SHIPPAGAN"
type input "2067"
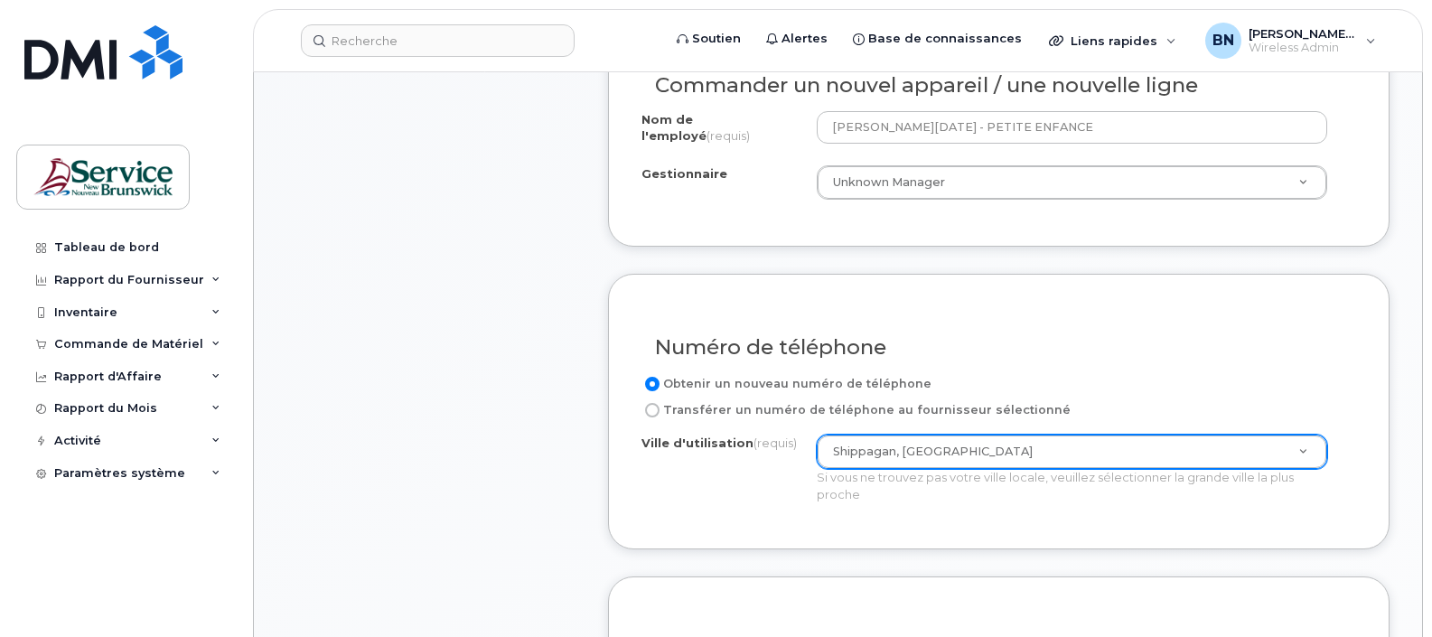
click at [856, 520] on div "Numéro de téléphone Obtenir un nouveau numéro de téléphone Transférer un numéro…" at bounding box center [999, 412] width 782 height 276
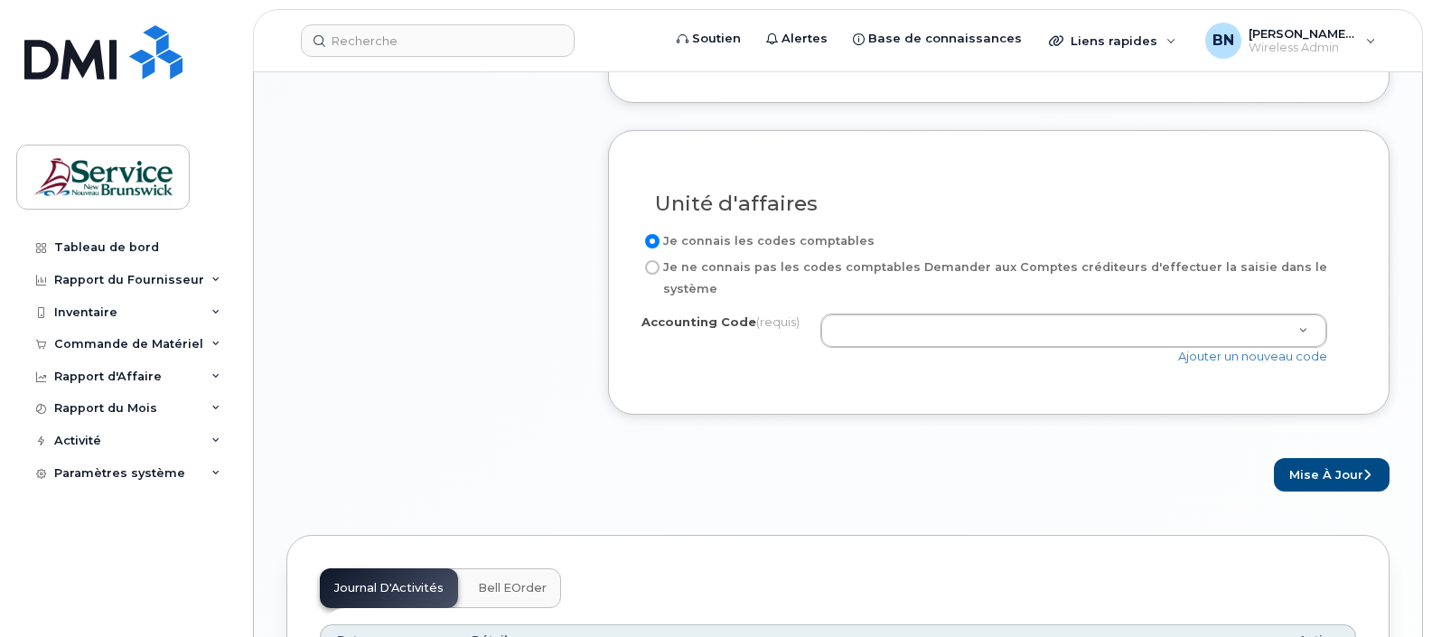
scroll to position [1482, 0]
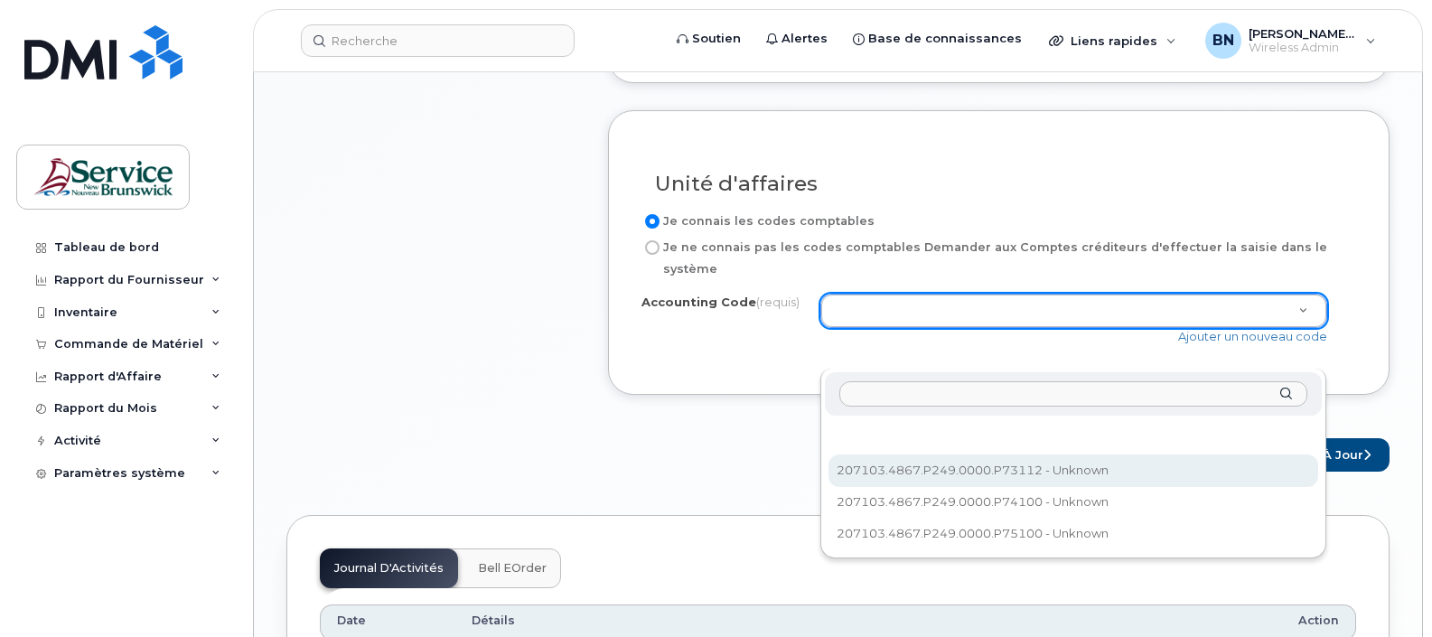
select select "207103.4867.P249.0000.P73112"
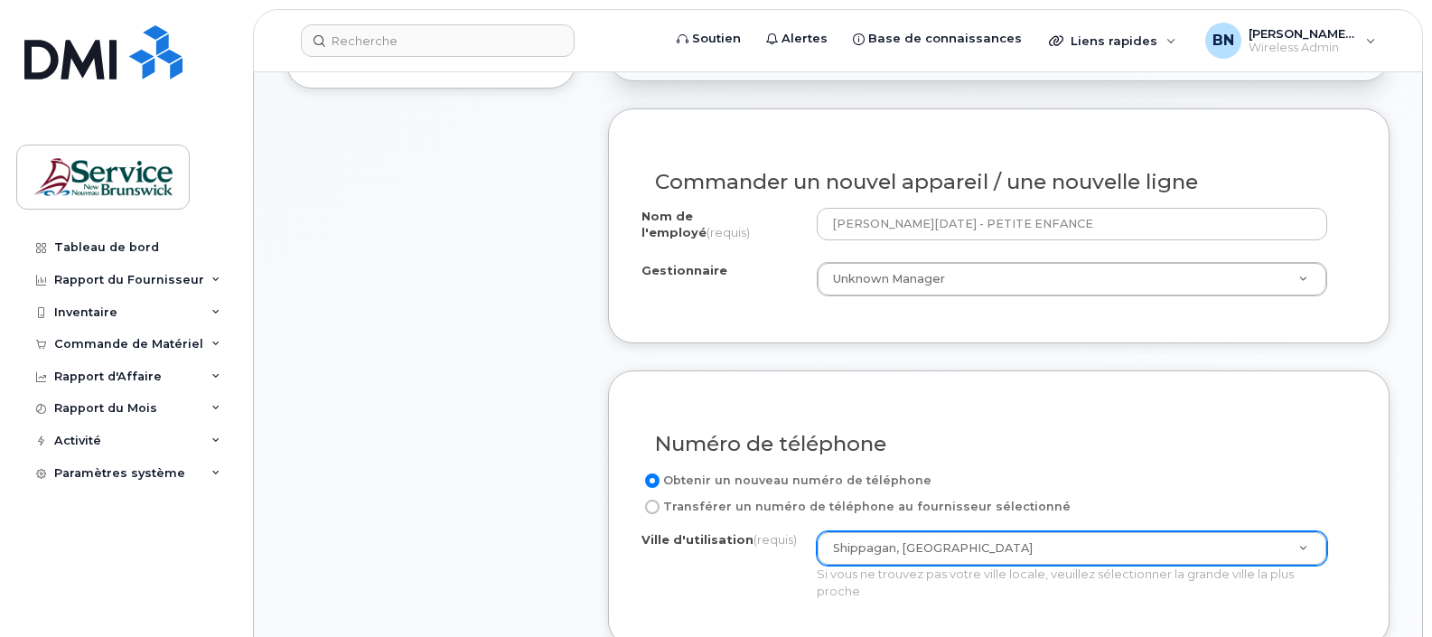
scroll to position [691, 0]
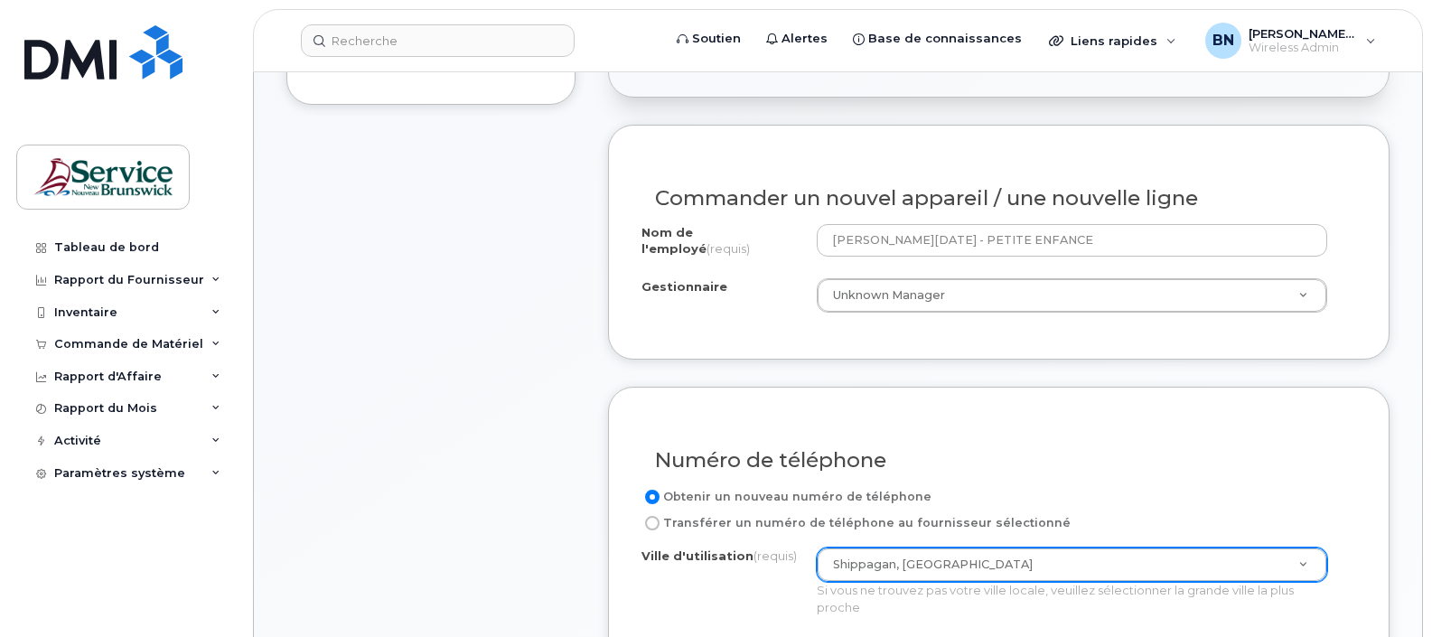
drag, startPoint x: 917, startPoint y: 403, endPoint x: 482, endPoint y: 377, distance: 436.4
click at [482, 377] on div "Article #1 en cours de traitement 260,00 $ Nouvelle activation Android Motorola…" at bounding box center [430, 514] width 289 height 1496
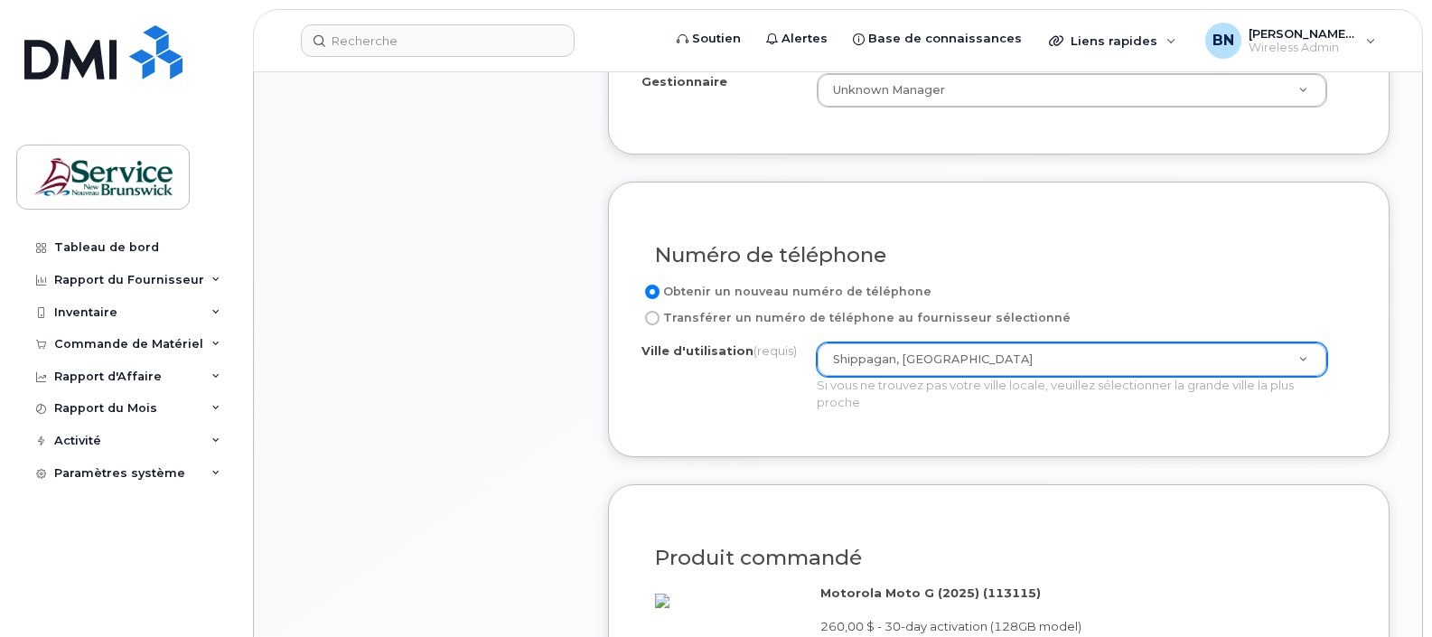
scroll to position [904, 0]
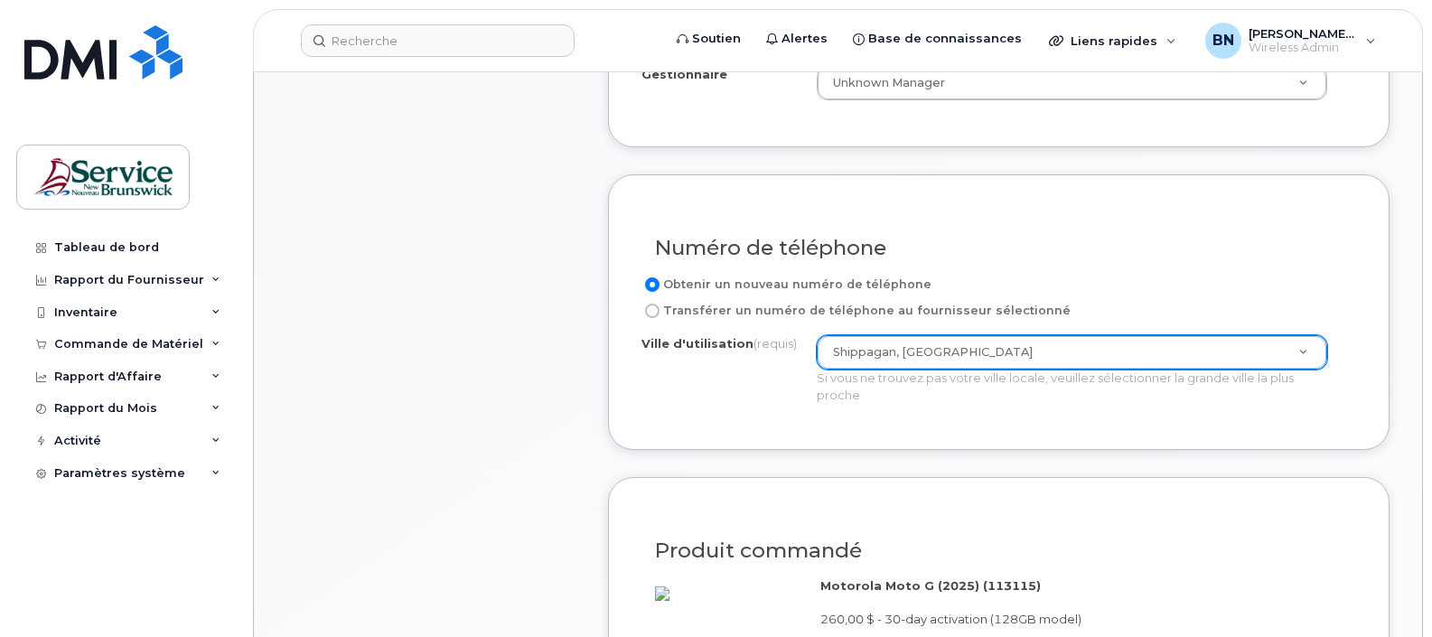
click at [457, 408] on div "Article #1 en cours de traitement 260,00 $ Nouvelle activation Android Motorola…" at bounding box center [430, 302] width 289 height 1496
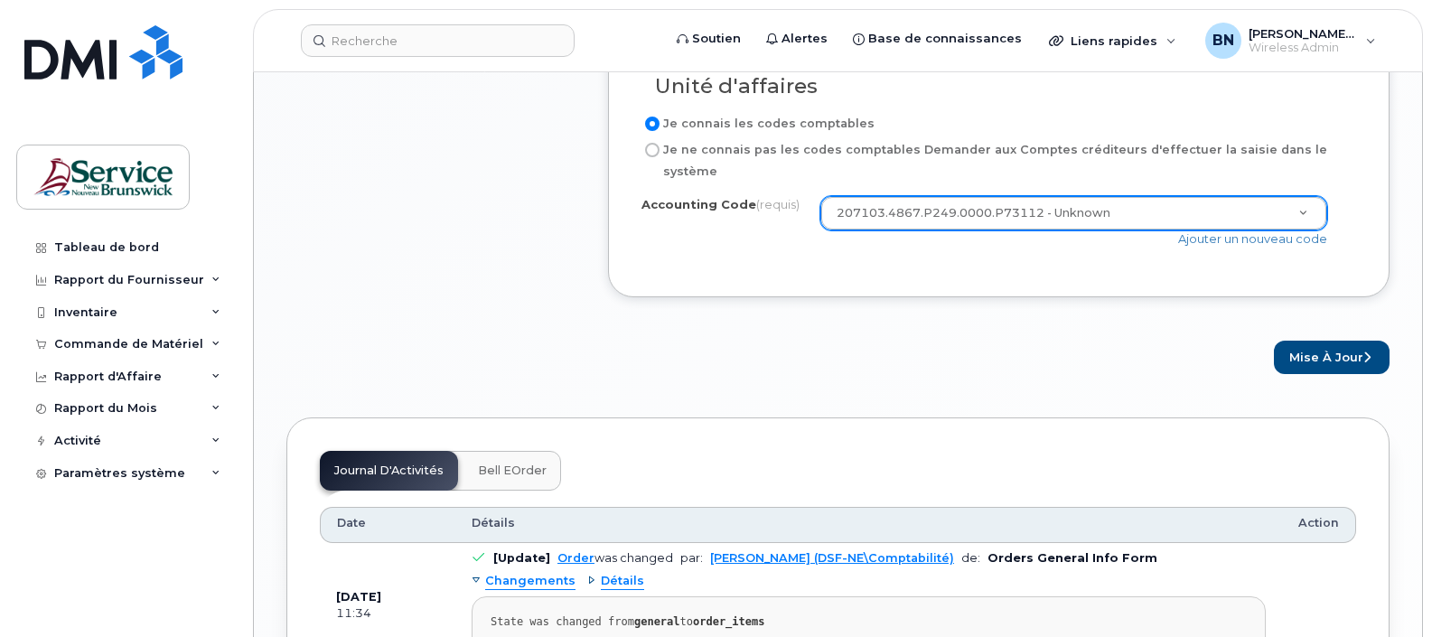
scroll to position [1581, 0]
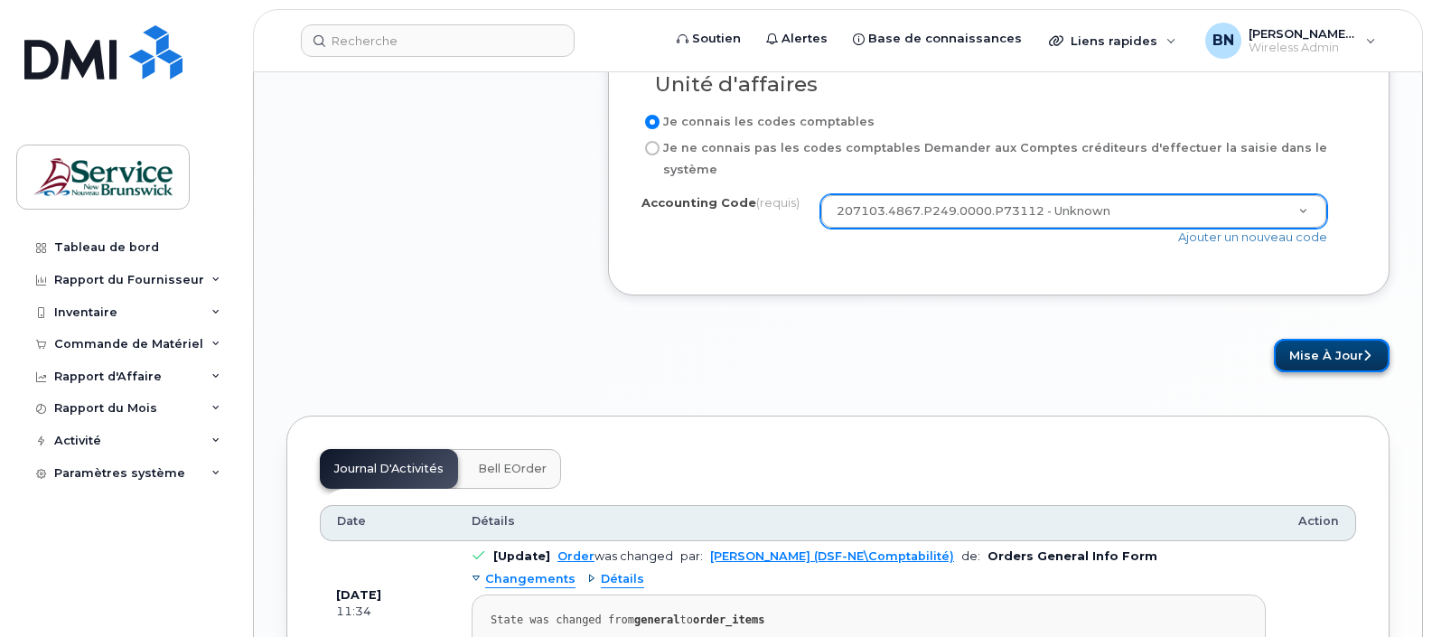
click at [1356, 372] on button "Mise à jour" at bounding box center [1332, 355] width 116 height 33
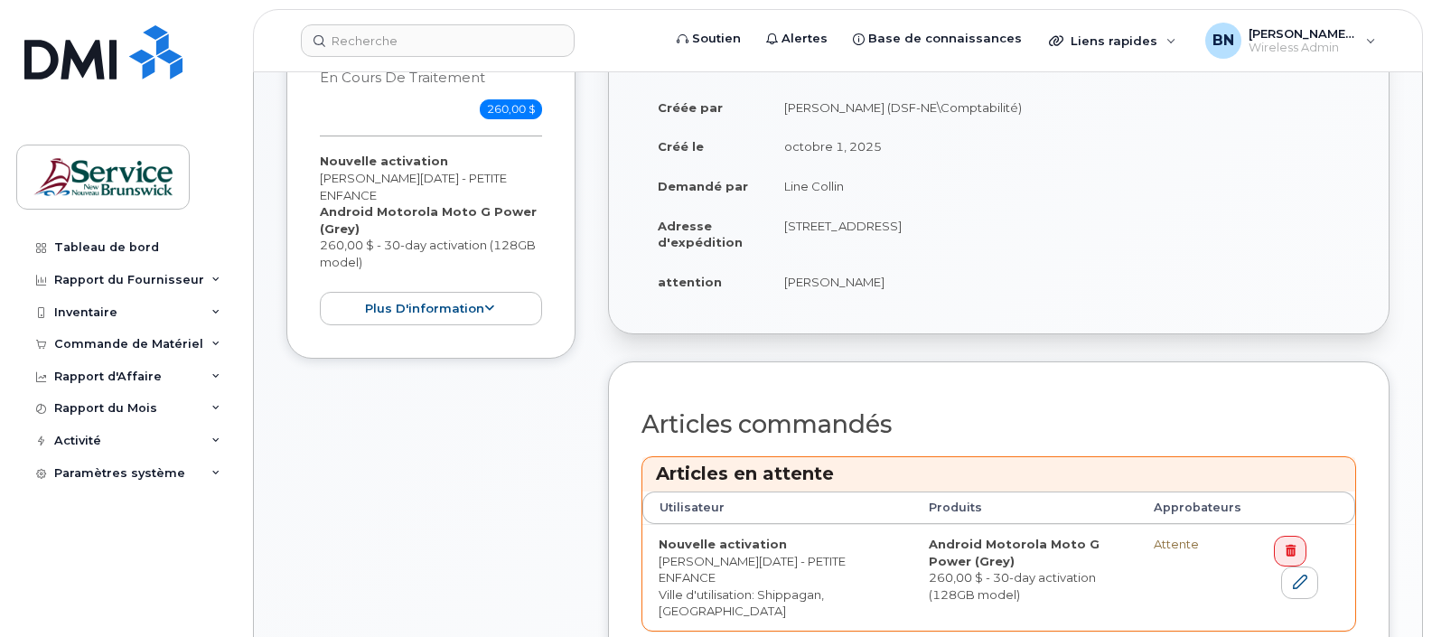
scroll to position [678, 0]
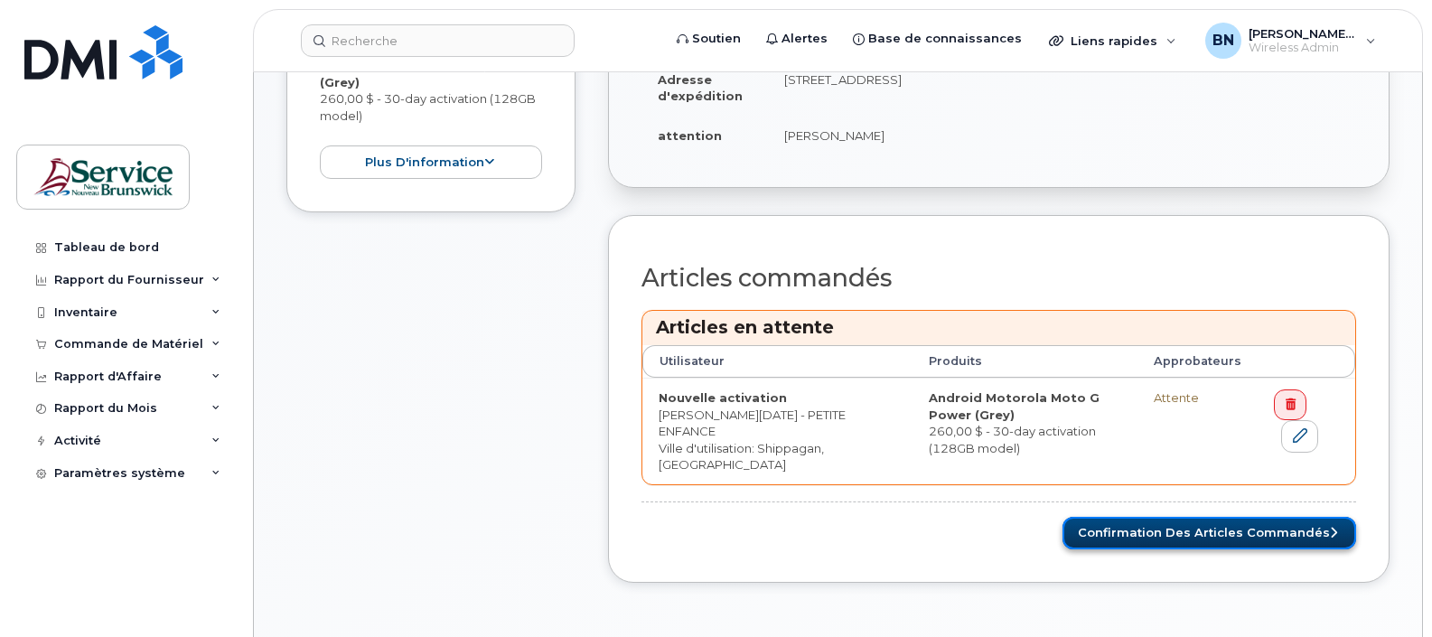
click at [1196, 521] on button "Confirmation des articles commandés" at bounding box center [1210, 533] width 294 height 33
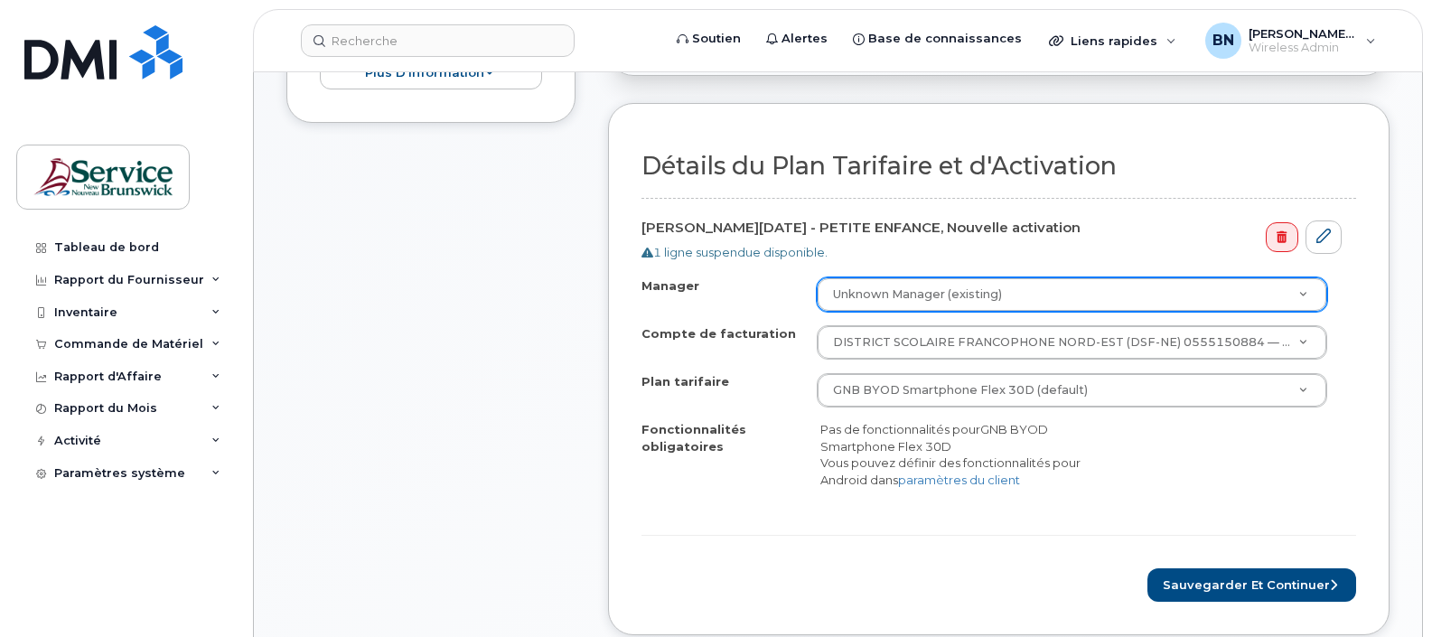
scroll to position [678, 0]
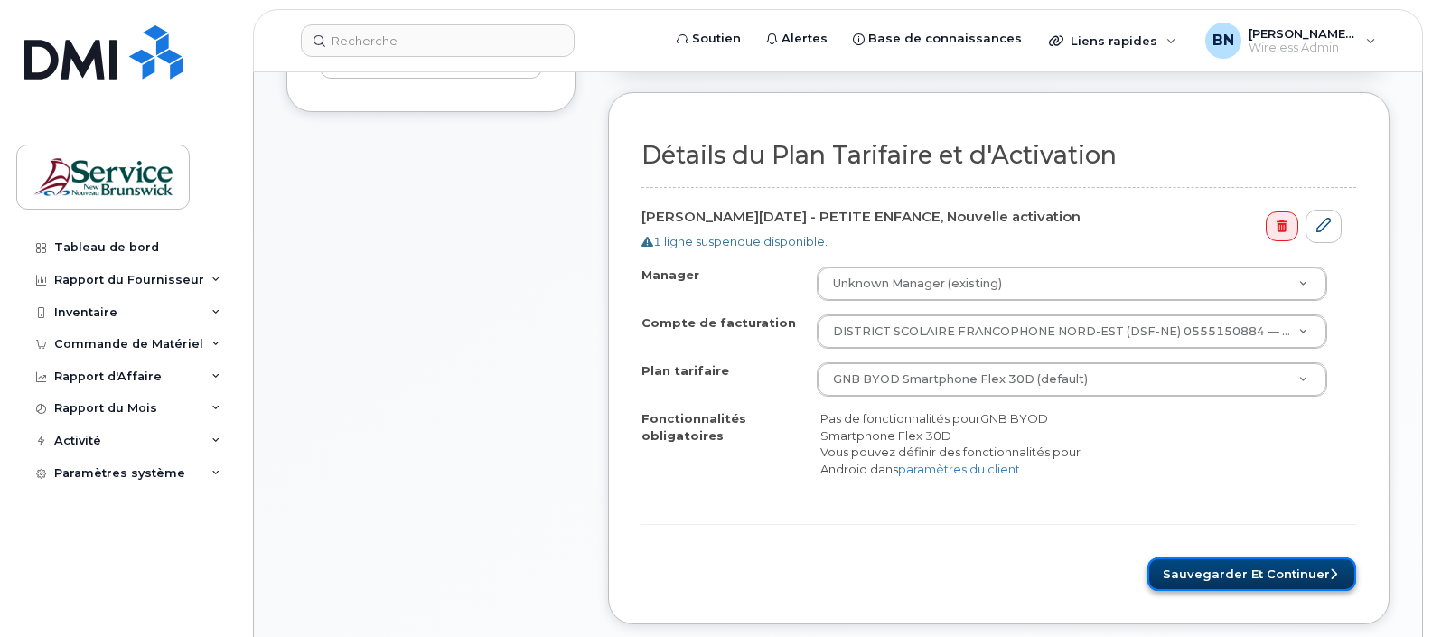
click at [1205, 579] on button "Sauvegarder et continuer" at bounding box center [1252, 574] width 209 height 33
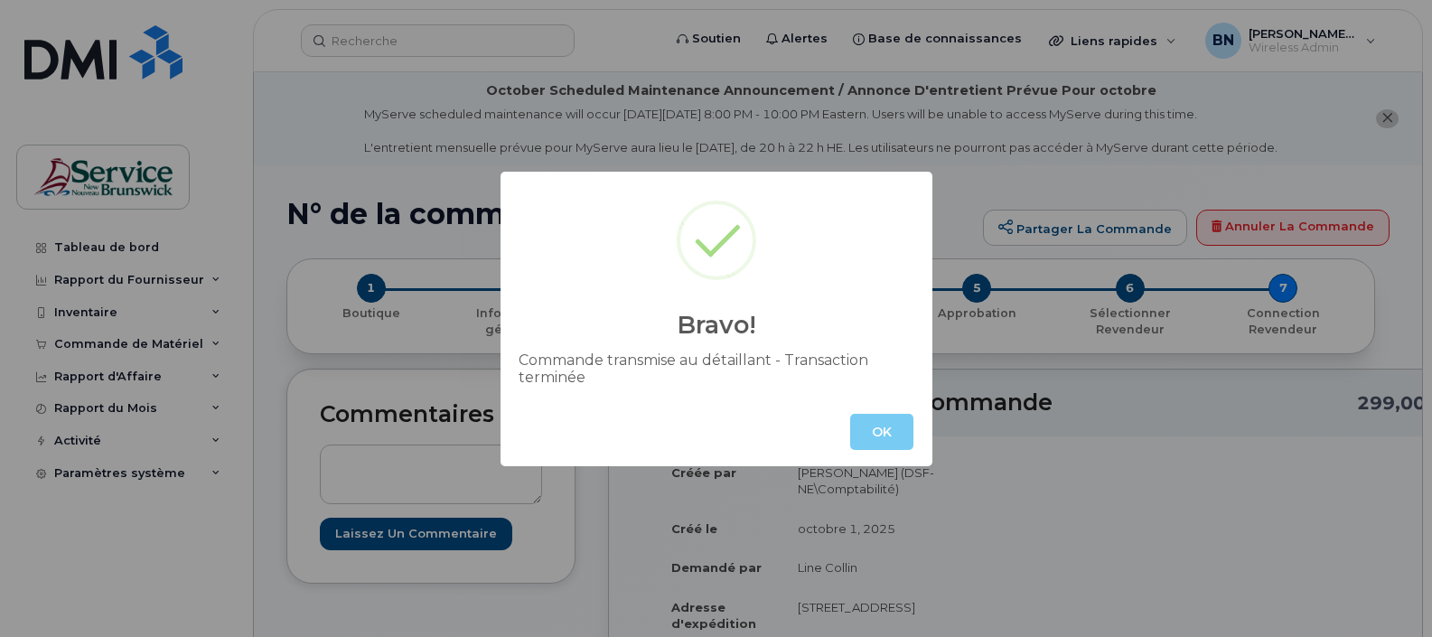
click at [887, 421] on button "OK" at bounding box center [881, 432] width 63 height 36
